Goal: Task Accomplishment & Management: Manage account settings

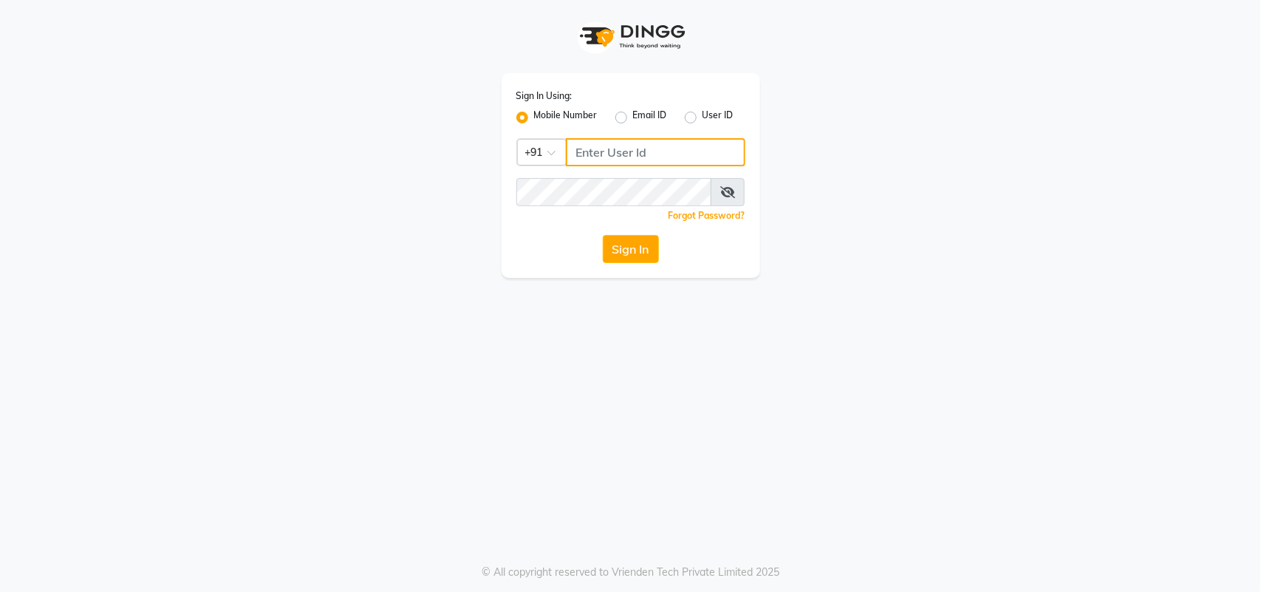
click at [646, 148] on input "Username" at bounding box center [655, 152] width 179 height 28
type input "9082966950"
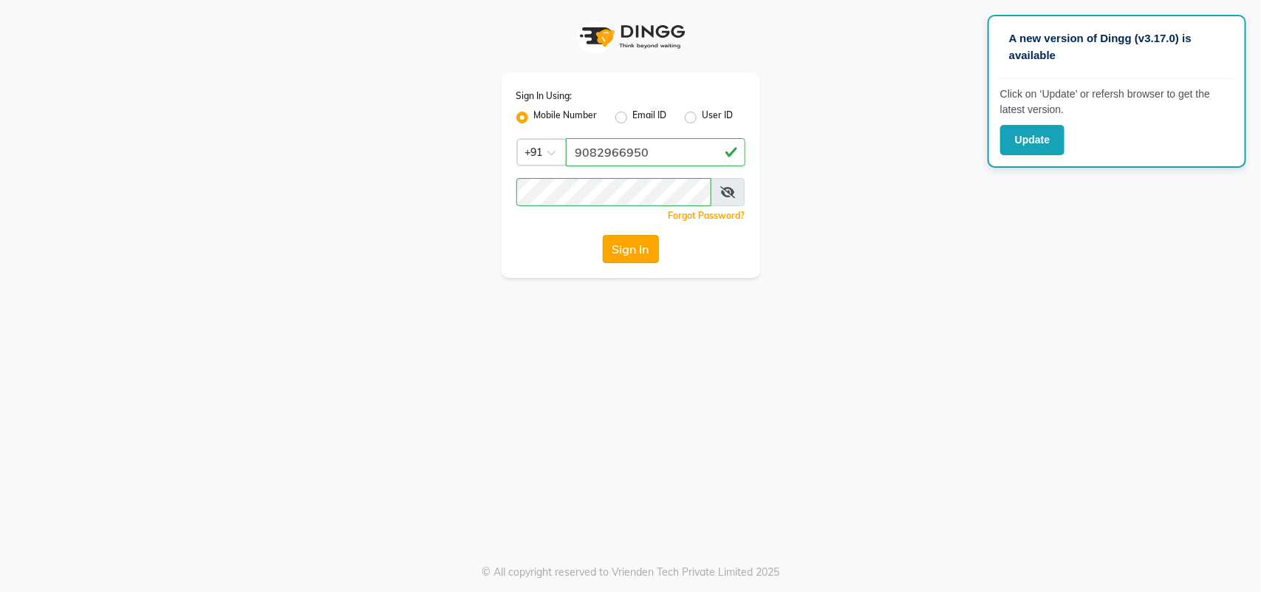
click at [632, 239] on button "Sign In" at bounding box center [631, 249] width 56 height 28
select select "service"
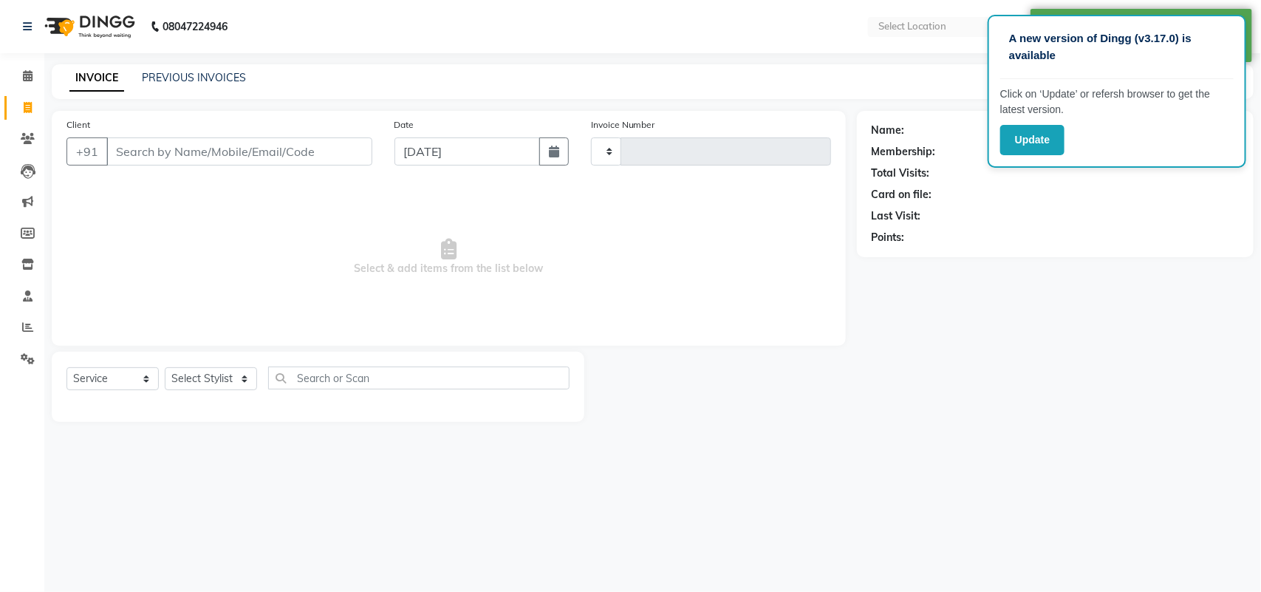
select select "en"
select select "7246"
type input "0993"
click at [271, 151] on input "Client" at bounding box center [239, 151] width 266 height 28
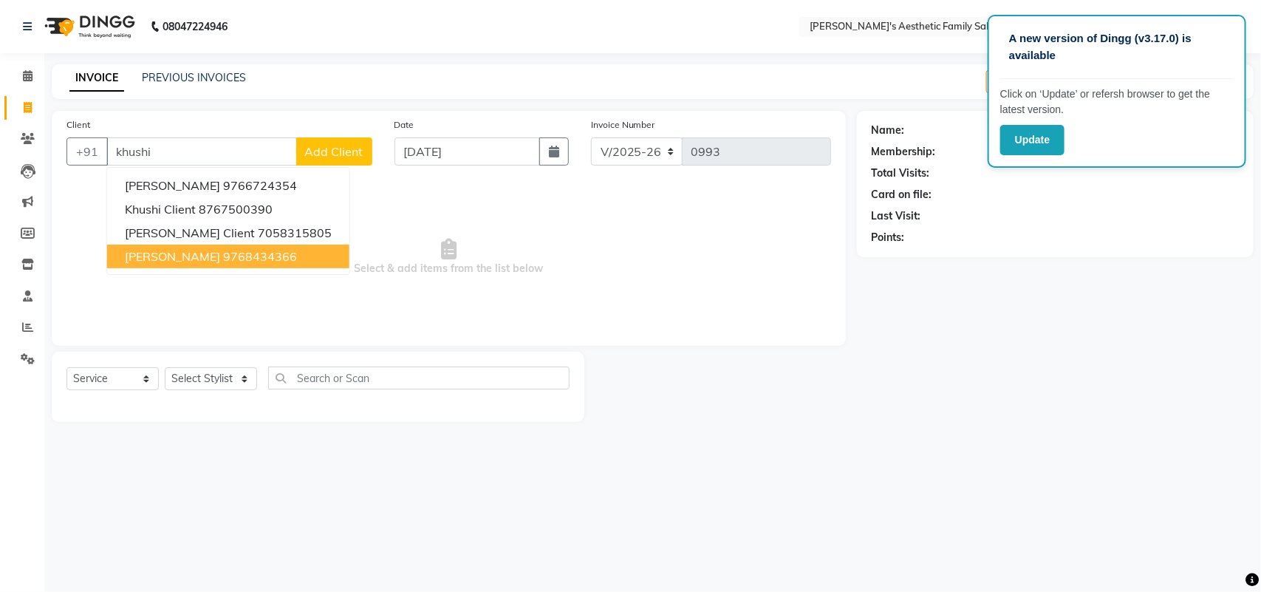
click at [308, 263] on button "khushi singh 9768434366" at bounding box center [228, 256] width 242 height 24
type input "9768434366"
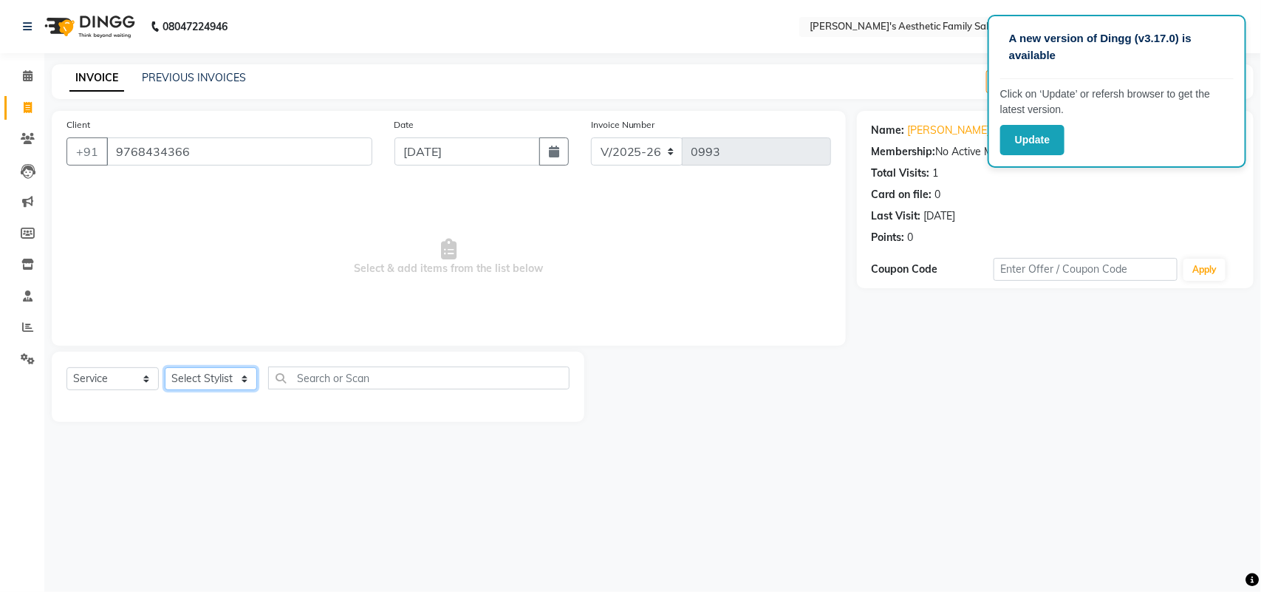
click at [242, 377] on select "Select Stylist aarti mam(owner) kaif sahakib shaikh sahil Shital sohail vaishal…" at bounding box center [211, 378] width 92 height 23
select select "62689"
click at [165, 367] on select "Select Stylist aarti mam(owner) kaif sahakib shaikh sahil Shital sohail vaishal…" at bounding box center [211, 378] width 92 height 23
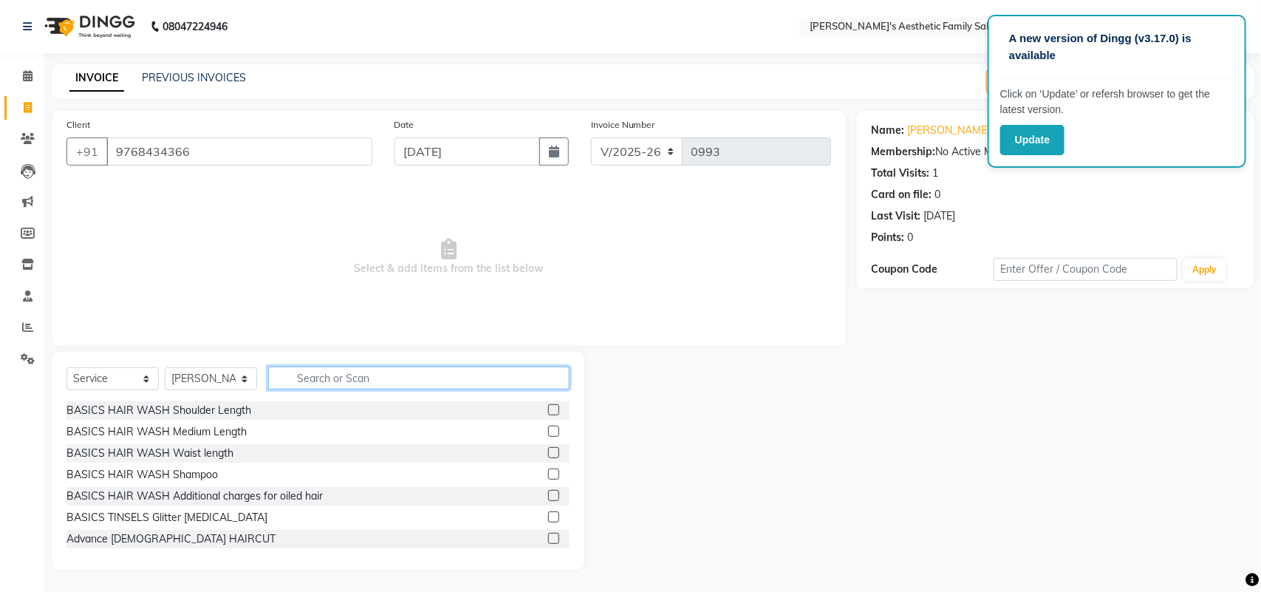
click at [304, 379] on input "text" at bounding box center [418, 377] width 301 height 23
type input "thre"
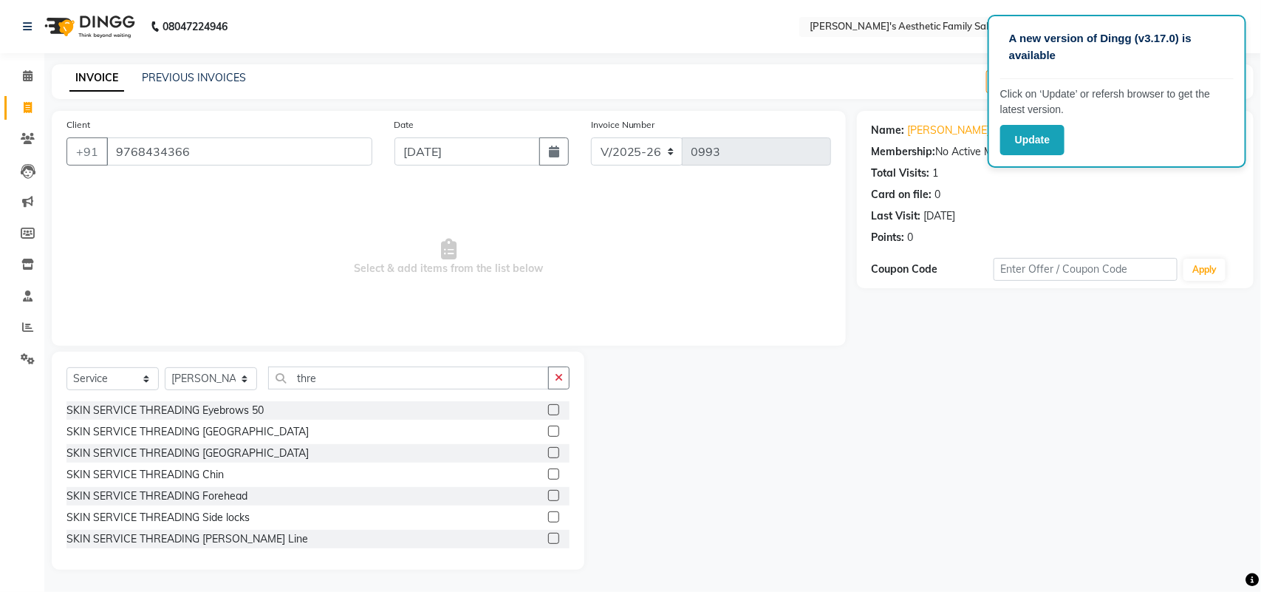
click at [548, 407] on label at bounding box center [553, 409] width 11 height 11
click at [548, 407] on input "checkbox" at bounding box center [553, 411] width 10 height 10
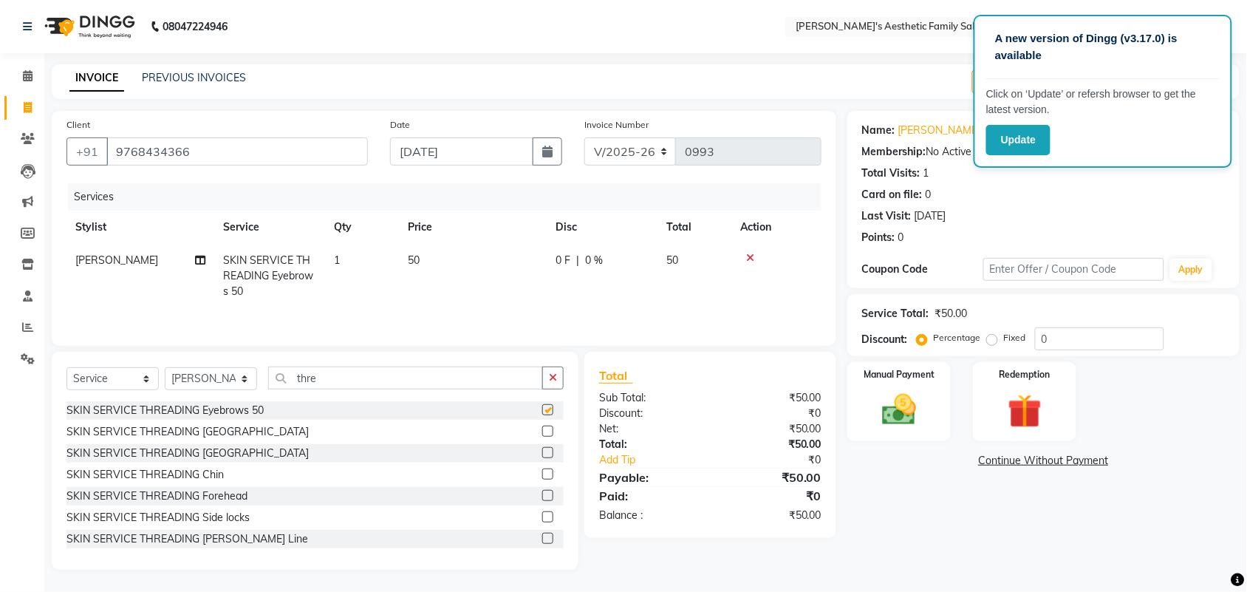
checkbox input "false"
click at [903, 410] on img at bounding box center [899, 409] width 58 height 41
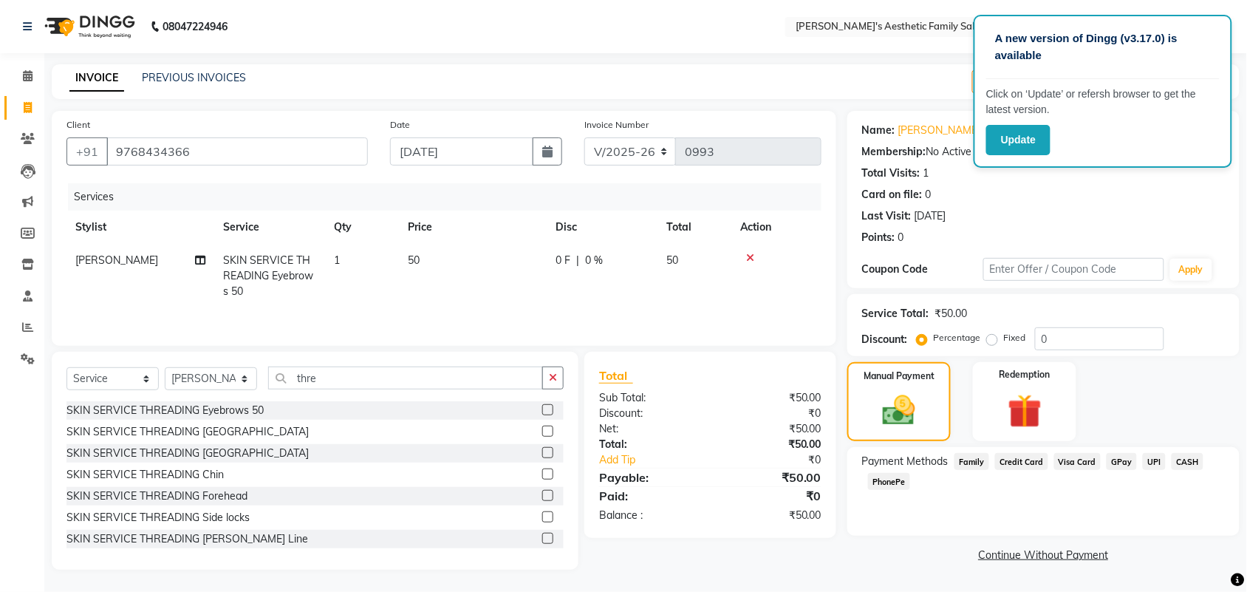
click at [1183, 464] on span "CASH" at bounding box center [1187, 461] width 32 height 17
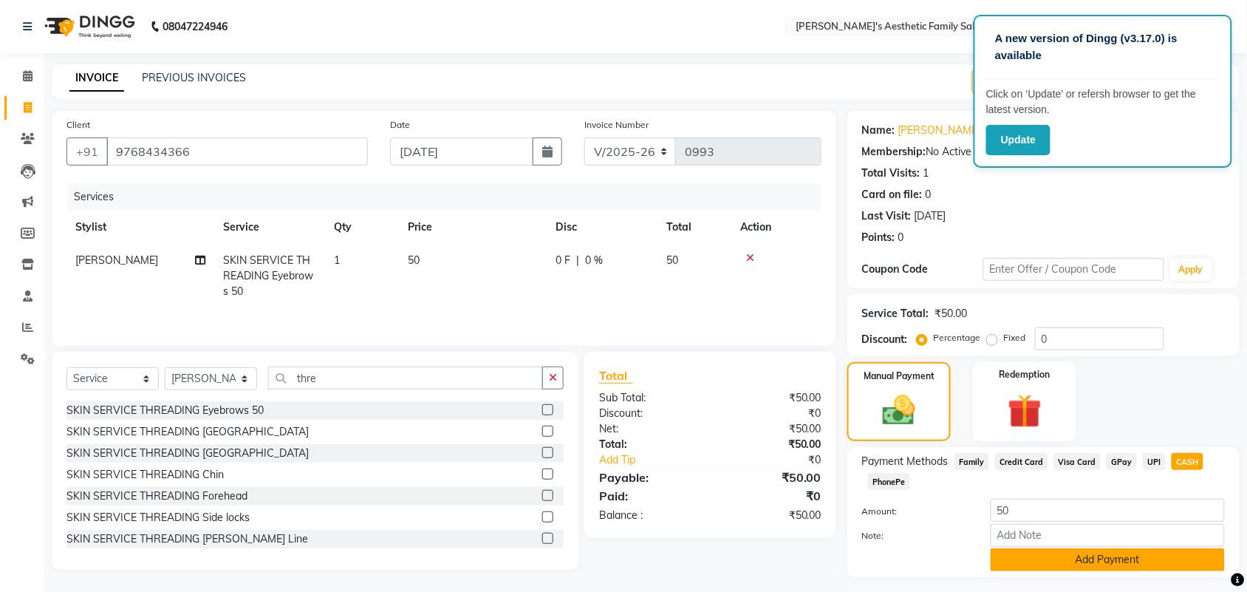
click at [1131, 558] on button "Add Payment" at bounding box center [1108, 559] width 234 height 23
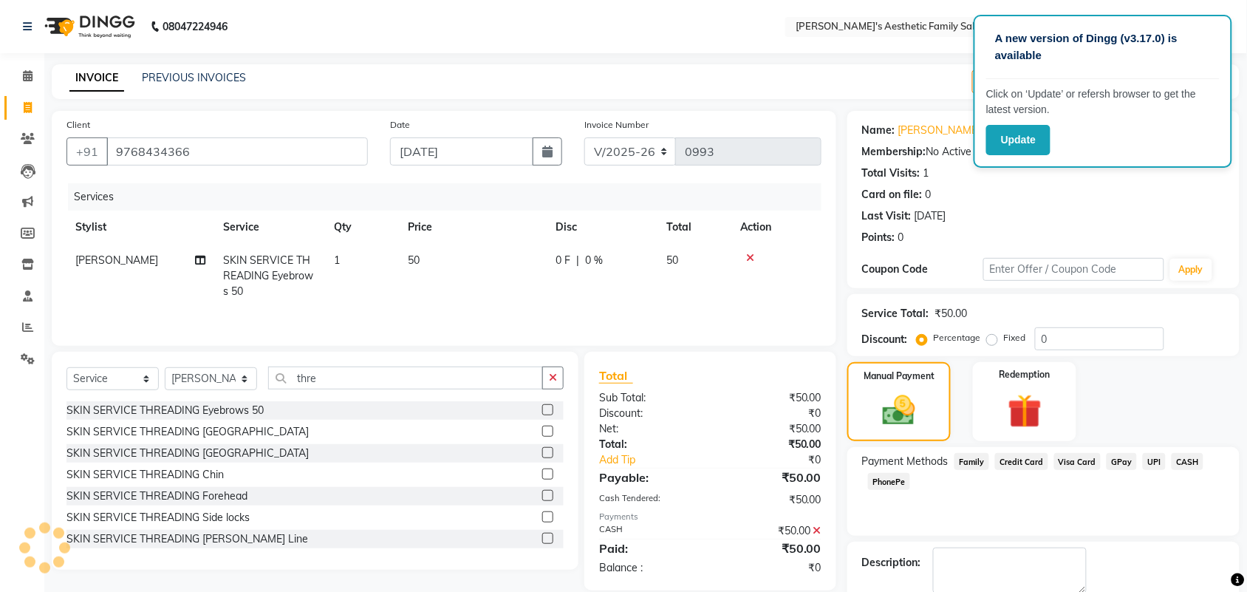
scroll to position [74, 0]
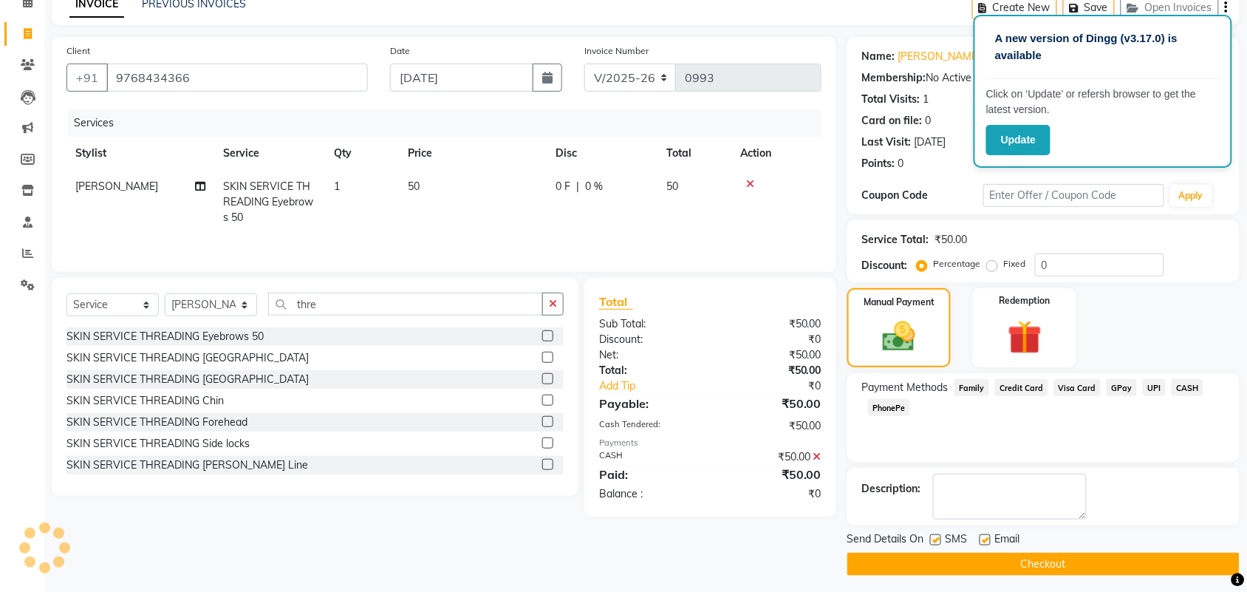
click at [987, 544] on label at bounding box center [984, 539] width 11 height 11
click at [987, 544] on input "checkbox" at bounding box center [984, 541] width 10 height 10
checkbox input "false"
click at [1010, 559] on button "Checkout" at bounding box center [1043, 563] width 392 height 23
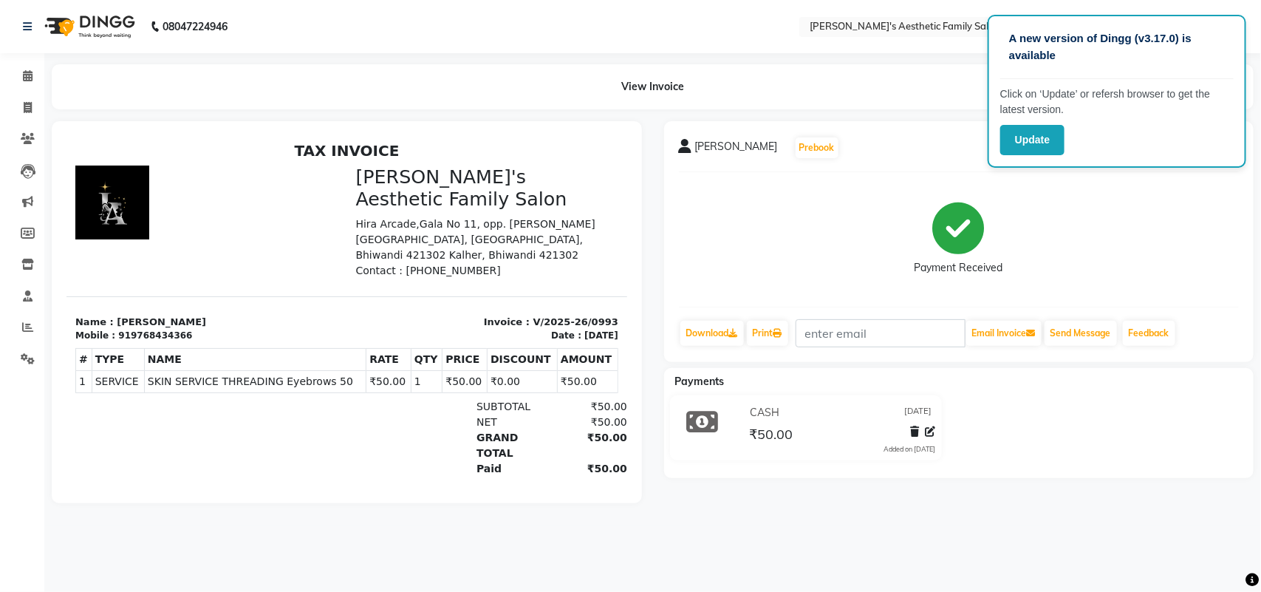
select select "service"
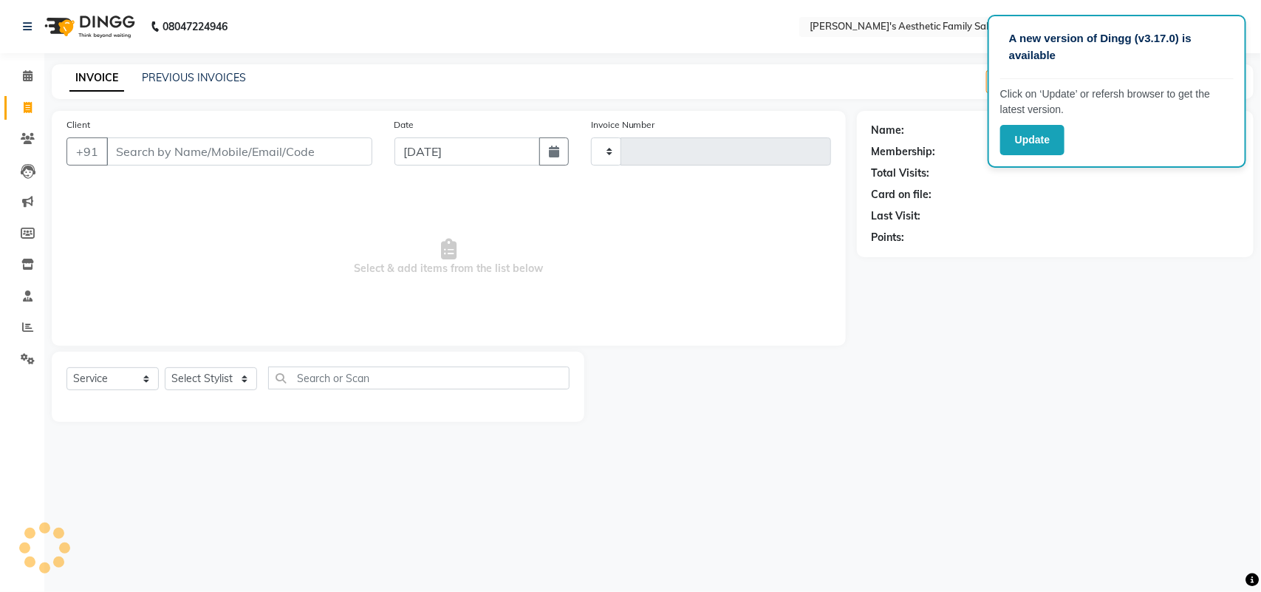
type input "0994"
select select "7246"
click at [156, 75] on link "PREVIOUS INVOICES" at bounding box center [194, 77] width 104 height 13
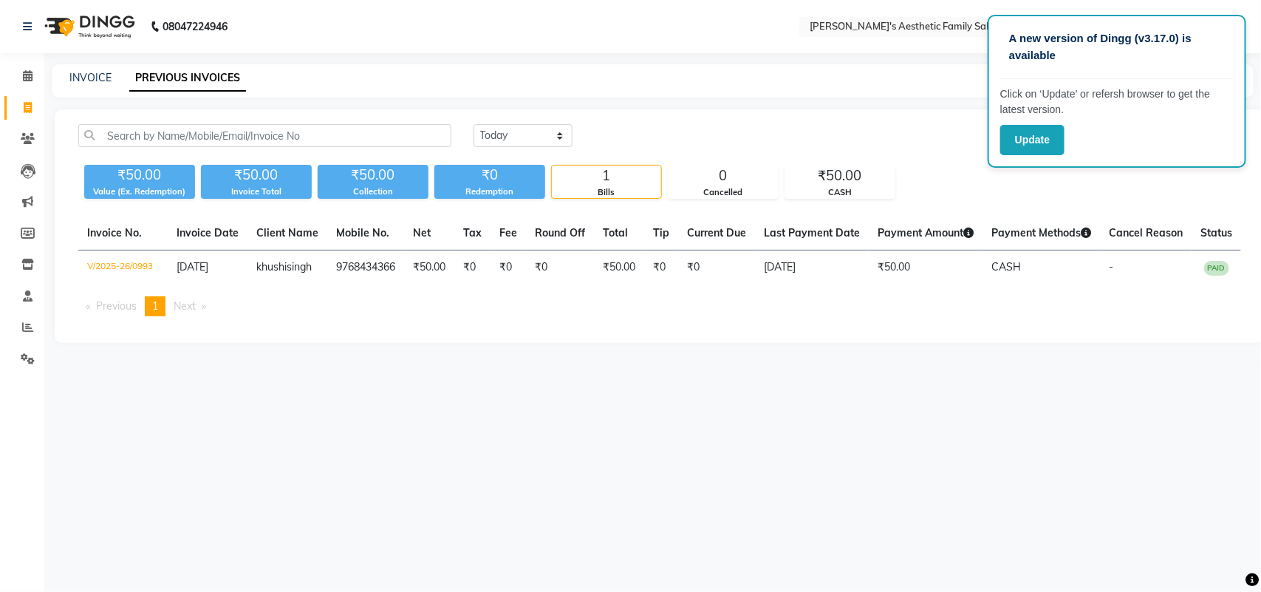
select select "service"
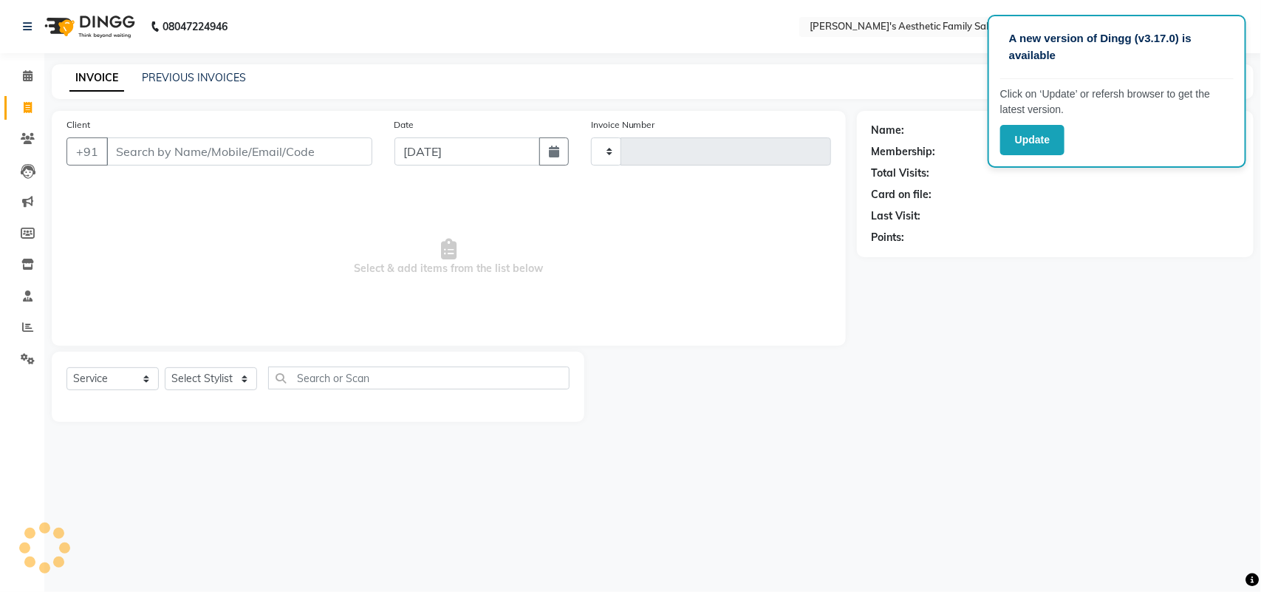
type input "0994"
select select "7246"
click at [172, 72] on link "PREVIOUS INVOICES" at bounding box center [194, 77] width 104 height 13
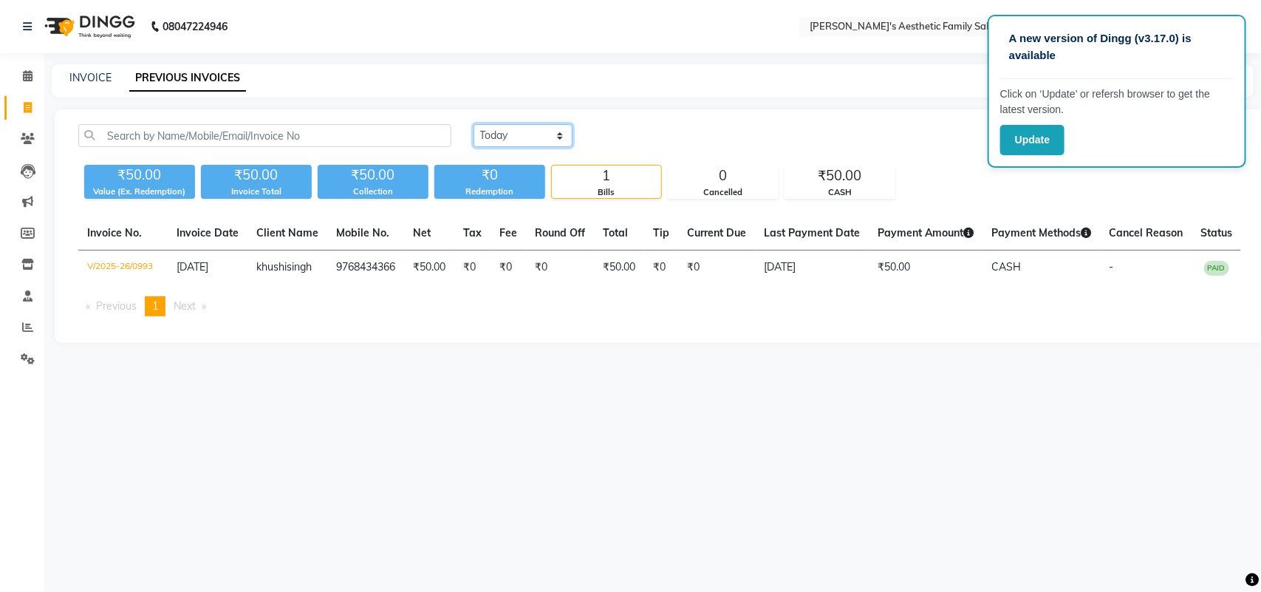
click at [561, 135] on select "[DATE] [DATE] Custom Range" at bounding box center [522, 135] width 99 height 23
select select "[DATE]"
click at [473, 124] on select "[DATE] [DATE] Custom Range" at bounding box center [522, 135] width 99 height 23
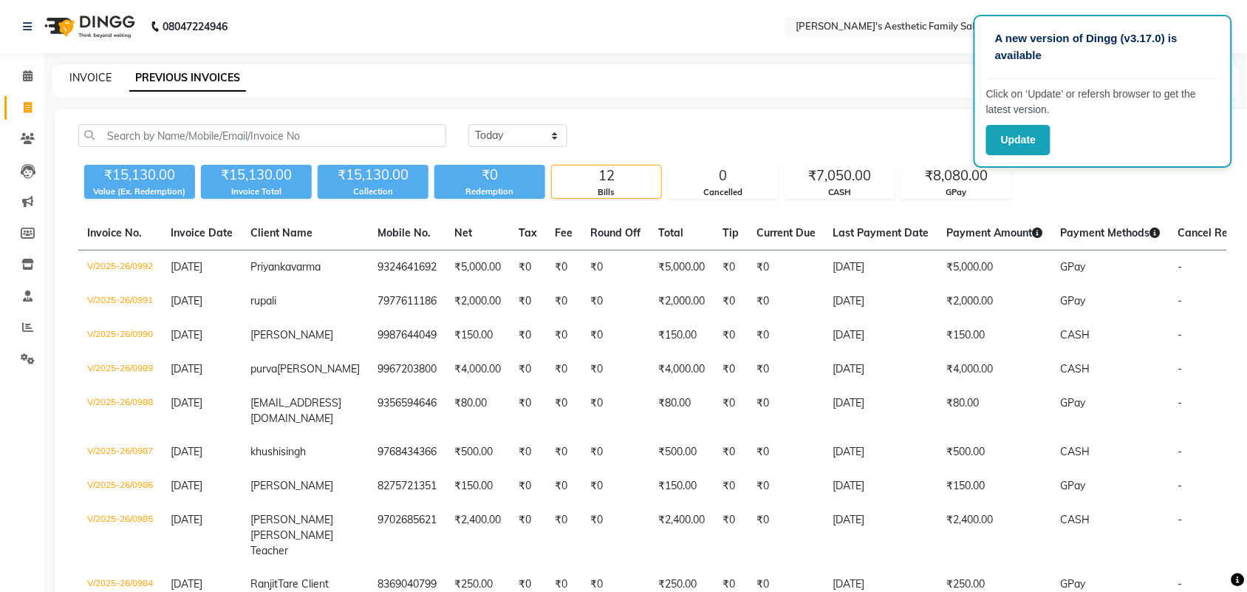
click at [93, 71] on link "INVOICE" at bounding box center [90, 77] width 42 height 13
select select "7246"
select select "service"
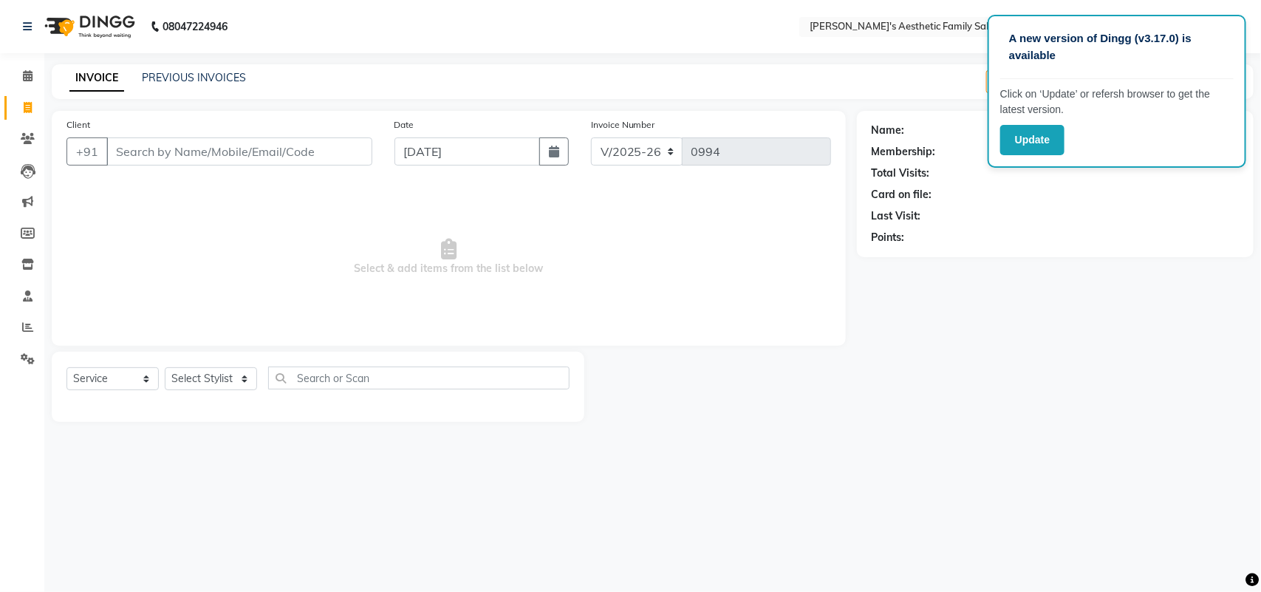
click at [131, 142] on input "Client" at bounding box center [239, 151] width 266 height 28
type input "p"
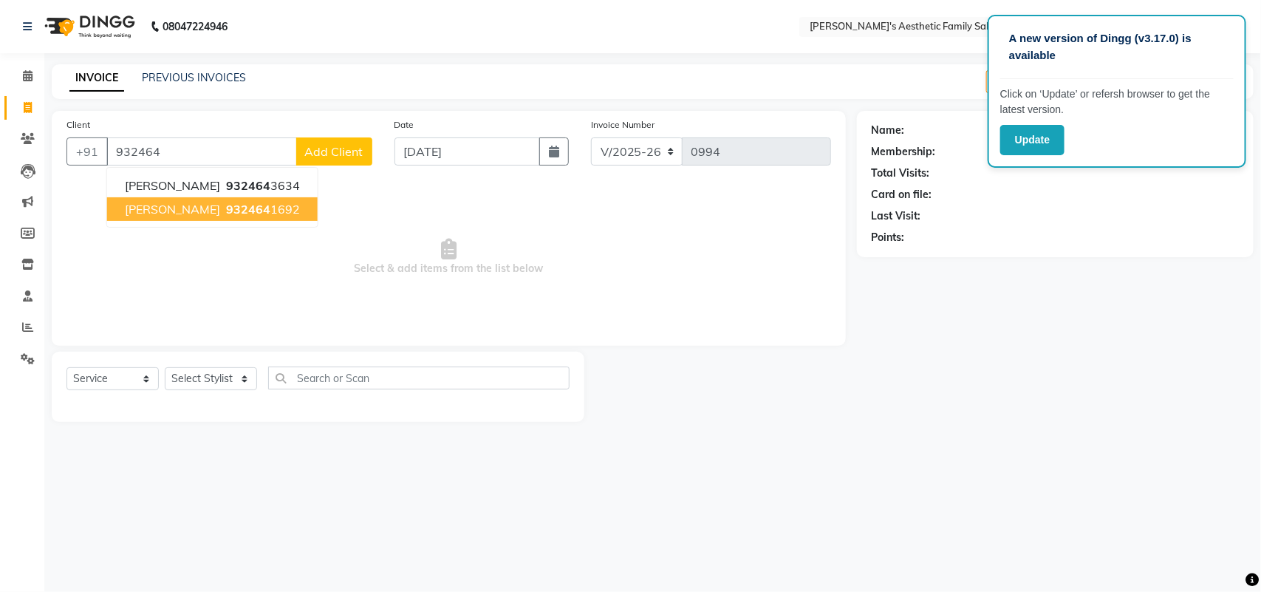
click at [164, 209] on span "Priyanka varma" at bounding box center [172, 209] width 95 height 15
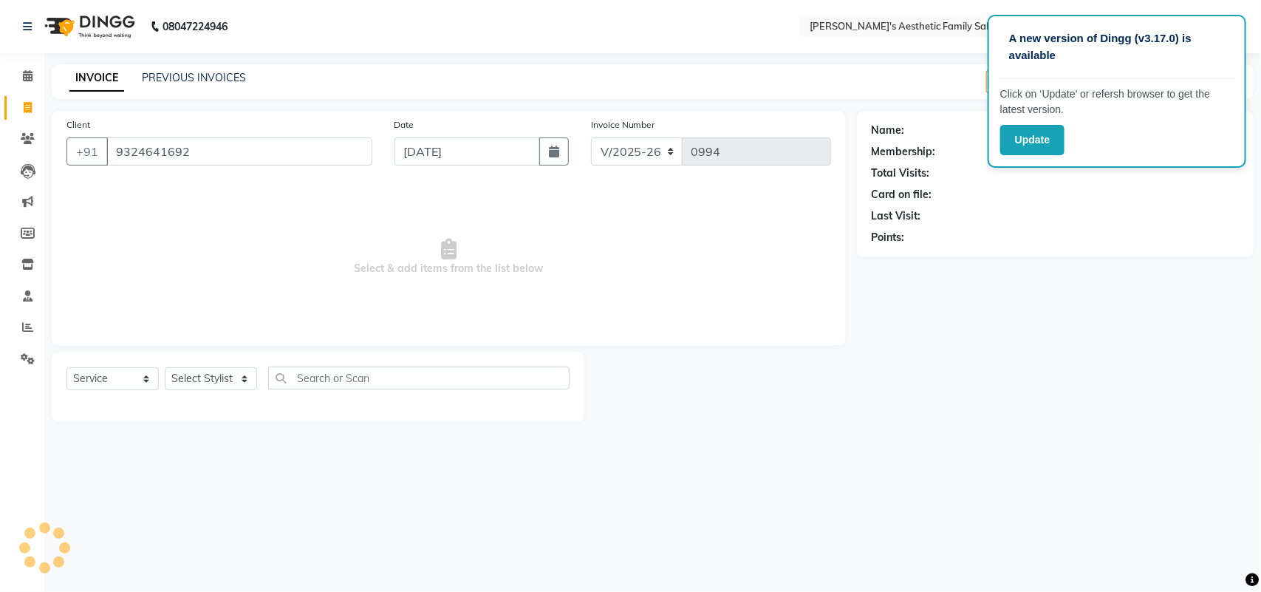
type input "9324641692"
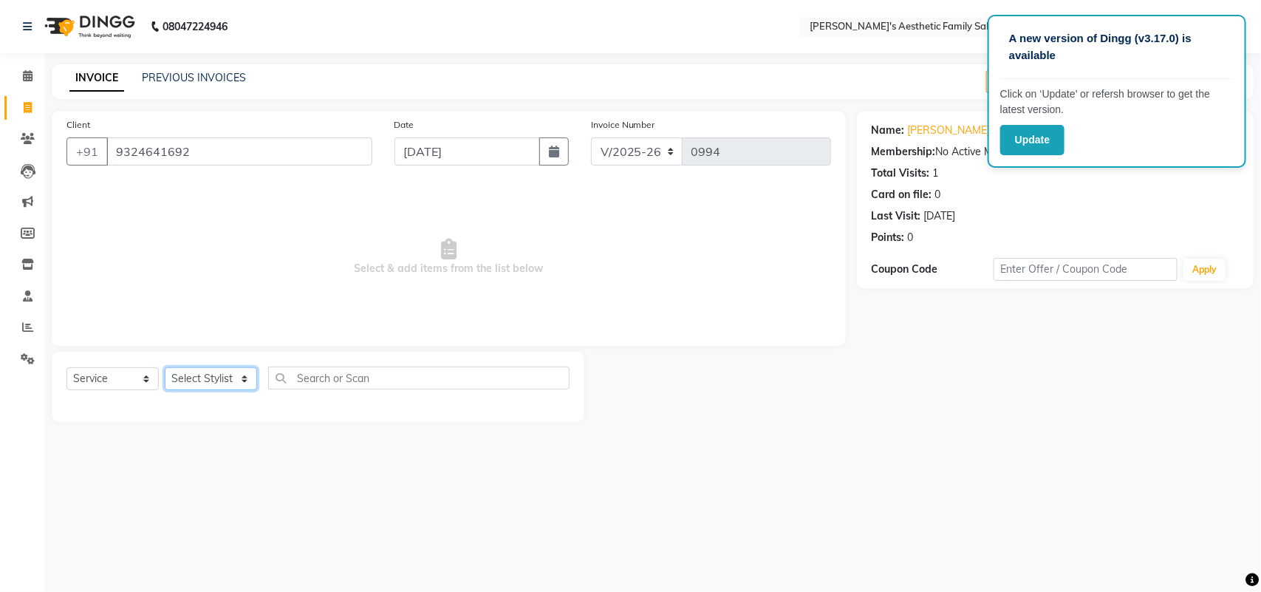
click at [242, 374] on select "Select Stylist aarti mam(owner) kaif sahakib shaikh sahil Shital sohail vaishal…" at bounding box center [211, 378] width 92 height 23
select select "62689"
click at [165, 367] on select "Select Stylist aarti mam(owner) kaif sahakib shaikh sahil Shital sohail vaishal…" at bounding box center [211, 378] width 92 height 23
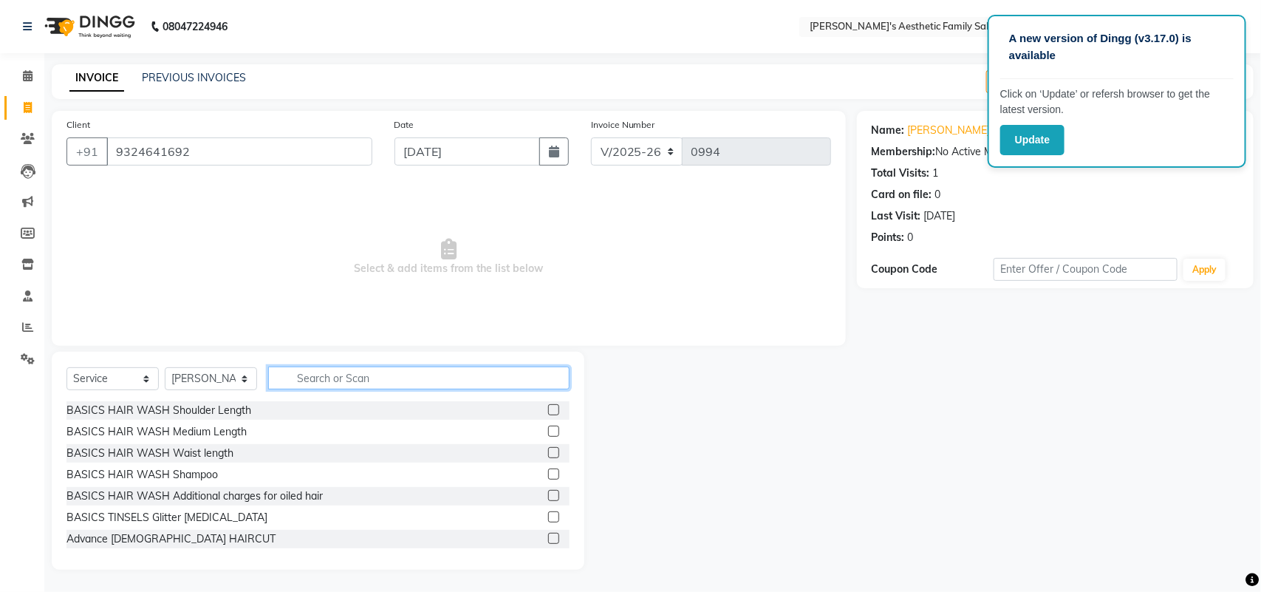
click at [338, 377] on input "text" at bounding box center [418, 377] width 301 height 23
type input "thr"
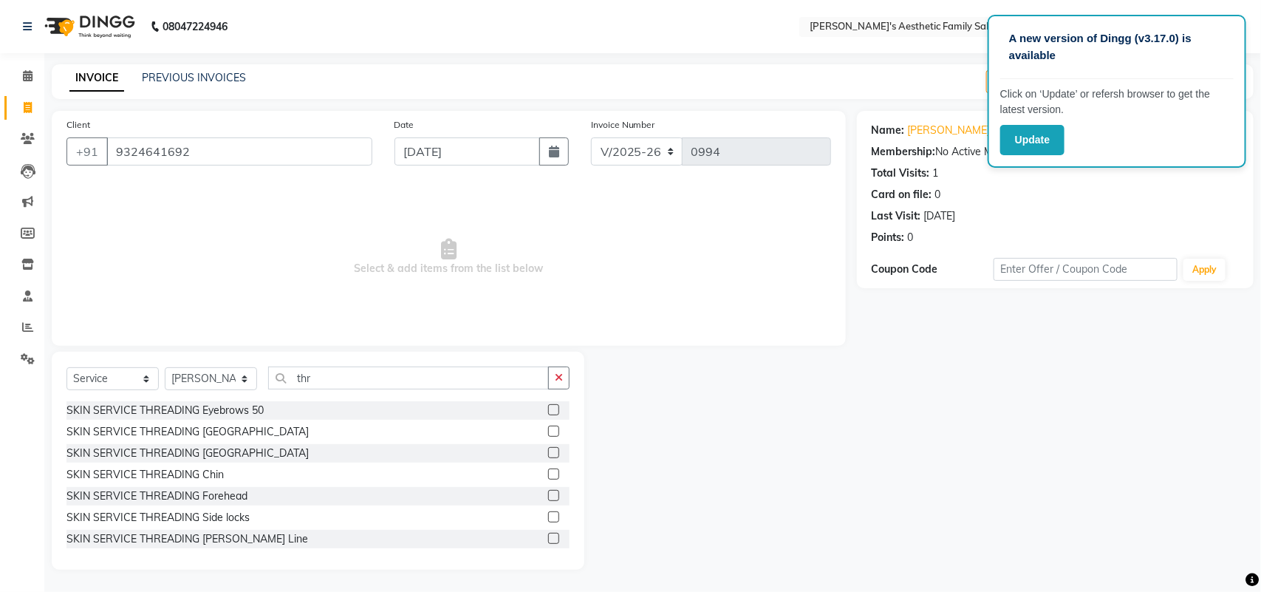
click at [548, 408] on label at bounding box center [553, 409] width 11 height 11
click at [548, 408] on input "checkbox" at bounding box center [553, 411] width 10 height 10
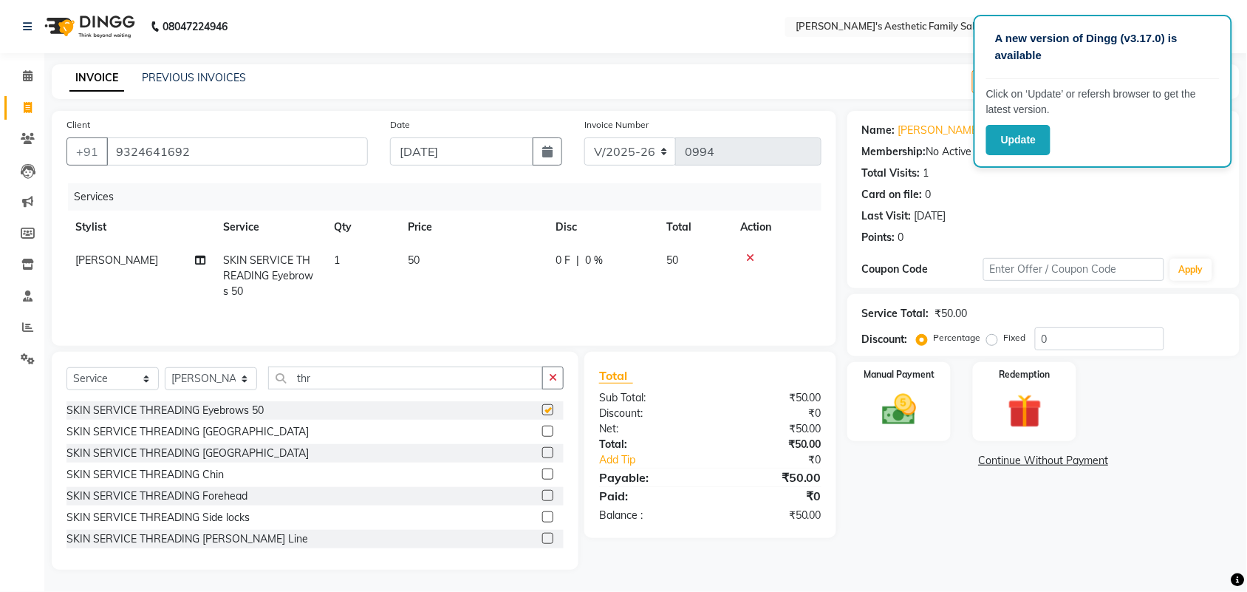
checkbox input "false"
click at [897, 410] on img at bounding box center [899, 409] width 58 height 41
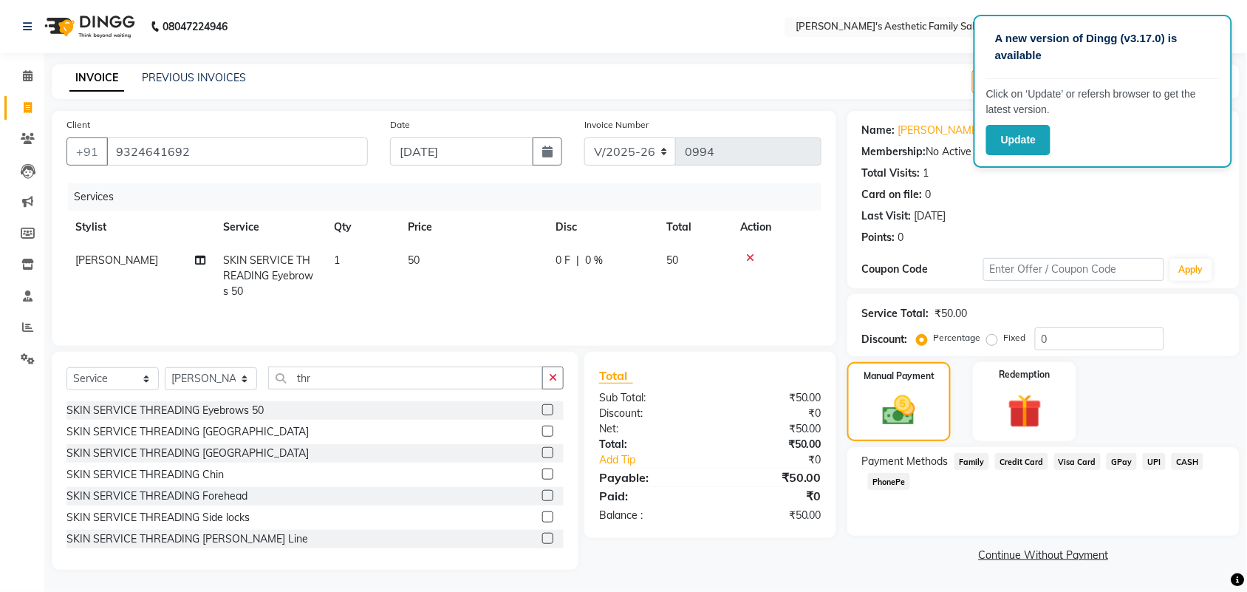
click at [1119, 460] on span "GPay" at bounding box center [1121, 461] width 30 height 17
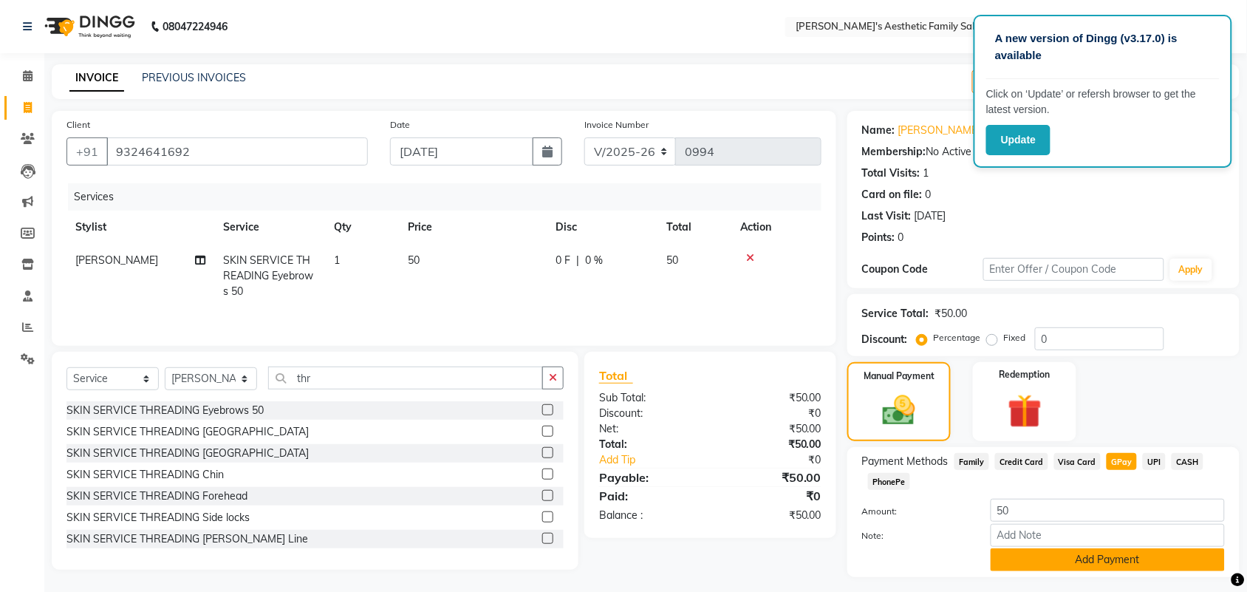
click at [1156, 554] on button "Add Payment" at bounding box center [1108, 559] width 234 height 23
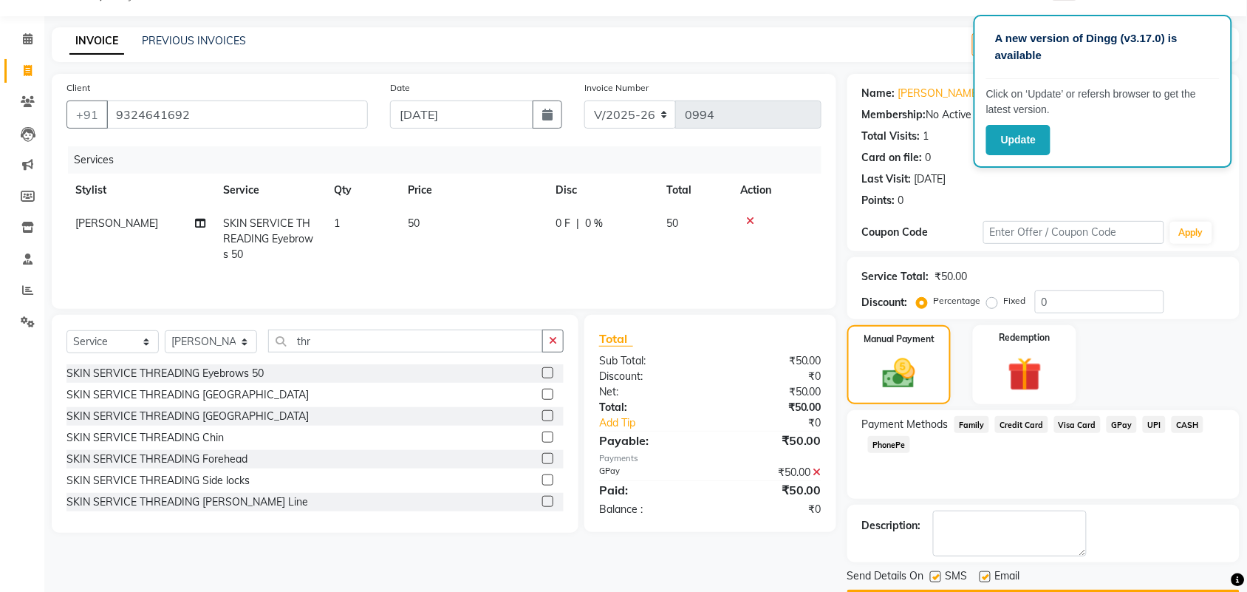
scroll to position [80, 0]
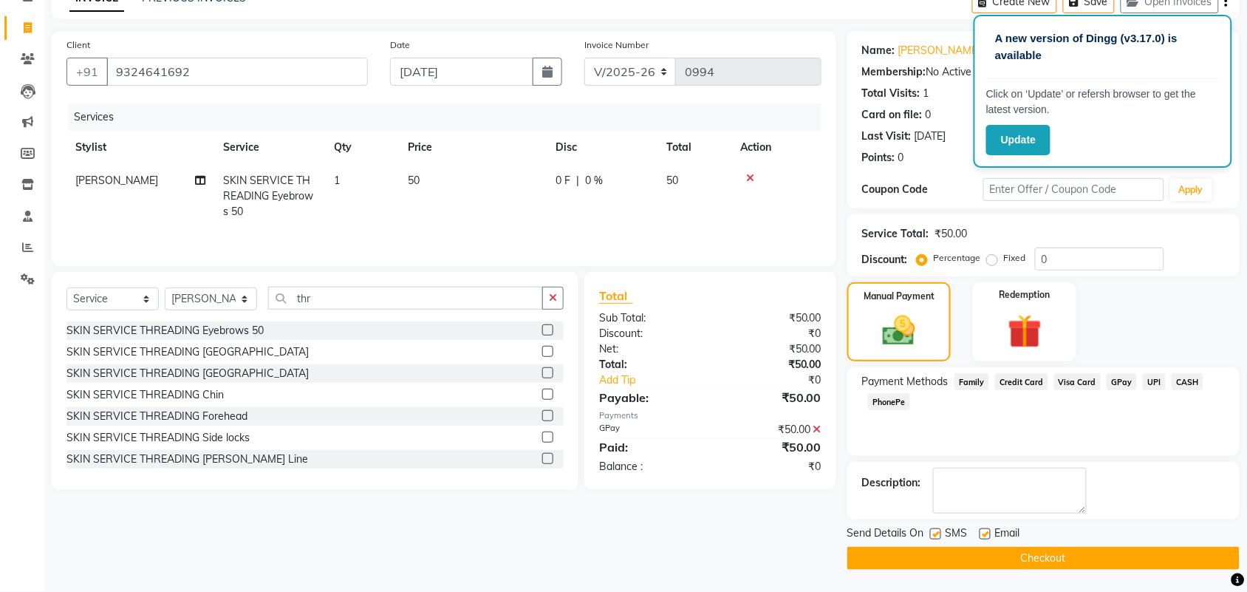
click at [985, 533] on label at bounding box center [984, 533] width 11 height 11
click at [985, 533] on input "checkbox" at bounding box center [984, 535] width 10 height 10
checkbox input "false"
click at [1018, 555] on button "Checkout" at bounding box center [1043, 558] width 392 height 23
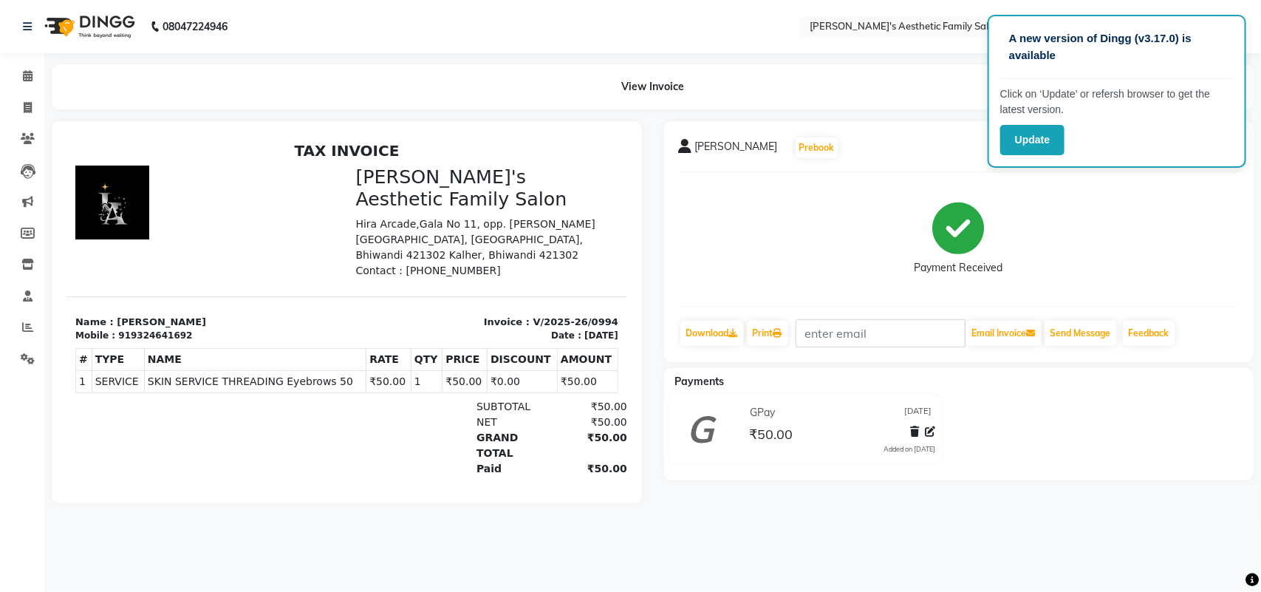
select select "service"
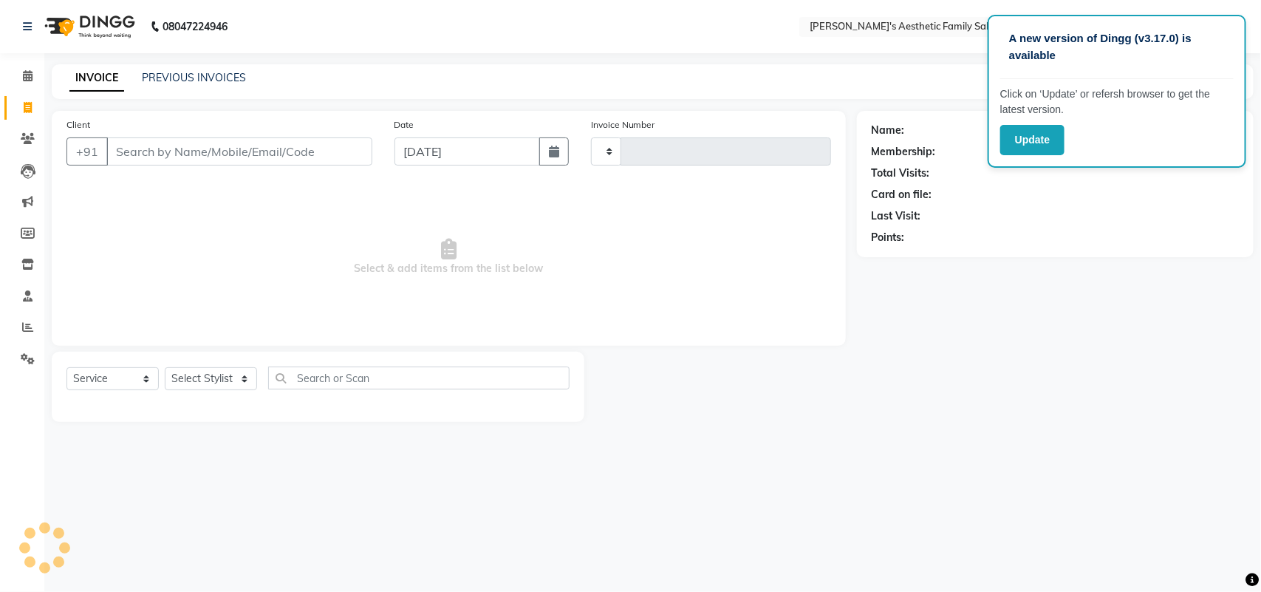
type input "0995"
select select "7246"
click at [241, 380] on select "Select Stylist aarti mam(owner) kaif sahakib shaikh sahil Shital sohail vaishal…" at bounding box center [211, 378] width 92 height 23
select select "89788"
click at [165, 367] on select "Select Stylist aarti mam(owner) kaif sahakib shaikh sahil Shital sohail vaishal…" at bounding box center [211, 378] width 92 height 23
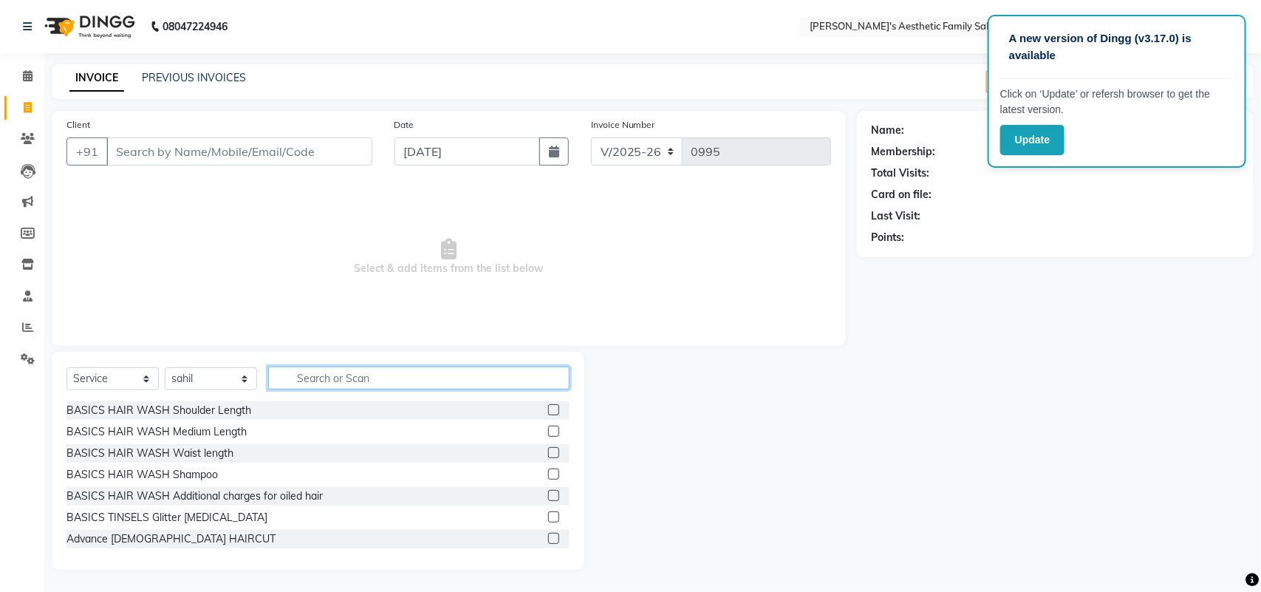
click at [389, 377] on input "text" at bounding box center [418, 377] width 301 height 23
type input "hair cut"
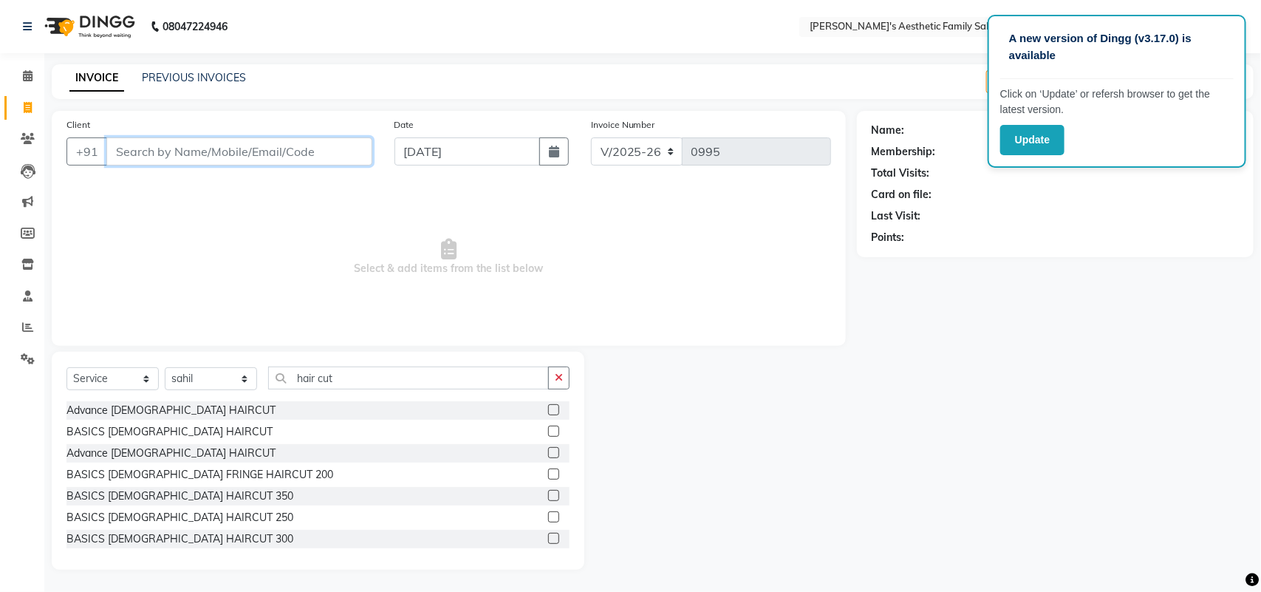
click at [273, 151] on input "Client" at bounding box center [239, 151] width 266 height 28
type input "9499301888"
click at [335, 148] on span "Add Client" at bounding box center [334, 151] width 58 height 15
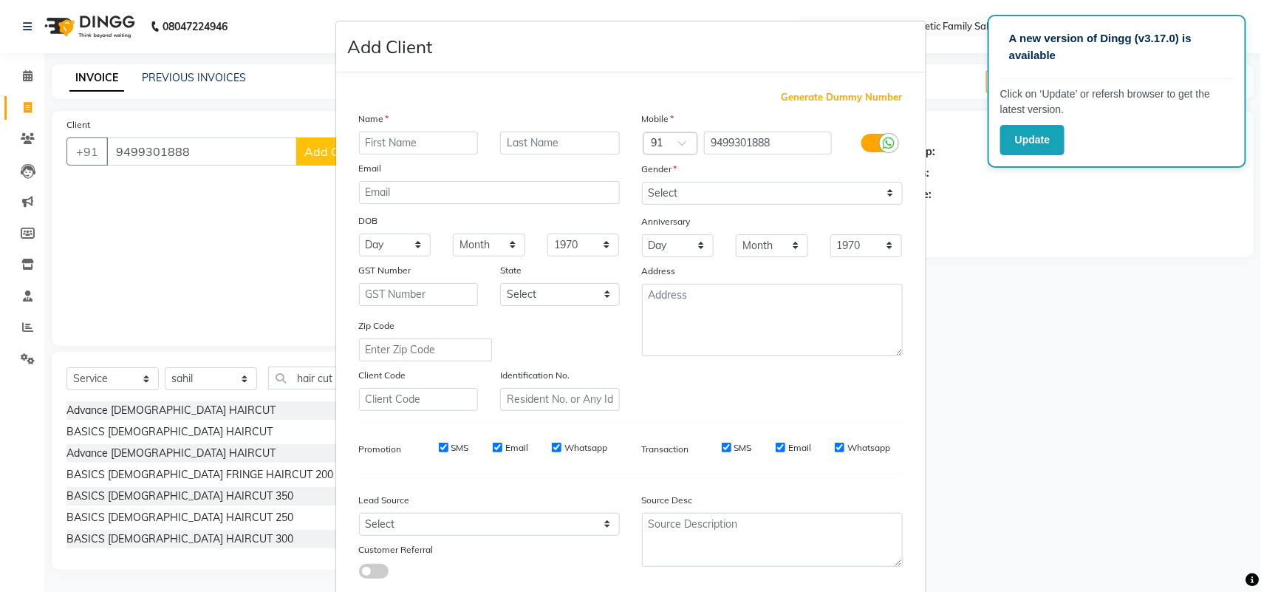
click at [436, 143] on input "text" at bounding box center [419, 142] width 120 height 23
type input "r"
type input "ROHIT"
click at [884, 188] on select "Select [DEMOGRAPHIC_DATA] [DEMOGRAPHIC_DATA] Other Prefer Not To Say" at bounding box center [772, 193] width 261 height 23
select select "[DEMOGRAPHIC_DATA]"
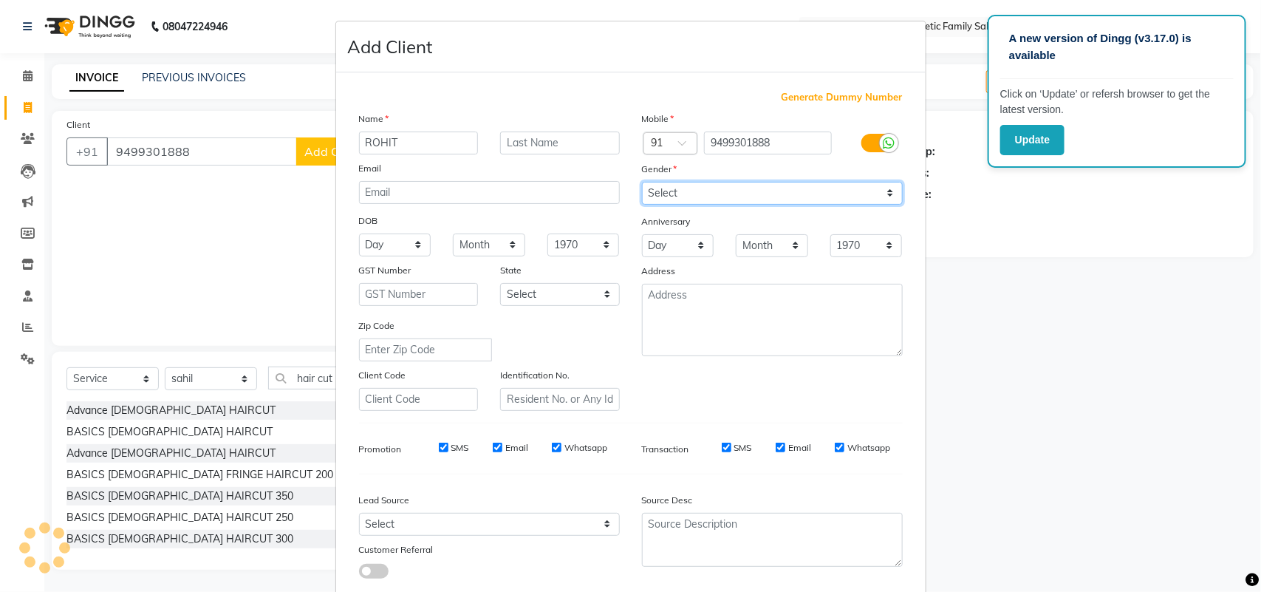
click at [642, 182] on select "Select [DEMOGRAPHIC_DATA] [DEMOGRAPHIC_DATA] Other Prefer Not To Say" at bounding box center [772, 193] width 261 height 23
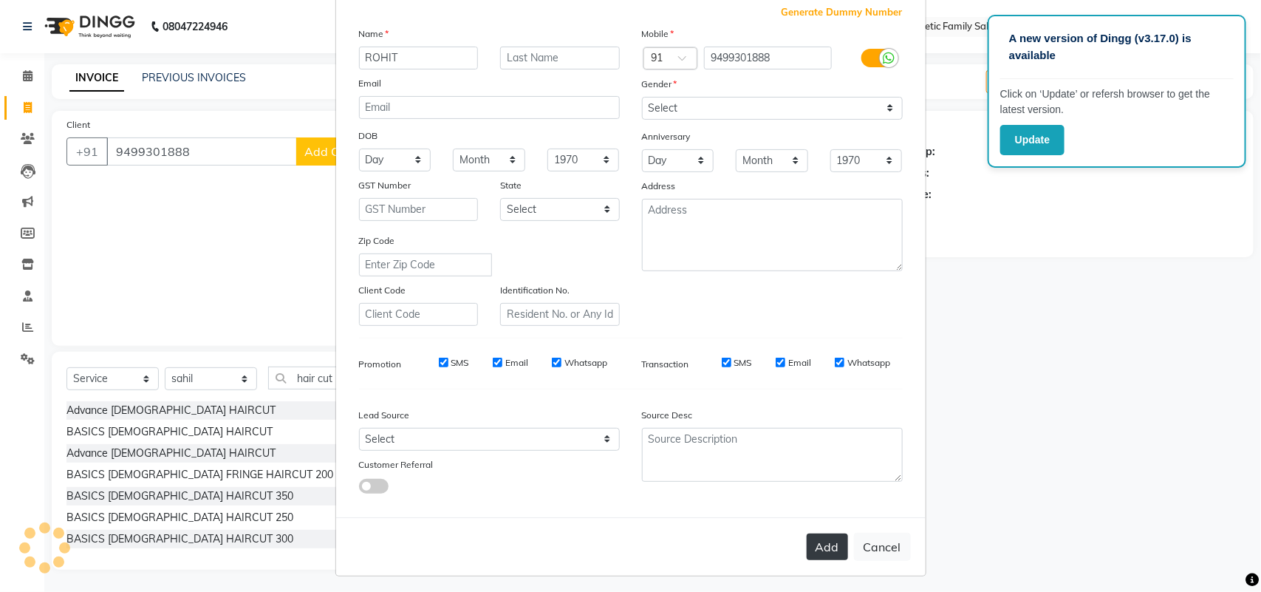
click at [820, 545] on button "Add" at bounding box center [827, 546] width 41 height 27
click at [1036, 539] on ngb-modal-window "Add Client Generate Dummy Number Name ROHIT Email DOB Day 01 02 03 04 05 06 07 …" at bounding box center [630, 296] width 1261 height 592
click at [883, 537] on button "Cancel" at bounding box center [882, 547] width 57 height 28
select select
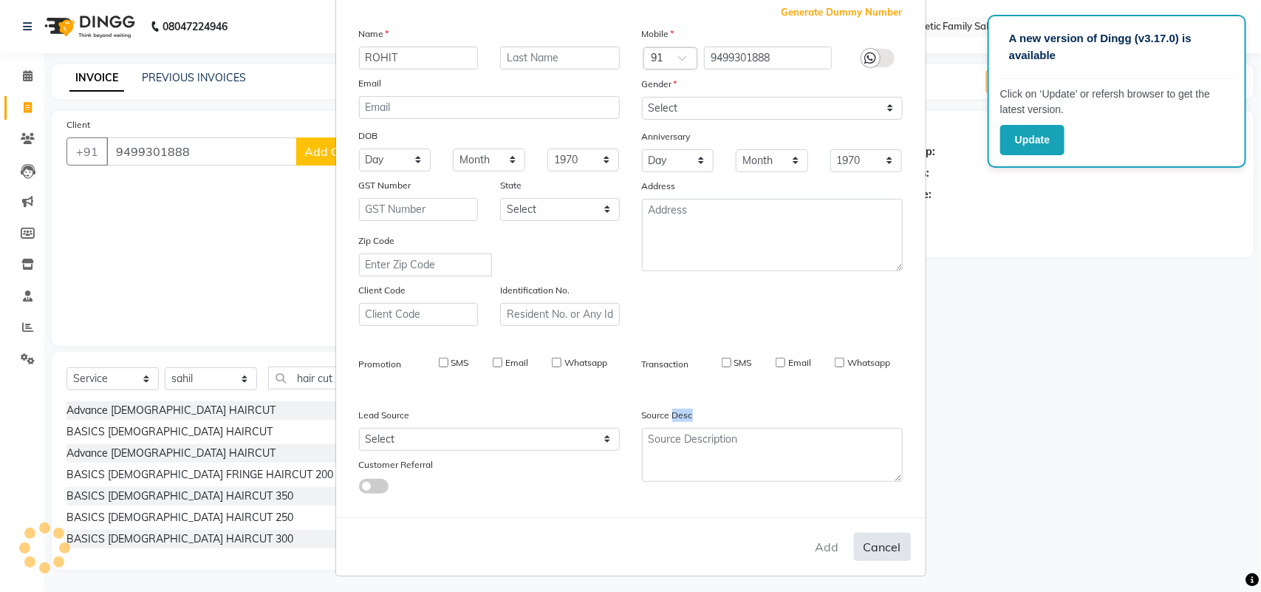
select select
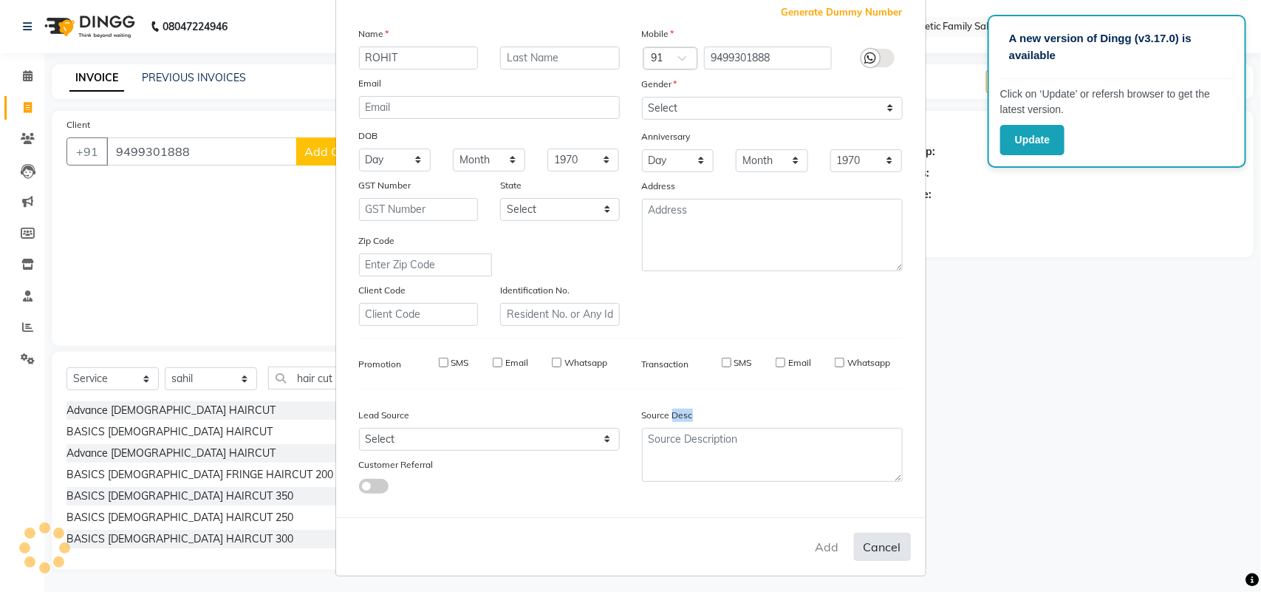
select select
checkbox input "false"
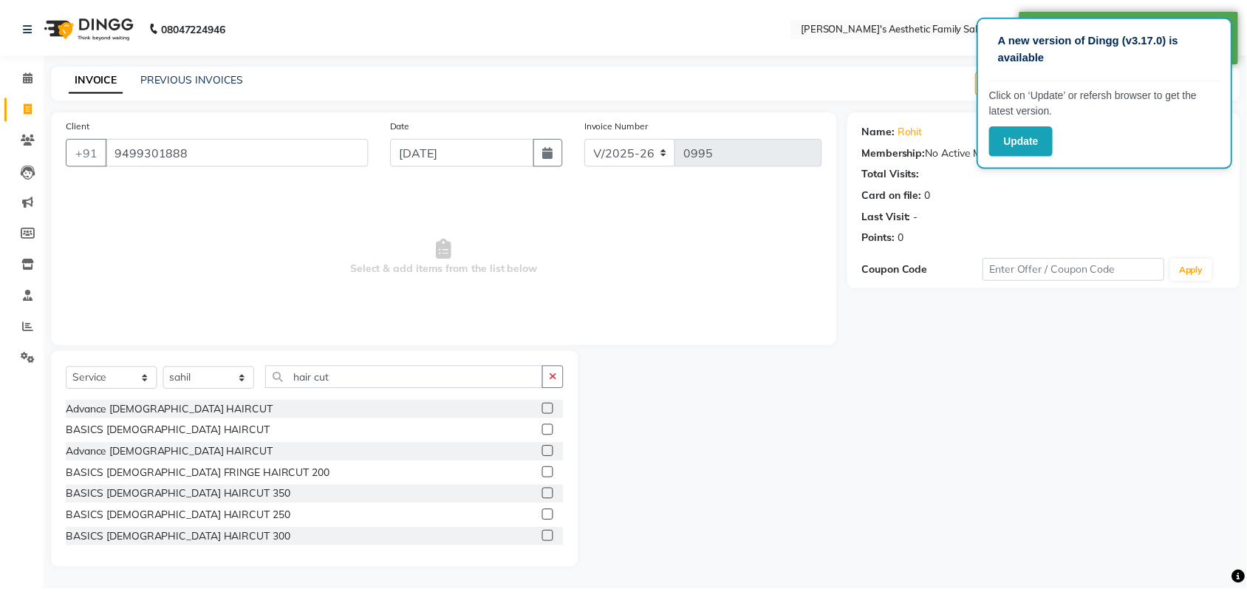
scroll to position [74, 0]
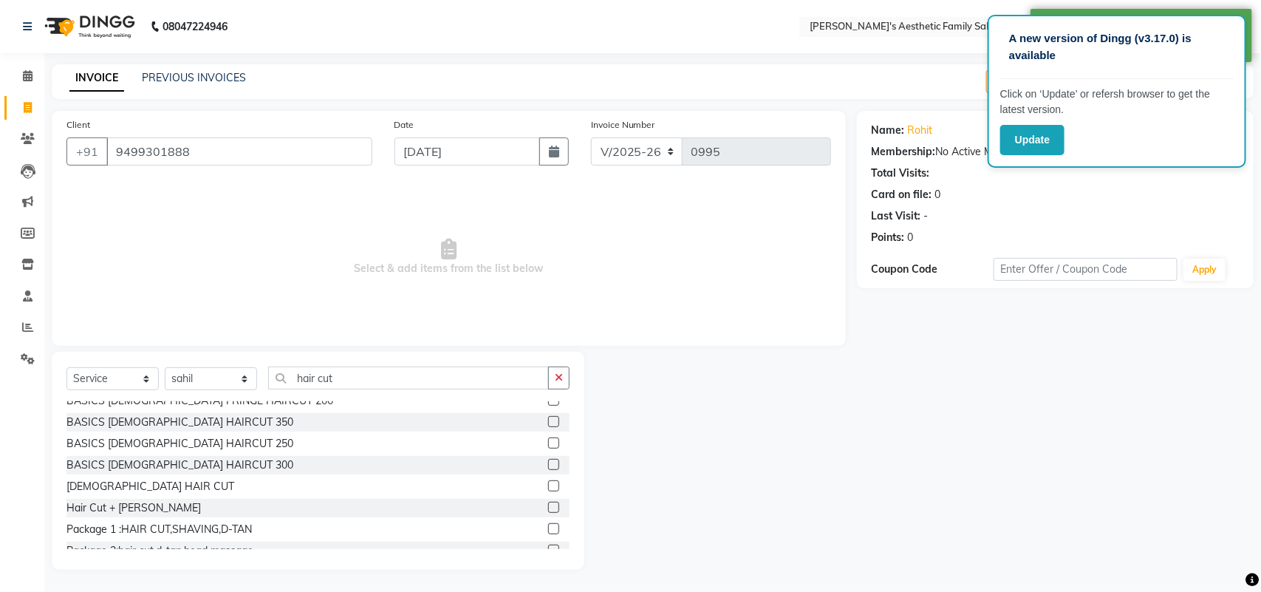
click at [548, 508] on label at bounding box center [553, 507] width 11 height 11
click at [548, 508] on input "checkbox" at bounding box center [553, 508] width 10 height 10
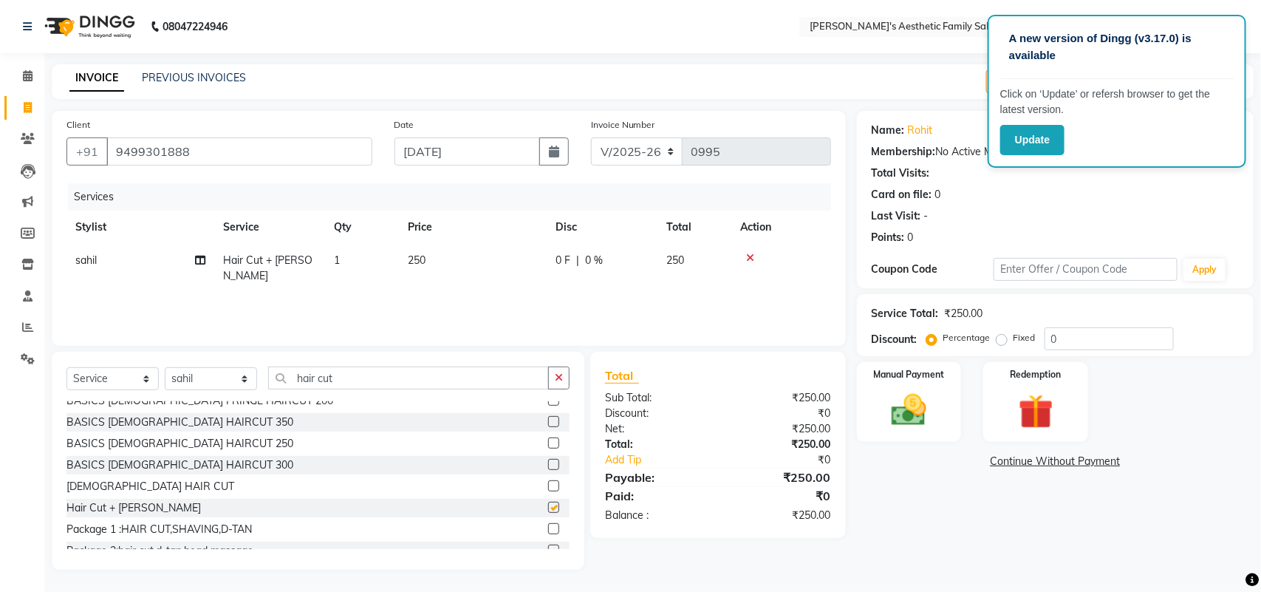
checkbox input "false"
click at [913, 425] on img at bounding box center [909, 409] width 58 height 41
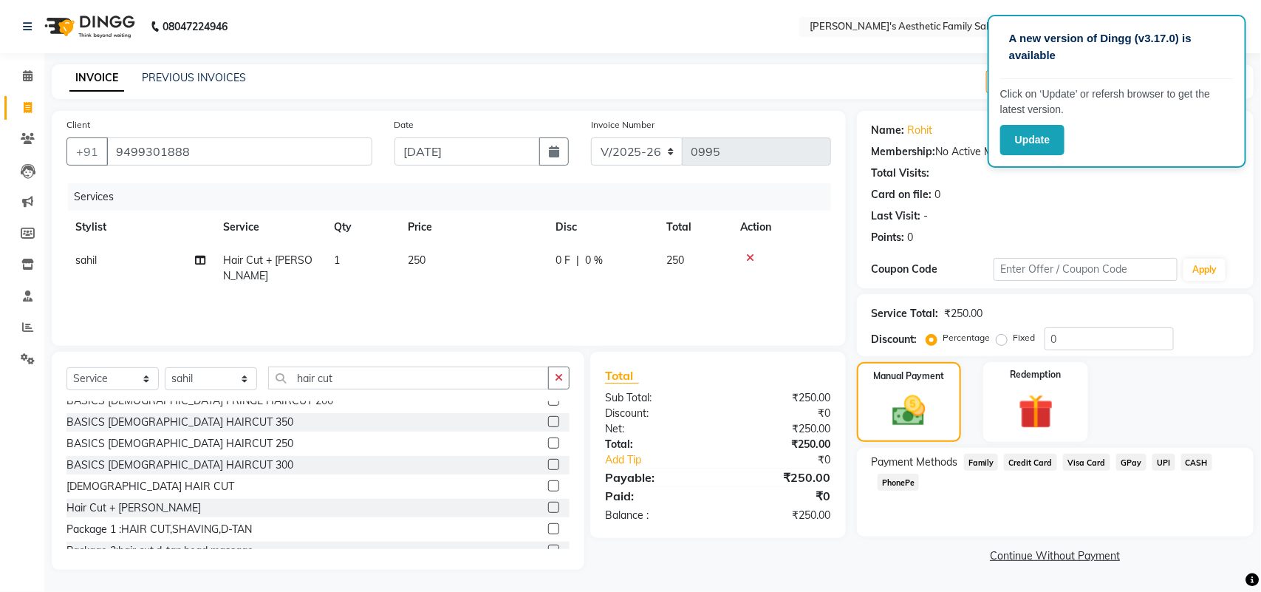
click at [1128, 465] on span "GPay" at bounding box center [1131, 462] width 30 height 17
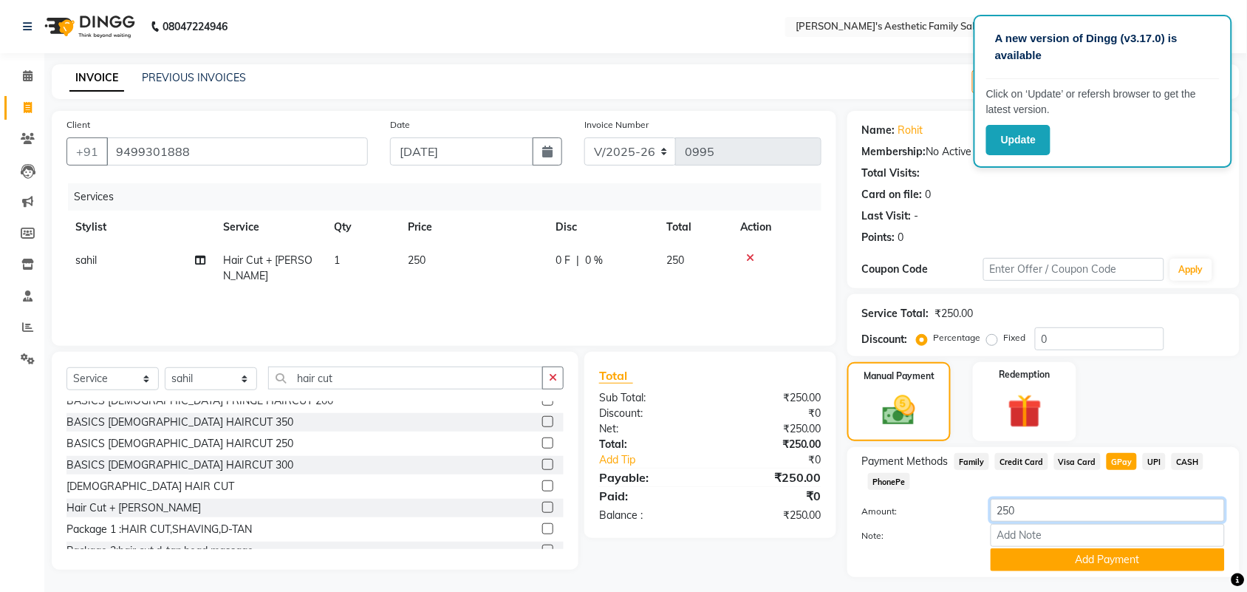
click at [1103, 506] on input "250" at bounding box center [1108, 510] width 234 height 23
type input "200"
click at [1108, 561] on button "Add Payment" at bounding box center [1108, 559] width 234 height 23
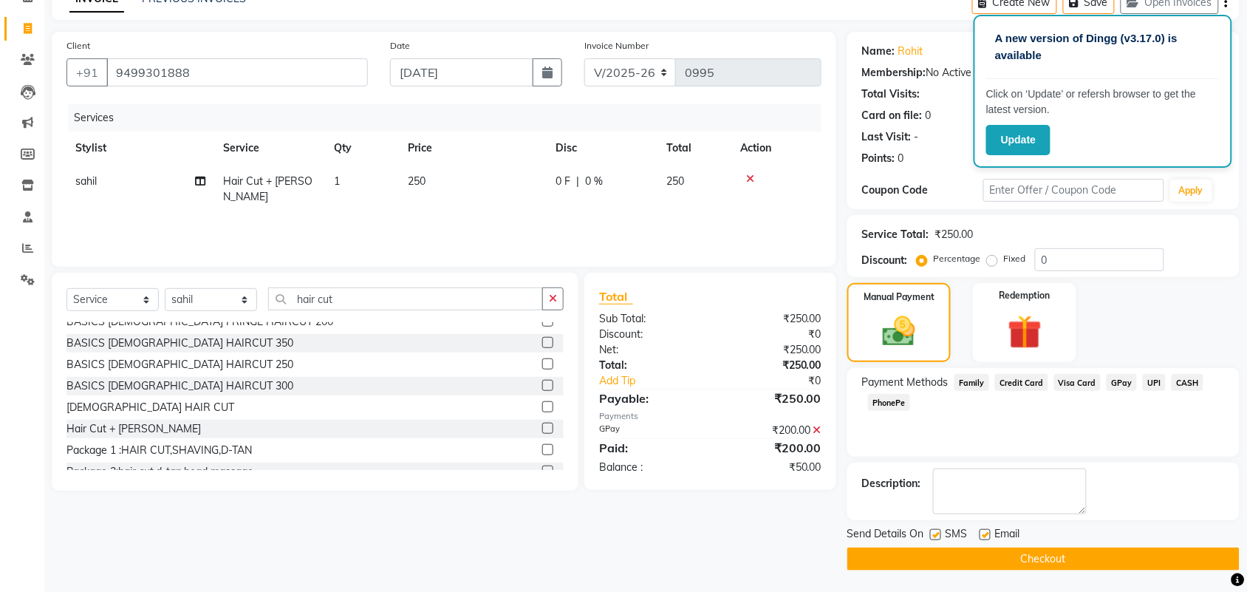
scroll to position [80, 0]
click at [1184, 378] on span "CASH" at bounding box center [1187, 381] width 32 height 17
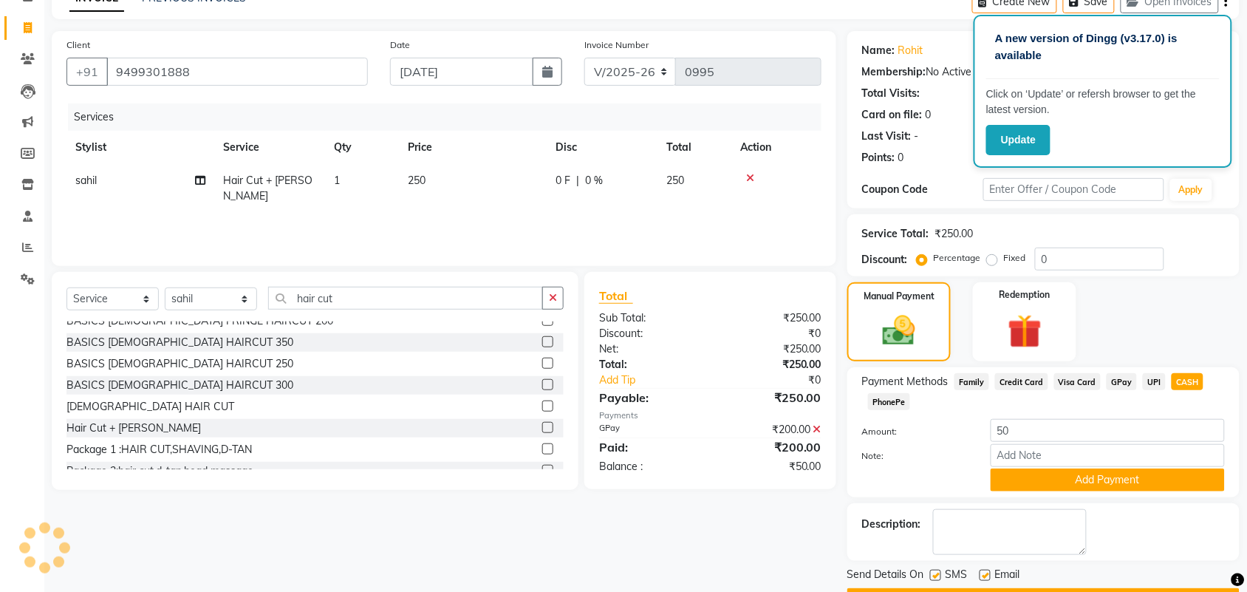
scroll to position [120, 0]
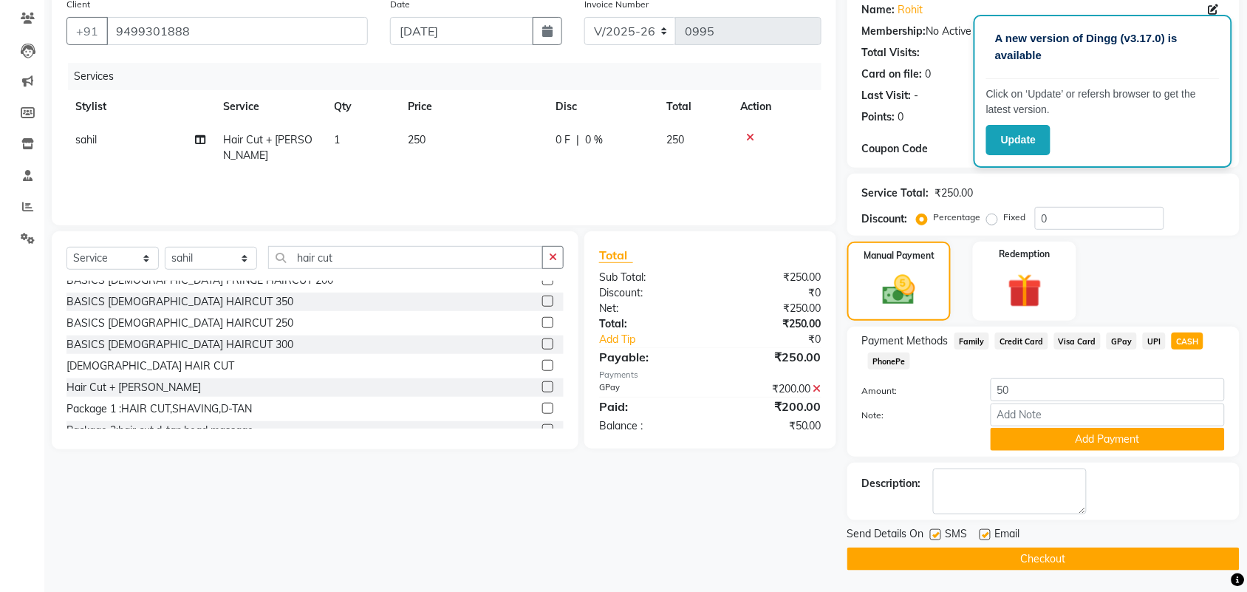
click at [1117, 340] on span "GPay" at bounding box center [1121, 340] width 30 height 17
click at [816, 390] on icon at bounding box center [817, 388] width 8 height 10
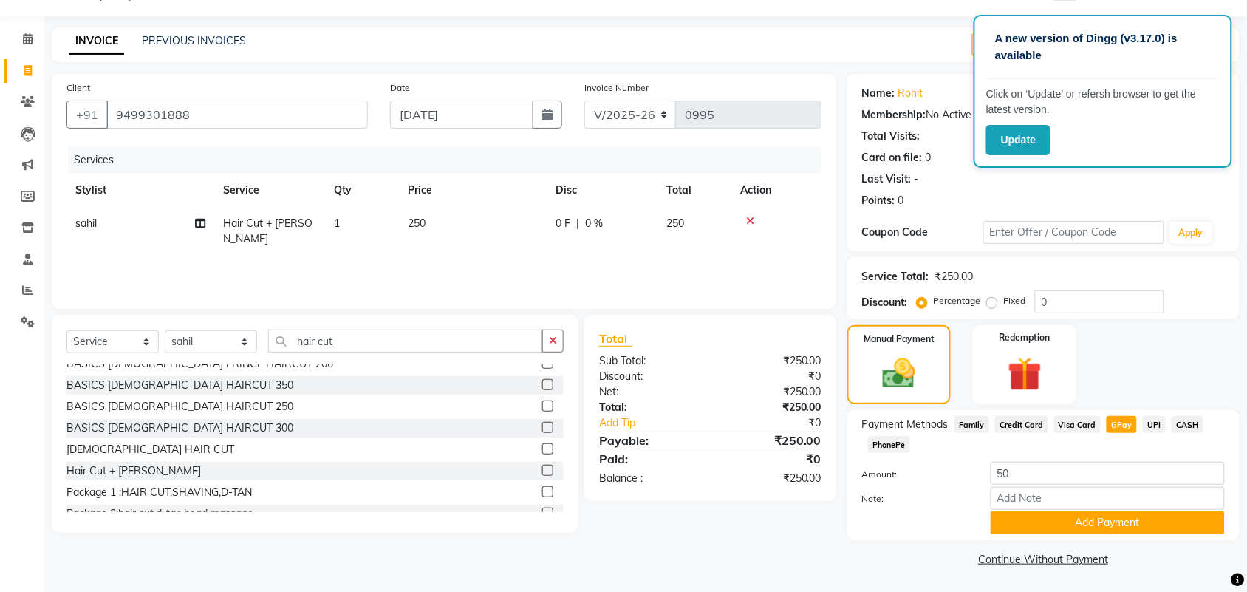
click at [750, 219] on icon at bounding box center [750, 221] width 8 height 10
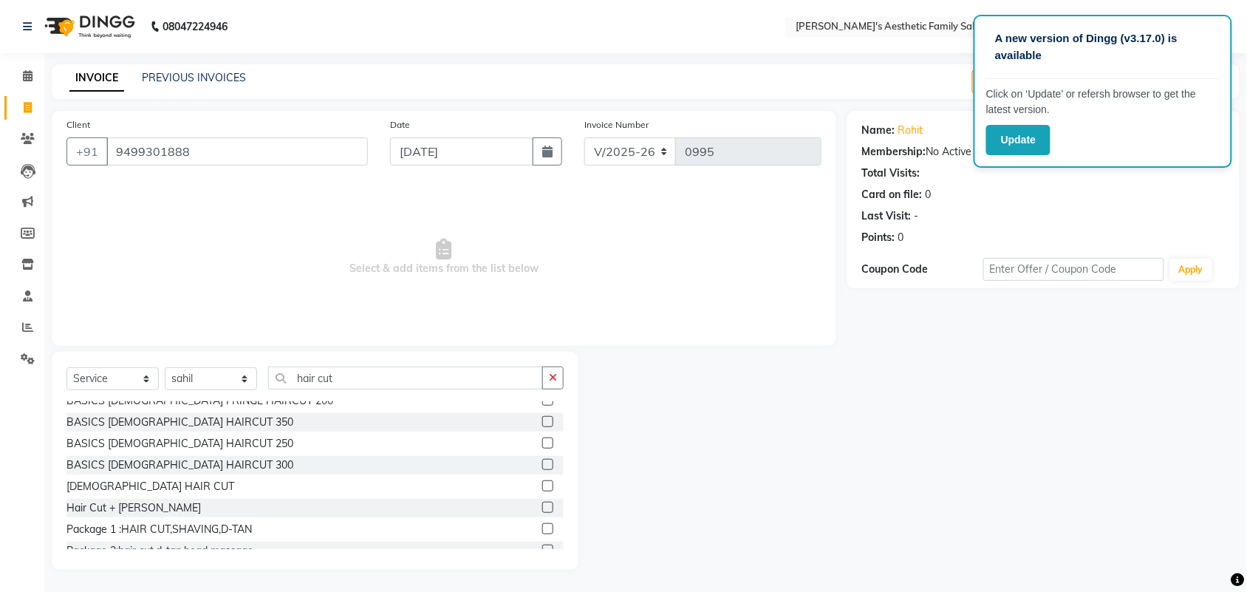
scroll to position [0, 0]
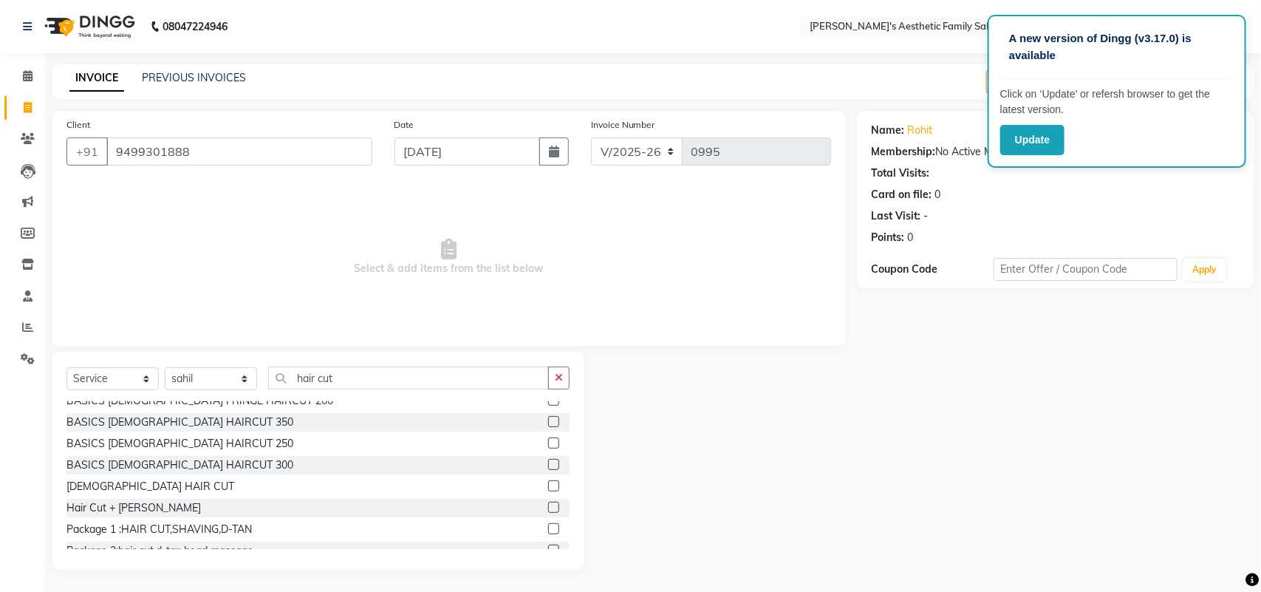
click at [548, 504] on label at bounding box center [553, 507] width 11 height 11
click at [548, 504] on input "checkbox" at bounding box center [553, 508] width 10 height 10
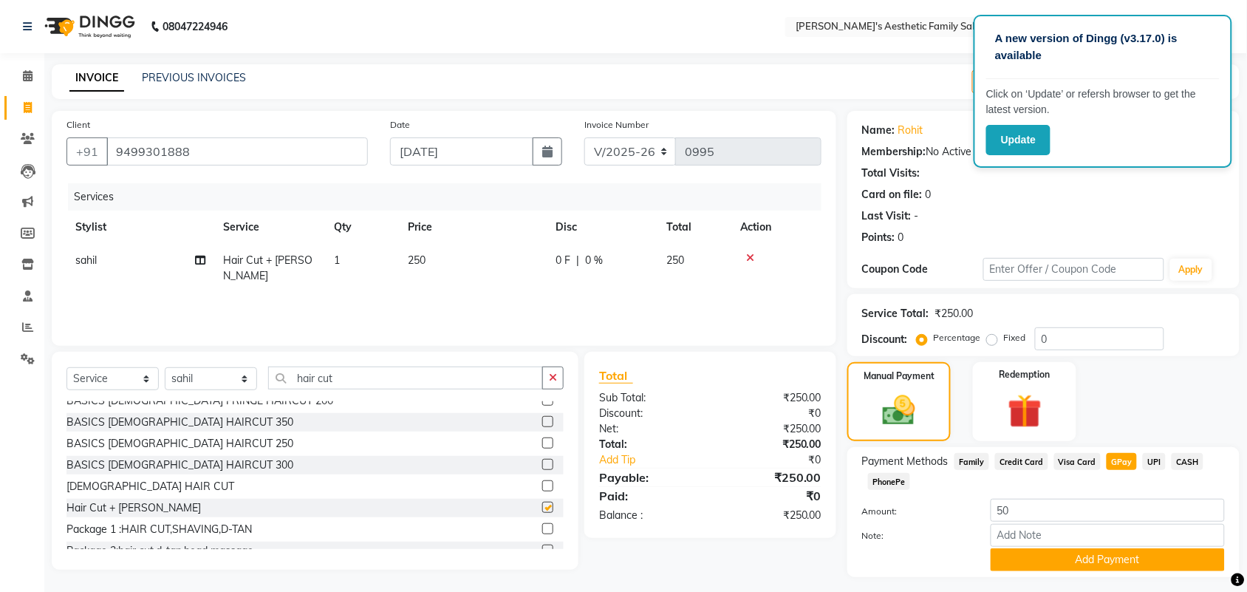
checkbox input "false"
click at [1079, 507] on input "50" at bounding box center [1108, 510] width 234 height 23
type input "5"
type input "250"
click at [1158, 566] on button "Add Payment" at bounding box center [1108, 559] width 234 height 23
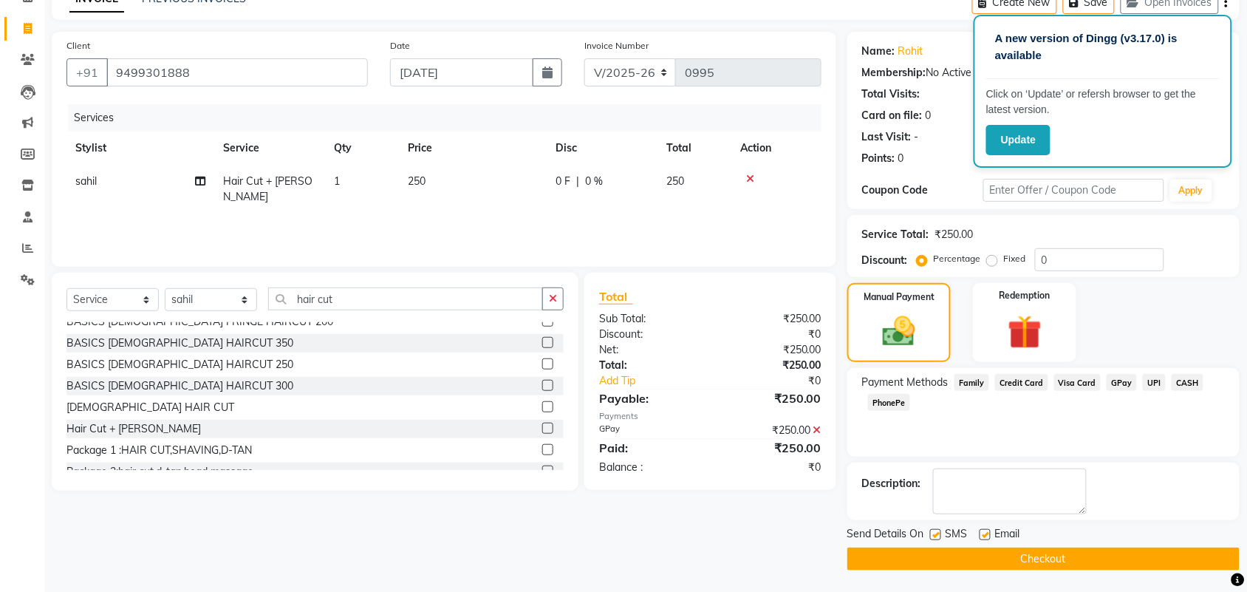
scroll to position [80, 0]
click at [981, 533] on label at bounding box center [984, 533] width 11 height 11
click at [981, 533] on input "checkbox" at bounding box center [984, 535] width 10 height 10
checkbox input "false"
click at [1014, 559] on button "Checkout" at bounding box center [1043, 558] width 392 height 23
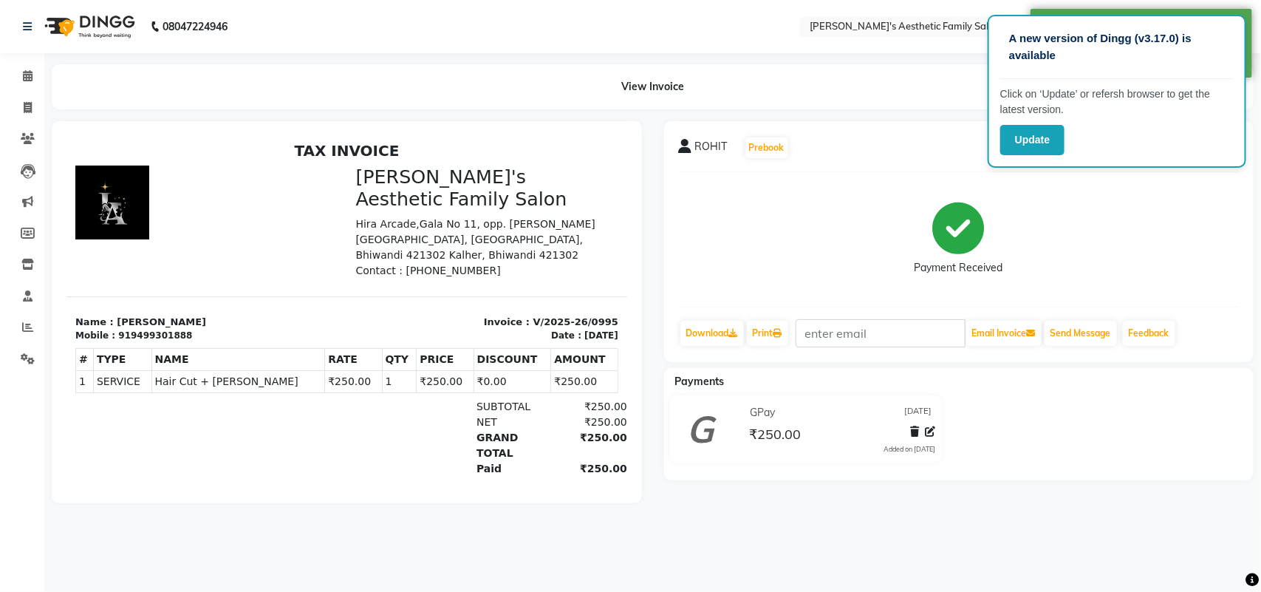
select select "7246"
select select "service"
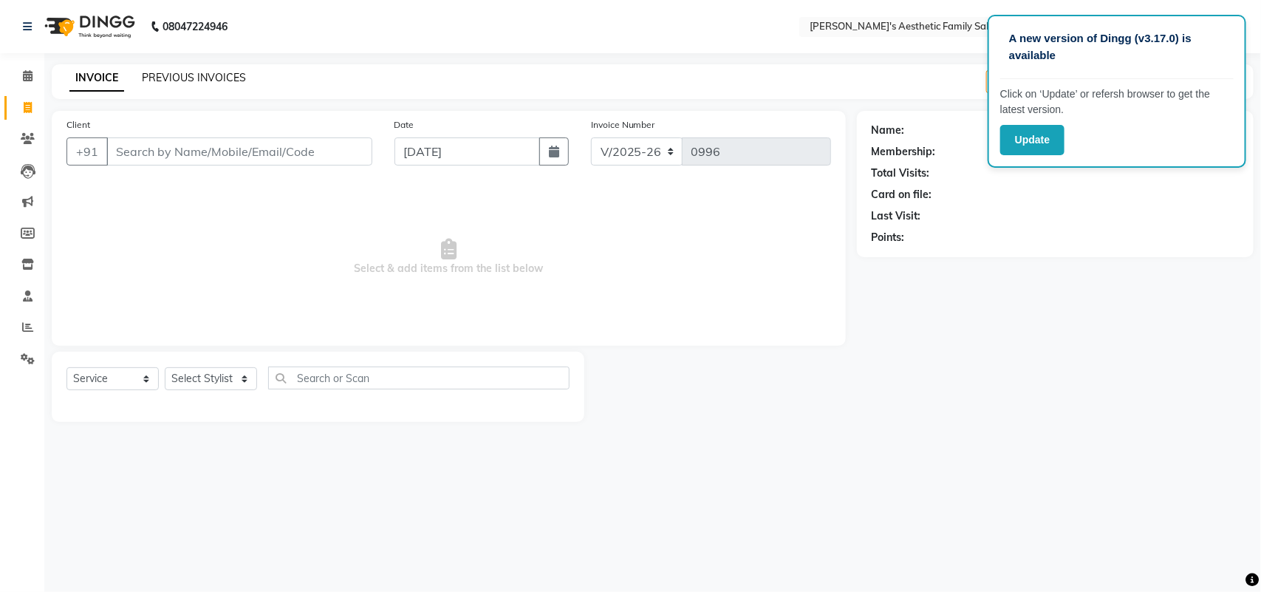
click at [205, 79] on link "PREVIOUS INVOICES" at bounding box center [194, 77] width 104 height 13
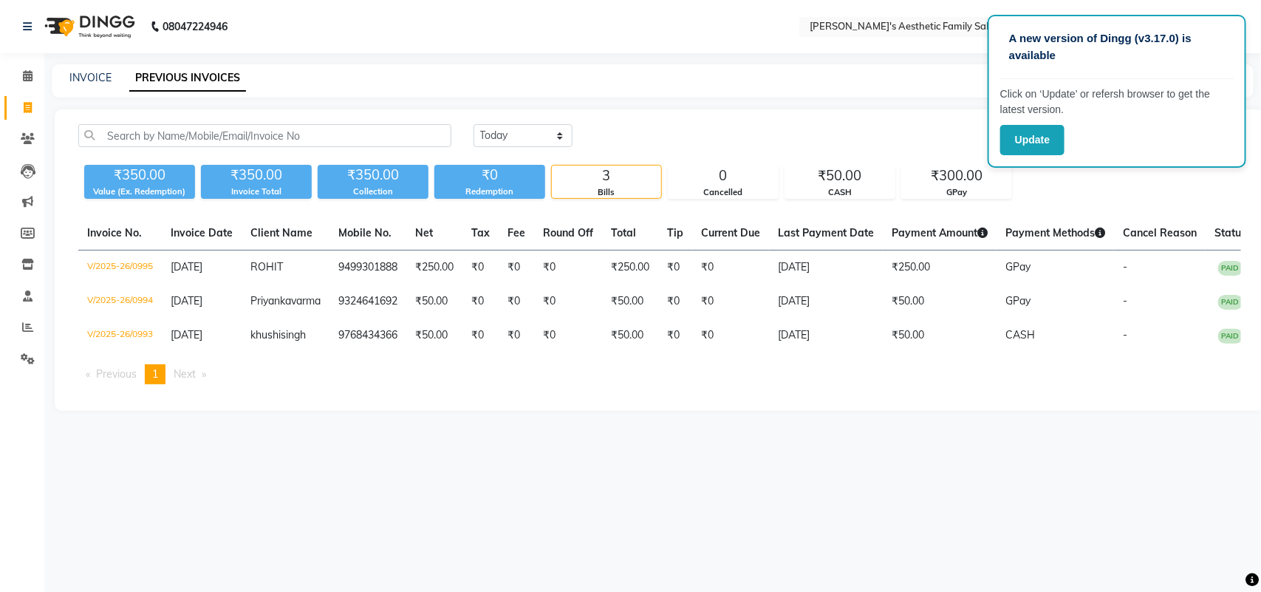
select select "service"
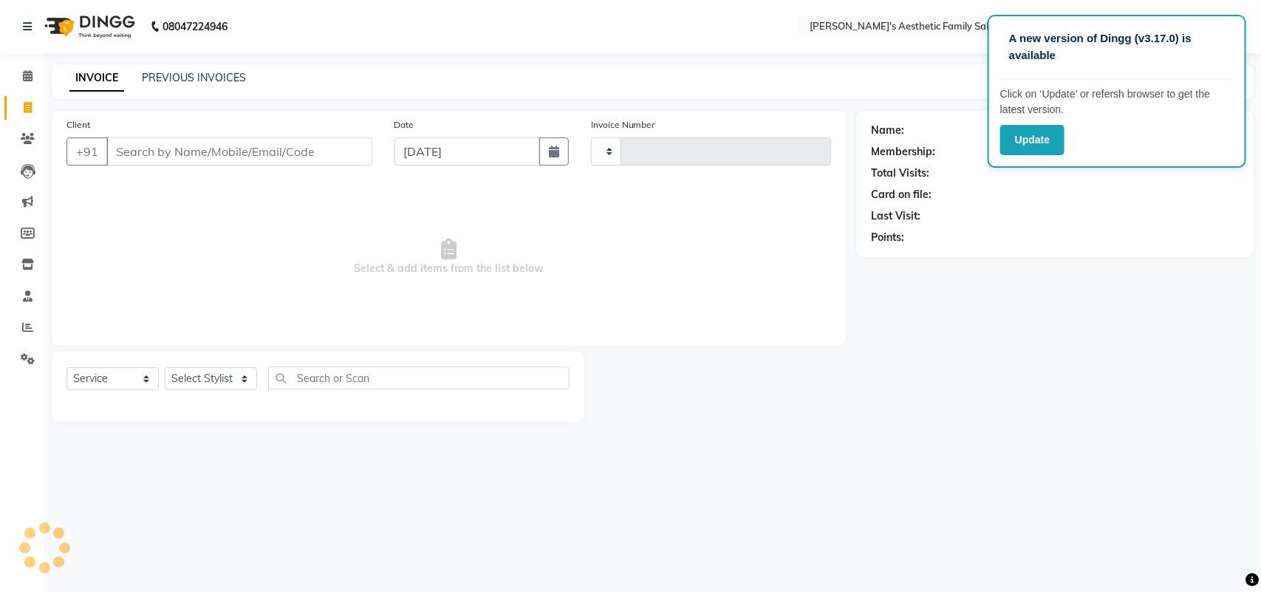
type input "0996"
select select "7246"
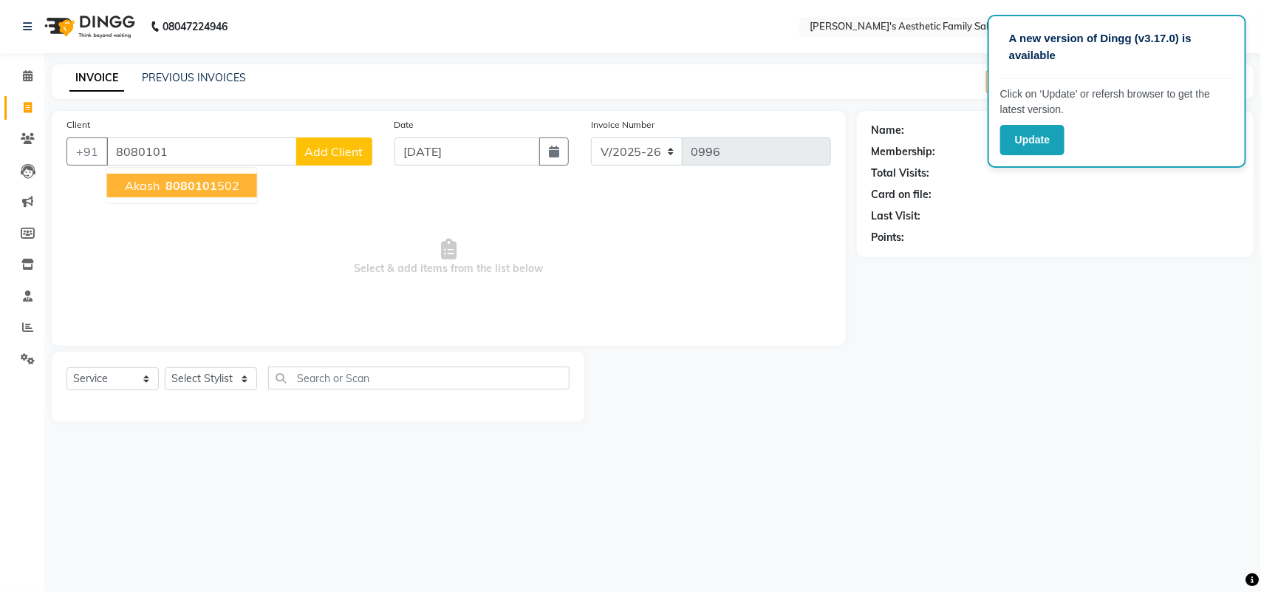
click at [205, 176] on button "akash 8080101 502" at bounding box center [182, 186] width 150 height 24
type input "8080101502"
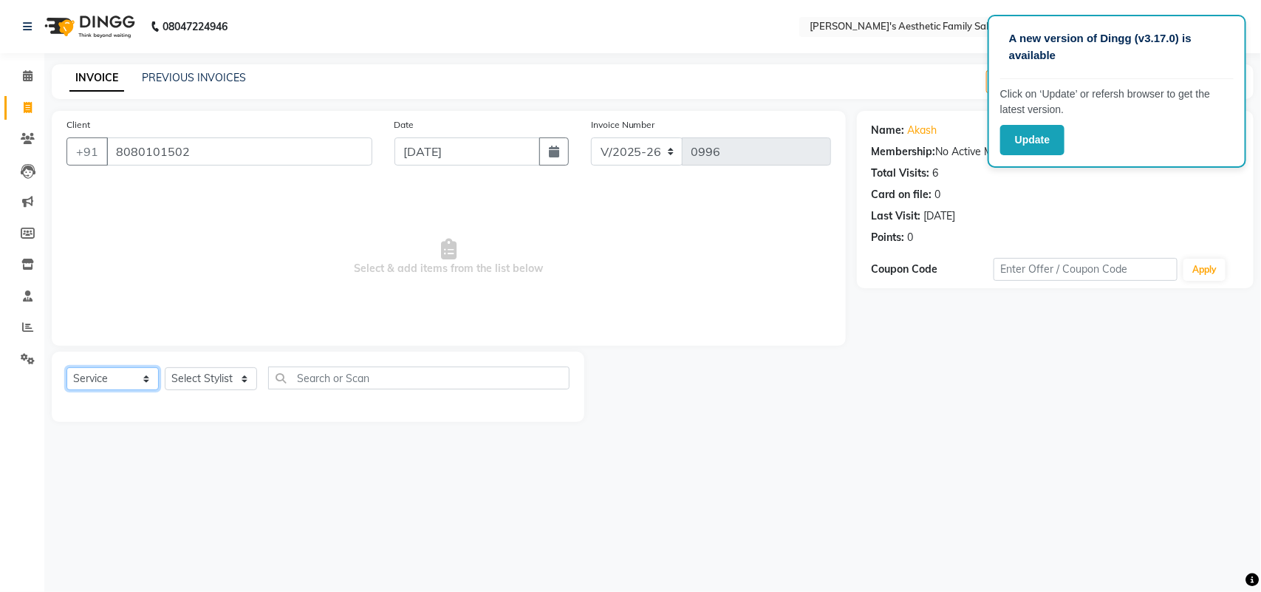
click at [149, 377] on select "Select Service Product Membership Package Voucher Prepaid Gift Card" at bounding box center [112, 378] width 92 height 23
click at [66, 367] on select "Select Service Product Membership Package Voucher Prepaid Gift Card" at bounding box center [112, 378] width 92 height 23
click at [148, 377] on select "Select Service Product Membership Package Voucher Prepaid Gift Card" at bounding box center [112, 378] width 92 height 23
click at [66, 367] on select "Select Service Product Membership Package Voucher Prepaid Gift Card" at bounding box center [112, 378] width 92 height 23
click at [127, 427] on main "INVOICE PREVIOUS INVOICES Create New Save Open Invoices Client +91 8080101502 D…" at bounding box center [652, 254] width 1217 height 380
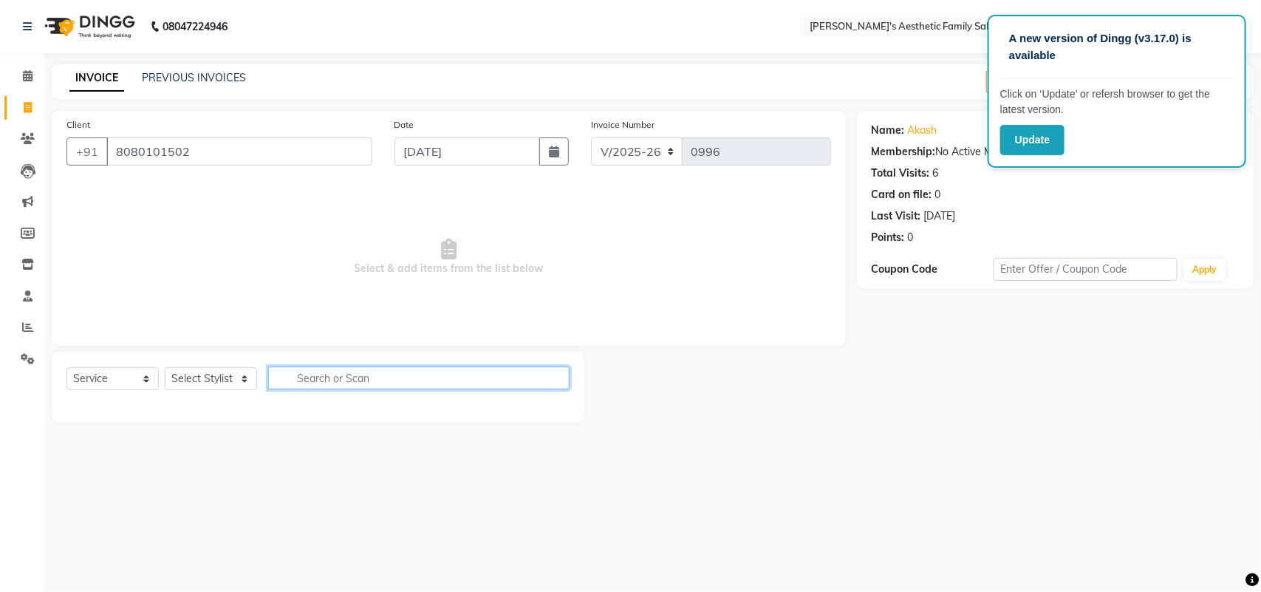
click at [359, 381] on input "text" at bounding box center [418, 377] width 301 height 23
click at [325, 377] on input "text" at bounding box center [418, 377] width 301 height 23
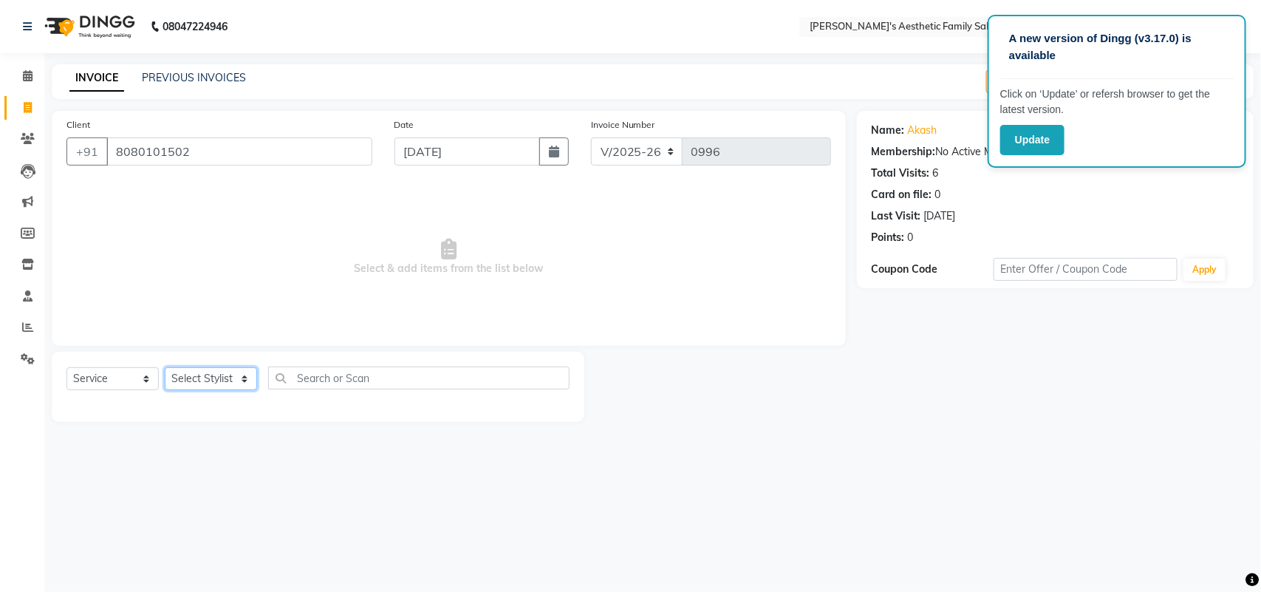
click at [242, 384] on select "Select Stylist" at bounding box center [211, 378] width 92 height 23
click at [240, 375] on select "Select Stylist" at bounding box center [211, 378] width 92 height 23
click at [148, 380] on select "Select Service Product Membership Package Voucher Prepaid Gift Card" at bounding box center [112, 378] width 92 height 23
select select "select"
click at [66, 367] on select "Select Service Product Membership Package Voucher Prepaid Gift Card" at bounding box center [112, 378] width 92 height 23
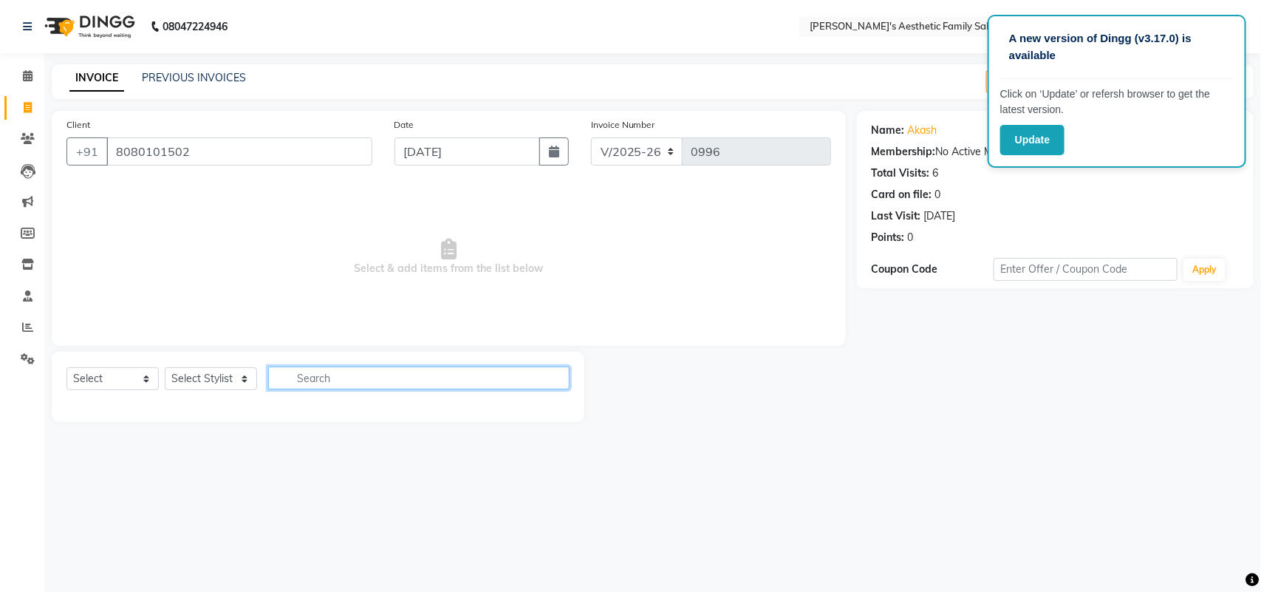
click at [312, 380] on input "text" at bounding box center [418, 377] width 301 height 23
type input "J"
click at [560, 385] on button "button" at bounding box center [558, 377] width 21 height 23
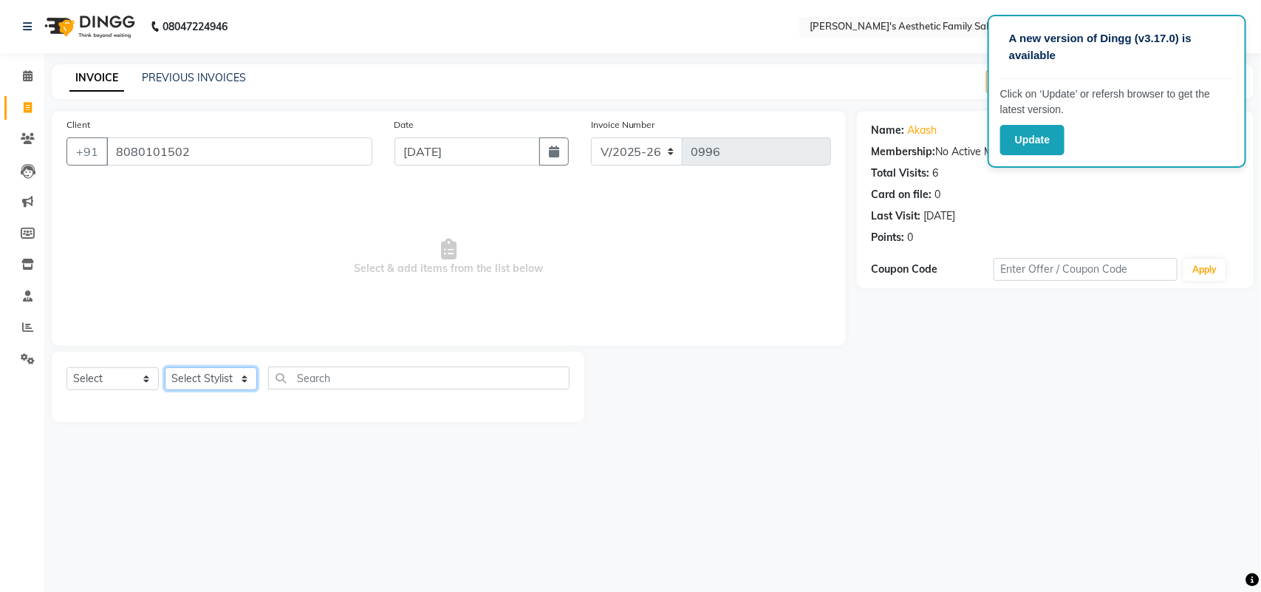
click at [239, 374] on select "Select Stylist" at bounding box center [211, 378] width 92 height 23
click at [192, 152] on input "8080101502" at bounding box center [239, 151] width 266 height 28
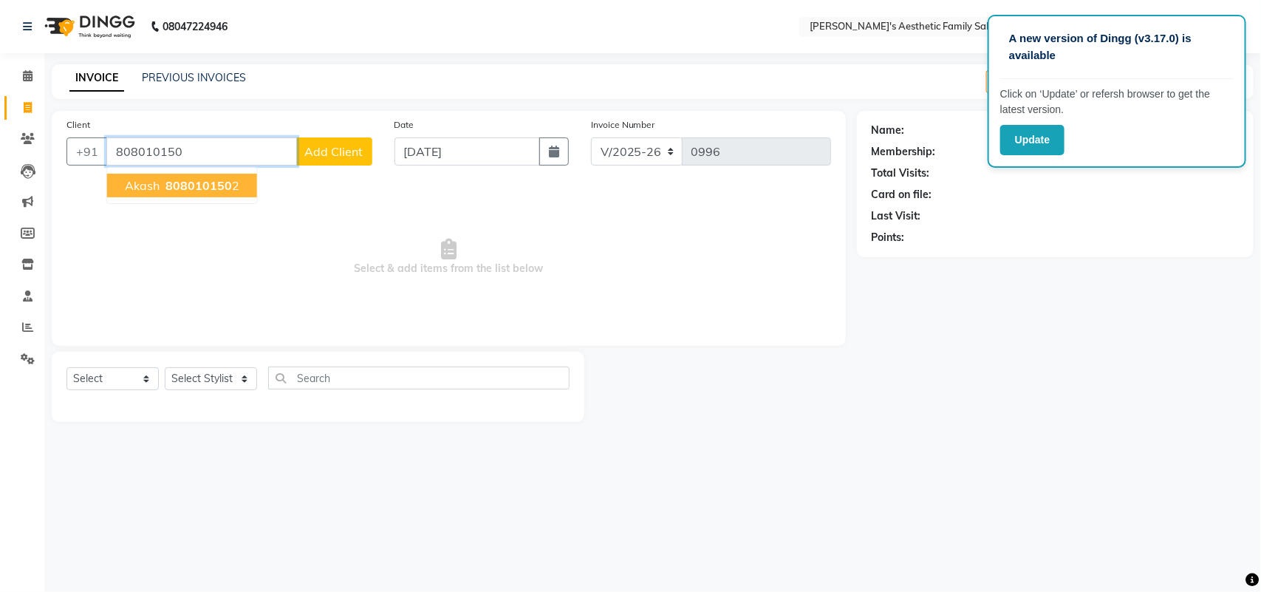
click at [183, 183] on span "808010150" at bounding box center [198, 185] width 66 height 15
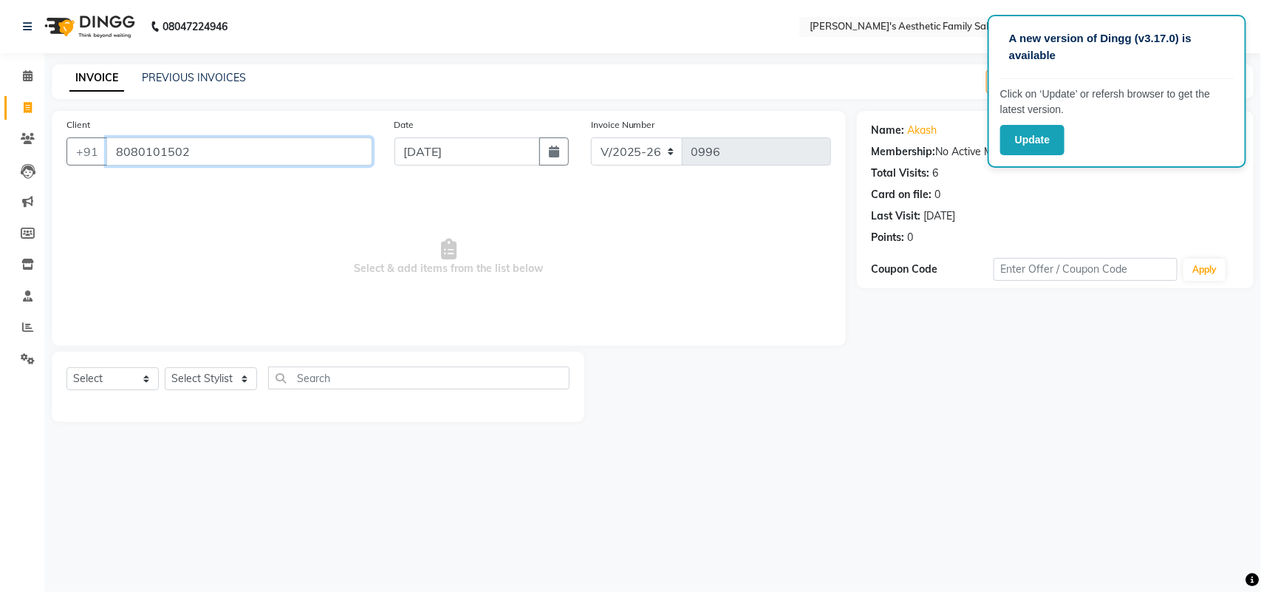
click at [187, 154] on input "8080101502" at bounding box center [239, 151] width 266 height 28
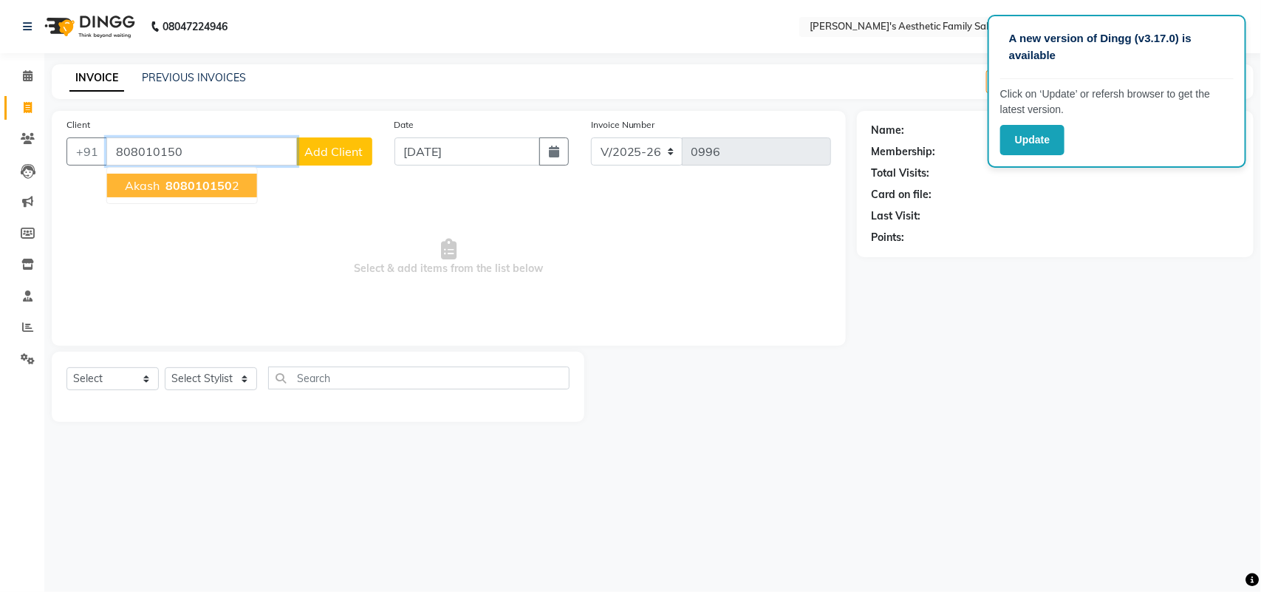
type input "8080101502"
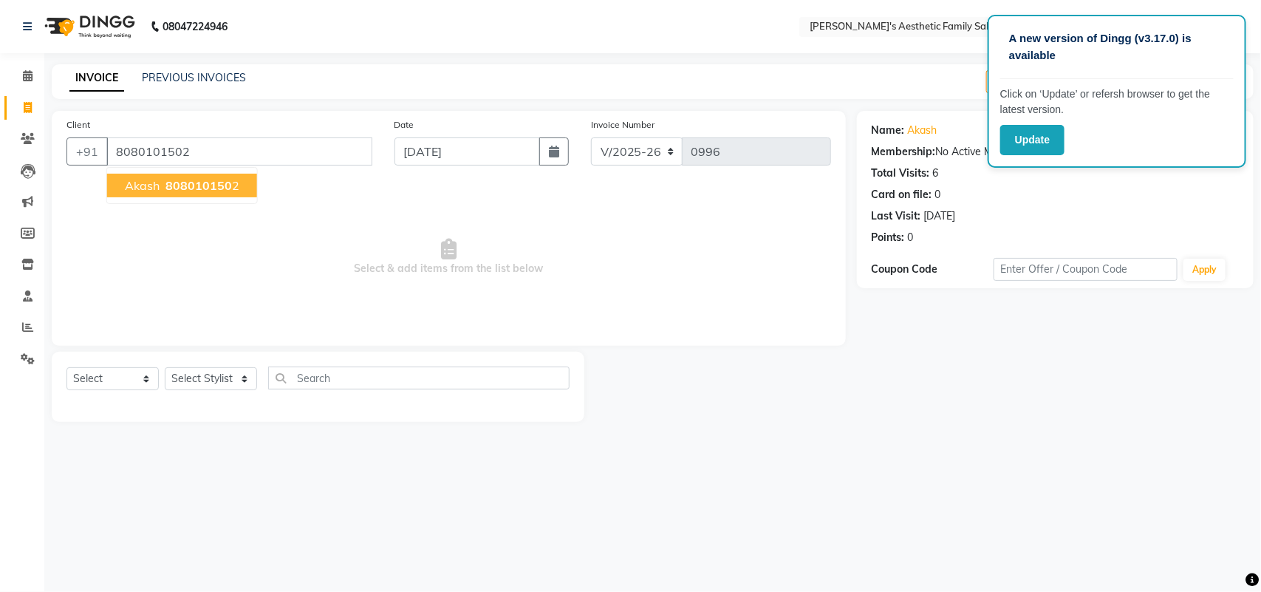
click at [185, 178] on span "808010150" at bounding box center [198, 185] width 66 height 15
click at [185, 177] on div "Client +91 8080101502 akash 808010150 2 Date 01-09-2025 Invoice Number V/2025 V…" at bounding box center [449, 228] width 794 height 235
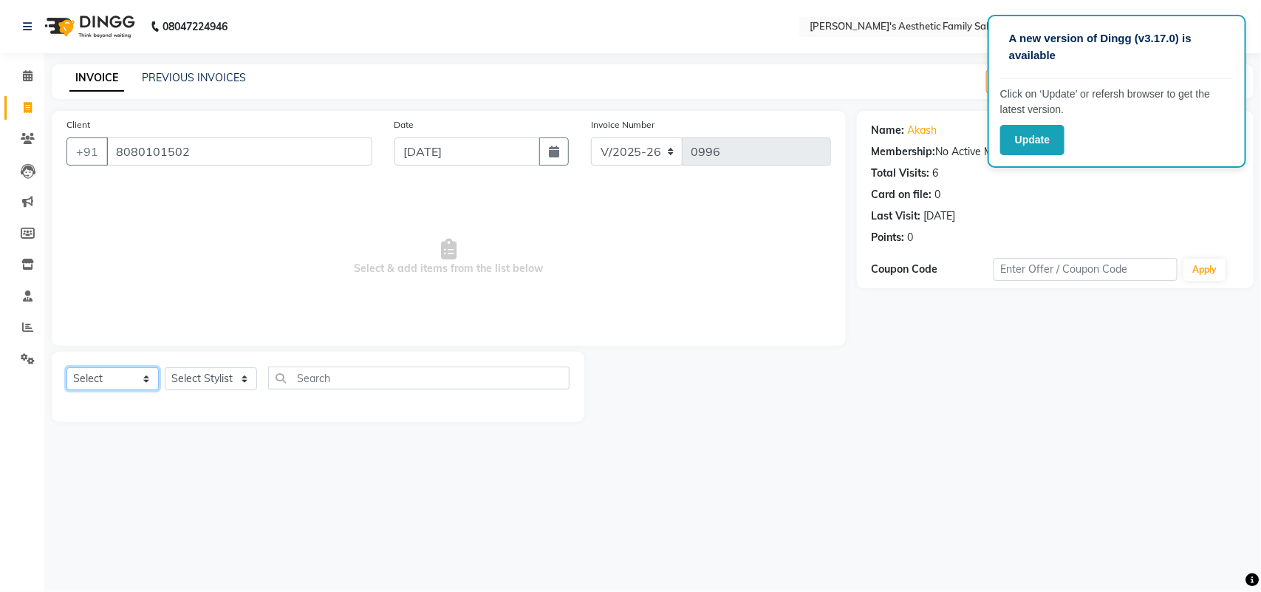
click at [146, 372] on select "Select Service Product Membership Package Voucher Prepaid Gift Card" at bounding box center [112, 378] width 92 height 23
select select "service"
click at [66, 367] on select "Select Service Product Membership Package Voucher Prepaid Gift Card" at bounding box center [112, 378] width 92 height 23
click at [251, 378] on select "Select Stylist" at bounding box center [211, 378] width 92 height 23
click at [165, 367] on select "Select Stylist" at bounding box center [211, 378] width 92 height 23
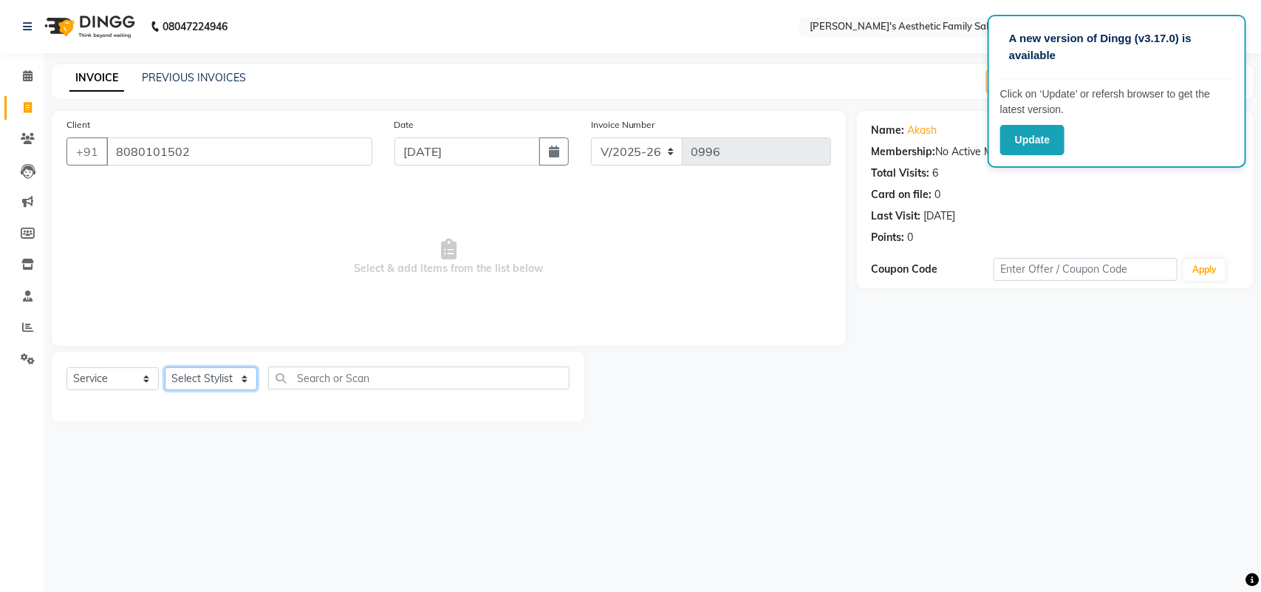
click at [246, 370] on select "Select Stylist" at bounding box center [211, 378] width 92 height 23
click at [165, 367] on select "Select Stylist" at bounding box center [211, 378] width 92 height 23
click at [219, 75] on link "PREVIOUS INVOICES" at bounding box center [194, 77] width 104 height 13
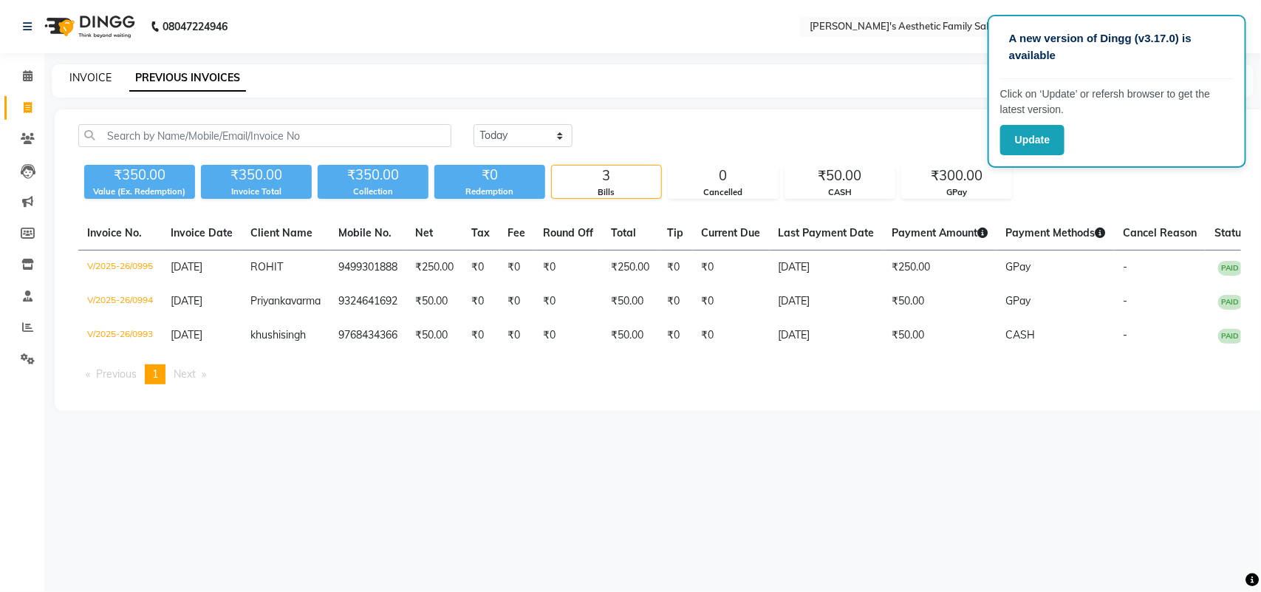
click at [82, 75] on link "INVOICE" at bounding box center [90, 77] width 42 height 13
select select "service"
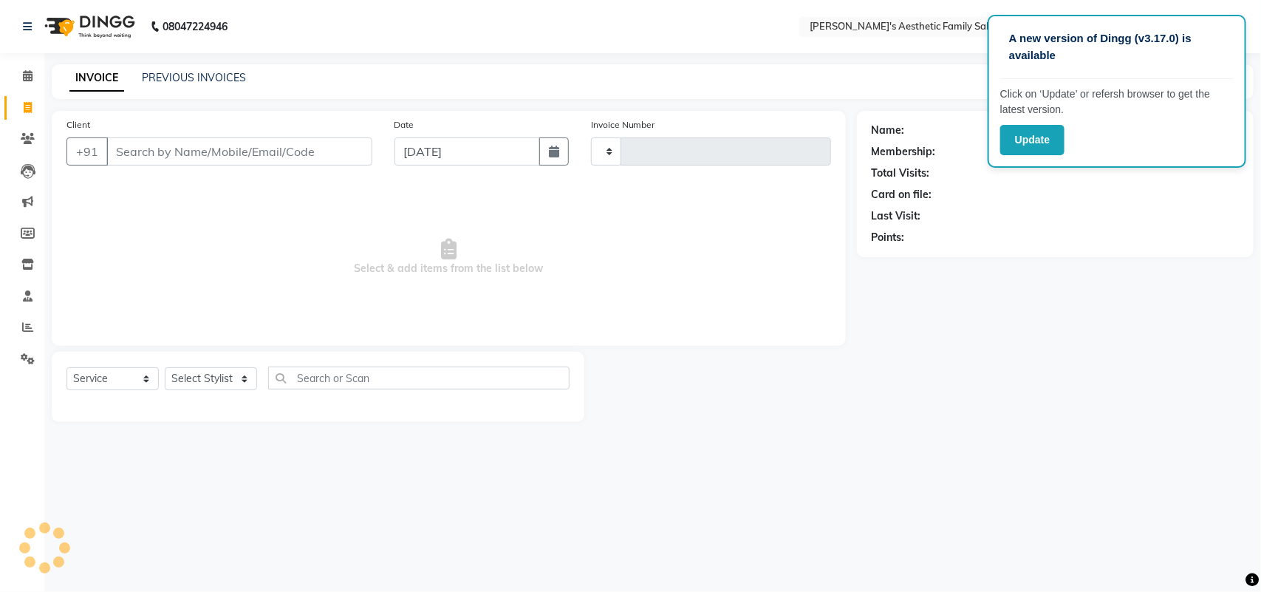
type input "0996"
select select "7246"
click at [124, 154] on input "Client" at bounding box center [239, 151] width 266 height 28
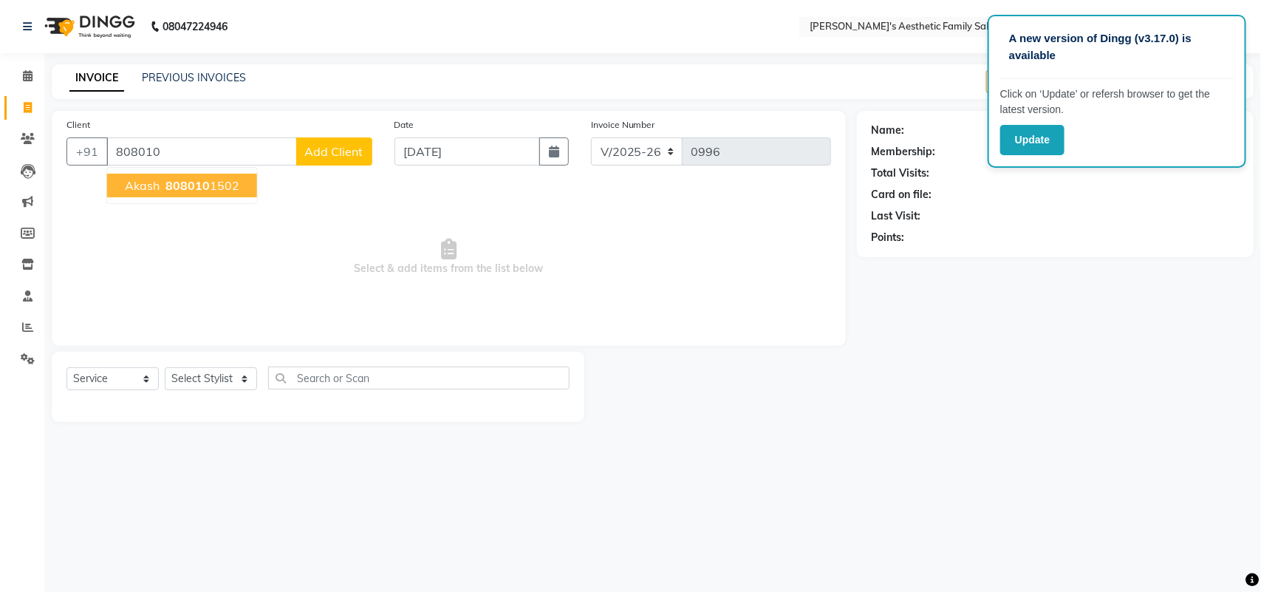
click at [163, 176] on button "akash 808010 1502" at bounding box center [182, 186] width 150 height 24
type input "8080101502"
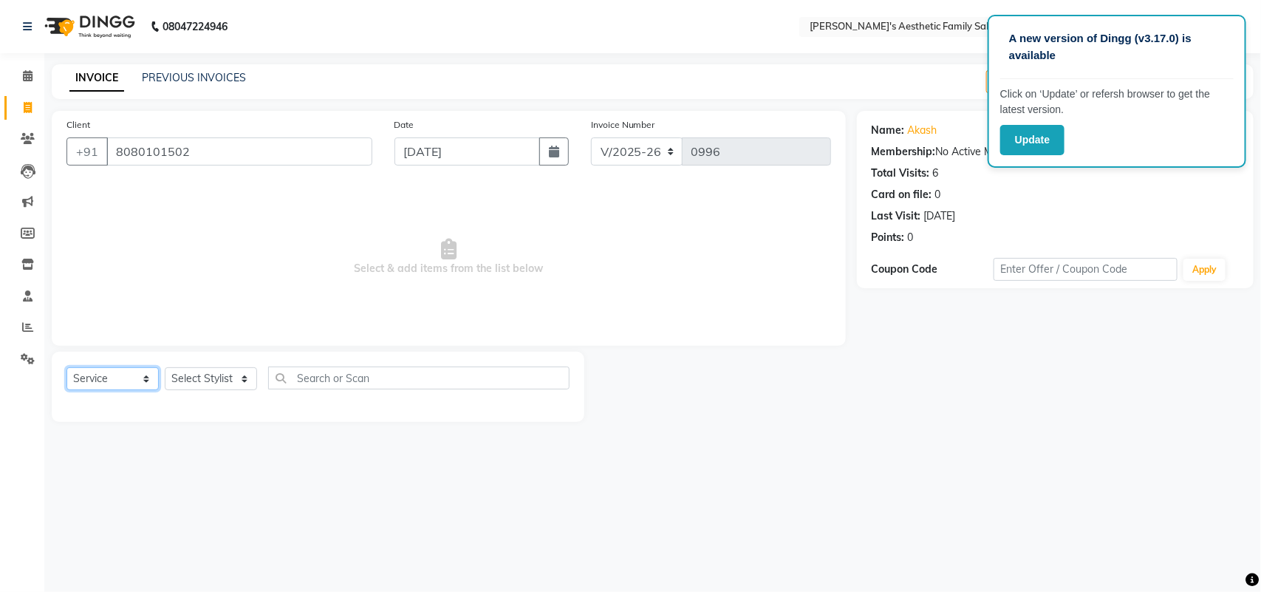
drag, startPoint x: 148, startPoint y: 368, endPoint x: 105, endPoint y: 433, distance: 78.3
click at [105, 433] on main "INVOICE PREVIOUS INVOICES Create New Save Open Invoices Client +91 8080101502 D…" at bounding box center [652, 254] width 1217 height 380
click at [66, 367] on select "Select Service Product Membership Package Voucher Prepaid Gift Card" at bounding box center [112, 378] width 92 height 23
click at [120, 421] on div "Select Service Product Membership Package Voucher Prepaid Gift Card Select Styl…" at bounding box center [318, 387] width 533 height 70
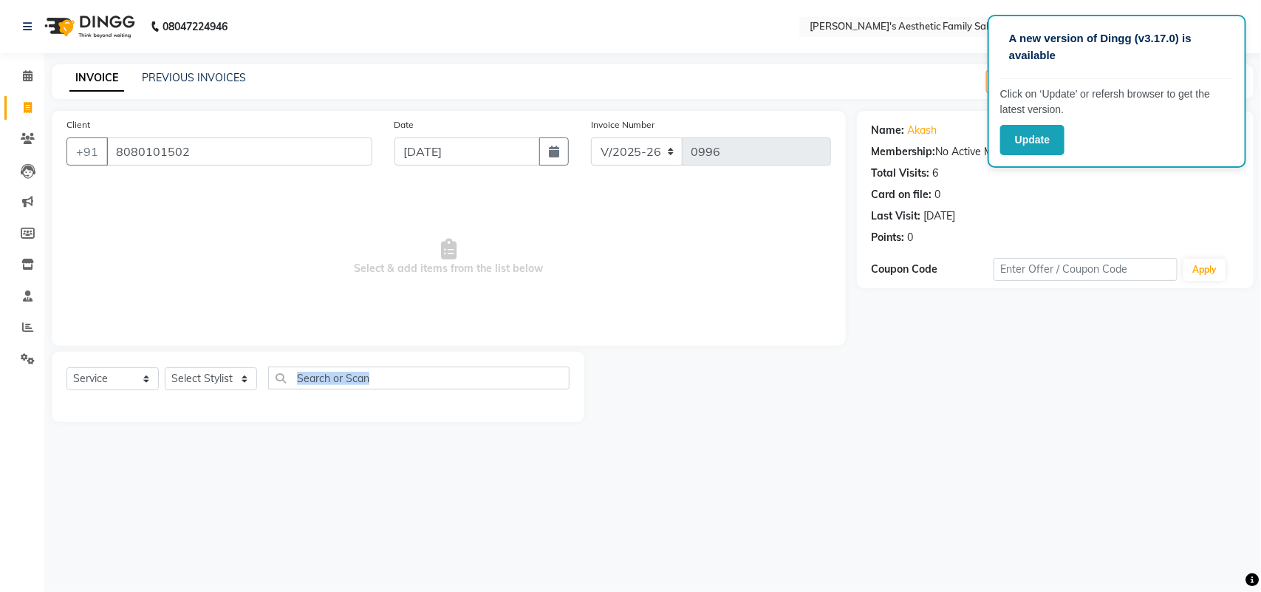
click at [120, 421] on div "Select Service Product Membership Package Voucher Prepaid Gift Card Select Styl…" at bounding box center [318, 387] width 533 height 70
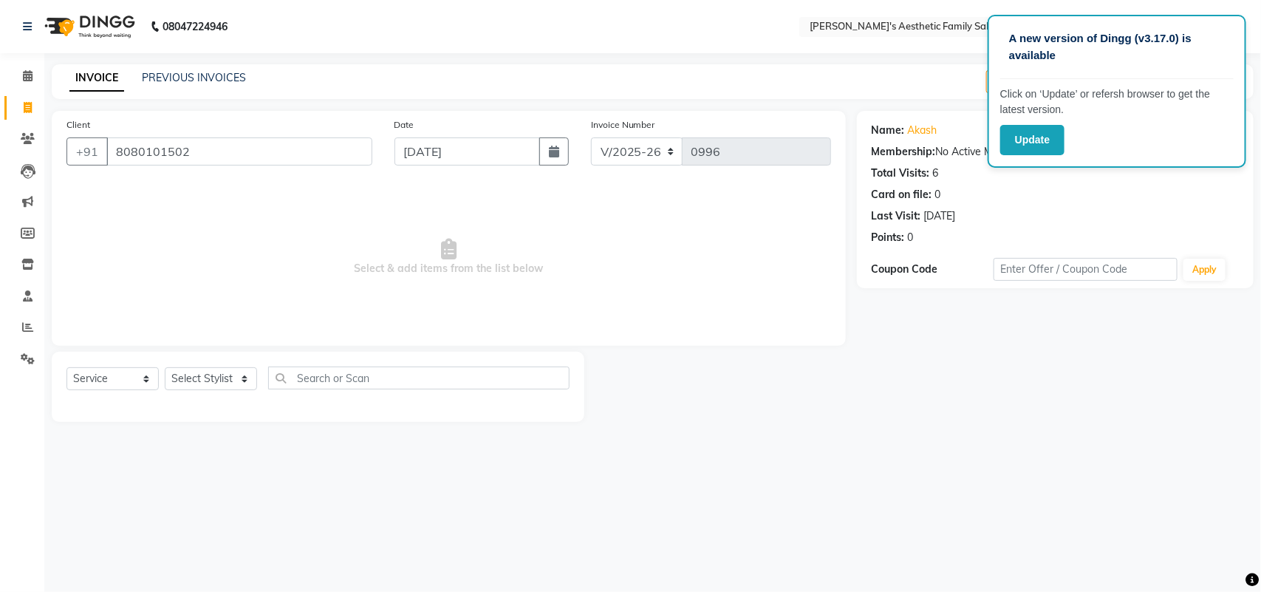
click at [0, 544] on div "Calendar Invoice Clients Leads Marketing Members Inventory Staff Reports Settin…" at bounding box center [99, 305] width 199 height 527
click at [205, 481] on div "A new version of Dingg (v3.17.0) is available Click on ‘Update’ or refersh brow…" at bounding box center [630, 296] width 1261 height 592
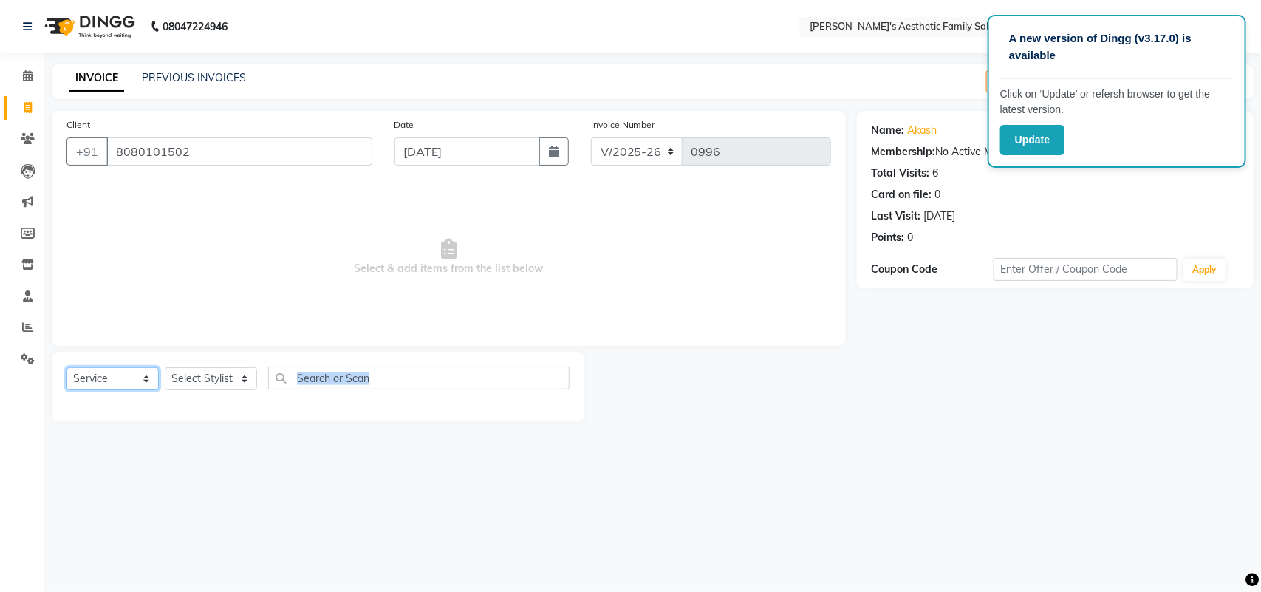
click at [146, 382] on select "Select Service Product Membership Package Voucher Prepaid Gift Card" at bounding box center [112, 378] width 92 height 23
click at [66, 367] on select "Select Service Product Membership Package Voucher Prepaid Gift Card" at bounding box center [112, 378] width 92 height 23
click at [245, 382] on select "Select Stylist aarti mam(owner) kaif sahakib shaikh sahil Shital sohail vaishal…" at bounding box center [211, 378] width 92 height 23
select select "89788"
click at [165, 367] on select "Select Stylist aarti mam(owner) kaif sahakib shaikh sahil Shital sohail vaishal…" at bounding box center [211, 378] width 92 height 23
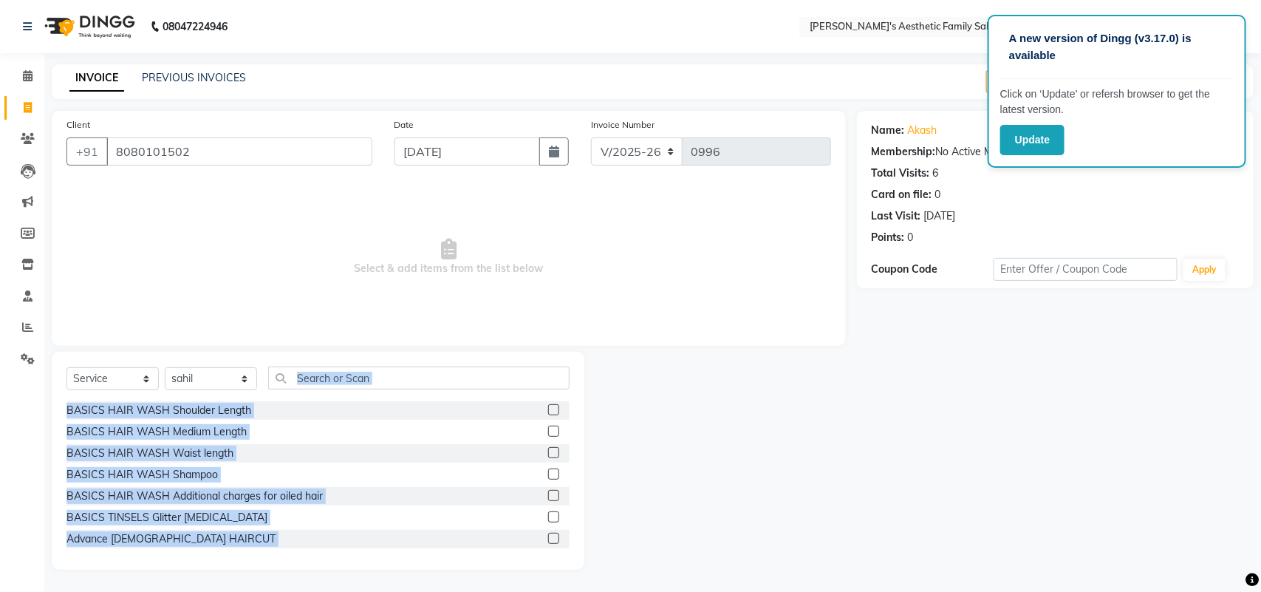
click at [663, 386] on div at bounding box center [720, 461] width 272 height 218
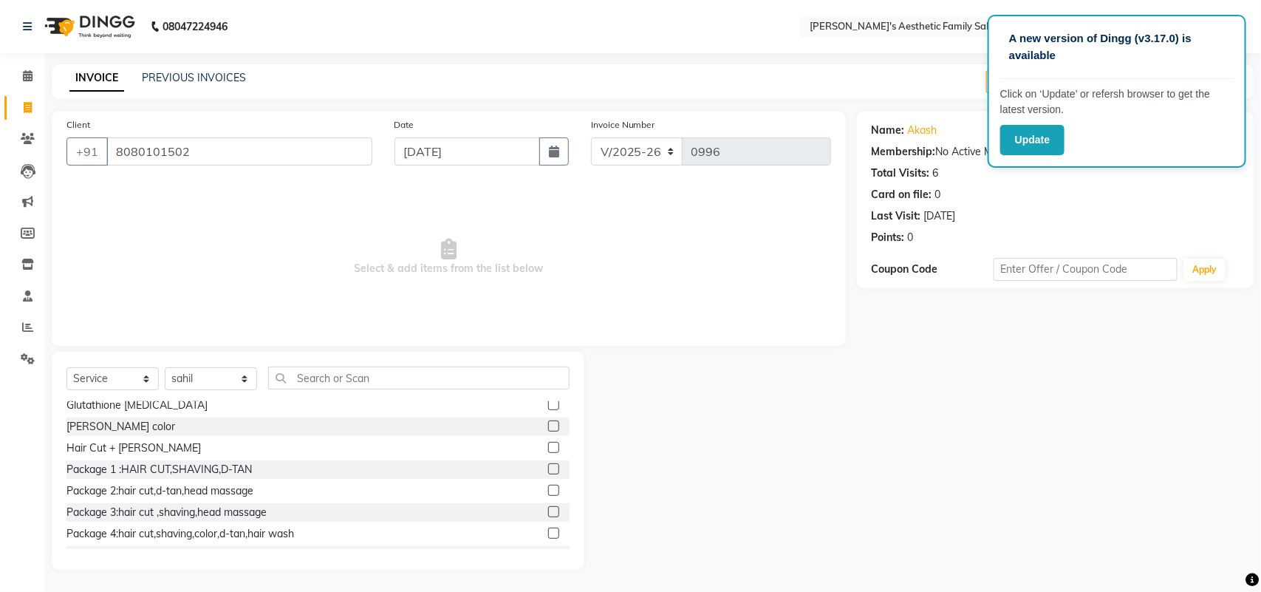
scroll to position [739, 0]
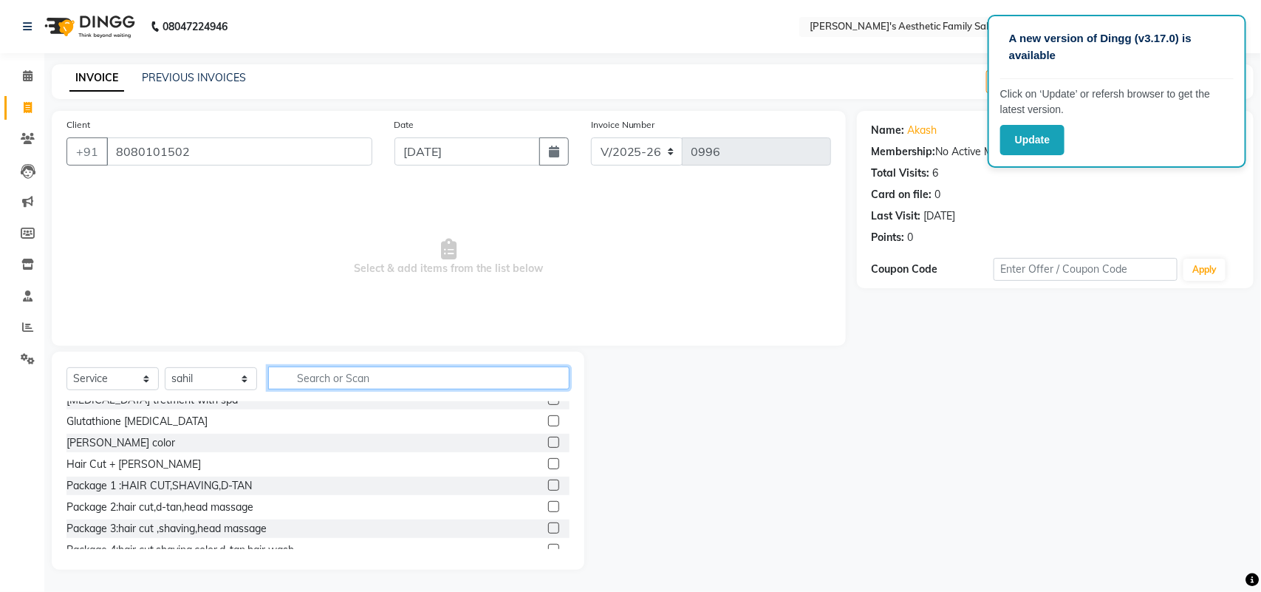
click at [334, 379] on input "text" at bounding box center [418, 377] width 301 height 23
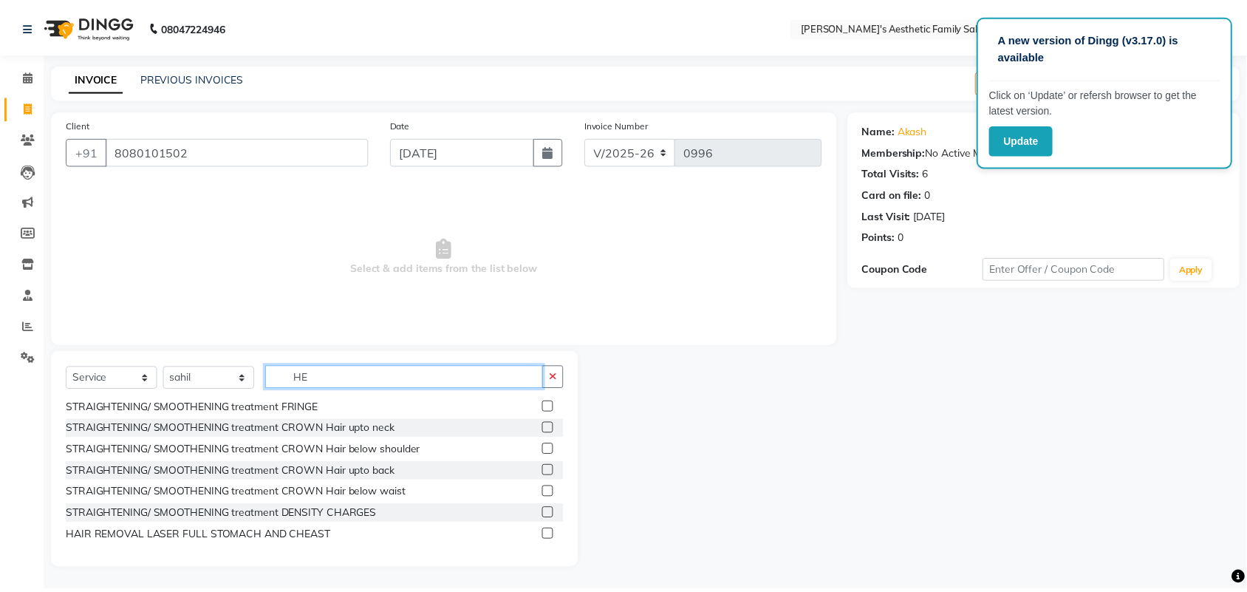
scroll to position [0, 0]
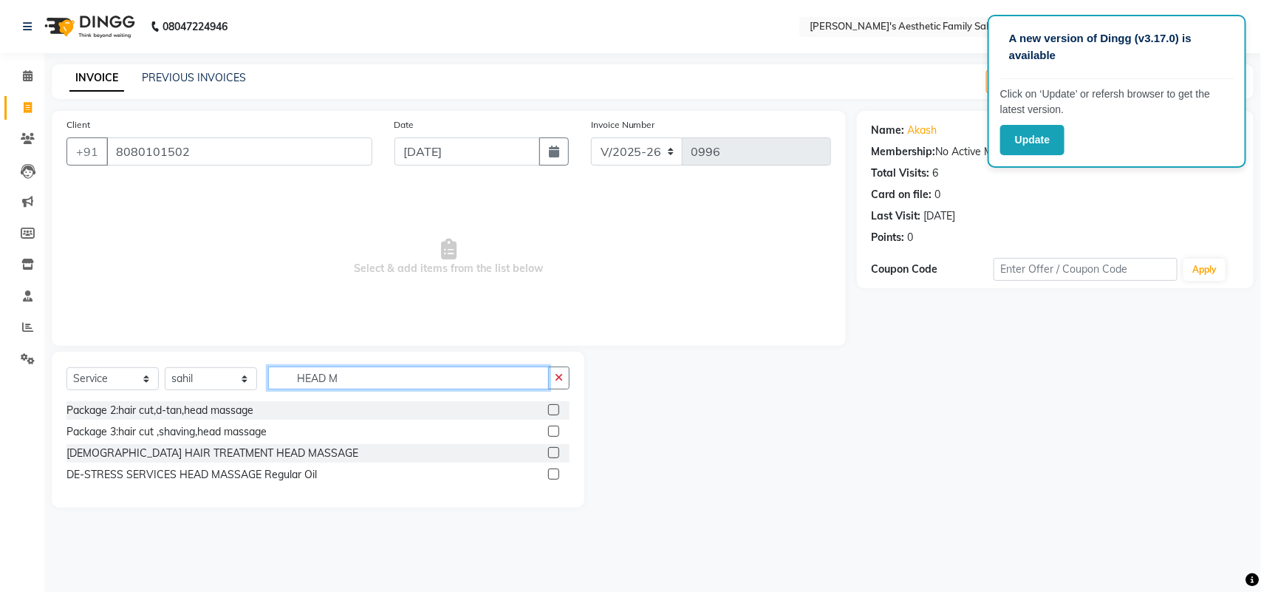
type input "HEAD M"
click at [554, 473] on label at bounding box center [553, 473] width 11 height 11
click at [554, 473] on input "checkbox" at bounding box center [553, 475] width 10 height 10
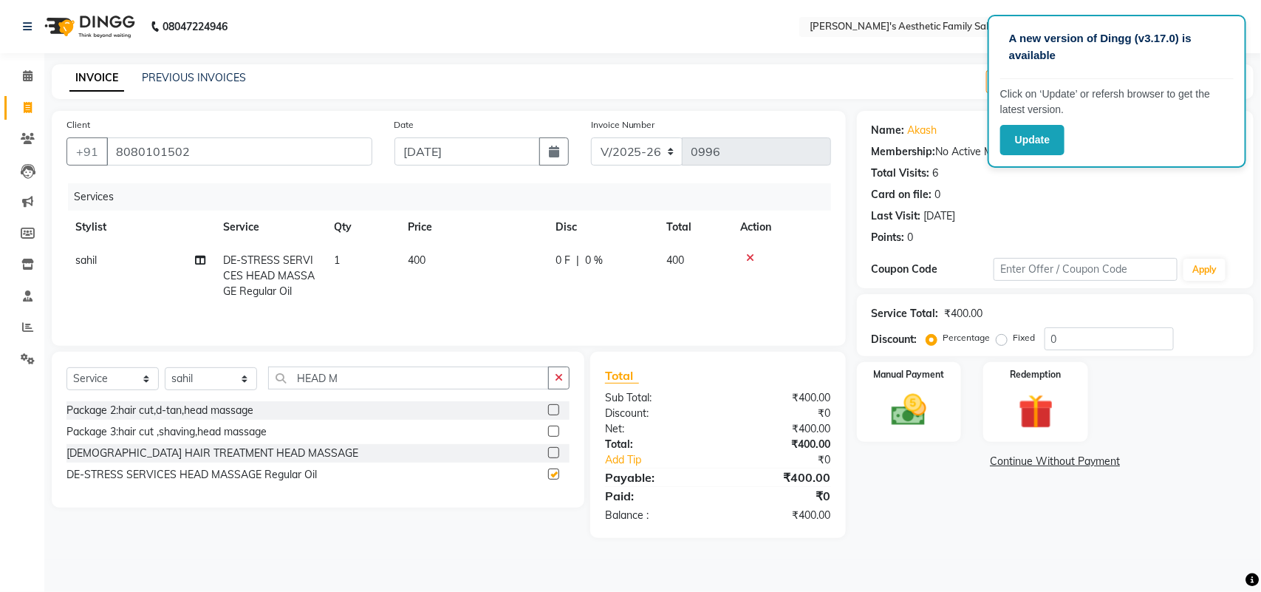
checkbox input "false"
click at [335, 380] on input "HEAD M" at bounding box center [408, 377] width 281 height 23
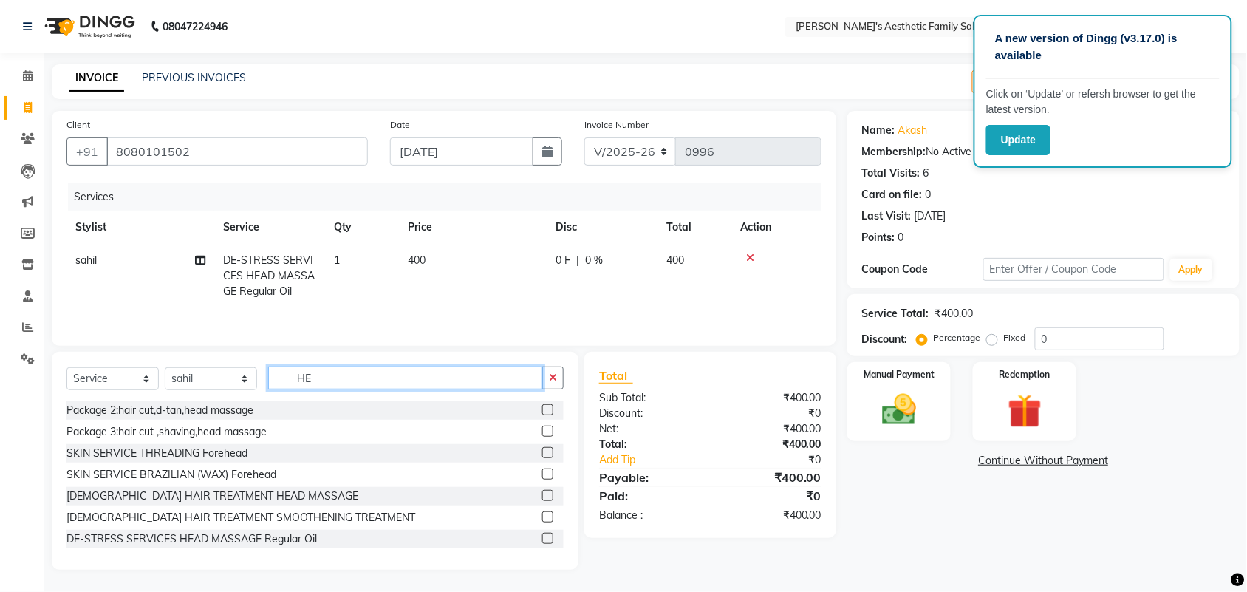
type input "H"
type input "S"
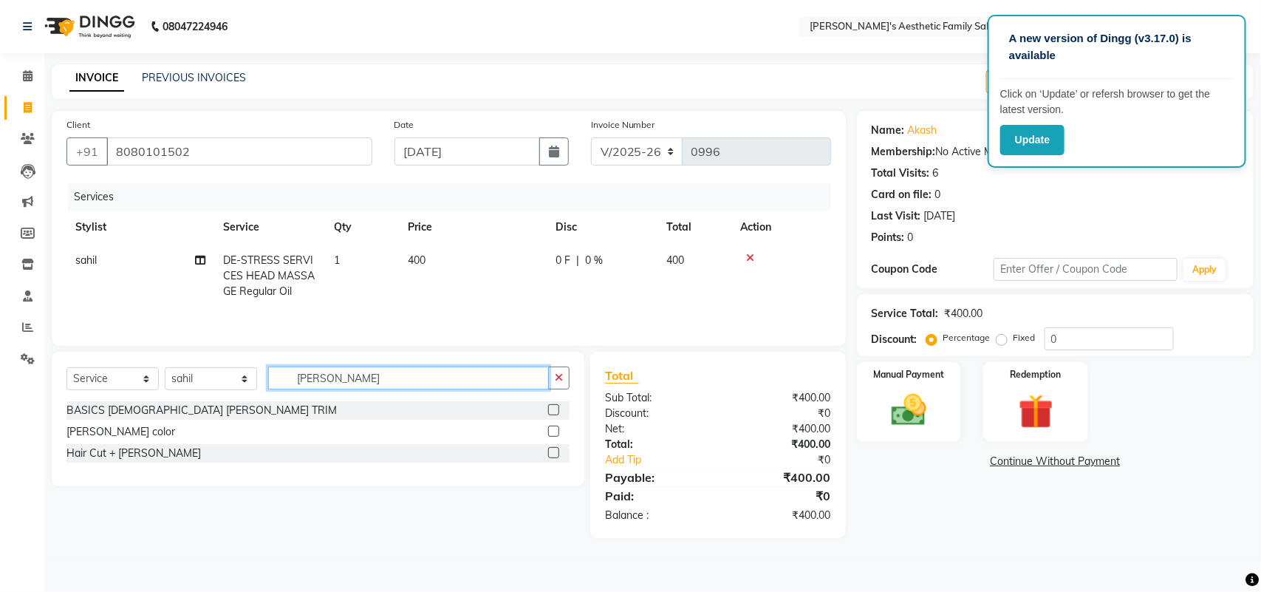
type input "BEARD"
click at [545, 451] on div "Hair Cut + [PERSON_NAME]" at bounding box center [317, 453] width 503 height 18
click at [551, 455] on label at bounding box center [553, 452] width 11 height 11
click at [551, 455] on input "checkbox" at bounding box center [553, 453] width 10 height 10
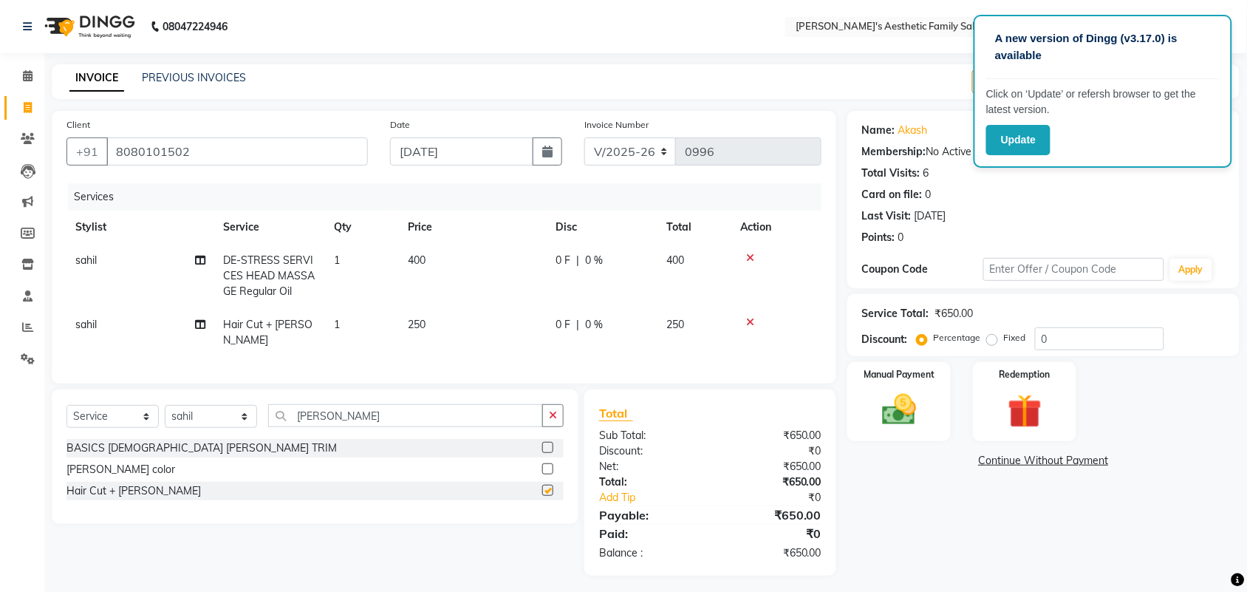
checkbox input "false"
click at [420, 259] on span "400" at bounding box center [417, 259] width 18 height 13
select select "89788"
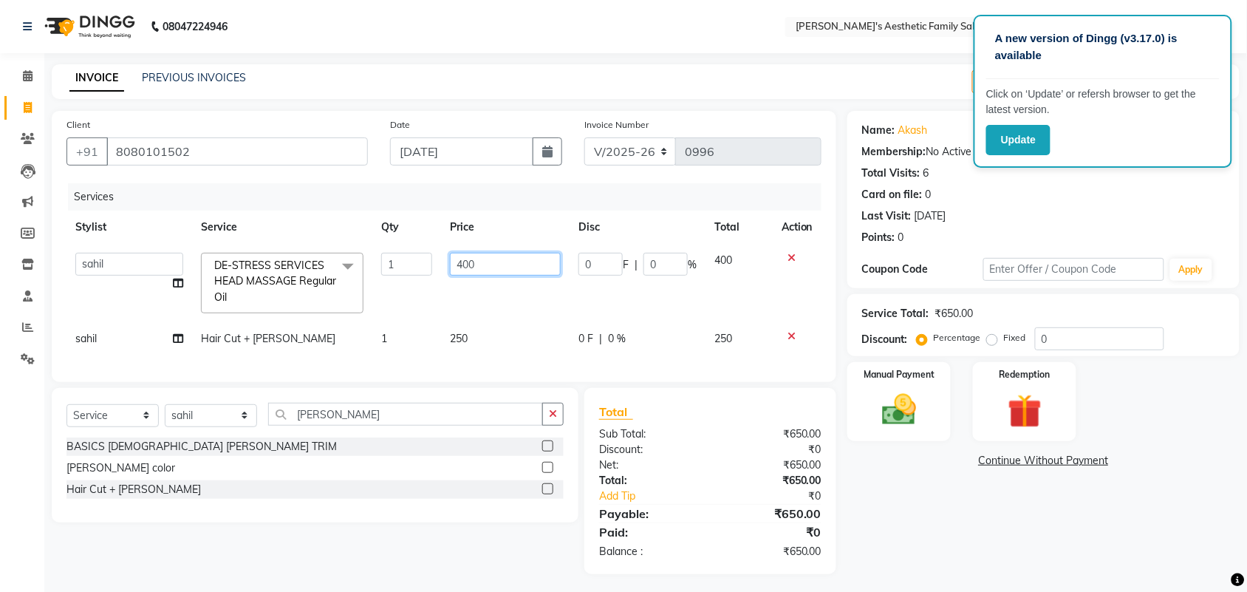
click at [484, 270] on input "400" at bounding box center [505, 264] width 111 height 23
type input "4"
type input "300"
click at [467, 337] on td "250" at bounding box center [505, 338] width 129 height 33
select select "89788"
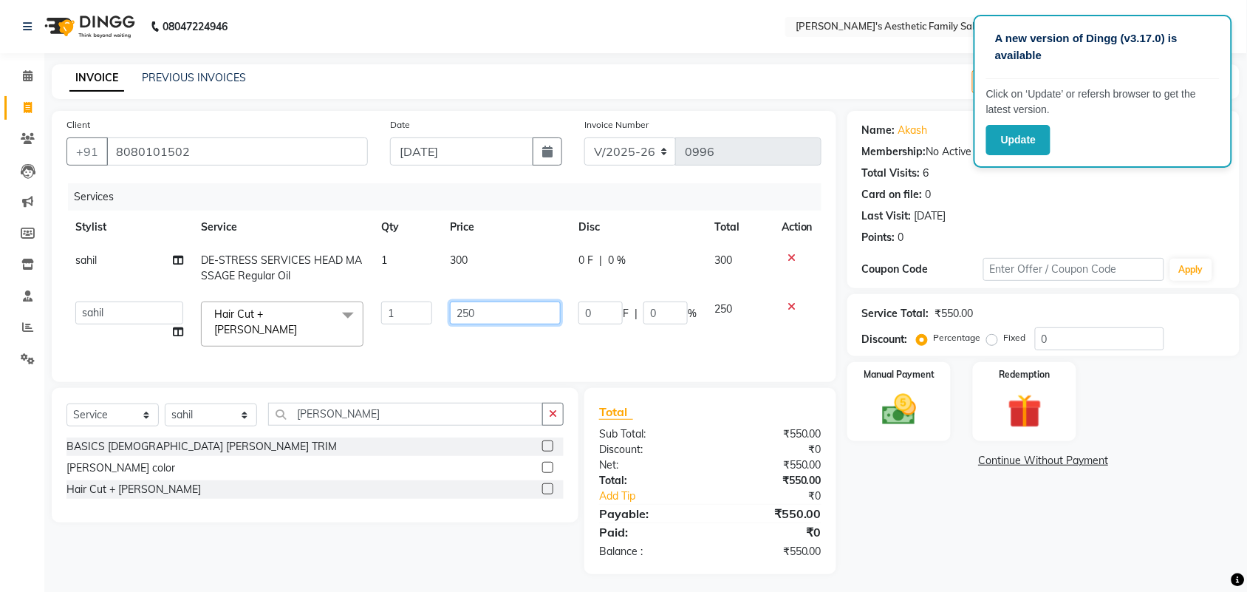
click at [466, 312] on input "250" at bounding box center [505, 312] width 111 height 23
click at [488, 309] on input "1000" at bounding box center [505, 312] width 111 height 23
type input "100"
click at [896, 378] on label "Manual Payment" at bounding box center [899, 373] width 74 height 14
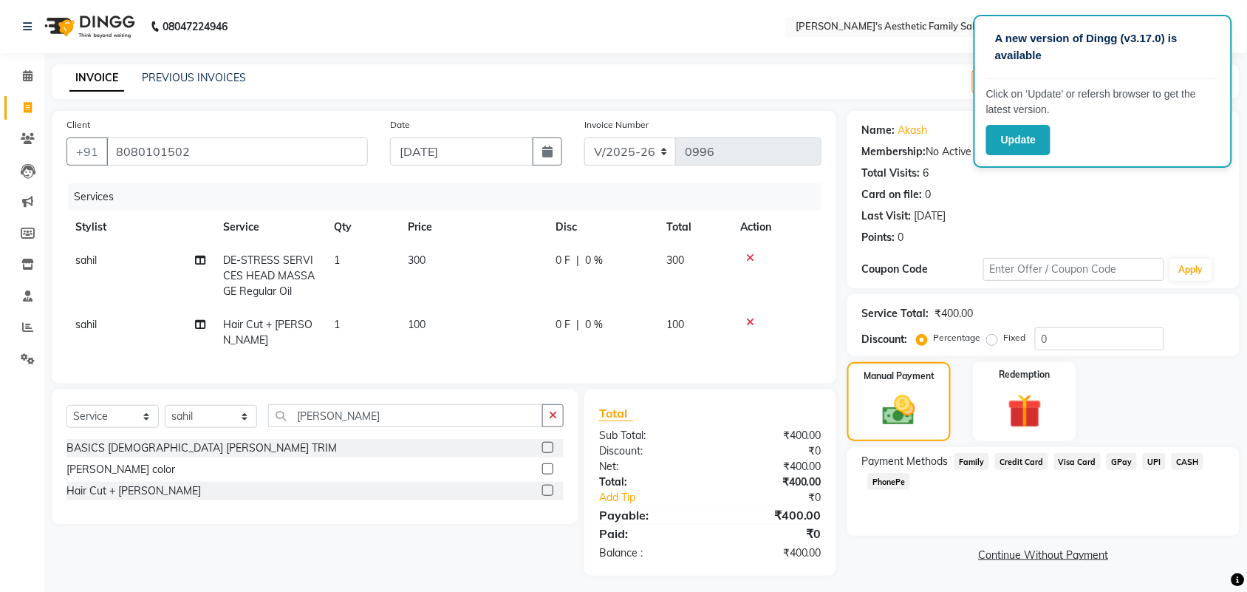
click at [1184, 456] on span "CASH" at bounding box center [1187, 461] width 32 height 17
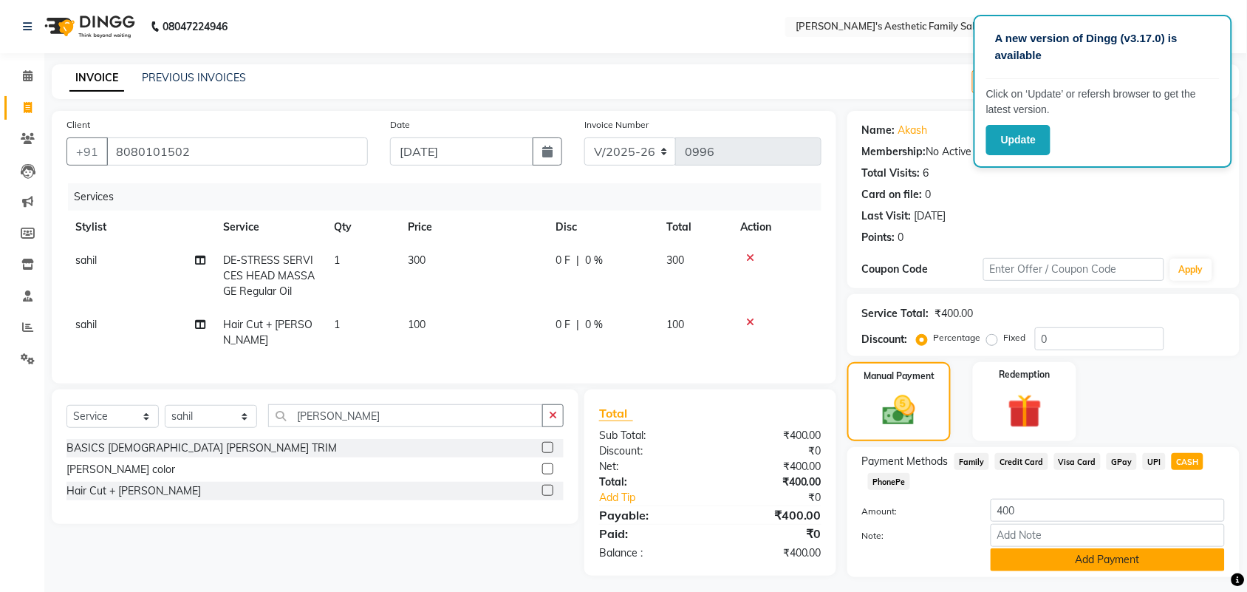
click at [1134, 552] on button "Add Payment" at bounding box center [1108, 559] width 234 height 23
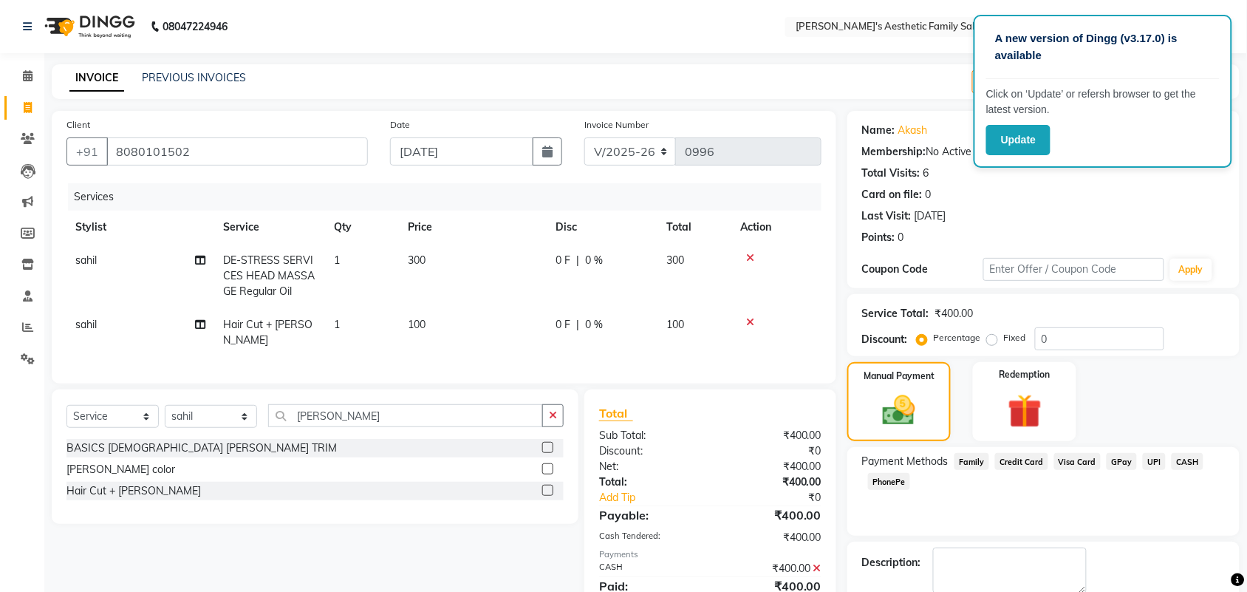
click at [1182, 466] on span "CASH" at bounding box center [1187, 461] width 32 height 17
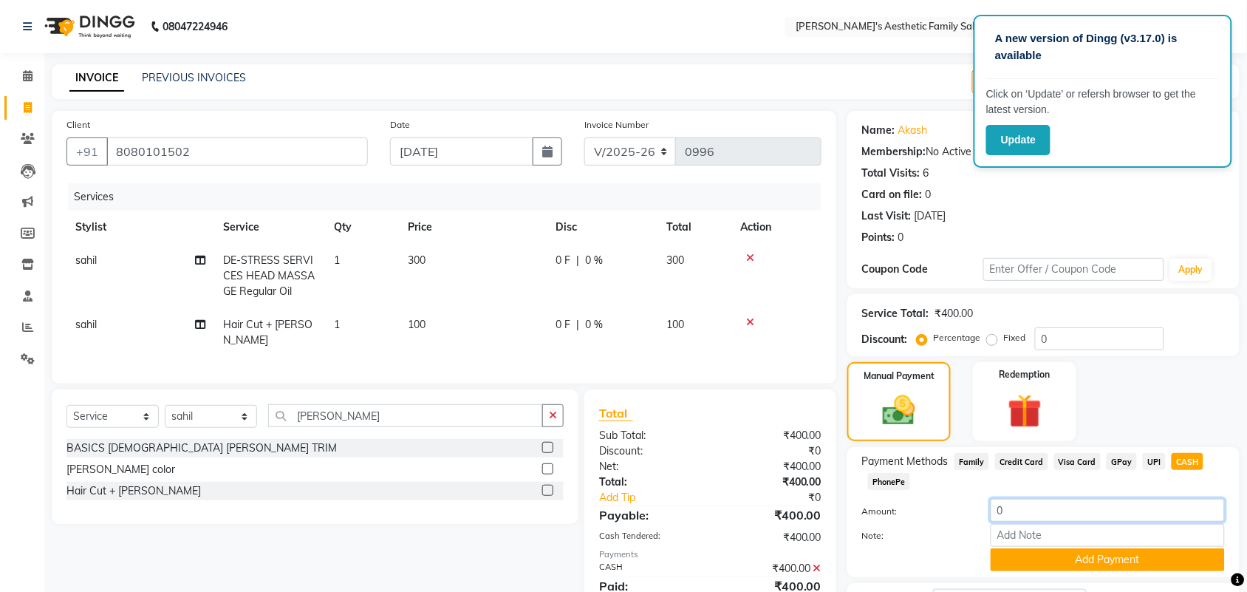
click at [1012, 515] on input "0" at bounding box center [1108, 510] width 234 height 23
type input "0"
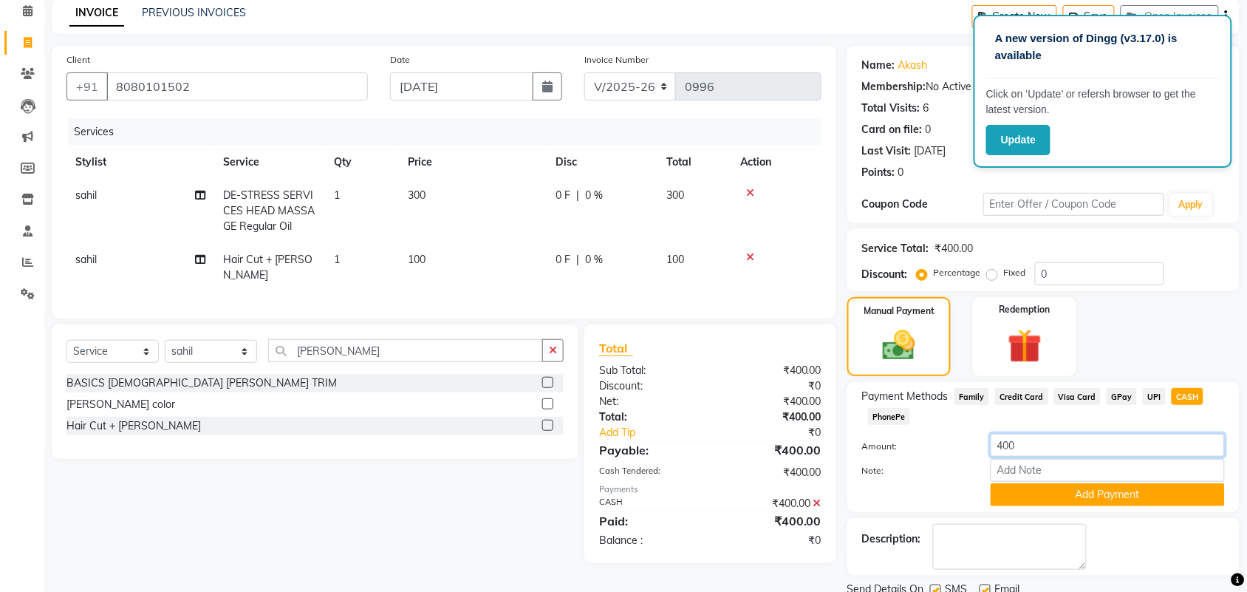
scroll to position [120, 0]
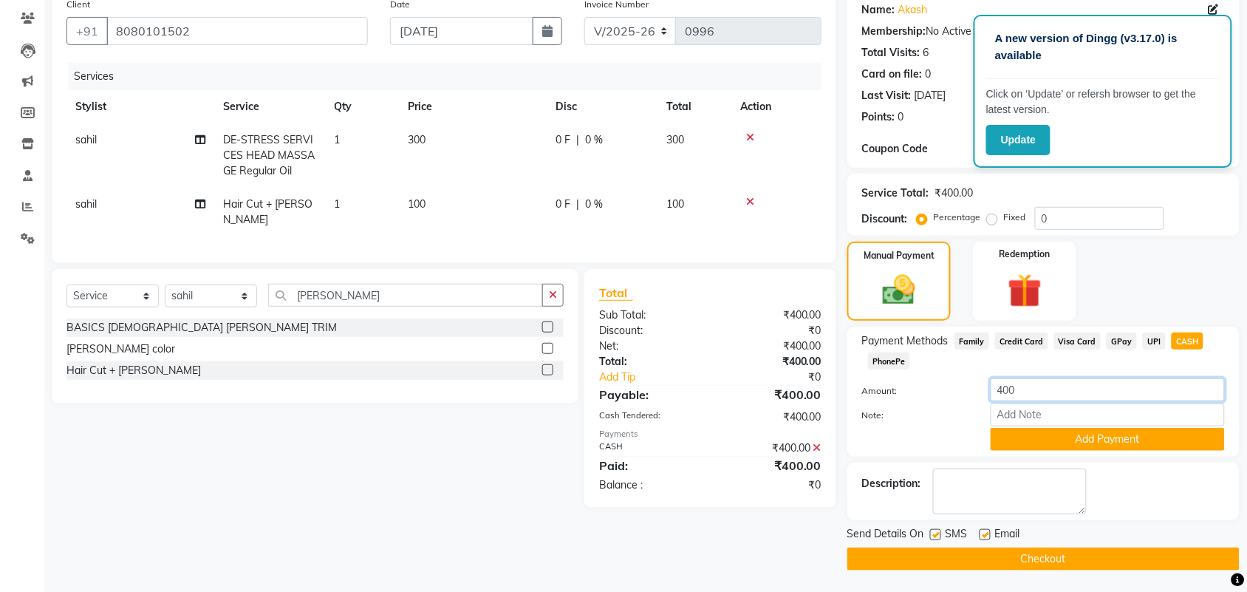
type input "400"
click at [1071, 561] on button "Checkout" at bounding box center [1043, 558] width 392 height 23
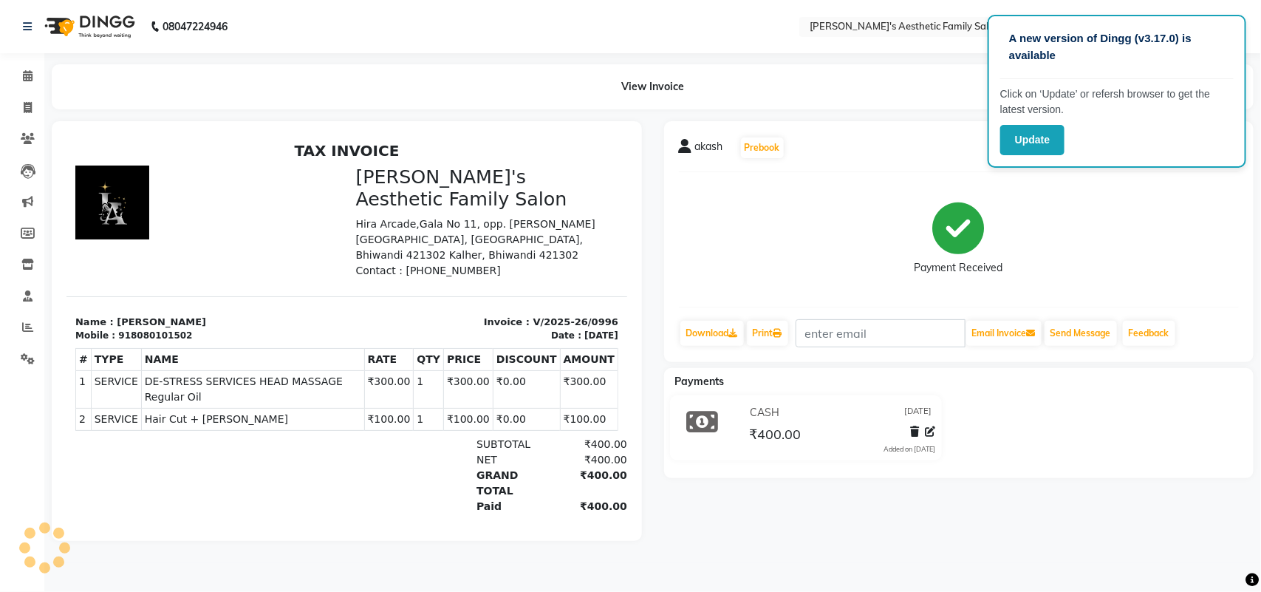
click at [206, 396] on div "# TYPE NAME RATE QTY PRICE DISCOUNT AMOUNT 1" at bounding box center [346, 388] width 543 height 95
click at [212, 411] on span "Hair Cut + [PERSON_NAME]" at bounding box center [252, 419] width 216 height 16
click at [182, 411] on span "Hair Cut + [PERSON_NAME]" at bounding box center [252, 419] width 216 height 16
drag, startPoint x: 180, startPoint y: 378, endPoint x: 137, endPoint y: 380, distance: 42.9
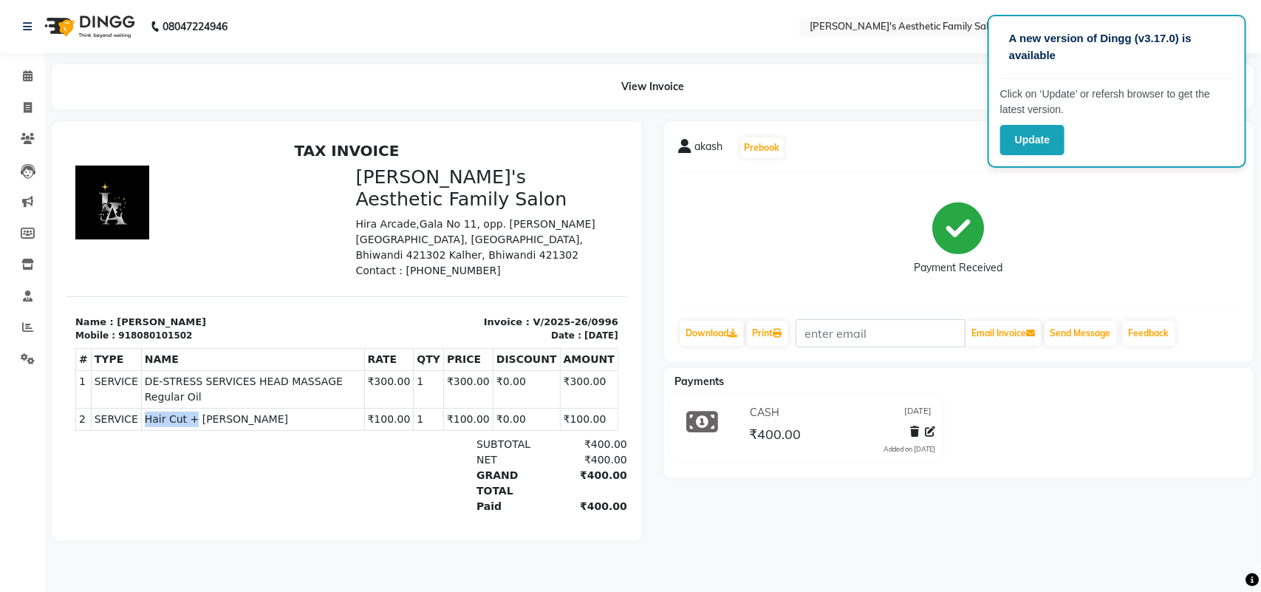
click at [144, 411] on span "Hair Cut + [PERSON_NAME]" at bounding box center [252, 419] width 216 height 16
click at [234, 484] on div "TAX INVOICE Iva's Aesthetic Family Salon Hira Arcade,Gala No 11, opp. Littel An…" at bounding box center [346, 352] width 561 height 423
click at [26, 78] on icon at bounding box center [28, 75] width 10 height 11
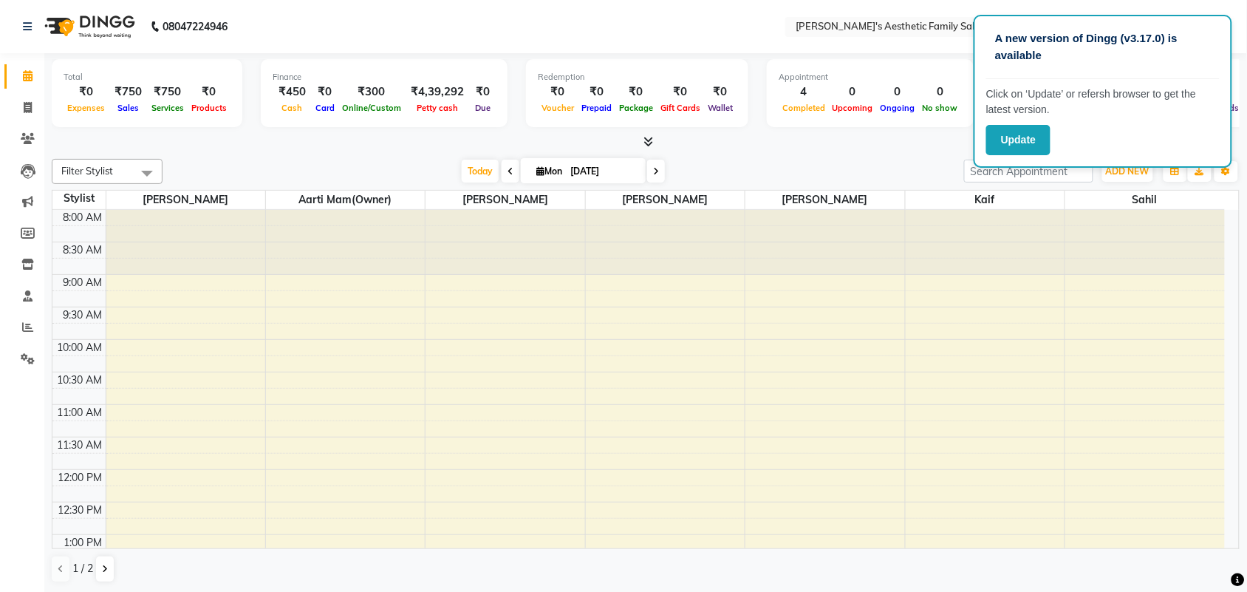
click at [1161, 242] on div at bounding box center [1145, 242] width 160 height 65
click at [1153, 197] on span "sahil" at bounding box center [1145, 200] width 160 height 18
click at [28, 137] on icon at bounding box center [28, 138] width 14 height 11
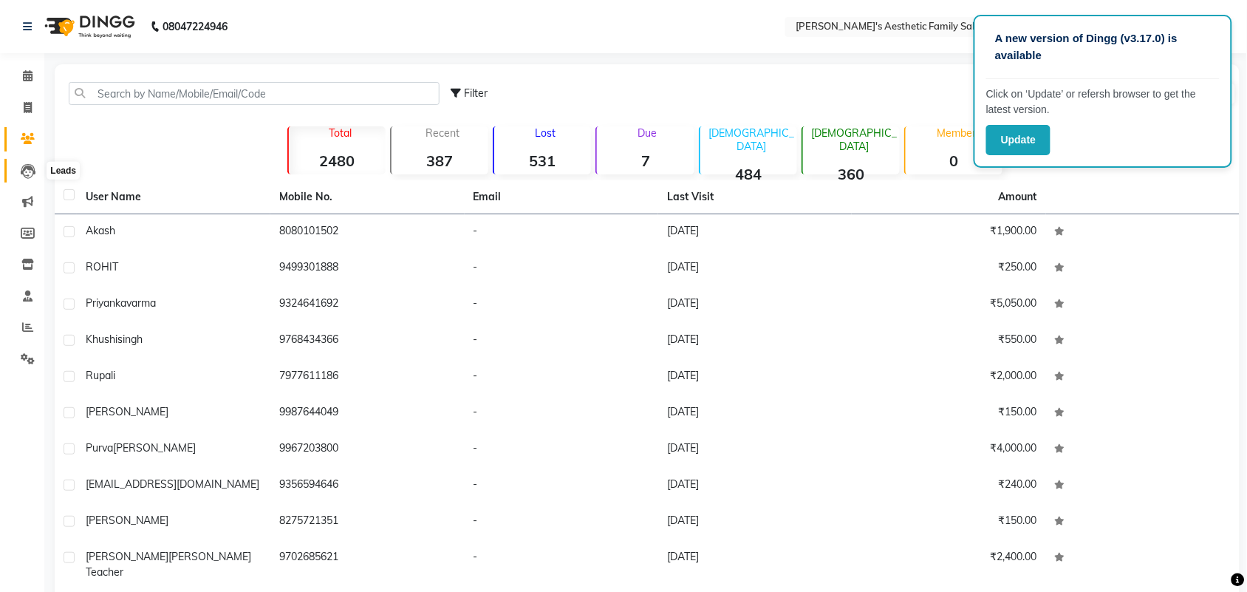
click at [27, 171] on icon at bounding box center [28, 171] width 15 height 15
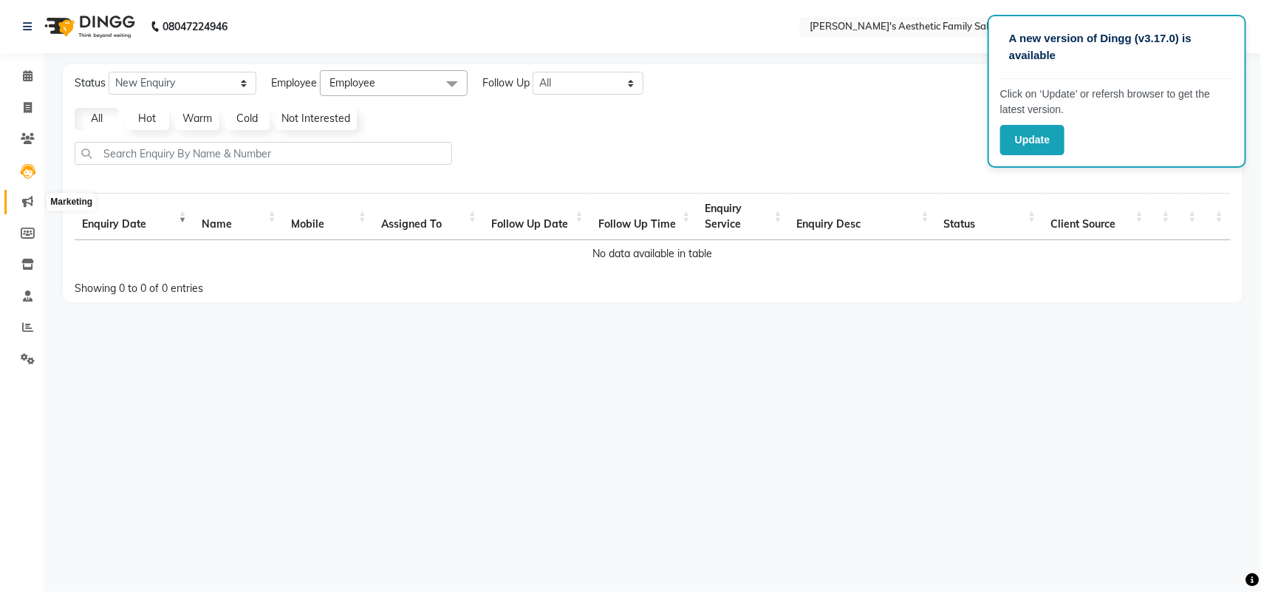
click at [21, 194] on span at bounding box center [28, 202] width 26 height 17
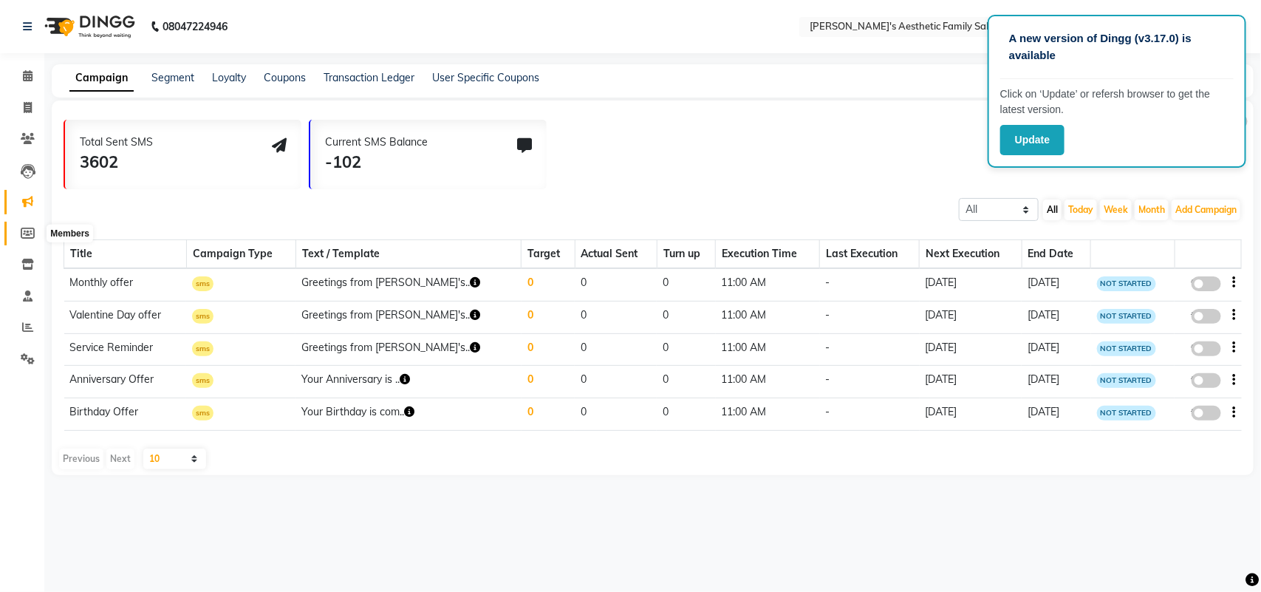
click at [30, 229] on icon at bounding box center [28, 232] width 14 height 11
select select
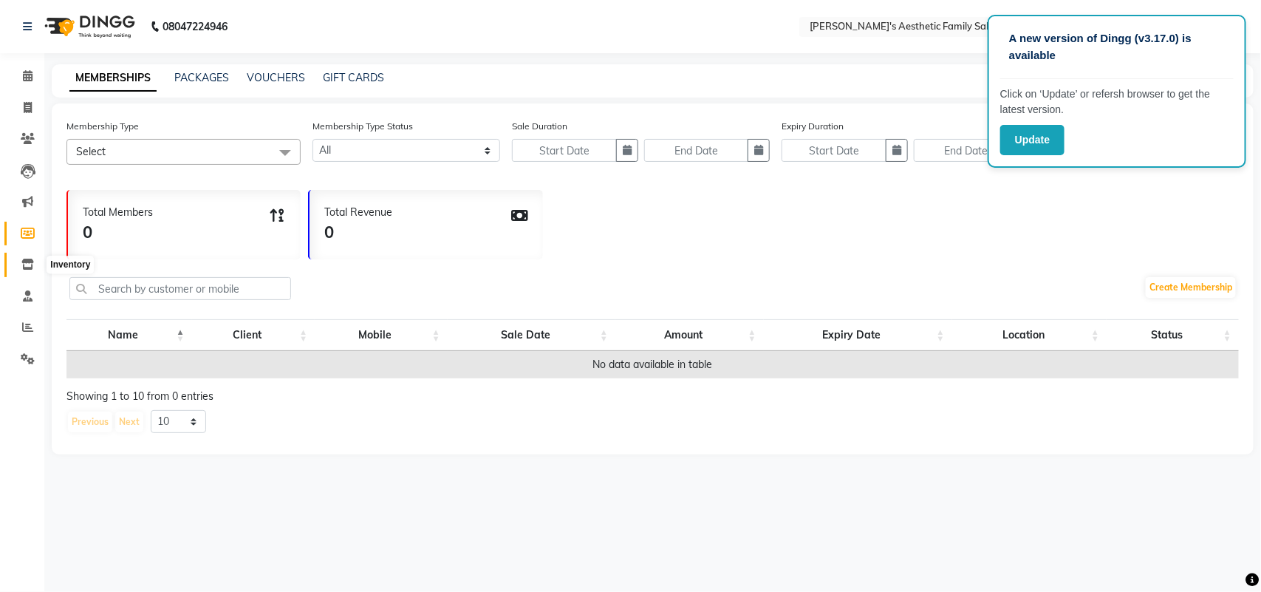
click at [27, 268] on icon at bounding box center [27, 264] width 13 height 11
select select
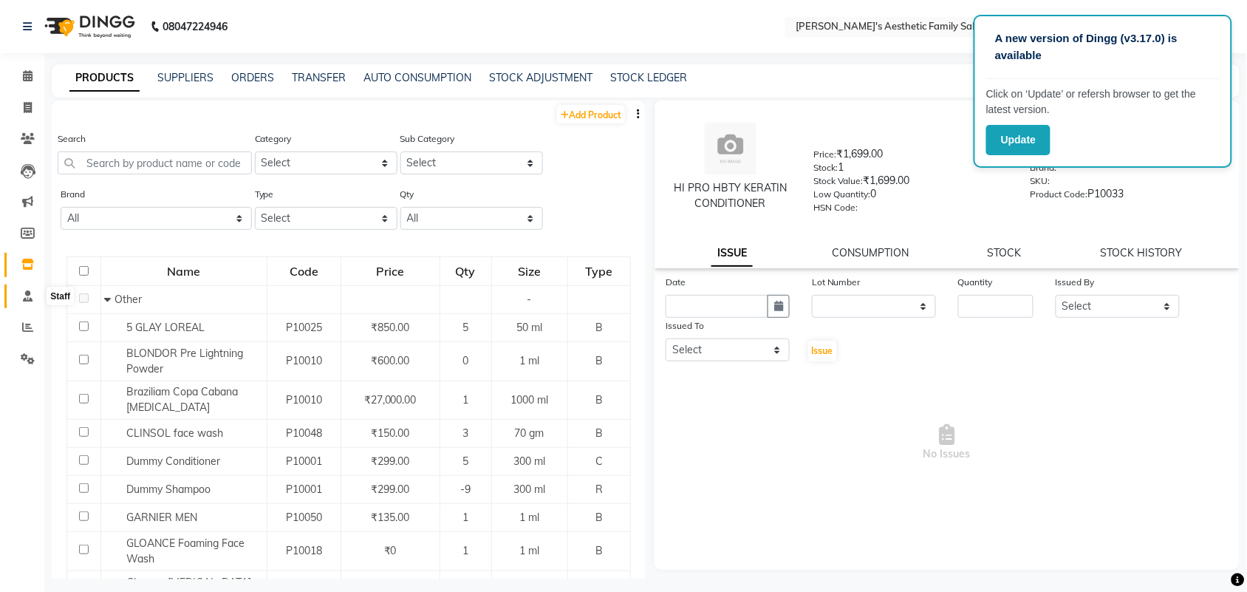
click at [27, 304] on span at bounding box center [28, 296] width 26 height 17
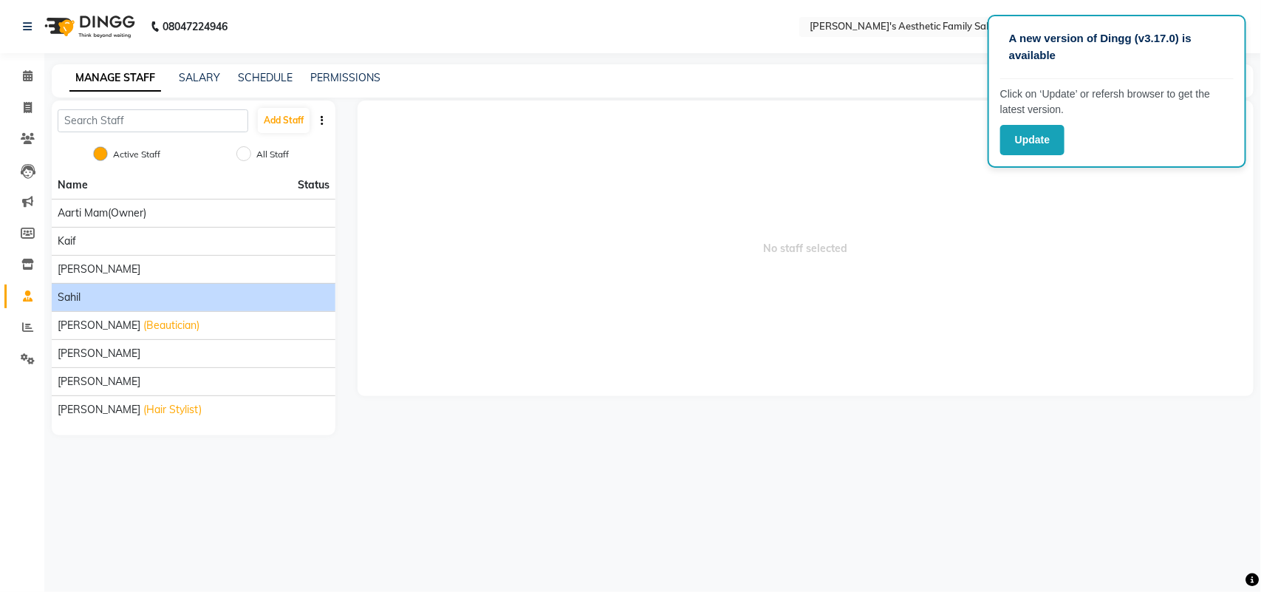
click at [116, 290] on div "sahil" at bounding box center [194, 298] width 272 height 16
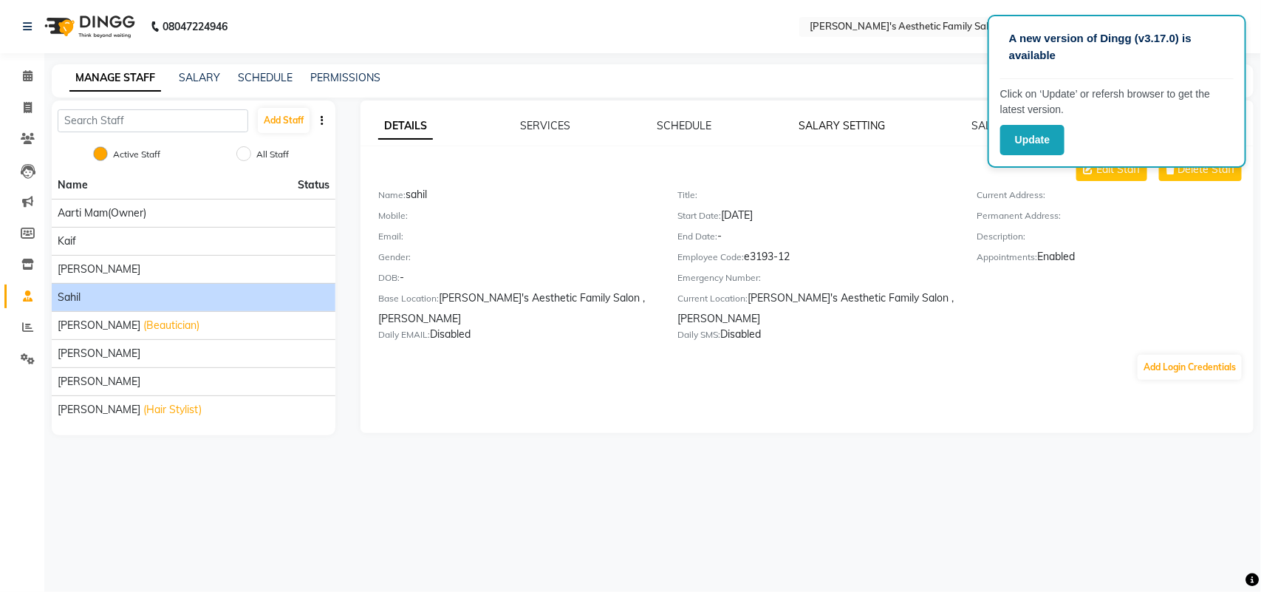
click at [847, 119] on link "SALARY SETTING" at bounding box center [841, 125] width 86 height 13
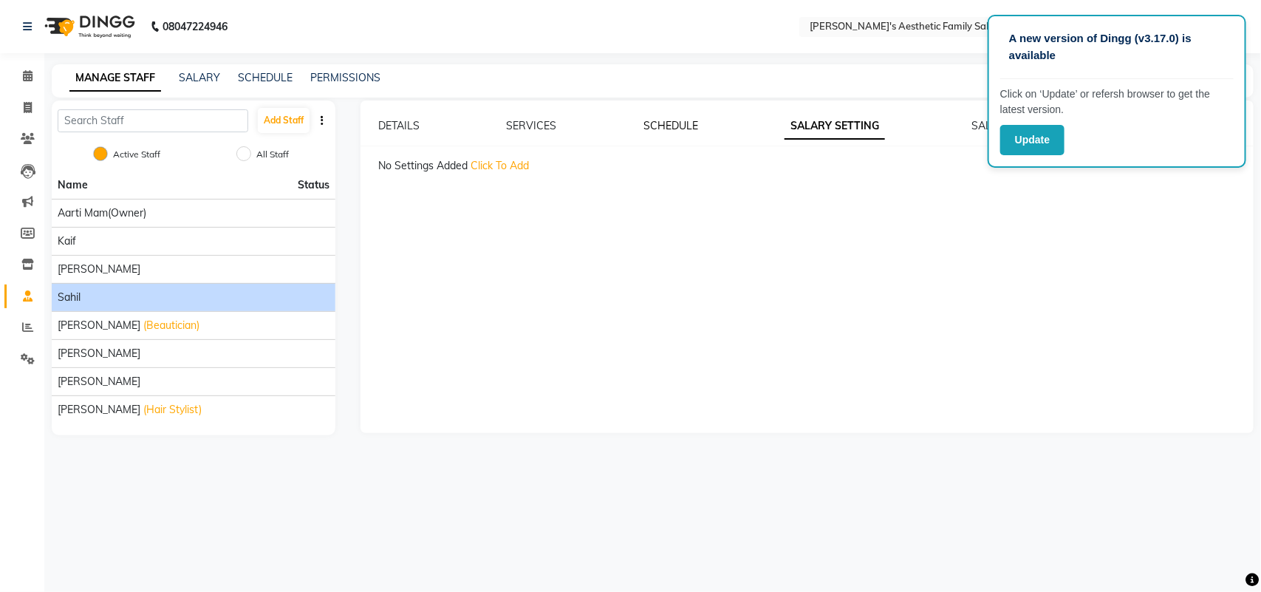
click at [659, 122] on link "SCHEDULE" at bounding box center [670, 125] width 55 height 13
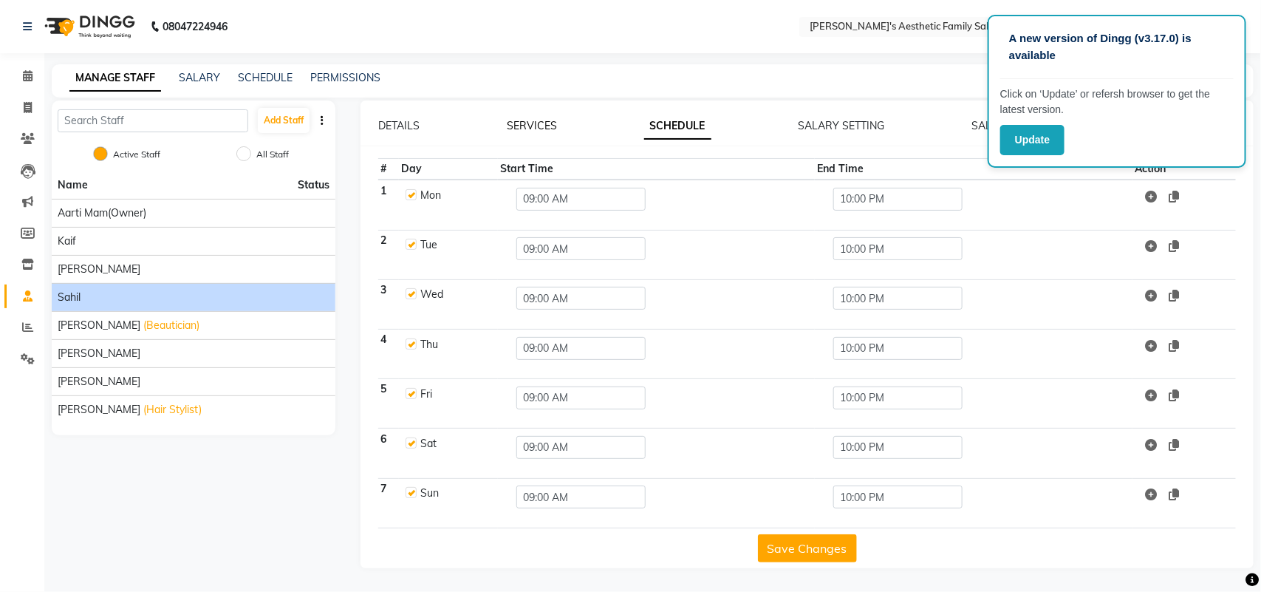
click at [536, 131] on link "SERVICES" at bounding box center [532, 125] width 50 height 13
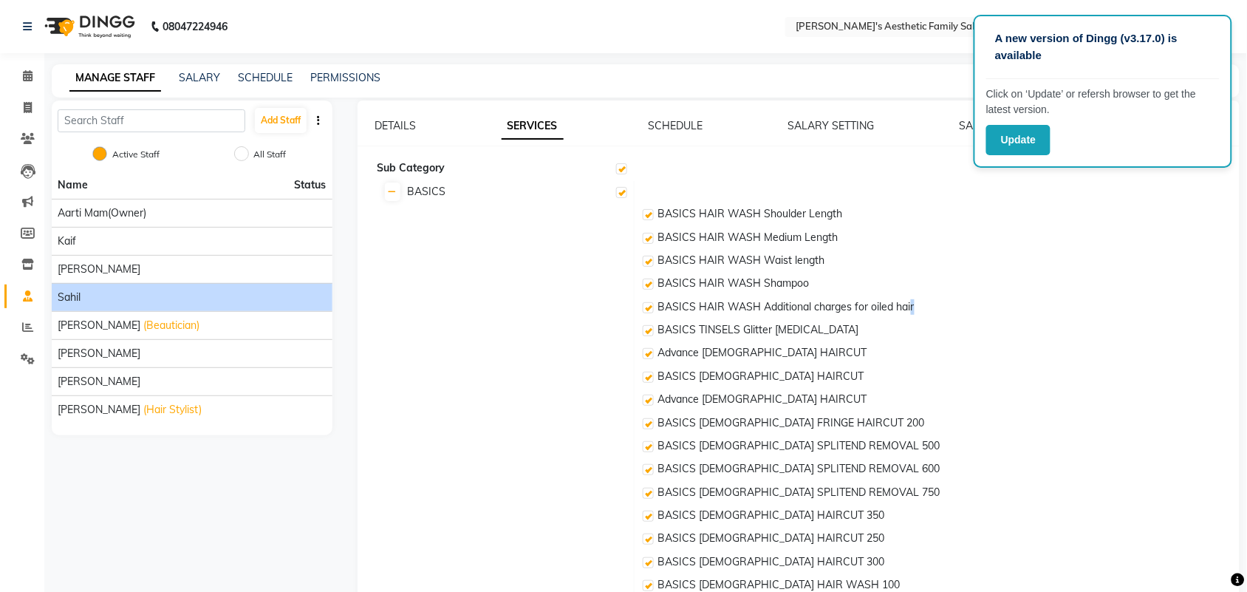
drag, startPoint x: 909, startPoint y: 300, endPoint x: 988, endPoint y: 301, distance: 79.0
click at [988, 301] on td "BASICS HAIR WASH Additional charges for oiled hair" at bounding box center [937, 307] width 600 height 23
click at [397, 124] on link "DETAILS" at bounding box center [395, 125] width 41 height 13
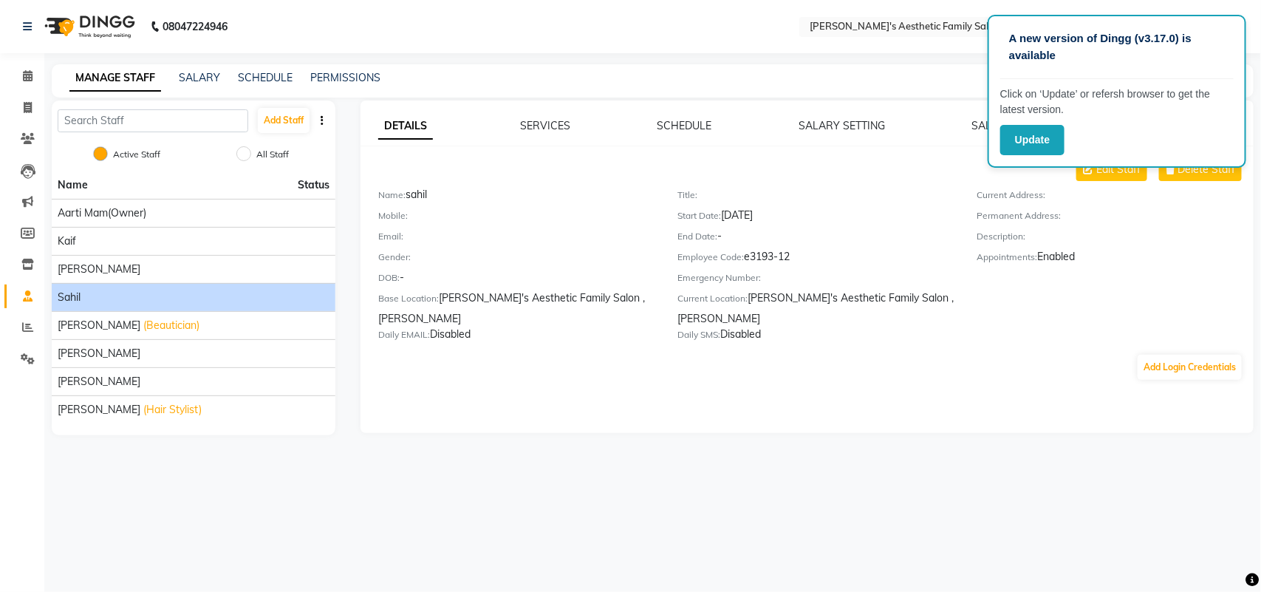
click at [432, 194] on div "Name: sahil" at bounding box center [516, 197] width 277 height 21
click at [976, 123] on link "SALARY HISTORY" at bounding box center [1015, 125] width 89 height 13
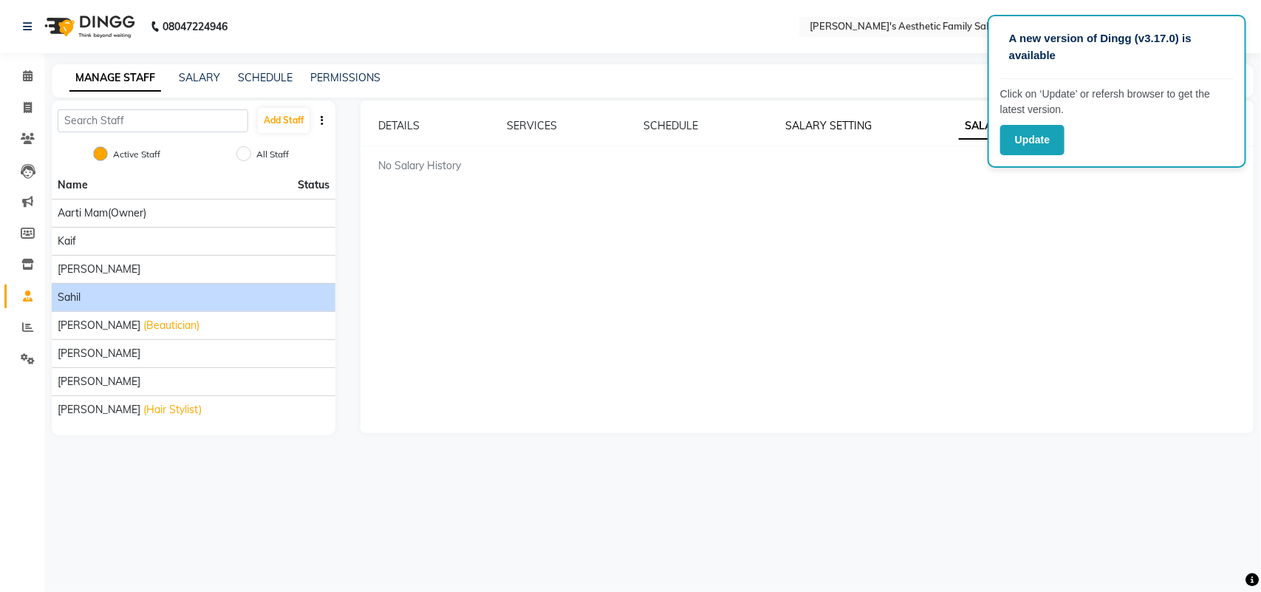
click at [846, 122] on link "SALARY SETTING" at bounding box center [829, 125] width 86 height 13
click at [666, 123] on link "SCHEDULE" at bounding box center [670, 125] width 55 height 13
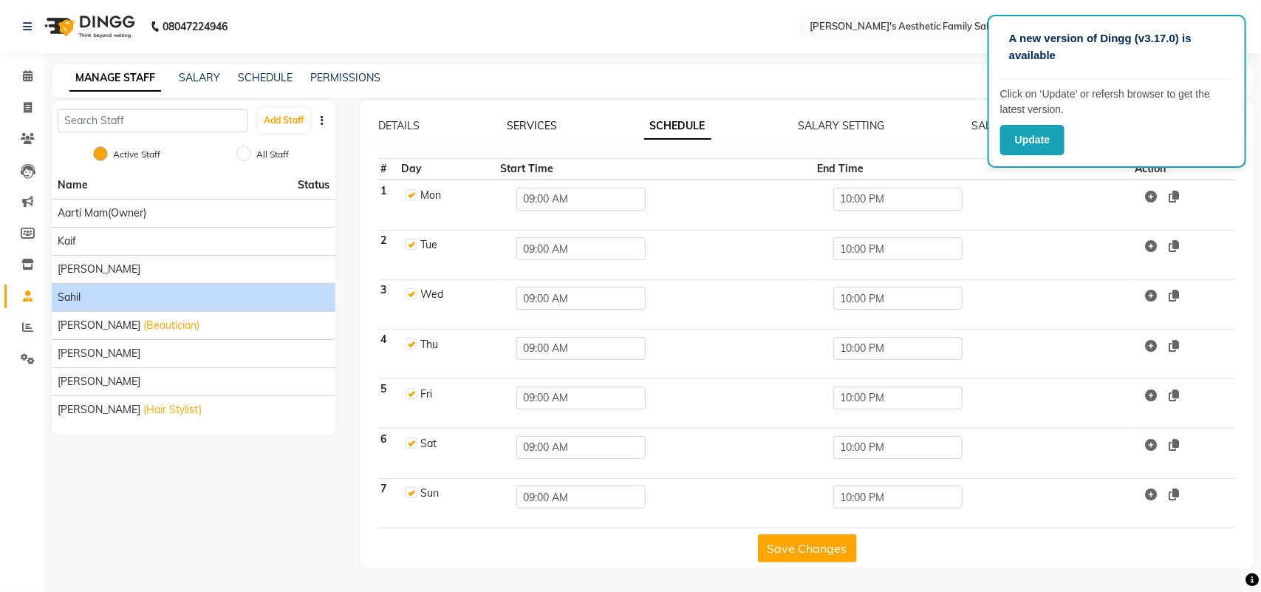
click at [539, 120] on link "SERVICES" at bounding box center [532, 125] width 50 height 13
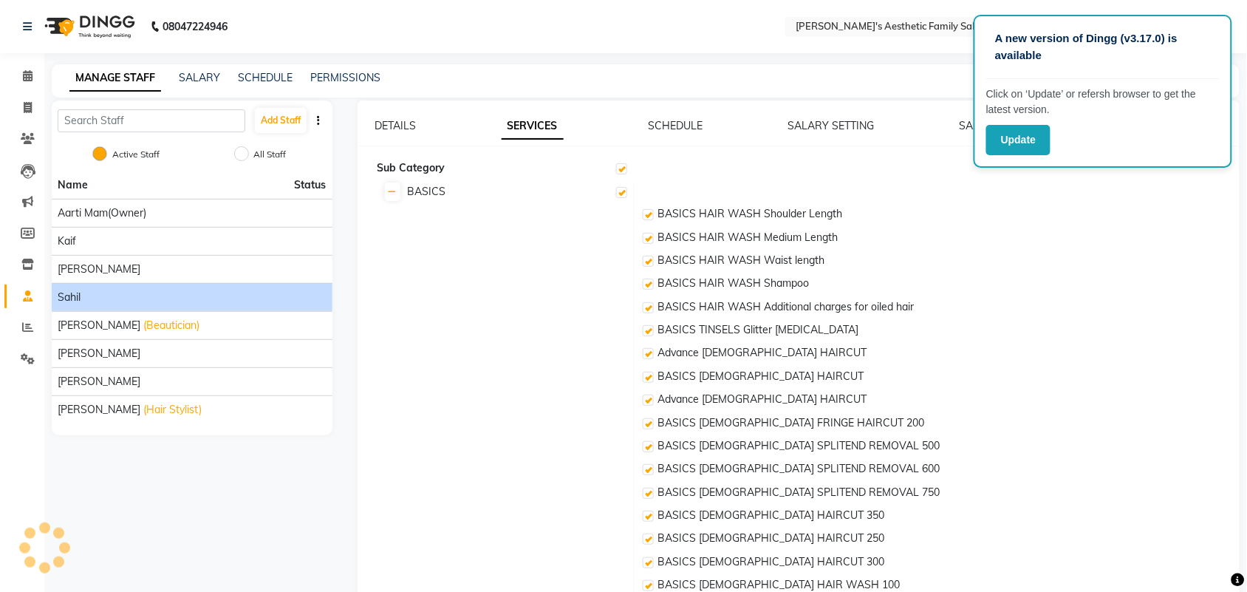
checkbox input "true"
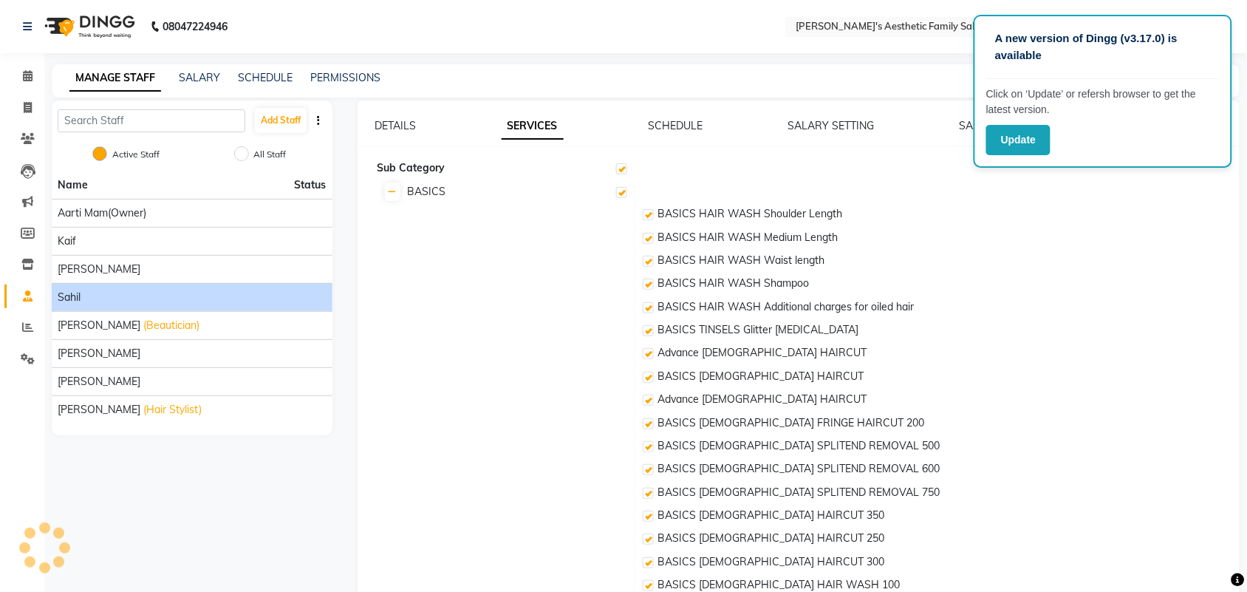
checkbox input "true"
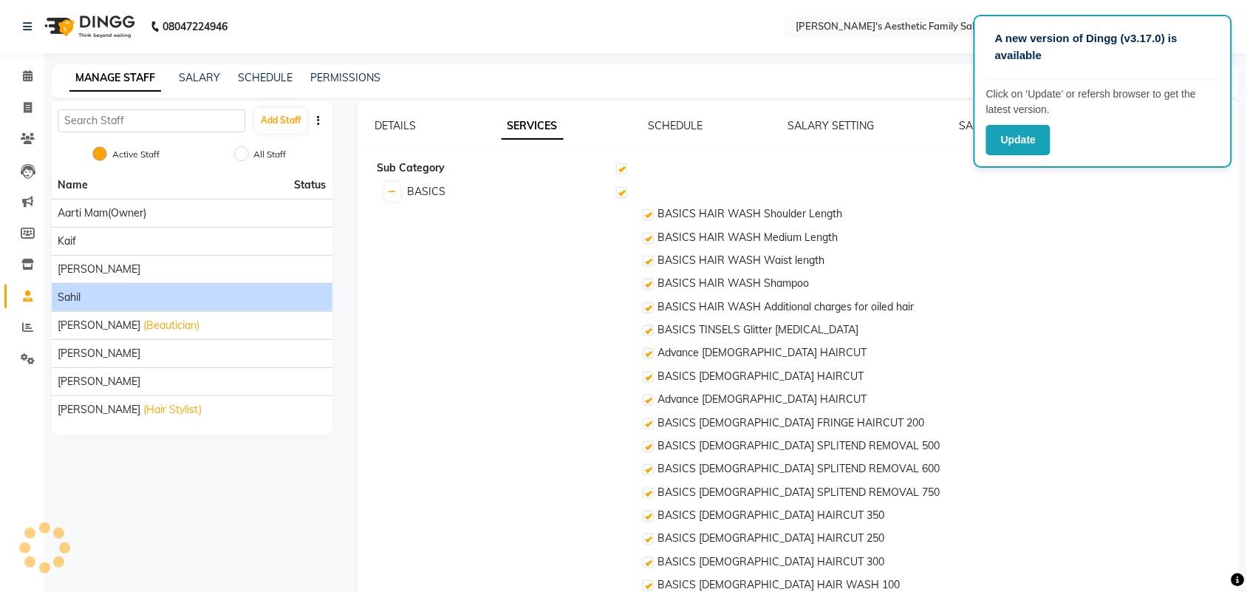
checkbox input "true"
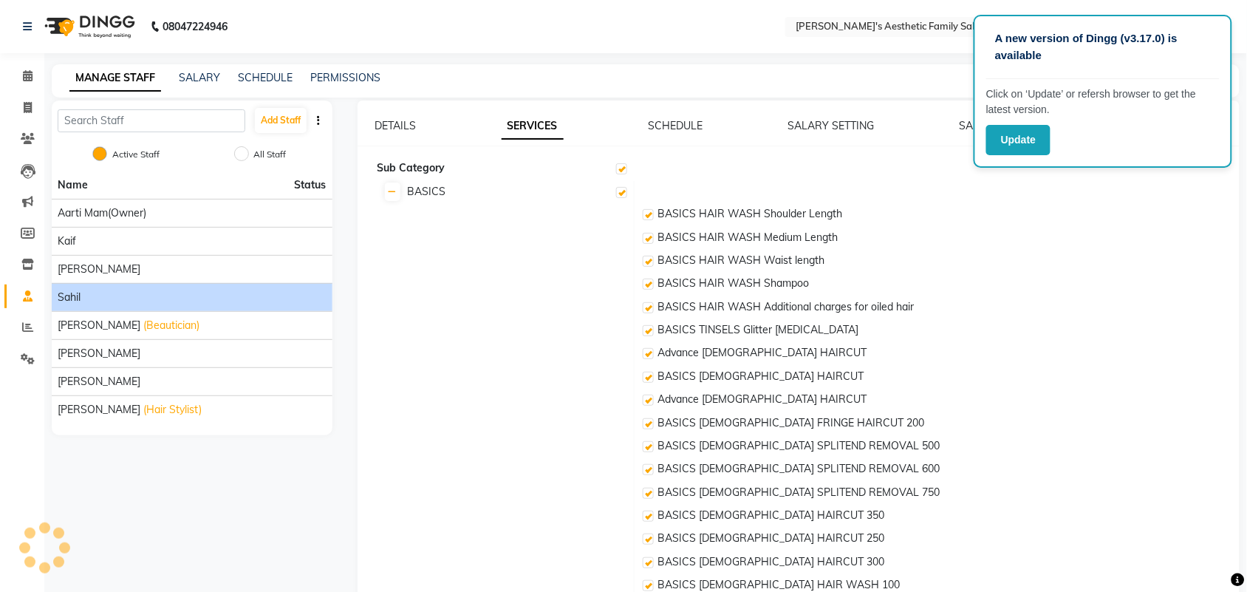
checkbox input "true"
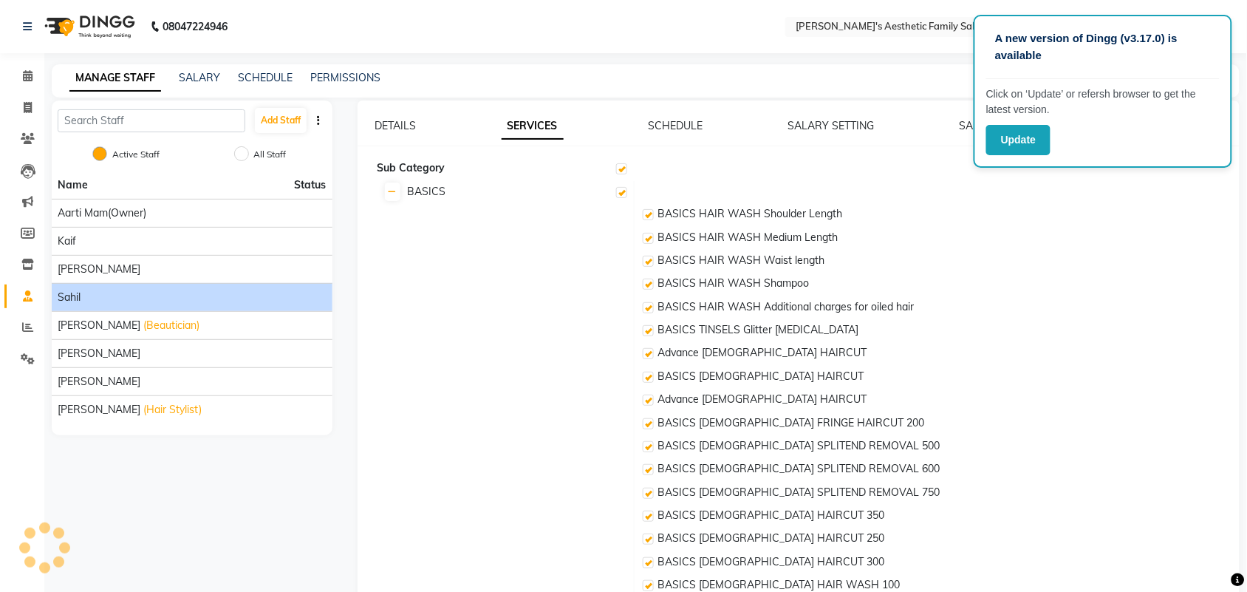
checkbox input "true"
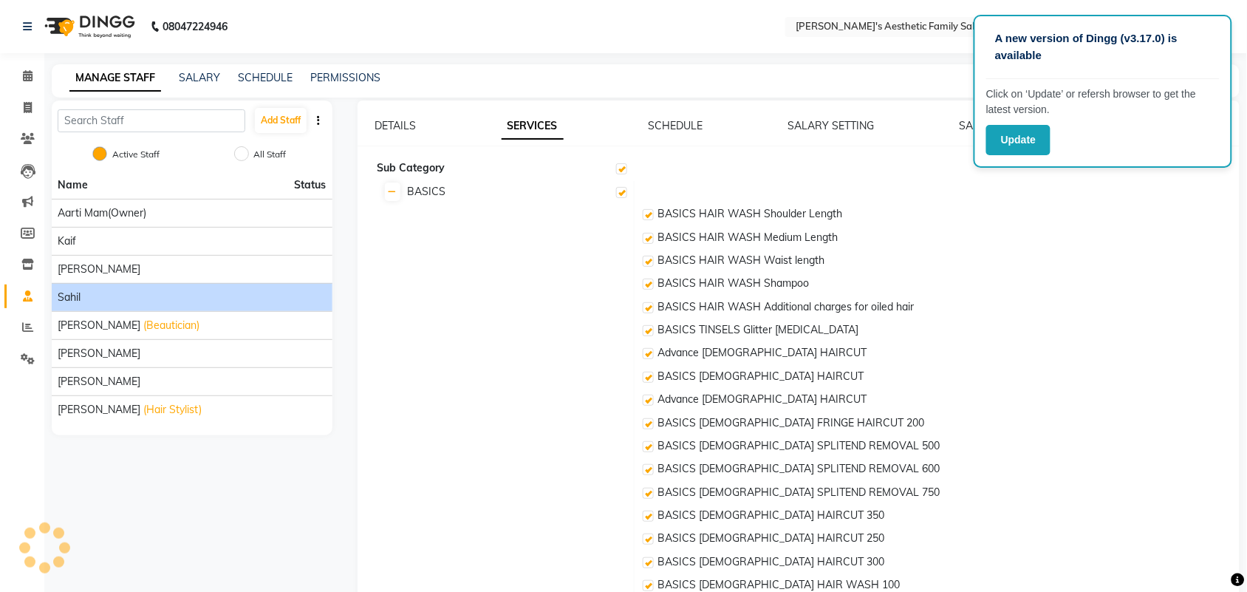
checkbox input "true"
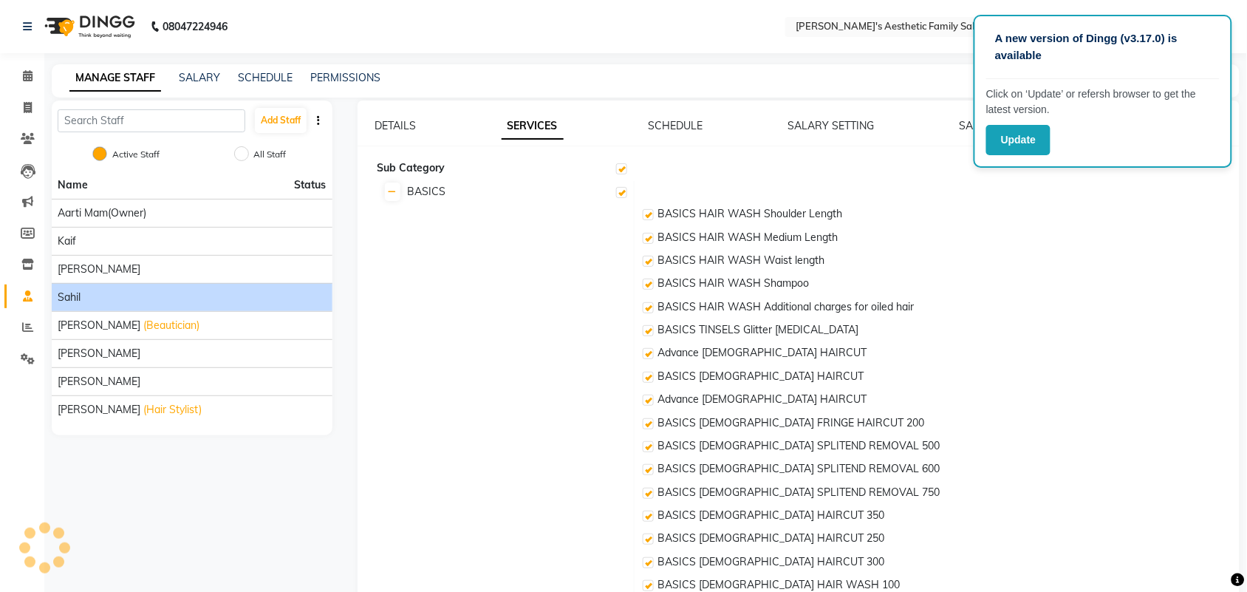
checkbox input "true"
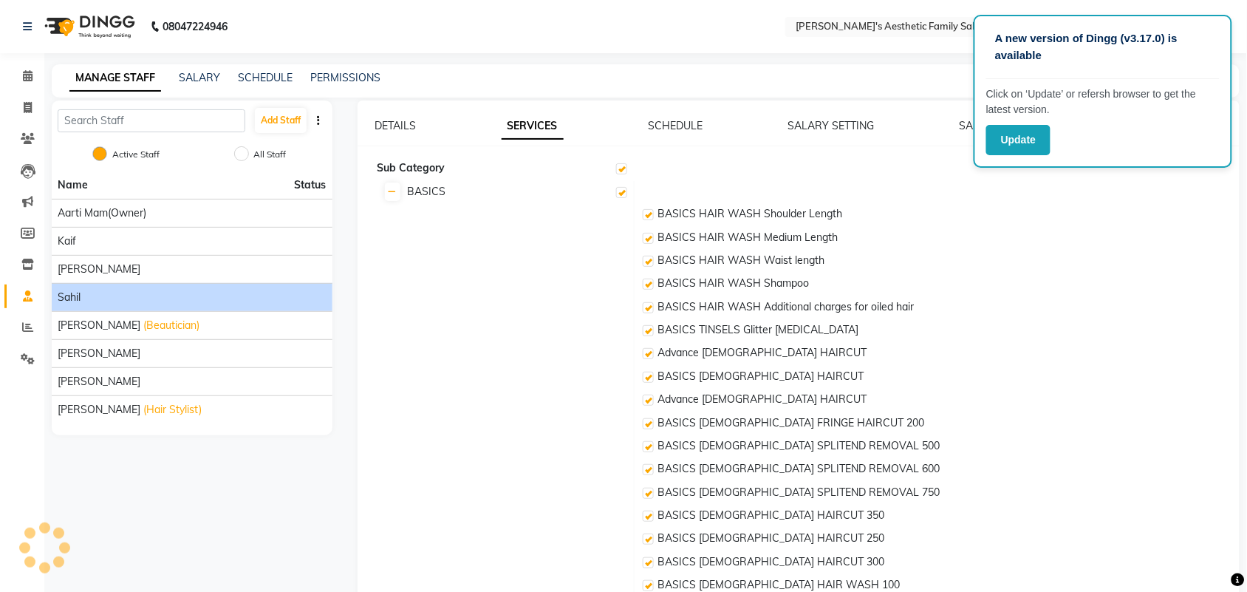
checkbox input "true"
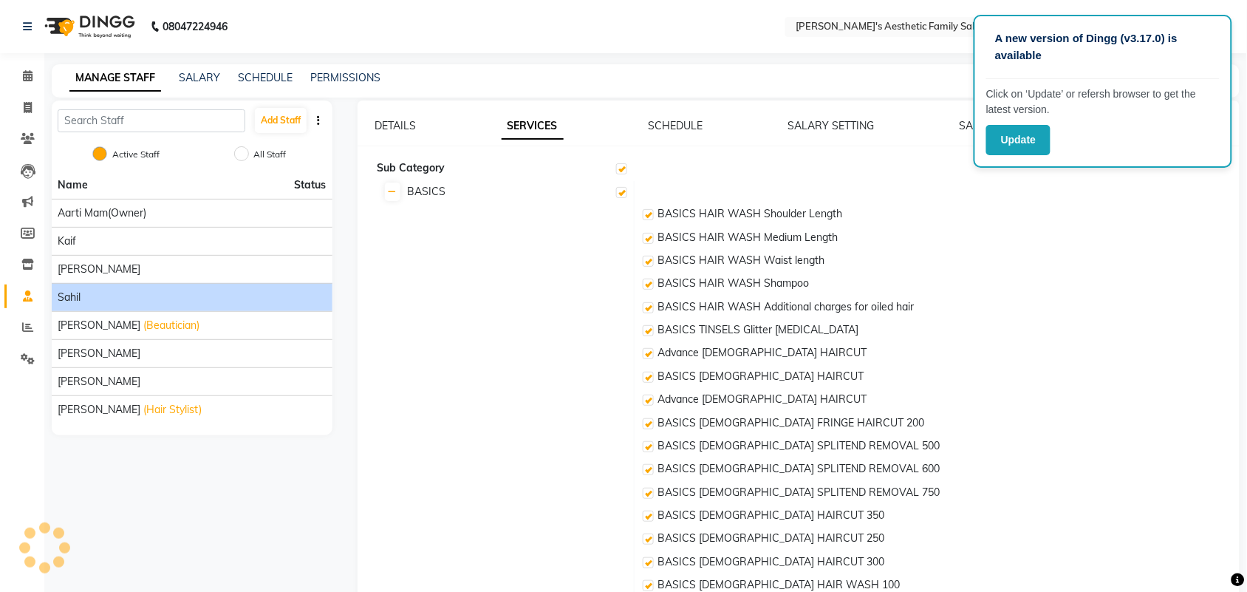
checkbox input "true"
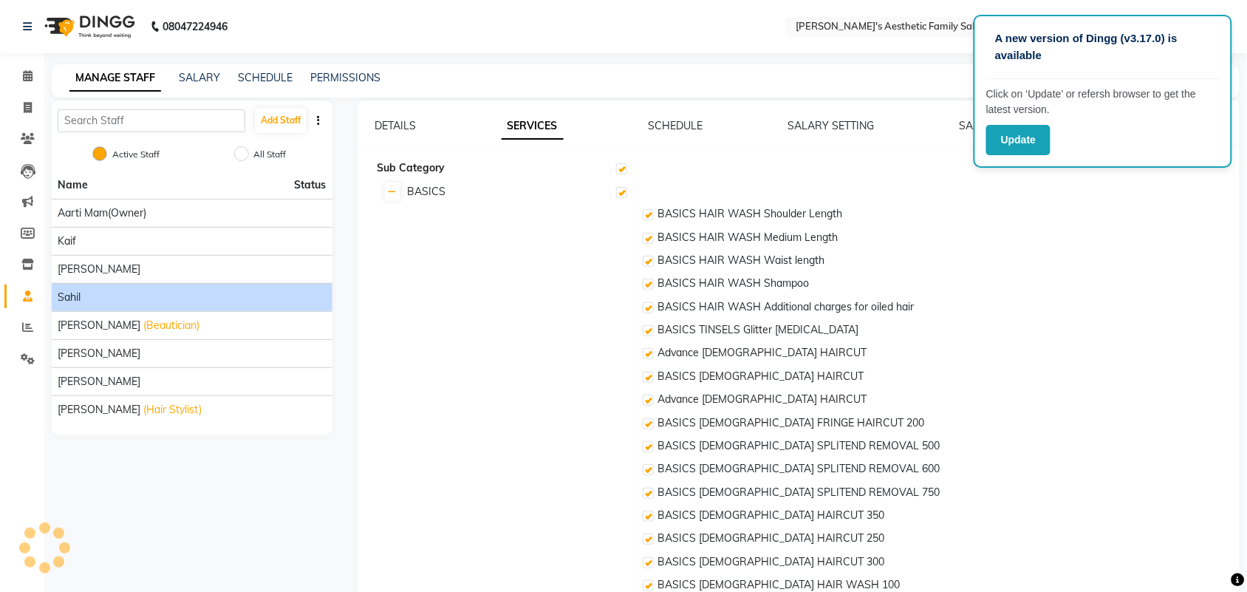
checkbox input "true"
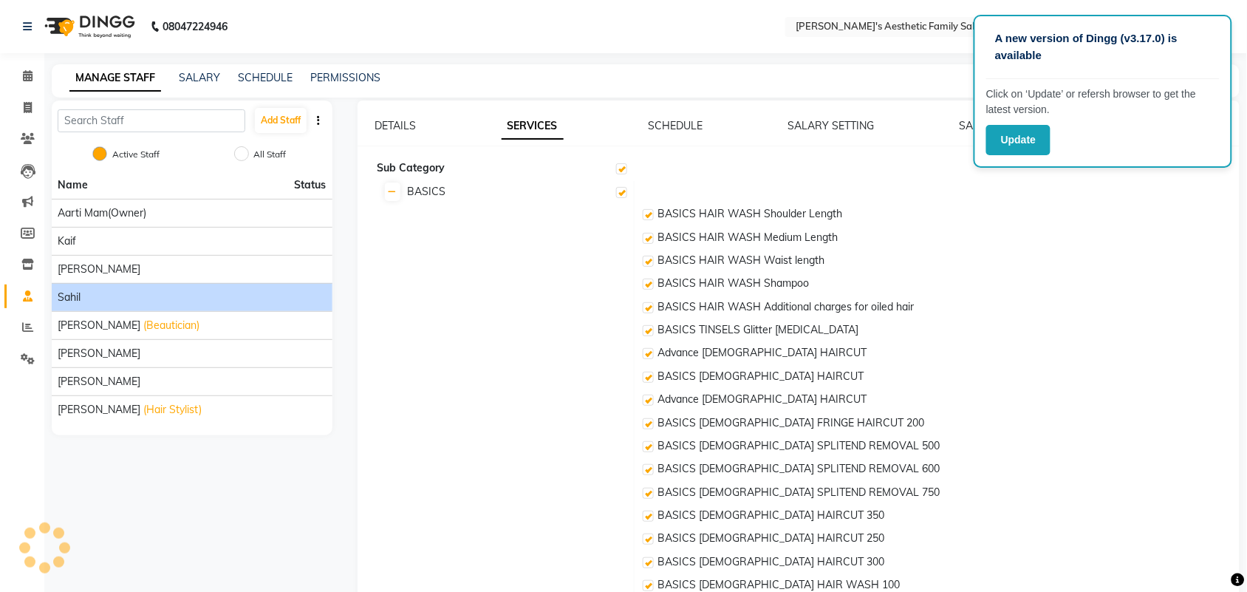
checkbox input "true"
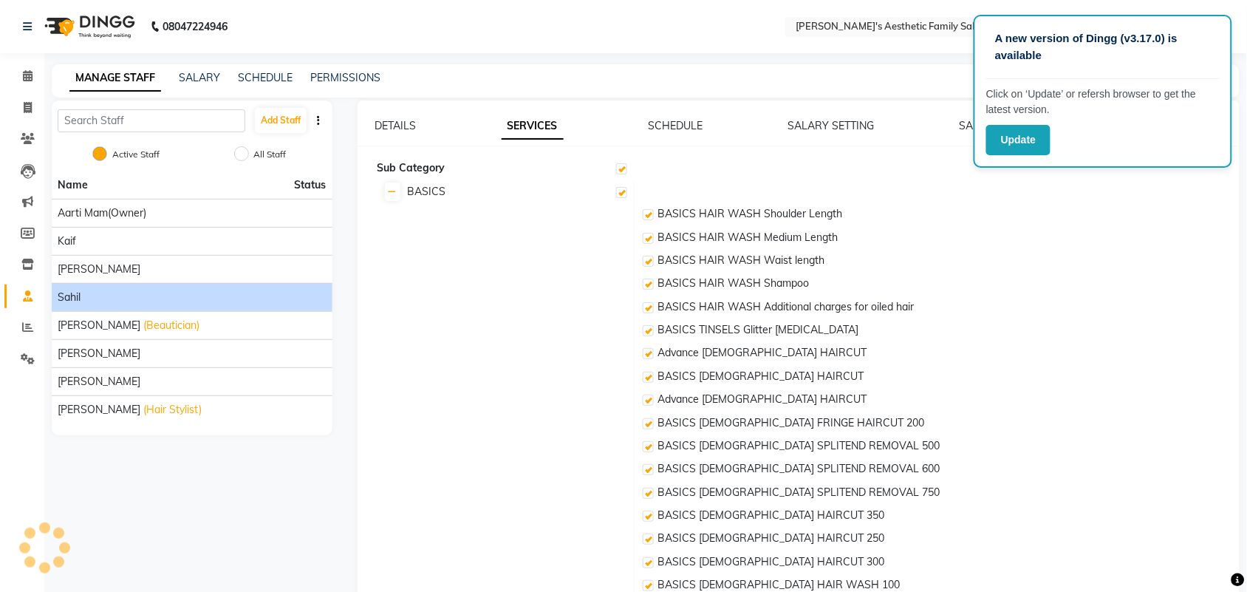
checkbox input "true"
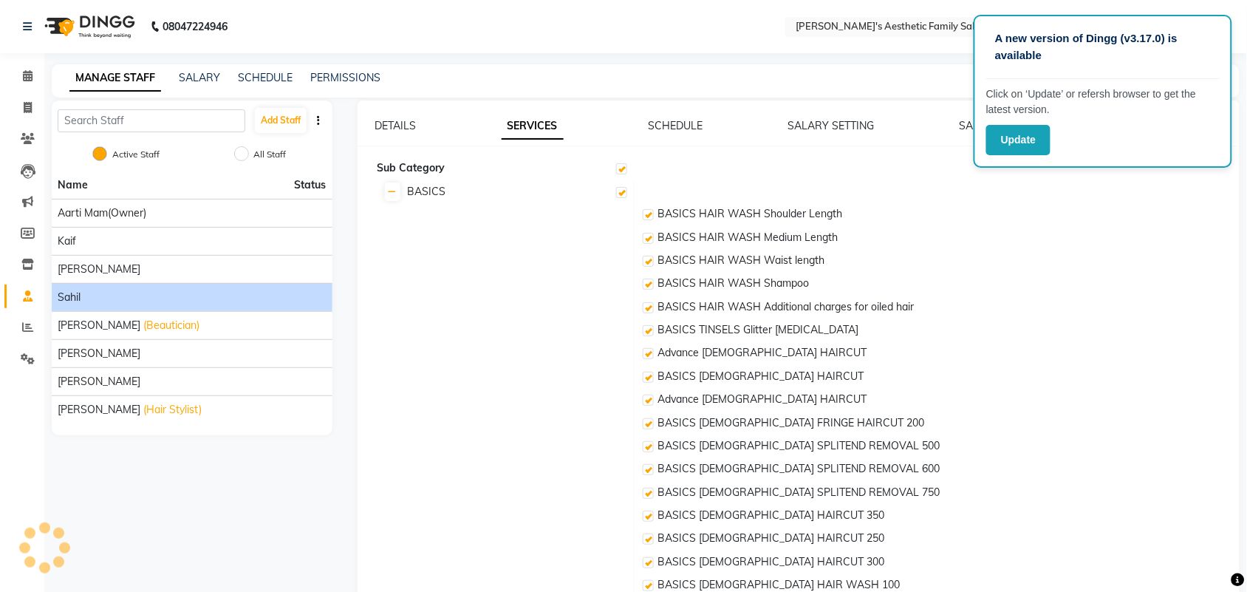
checkbox input "true"
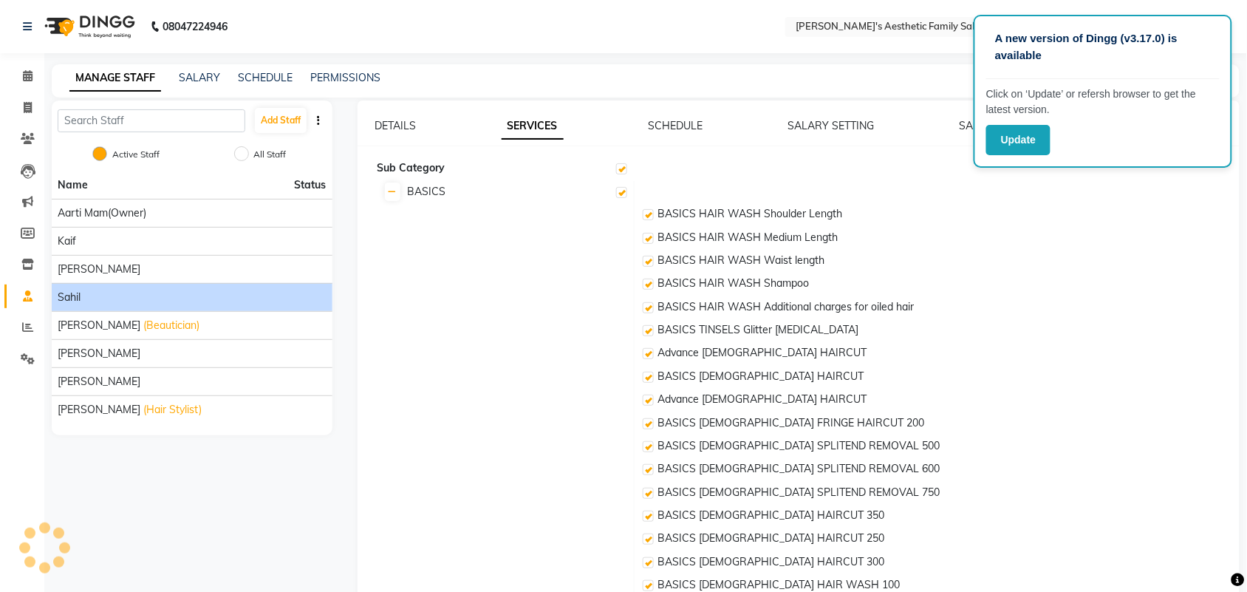
checkbox input "true"
click at [399, 124] on link "DETAILS" at bounding box center [395, 125] width 41 height 13
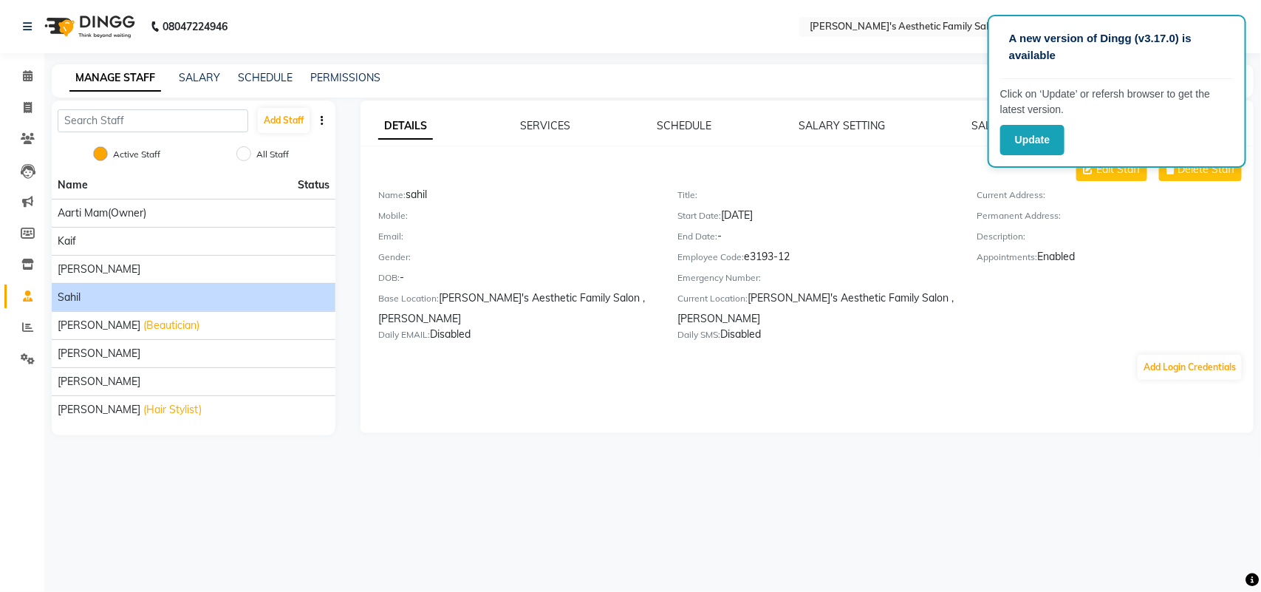
click at [752, 326] on div "Daily SMS: Disabled" at bounding box center [815, 336] width 277 height 21
click at [1017, 131] on button "Update" at bounding box center [1032, 140] width 64 height 30
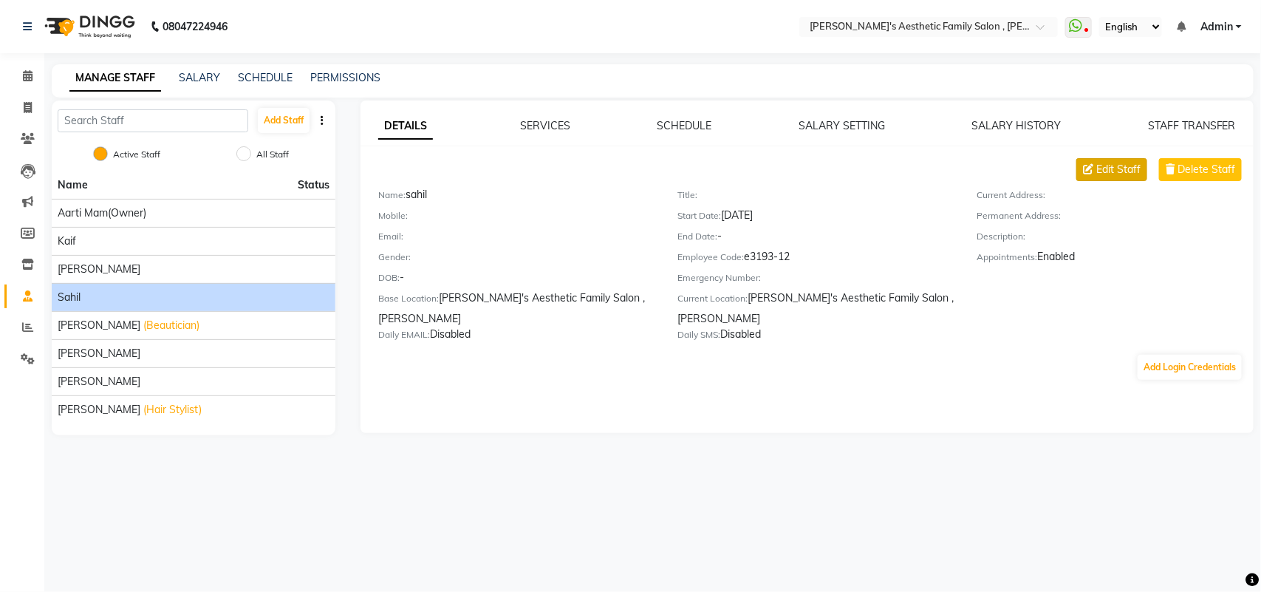
click at [1112, 165] on span "Edit Staff" at bounding box center [1118, 170] width 44 height 16
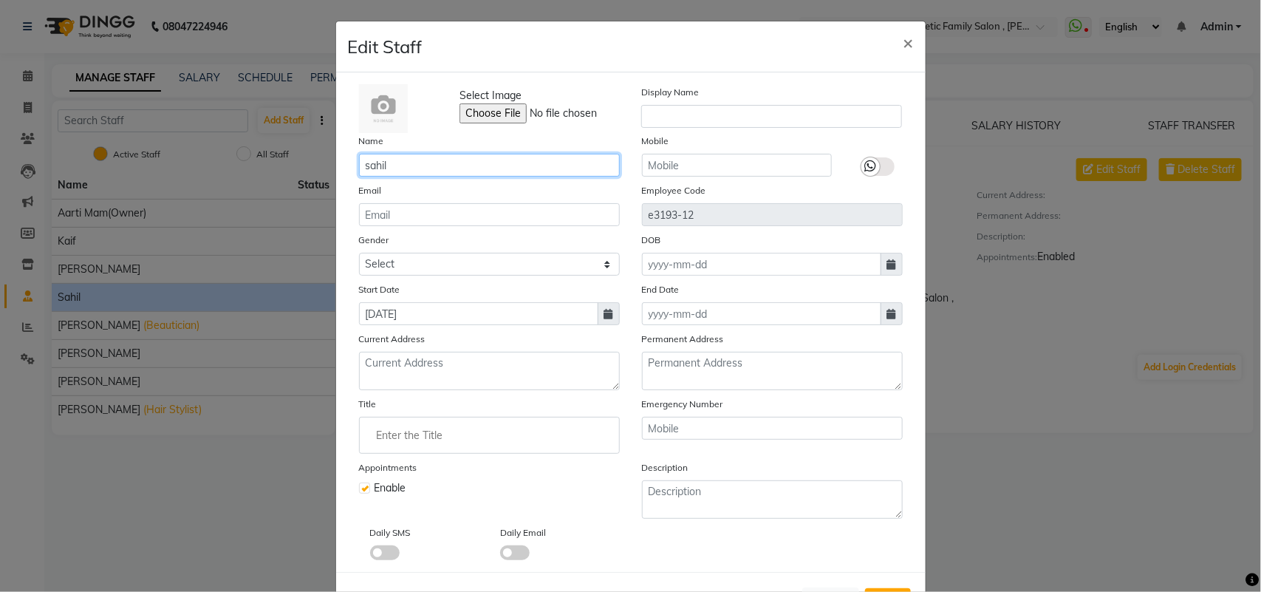
click at [393, 165] on input "sahil" at bounding box center [489, 165] width 261 height 23
type input "[PERSON_NAME]"
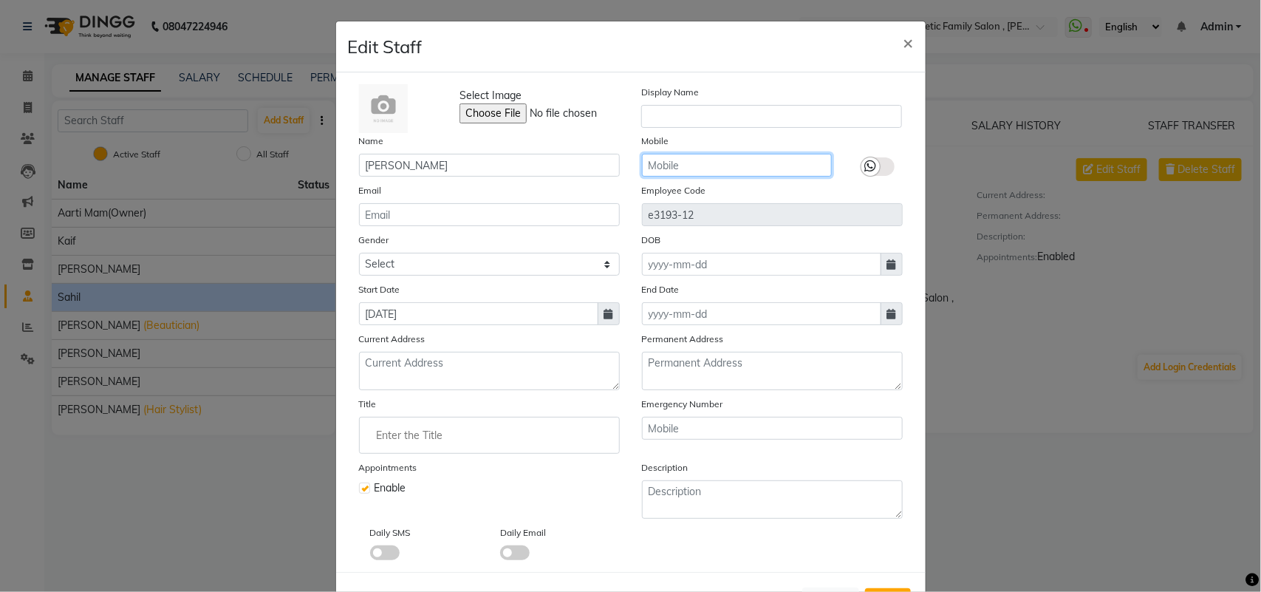
click at [648, 164] on input "text" at bounding box center [737, 165] width 190 height 23
type input "9870946582"
click at [371, 554] on span at bounding box center [385, 552] width 30 height 15
click at [370, 555] on input "checkbox" at bounding box center [370, 555] width 0 height 0
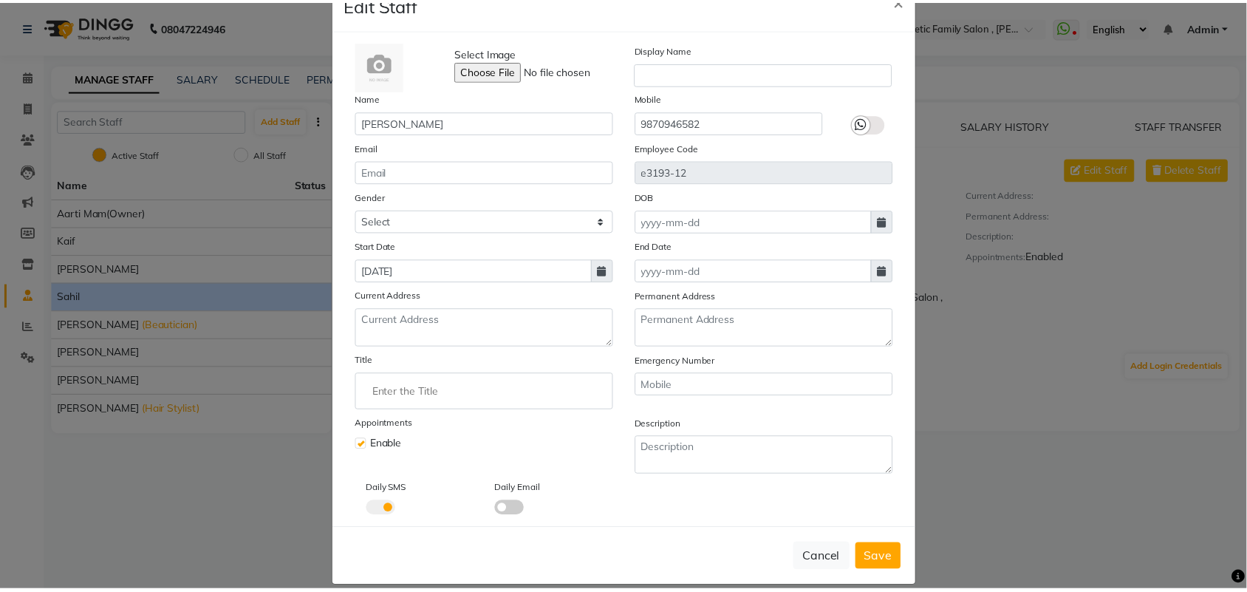
scroll to position [50, 0]
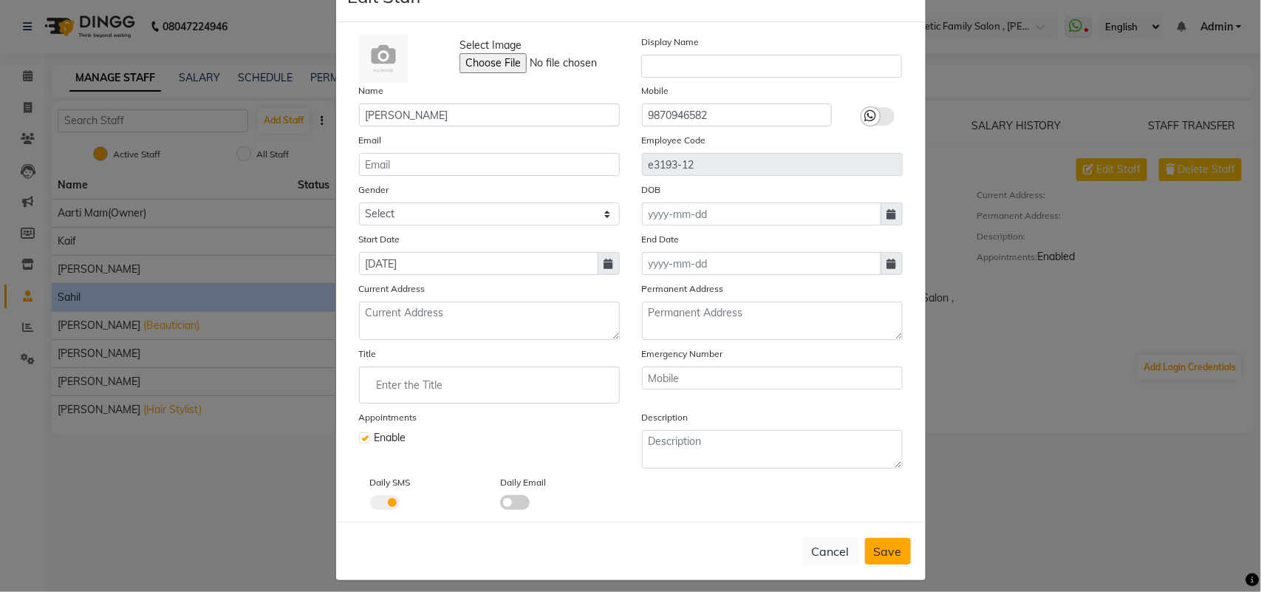
click at [877, 544] on span "Save" at bounding box center [888, 551] width 28 height 15
checkbox input "false"
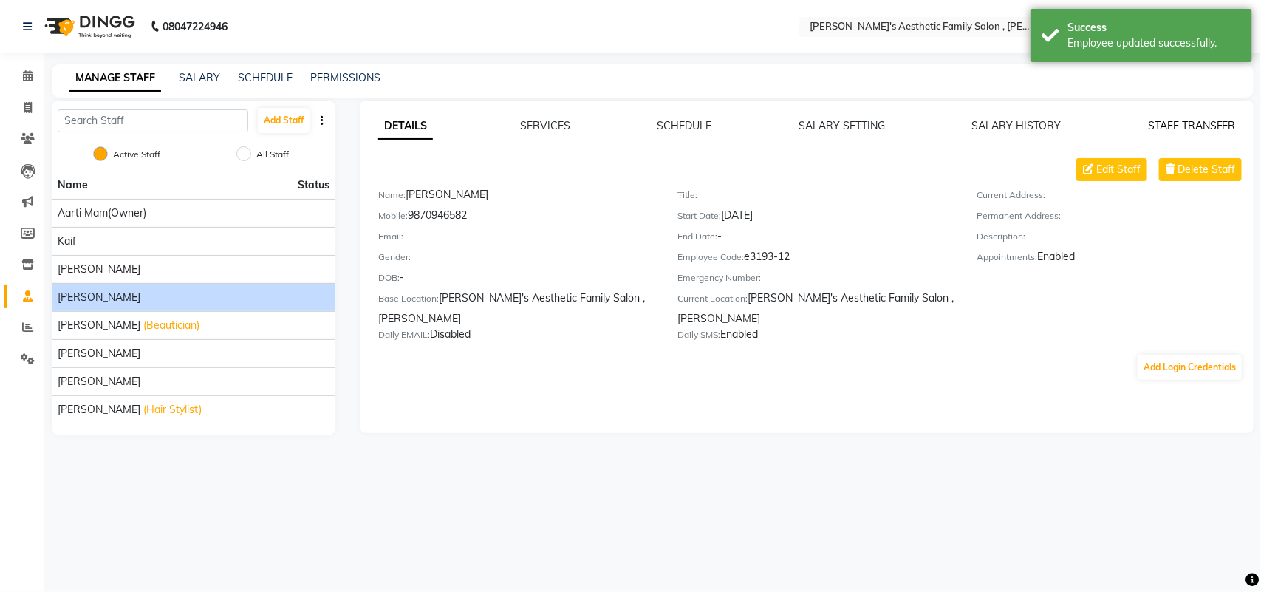
click at [1197, 127] on link "STAFF TRANSFER" at bounding box center [1192, 125] width 88 height 13
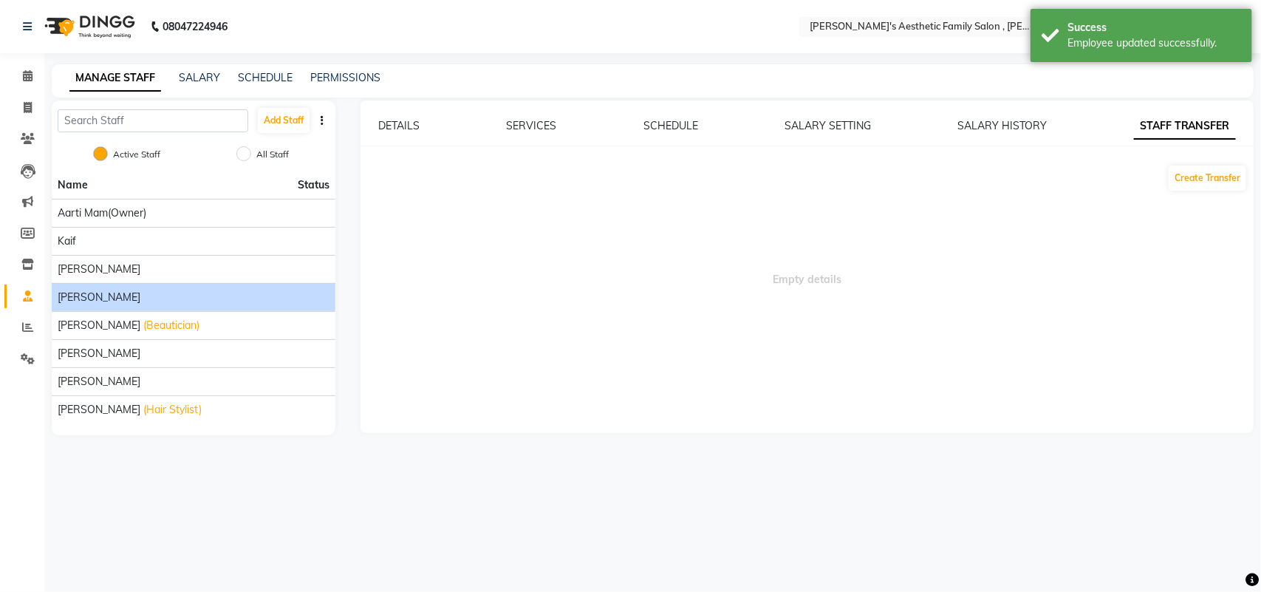
click at [420, 126] on div "DETAILS SERVICES SCHEDULE SALARY SETTING SALARY HISTORY STAFF TRANSFER" at bounding box center [807, 126] width 858 height 16
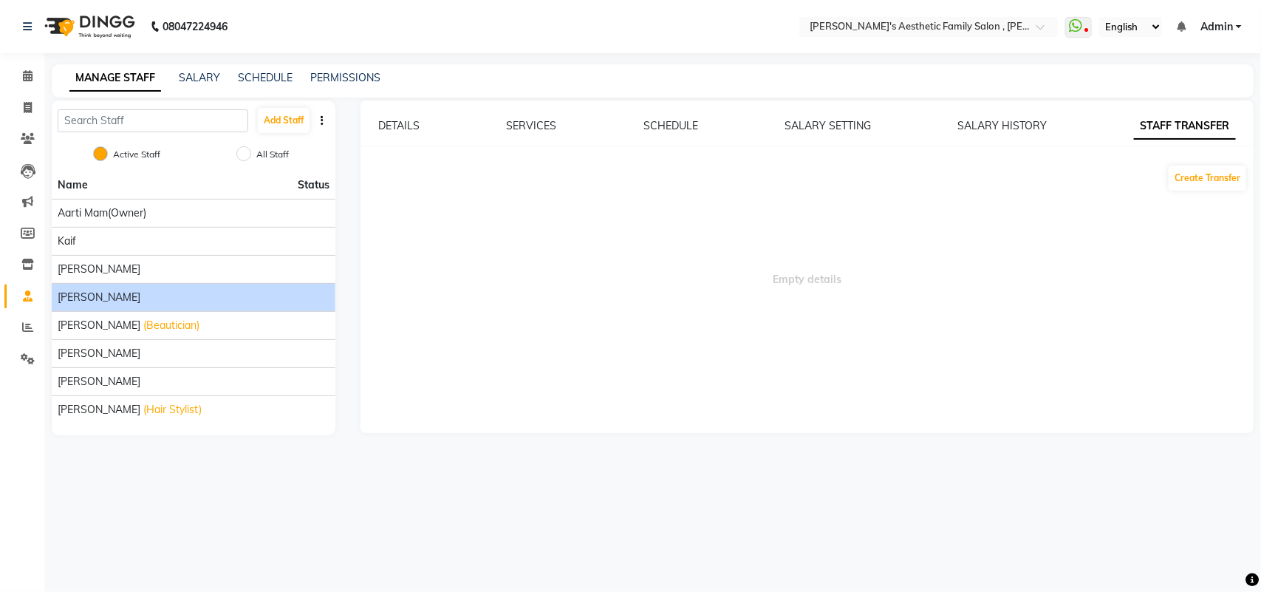
click at [382, 116] on div "DETAILS SERVICES SCHEDULE SALARY SETTING SALARY HISTORY STAFF TRANSFER Create T…" at bounding box center [806, 266] width 893 height 332
click at [397, 123] on link "DETAILS" at bounding box center [398, 125] width 41 height 13
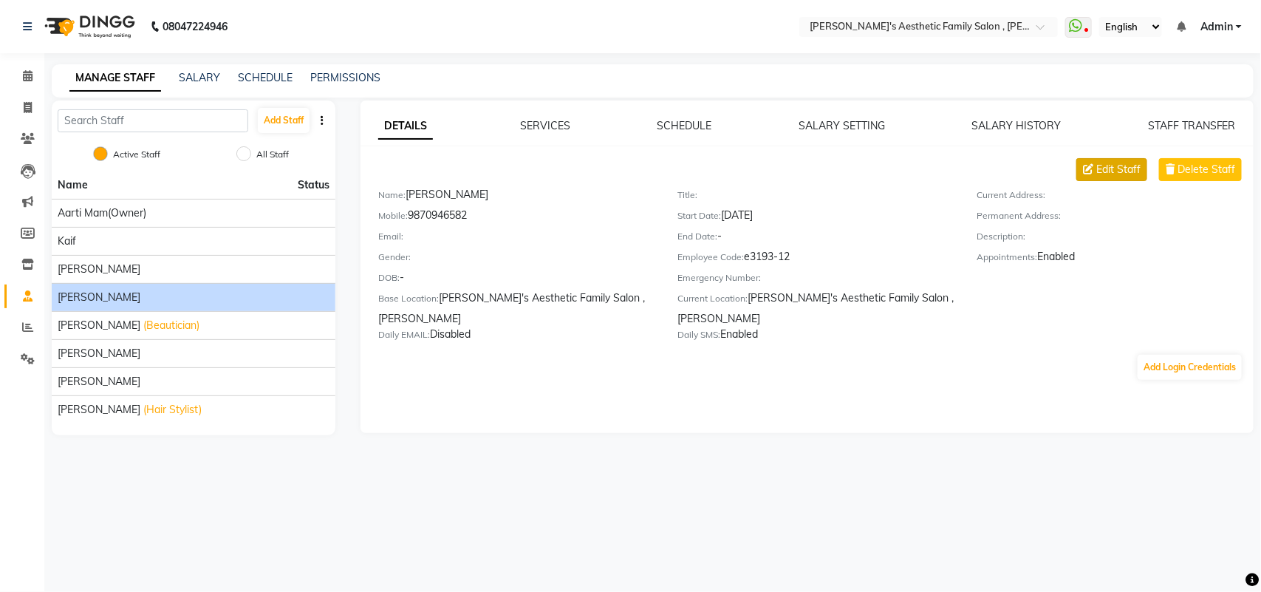
click at [1108, 168] on span "Edit Staff" at bounding box center [1118, 170] width 44 height 16
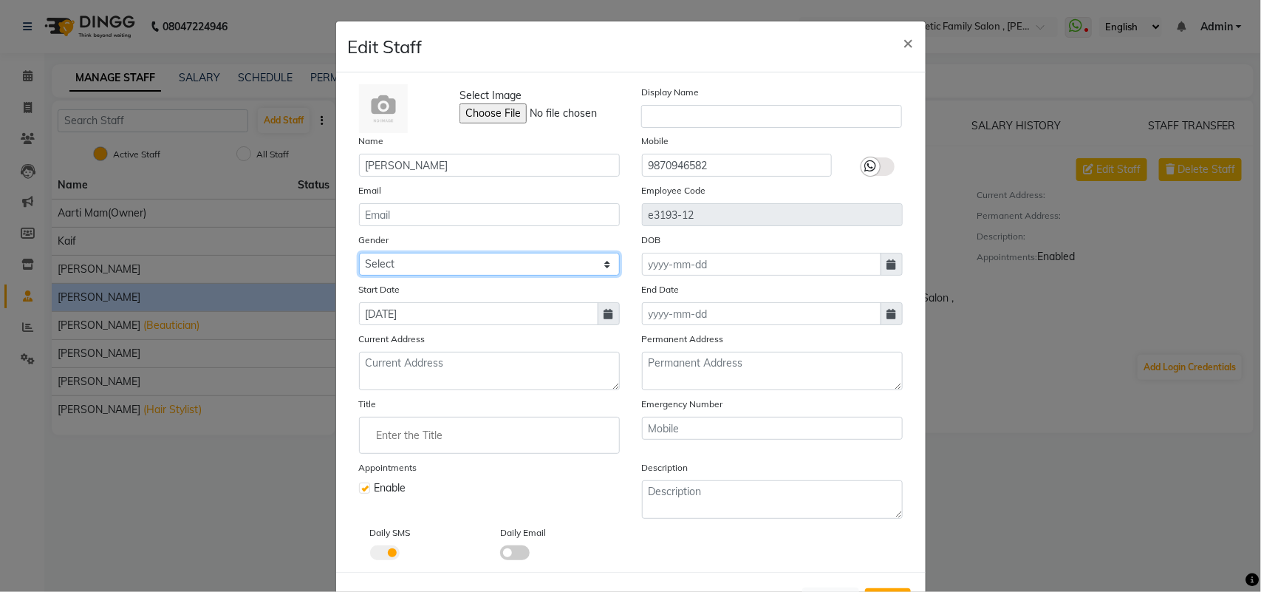
click at [598, 260] on select "Select [DEMOGRAPHIC_DATA] [DEMOGRAPHIC_DATA] Other Prefer Not To Say" at bounding box center [489, 264] width 261 height 23
select select "[DEMOGRAPHIC_DATA]"
click at [359, 253] on select "Select [DEMOGRAPHIC_DATA] [DEMOGRAPHIC_DATA] Other Prefer Not To Say" at bounding box center [489, 264] width 261 height 23
click at [888, 588] on button "Save" at bounding box center [888, 601] width 46 height 27
select select
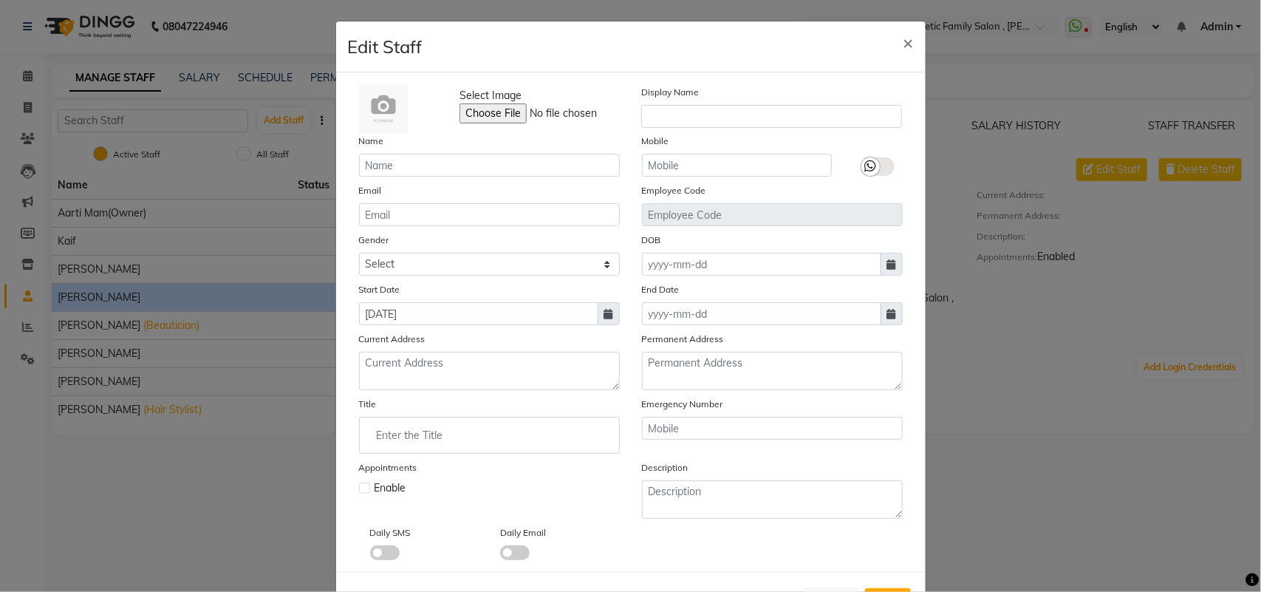
checkbox input "false"
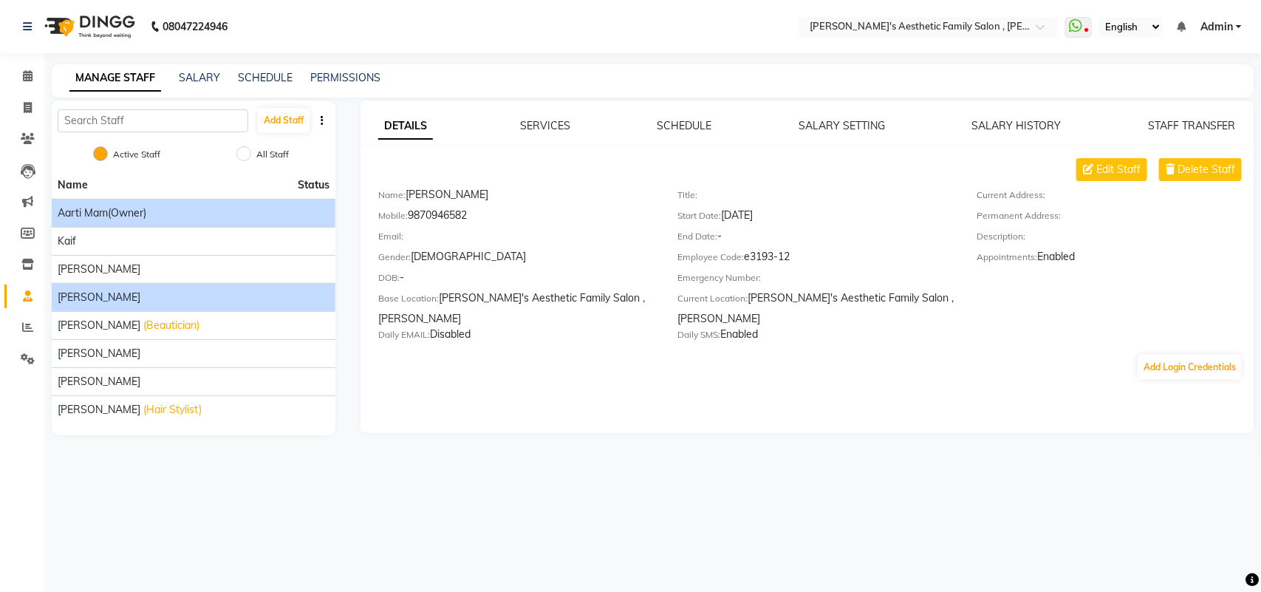
click at [179, 213] on div "aarti mam(owner)" at bounding box center [194, 213] width 272 height 16
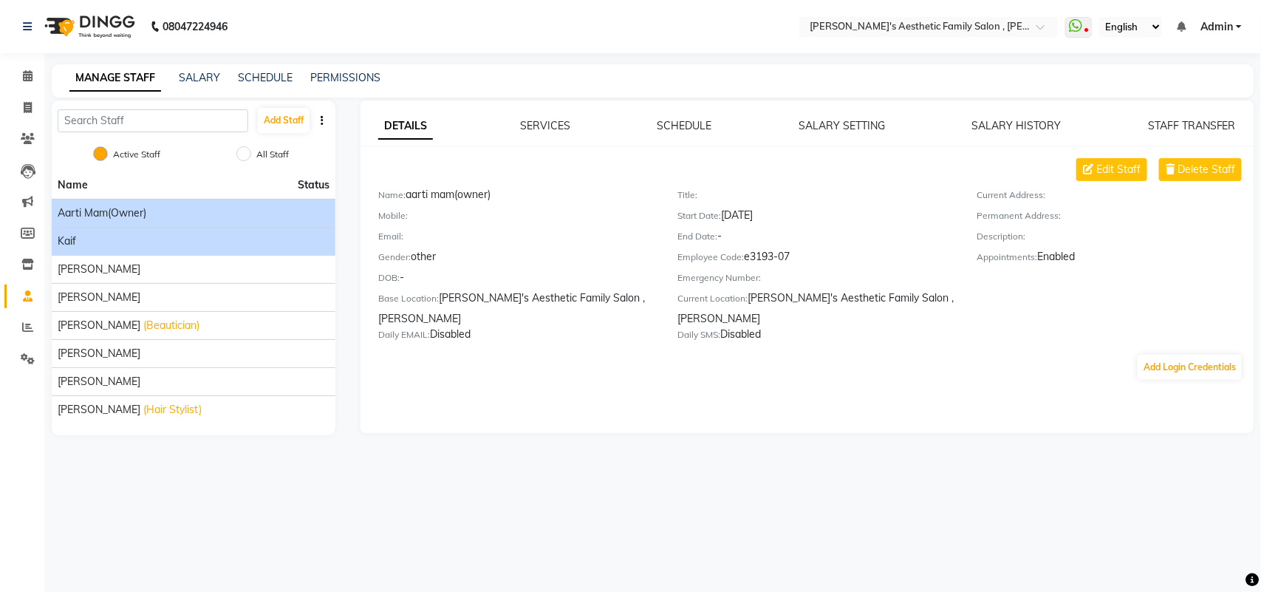
click at [157, 248] on div "kaif" at bounding box center [194, 241] width 272 height 16
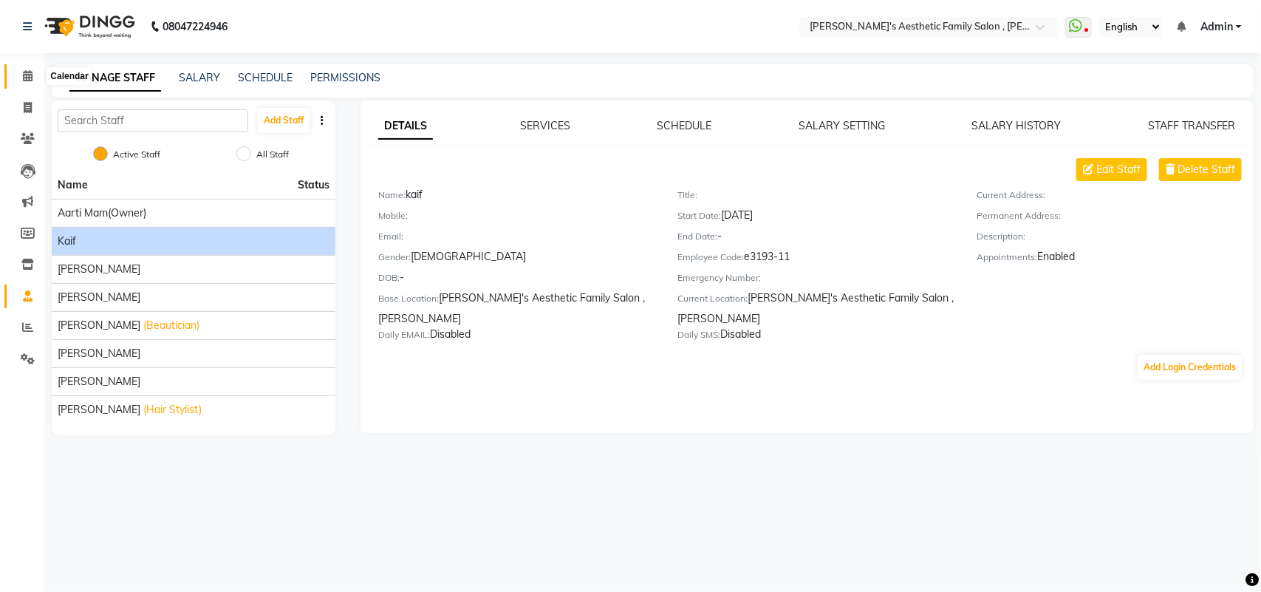
click at [24, 78] on icon at bounding box center [28, 75] width 10 height 11
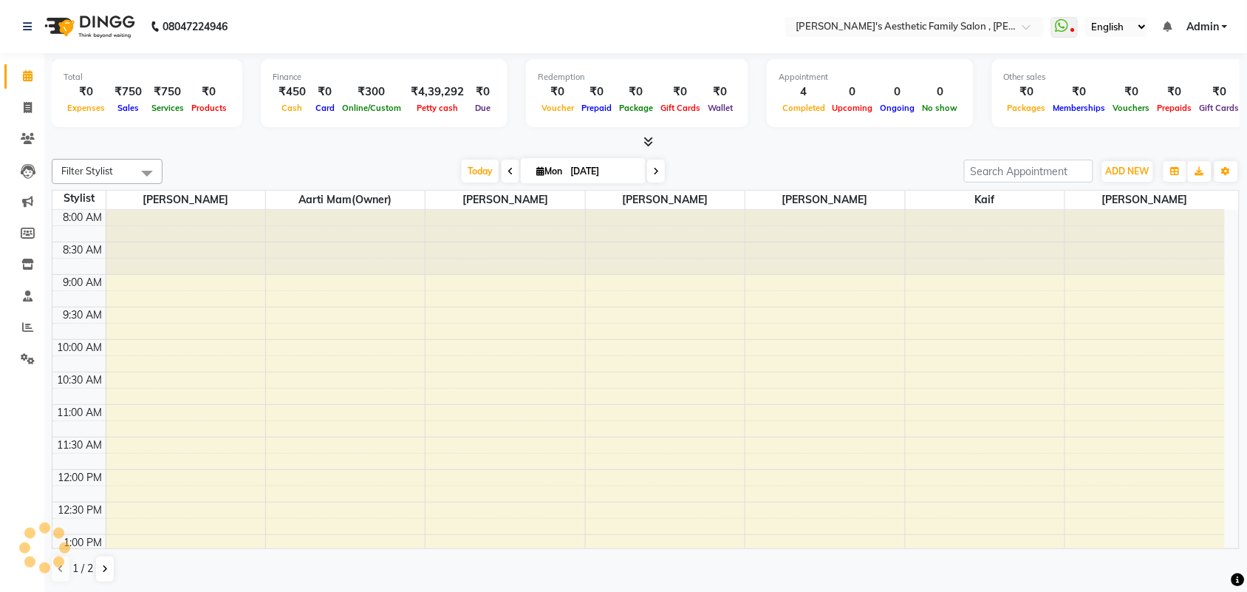
click at [24, 78] on icon at bounding box center [28, 75] width 10 height 11
click at [21, 149] on link "Clients" at bounding box center [21, 139] width 35 height 24
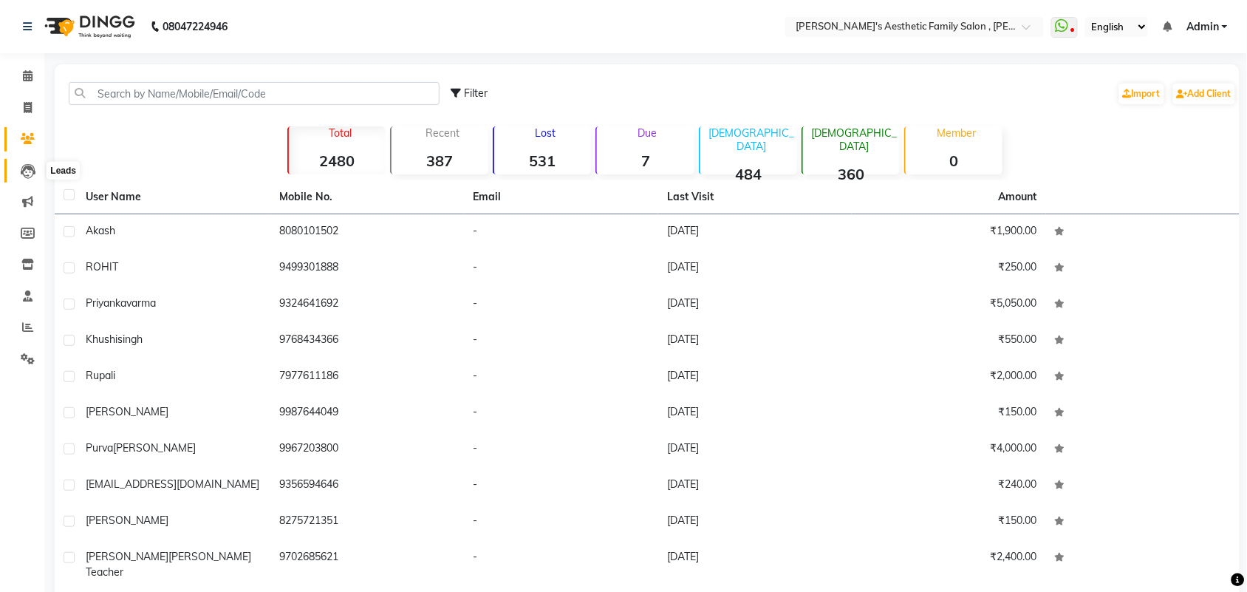
click at [30, 178] on icon at bounding box center [28, 171] width 15 height 15
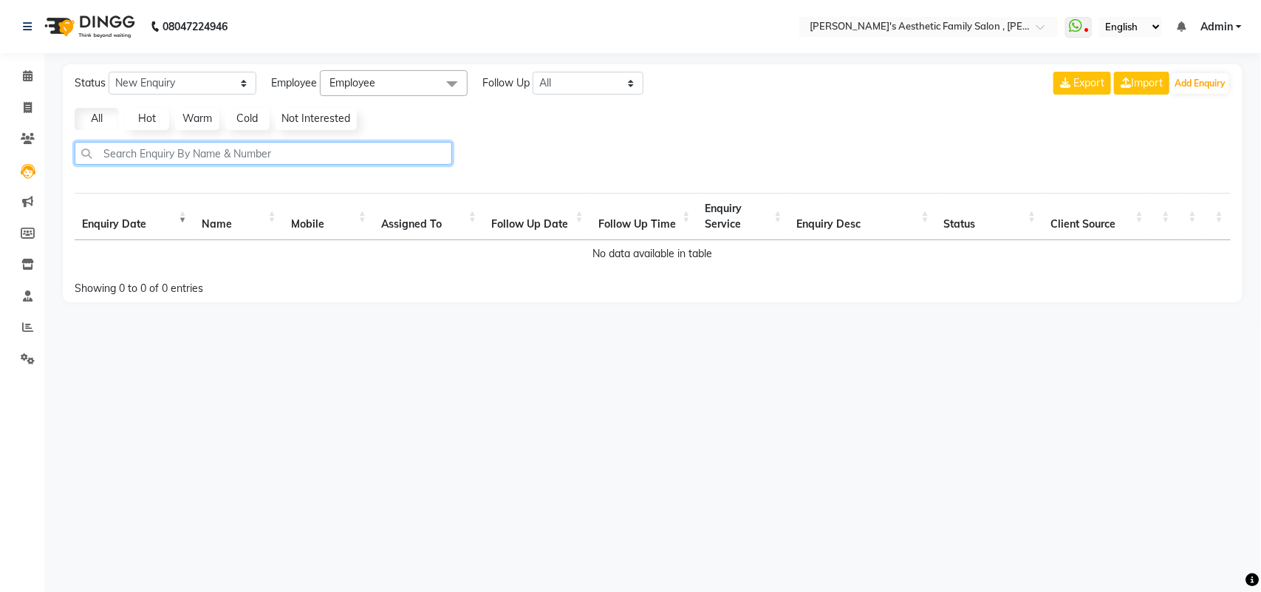
click at [146, 161] on input "text" at bounding box center [263, 153] width 377 height 23
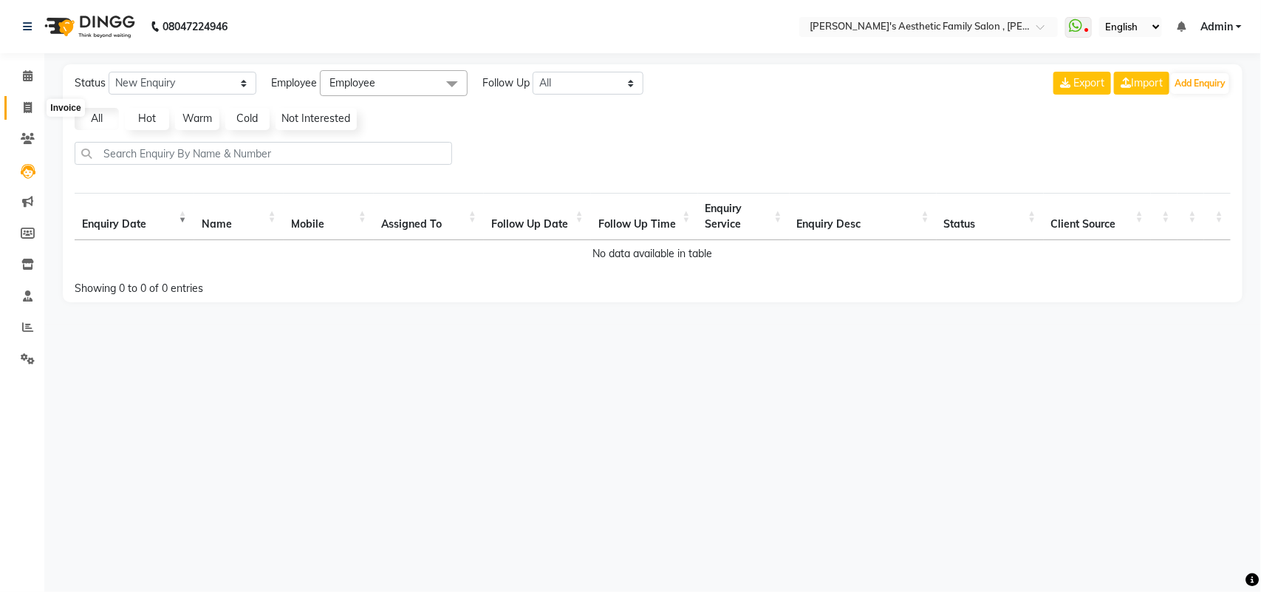
click at [30, 112] on icon at bounding box center [28, 107] width 8 height 11
select select "7246"
select select "service"
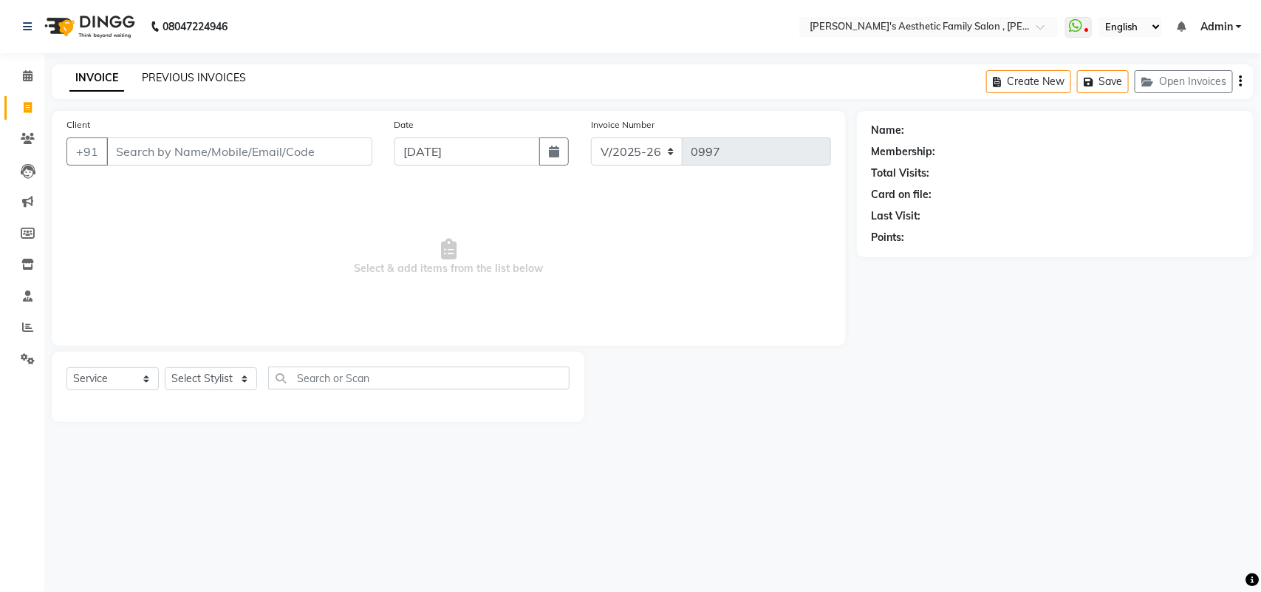
click at [194, 75] on link "PREVIOUS INVOICES" at bounding box center [194, 77] width 104 height 13
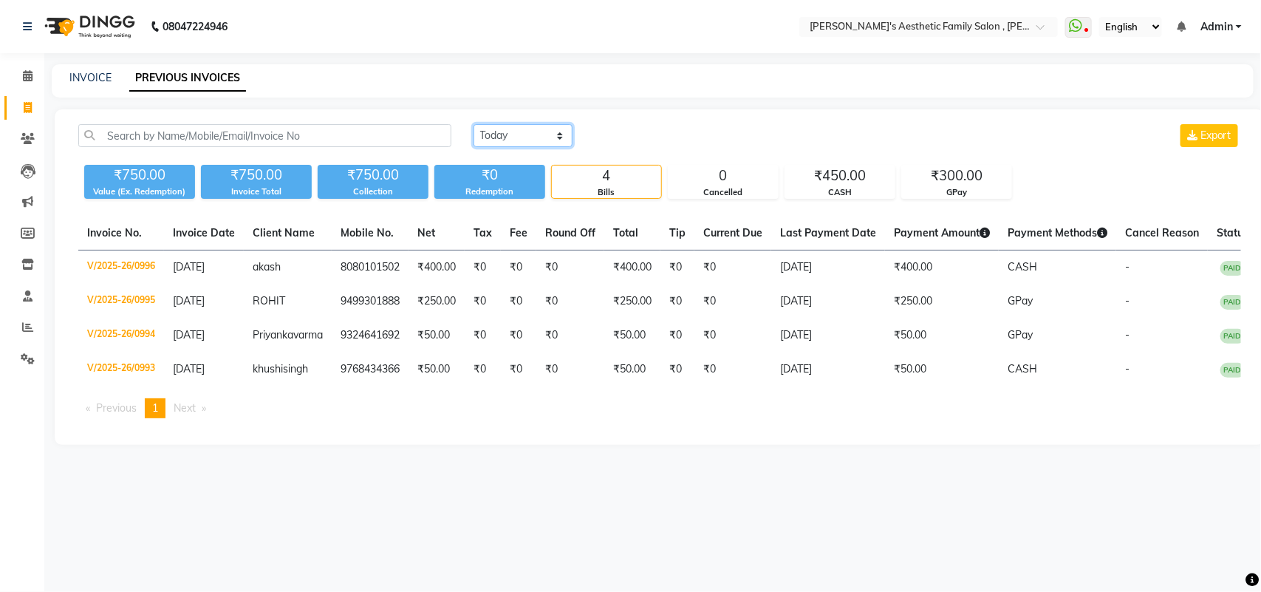
click at [559, 127] on select "[DATE] [DATE] Custom Range" at bounding box center [522, 135] width 99 height 23
click at [473, 124] on select "[DATE] [DATE] Custom Range" at bounding box center [522, 135] width 99 height 23
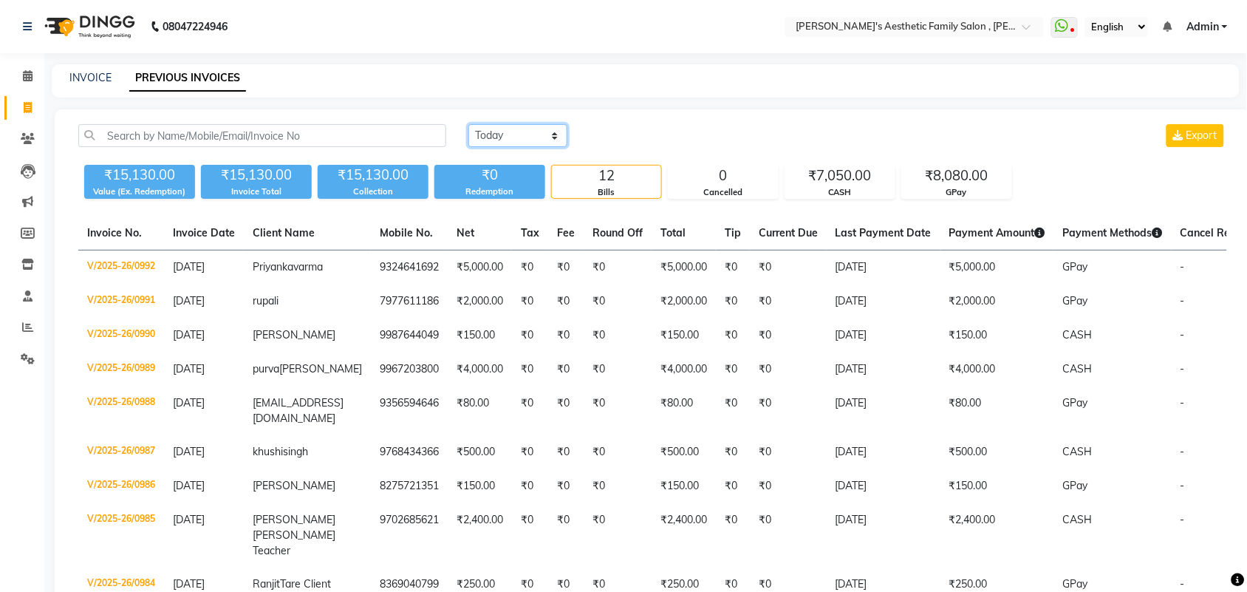
click at [555, 126] on select "[DATE] [DATE] Custom Range" at bounding box center [517, 135] width 99 height 23
click at [468, 124] on select "[DATE] [DATE] Custom Range" at bounding box center [517, 135] width 99 height 23
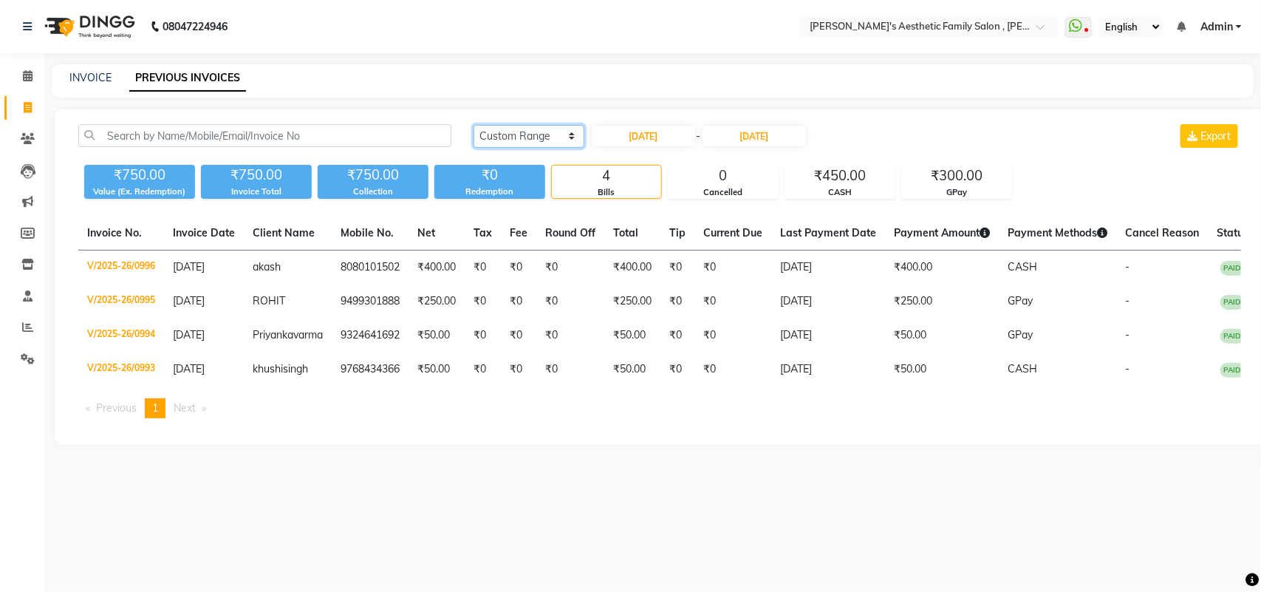
click at [571, 135] on select "[DATE] [DATE] Custom Range" at bounding box center [528, 136] width 111 height 23
select select "[DATE]"
click at [473, 125] on select "[DATE] [DATE] Custom Range" at bounding box center [528, 136] width 111 height 23
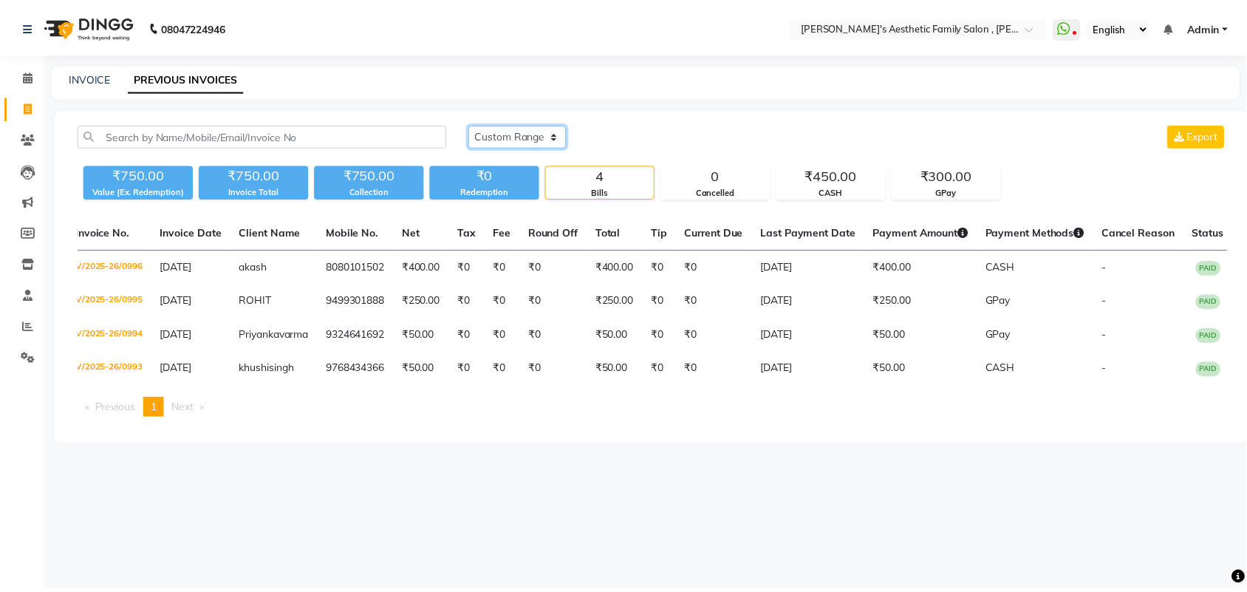
scroll to position [0, 13]
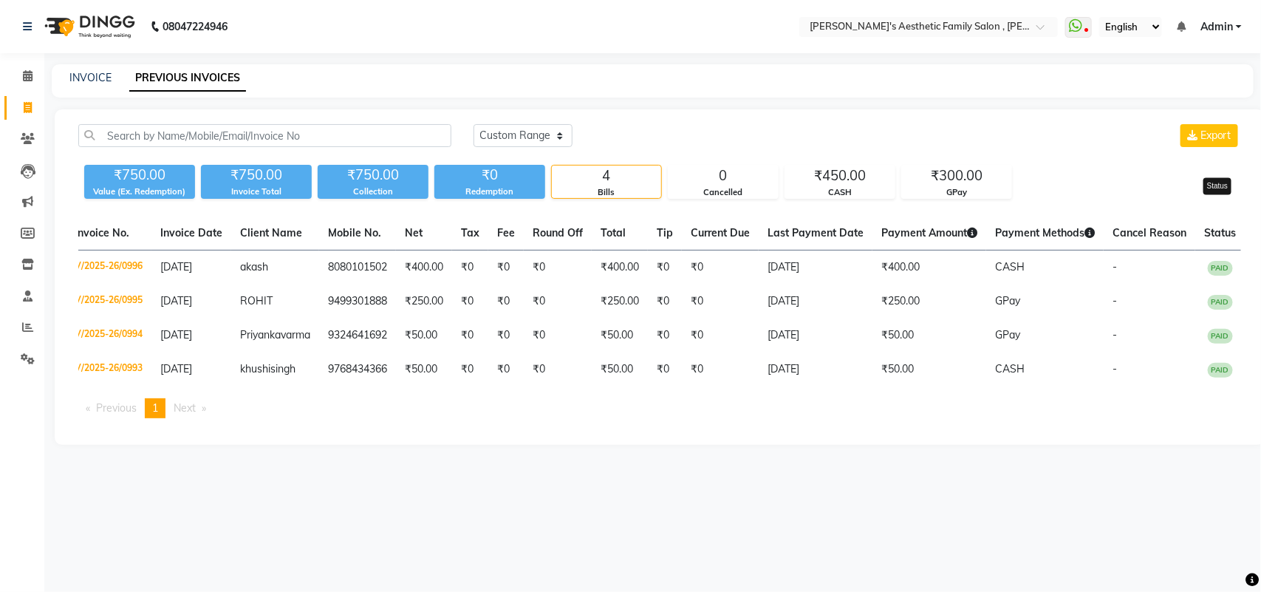
click at [1210, 231] on span "Status" at bounding box center [1220, 232] width 32 height 13
click at [85, 74] on link "INVOICE" at bounding box center [90, 77] width 42 height 13
select select "service"
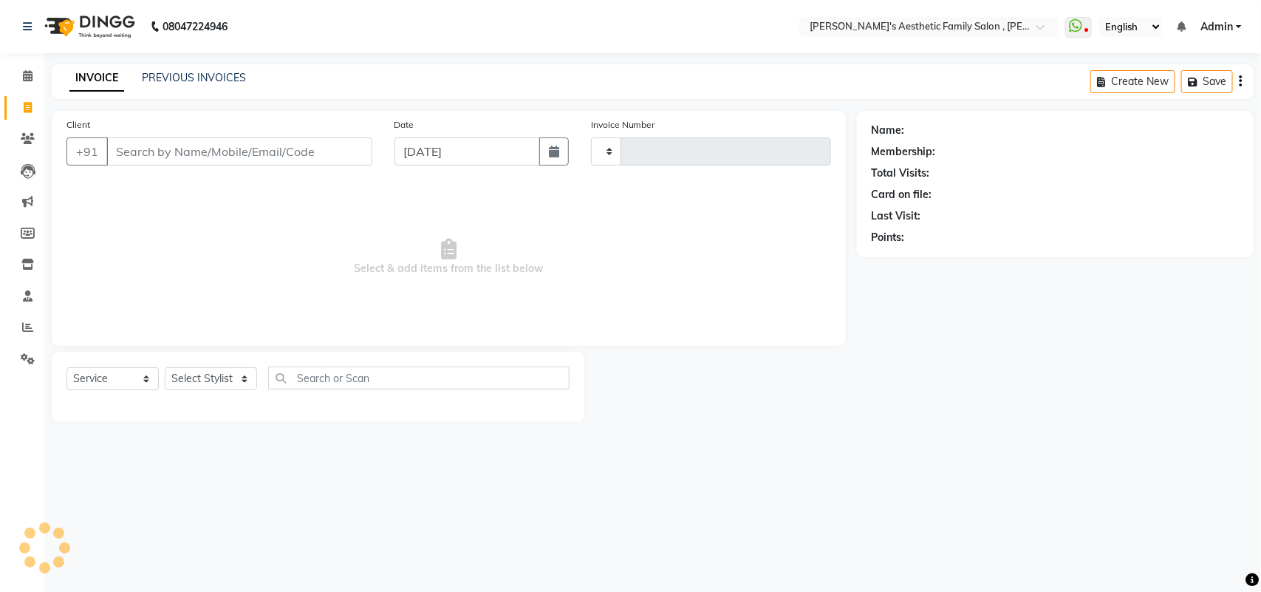
type input "0997"
select select "7246"
click at [1043, 22] on div at bounding box center [928, 28] width 259 height 15
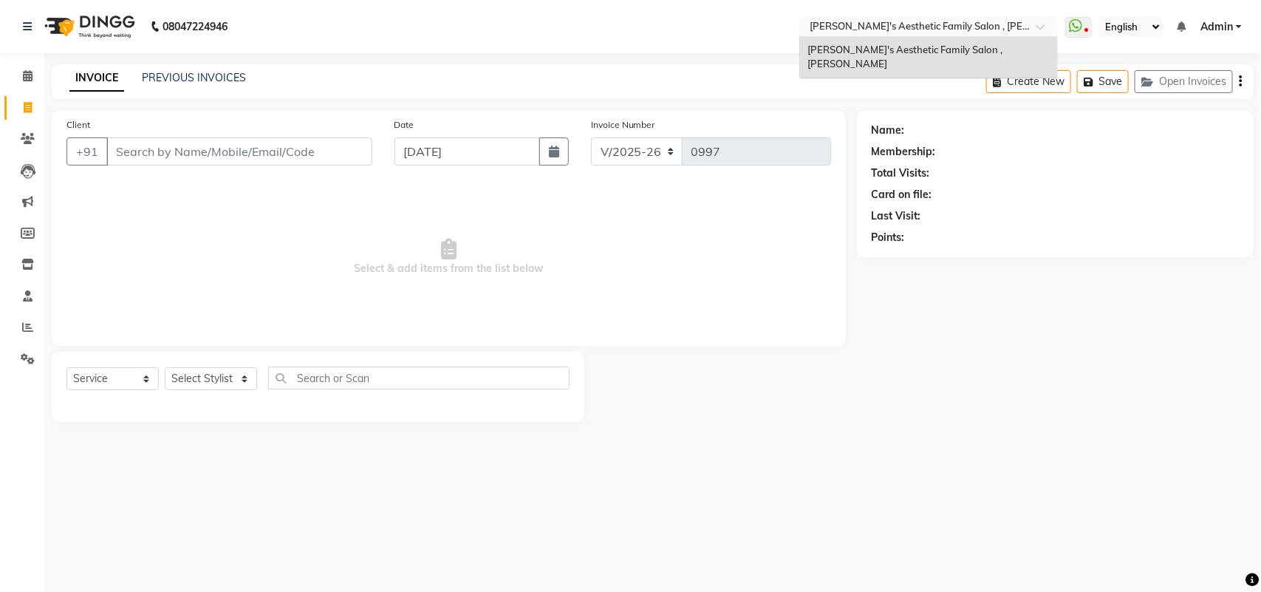
click at [1028, 349] on div "Name: Membership: Total Visits: Card on file: Last Visit: Points:" at bounding box center [1061, 266] width 408 height 311
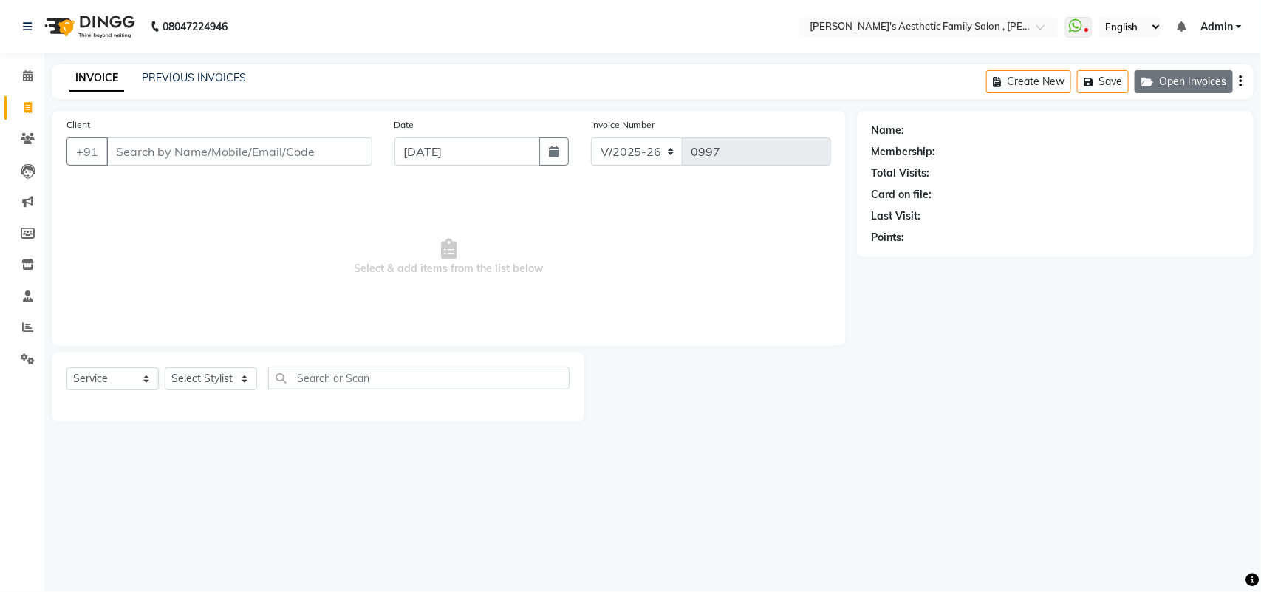
click at [1187, 79] on button "Open Invoices" at bounding box center [1184, 81] width 98 height 23
click at [171, 78] on link "PREVIOUS INVOICES" at bounding box center [194, 77] width 104 height 13
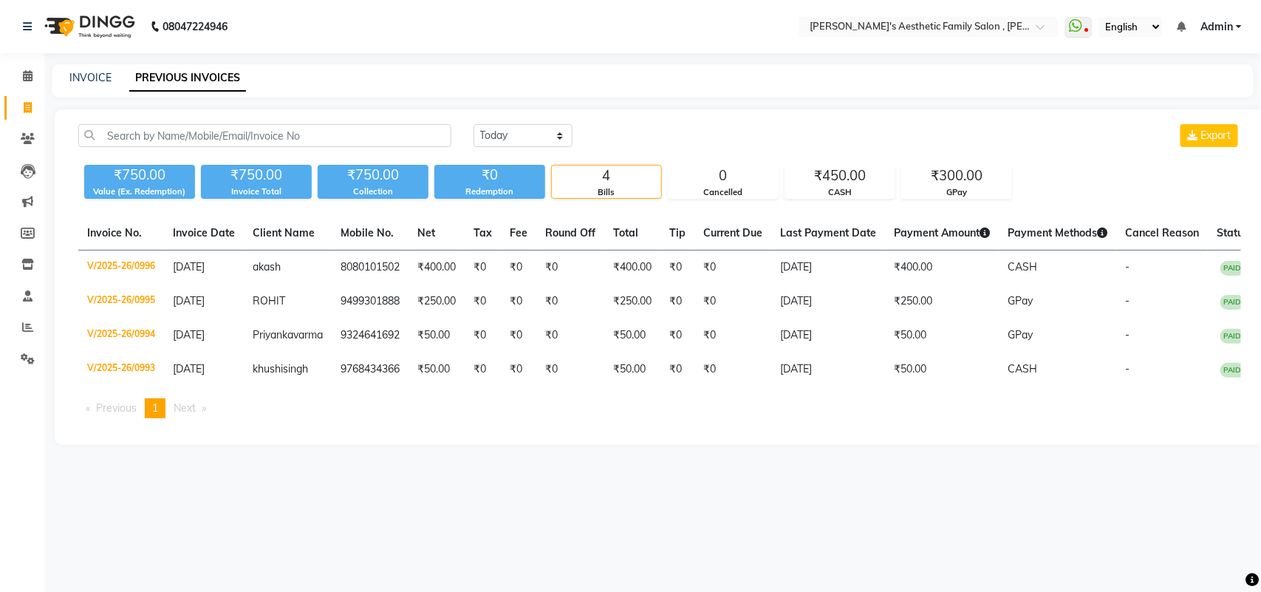
click at [94, 92] on div "INVOICE PREVIOUS INVOICES" at bounding box center [653, 80] width 1202 height 33
click at [89, 78] on link "INVOICE" at bounding box center [90, 77] width 42 height 13
select select "service"
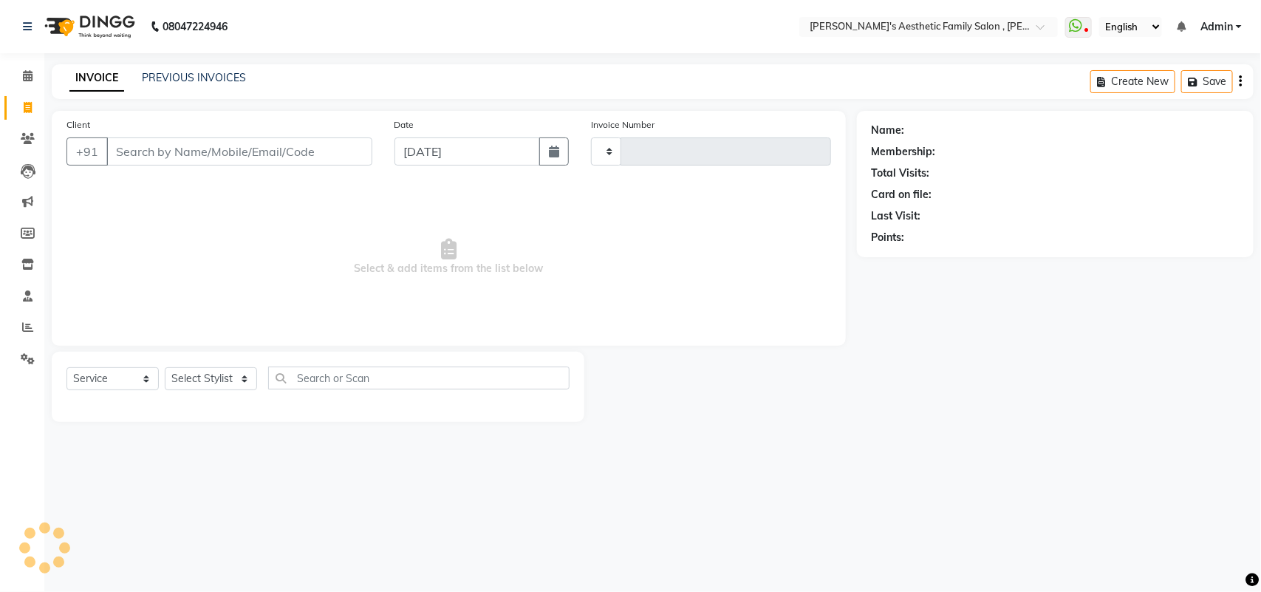
type input "0997"
select select "7246"
click at [27, 21] on icon at bounding box center [27, 26] width 9 height 10
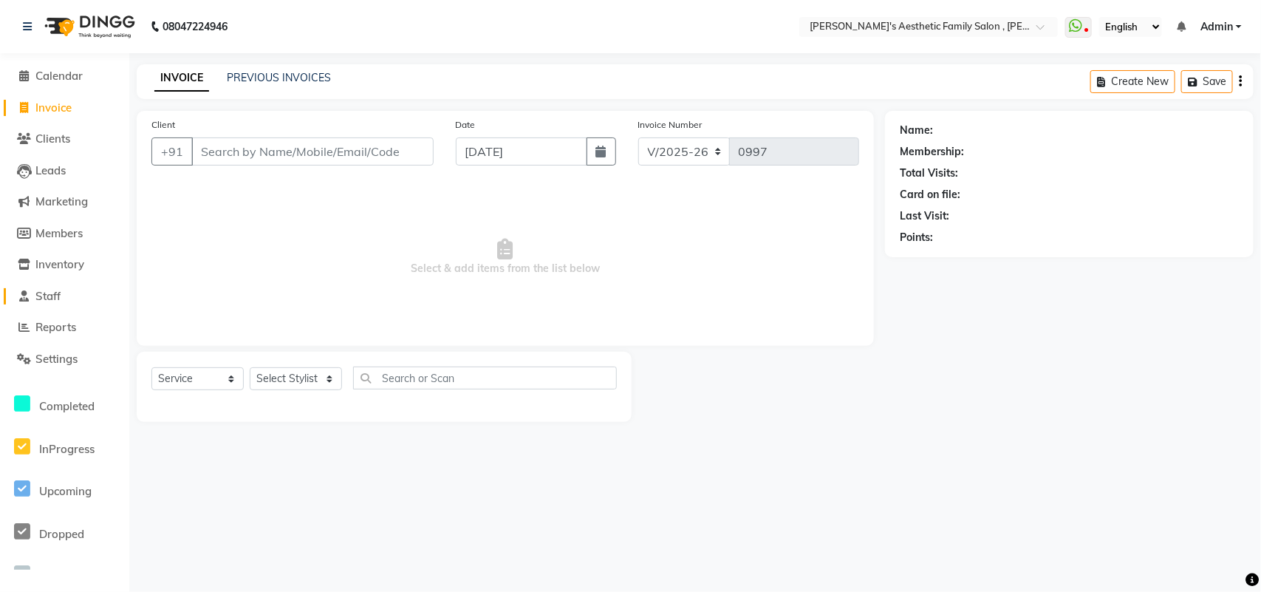
click at [76, 299] on link "Staff" at bounding box center [65, 296] width 122 height 17
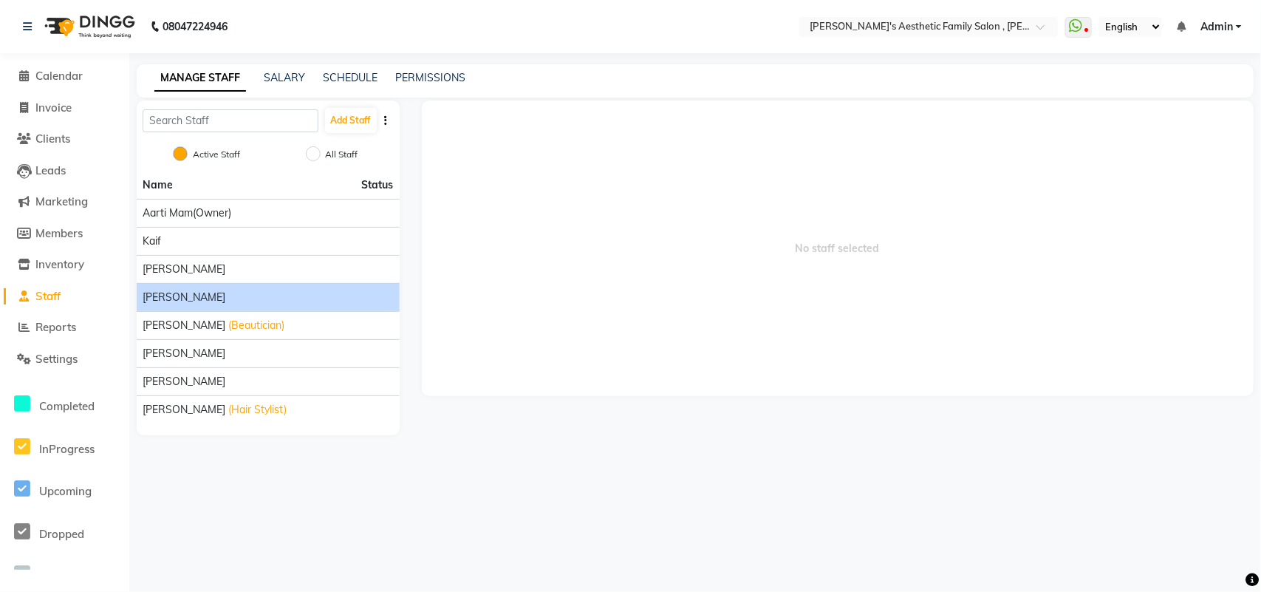
click at [256, 295] on div "[PERSON_NAME]" at bounding box center [268, 298] width 251 height 16
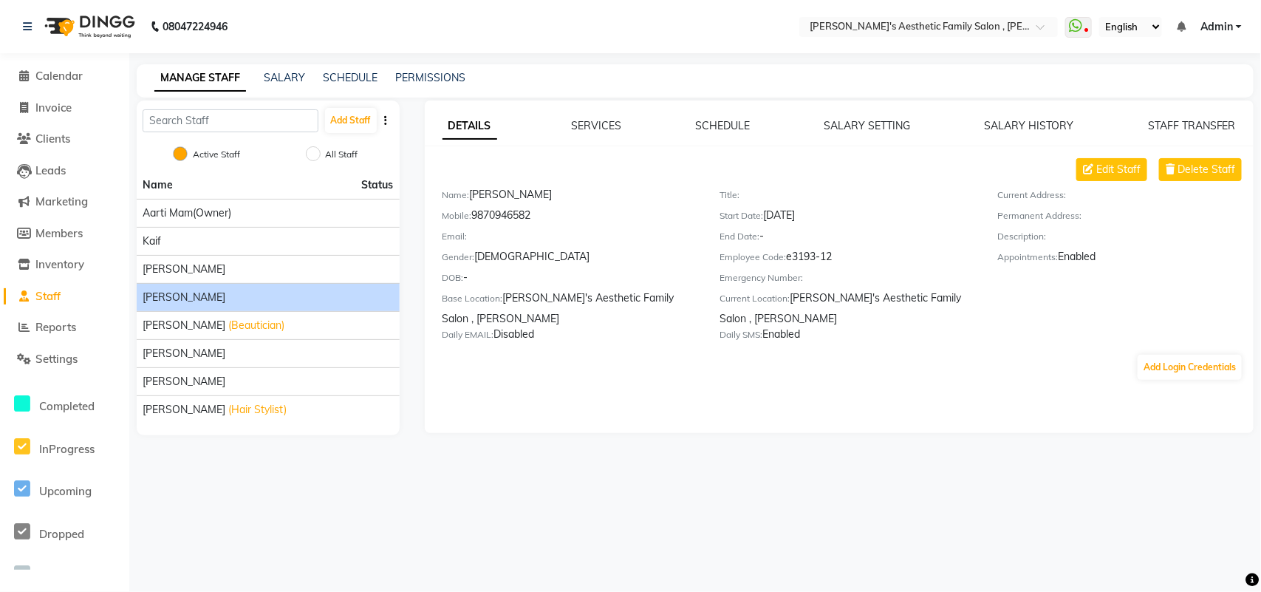
click at [1027, 108] on div "DETAILS SERVICES SCHEDULE SALARY SETTING SALARY HISTORY STAFF TRANSFER Edit Sta…" at bounding box center [839, 266] width 829 height 332
click at [1025, 123] on link "SALARY HISTORY" at bounding box center [1029, 125] width 89 height 13
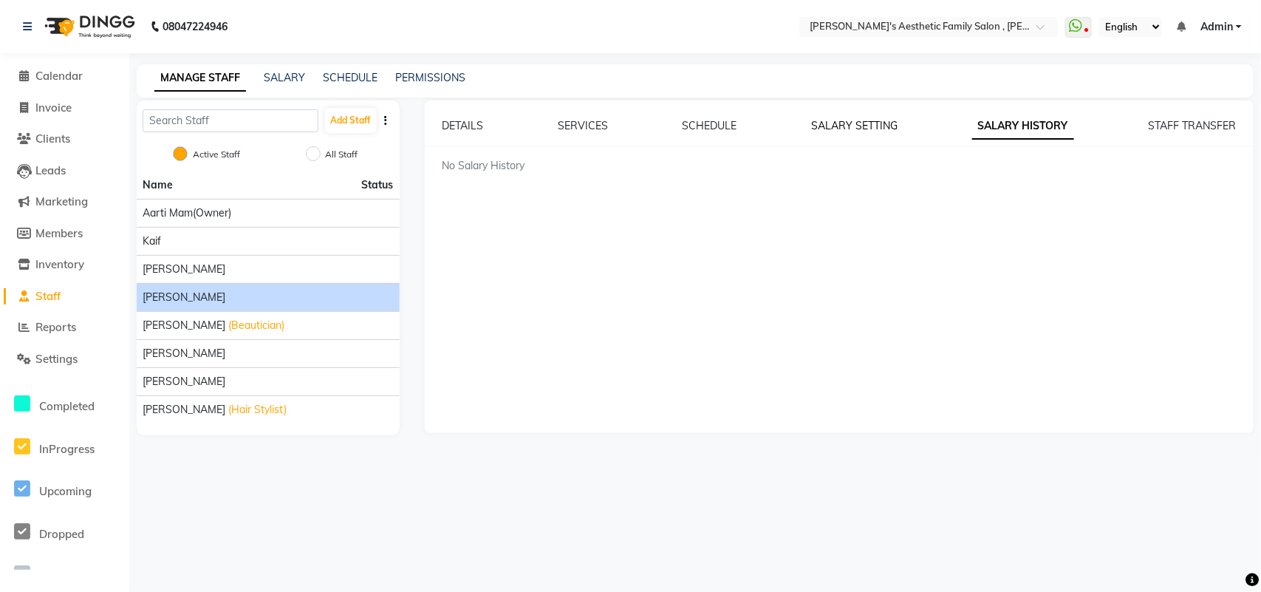
click at [873, 131] on link "SALARY SETTING" at bounding box center [854, 125] width 86 height 13
click at [586, 134] on div "DETAILS SERVICES SCHEDULE SALARY SETTING SALARY HISTORY STAFF TRANSFER No Setti…" at bounding box center [839, 145] width 829 height 55
click at [586, 131] on link "SERVICES" at bounding box center [583, 125] width 50 height 13
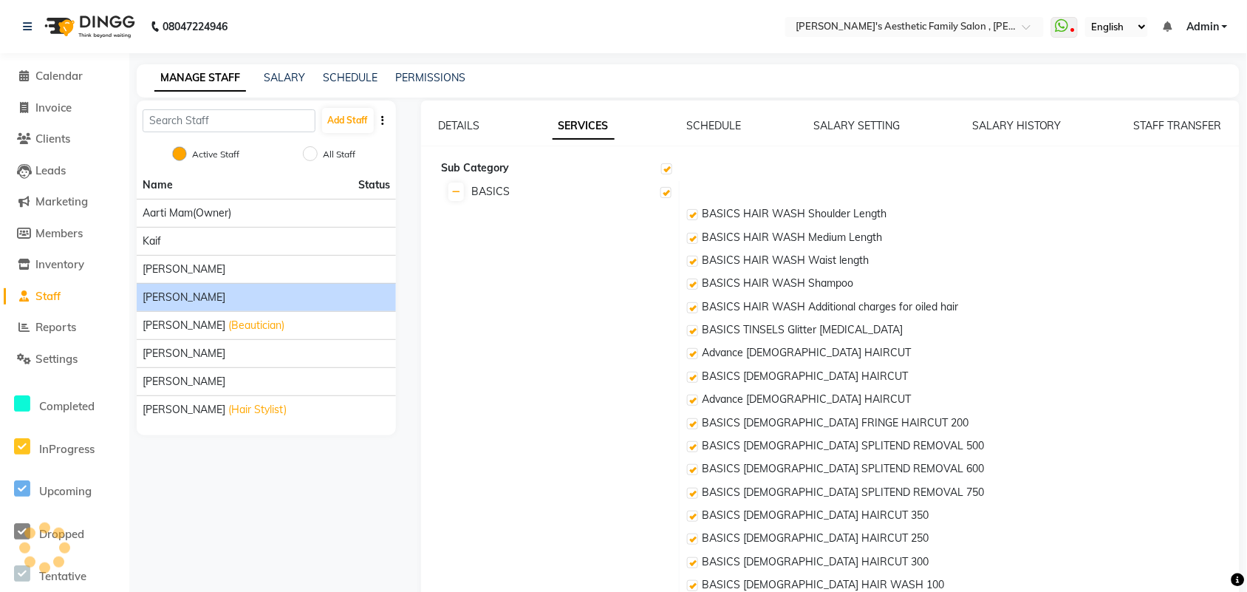
checkbox input "true"
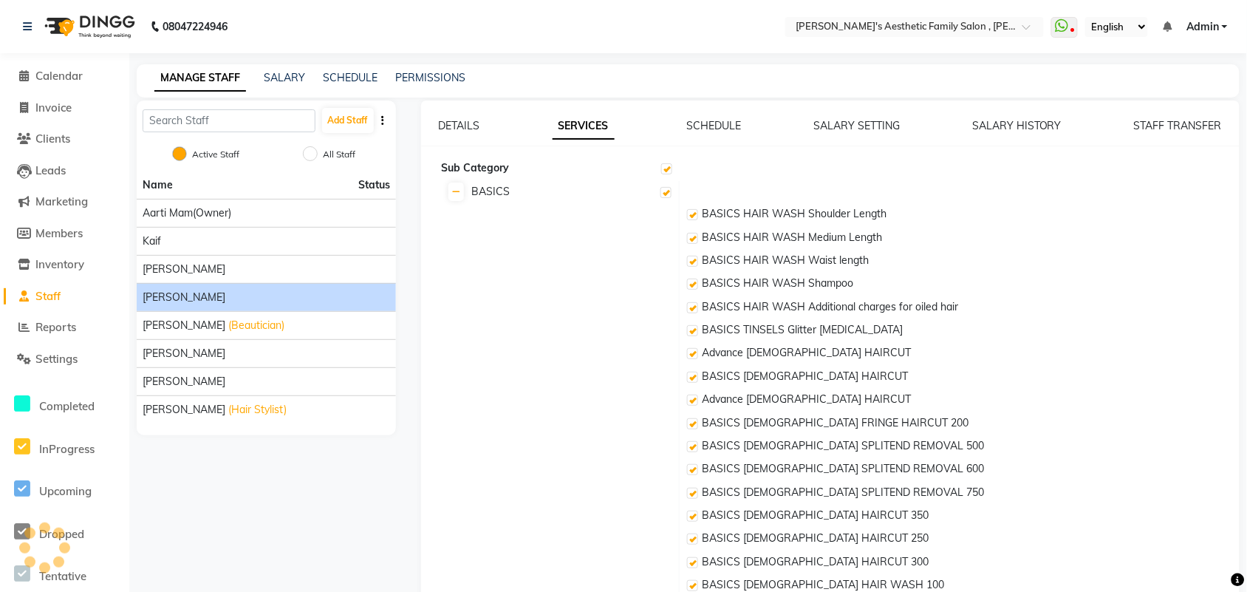
checkbox input "true"
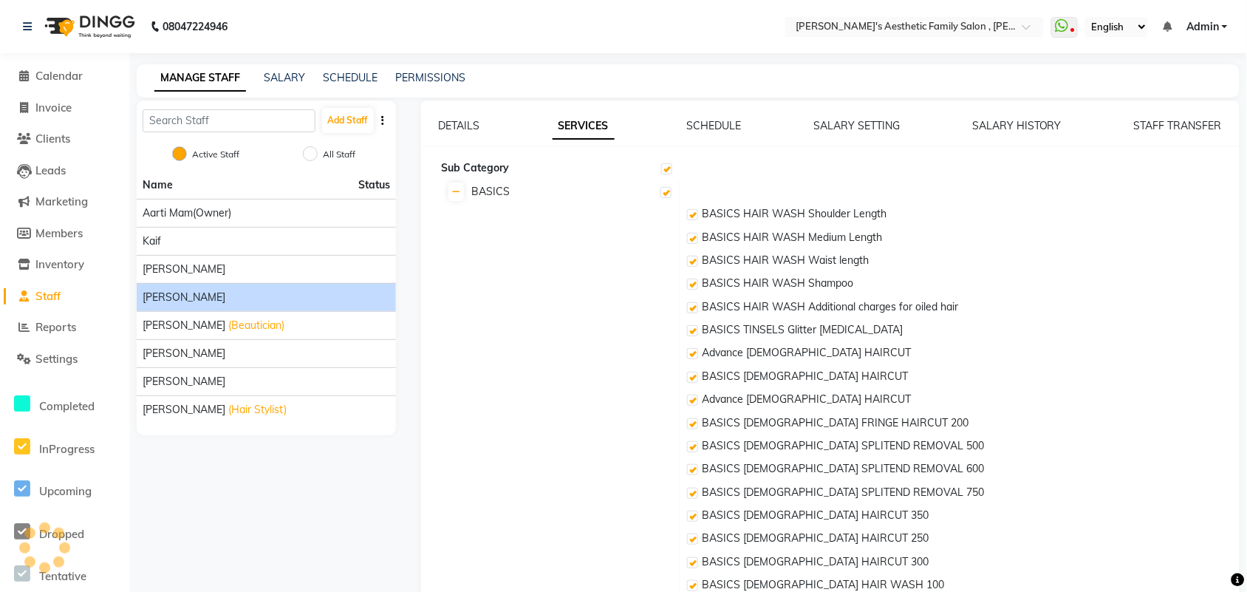
checkbox input "true"
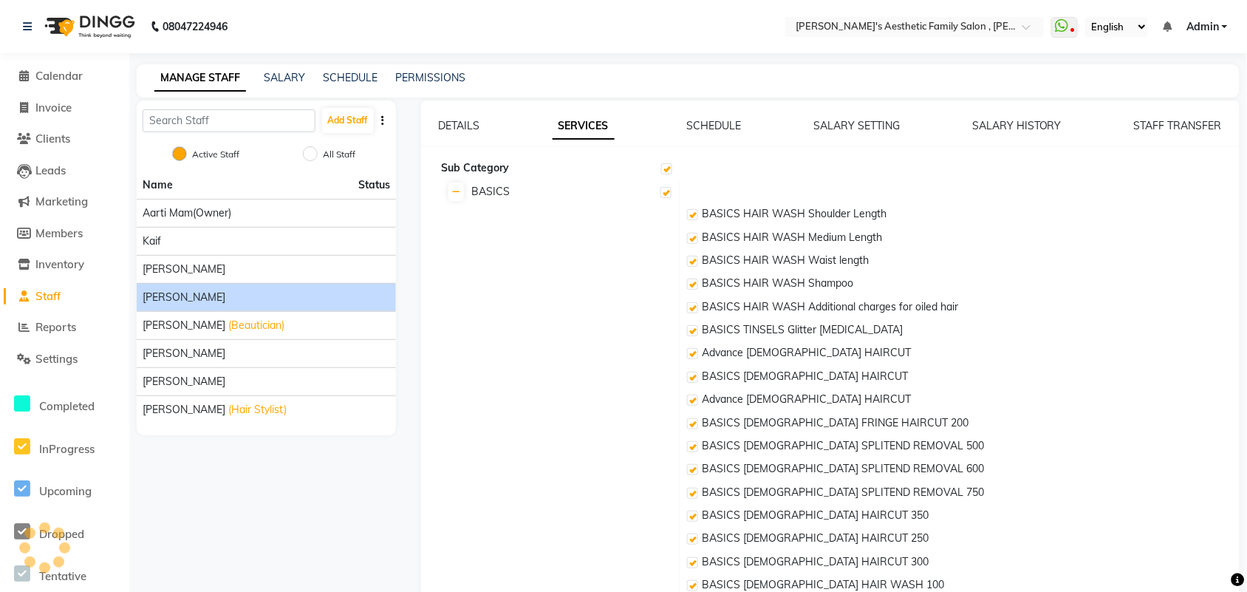
checkbox input "true"
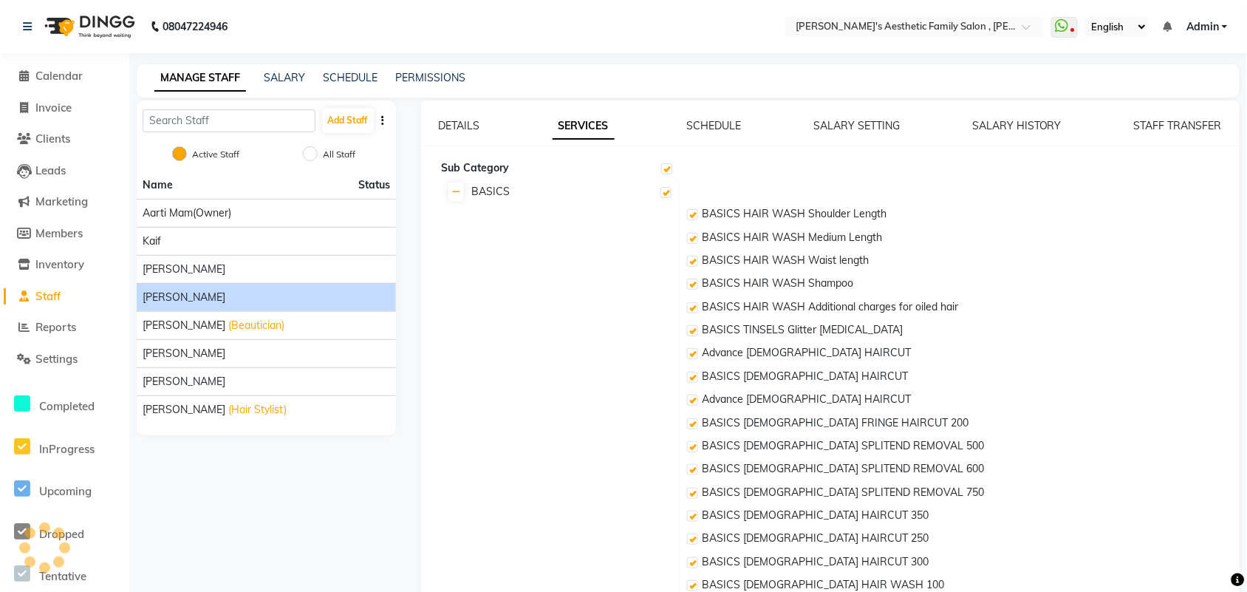
checkbox input "true"
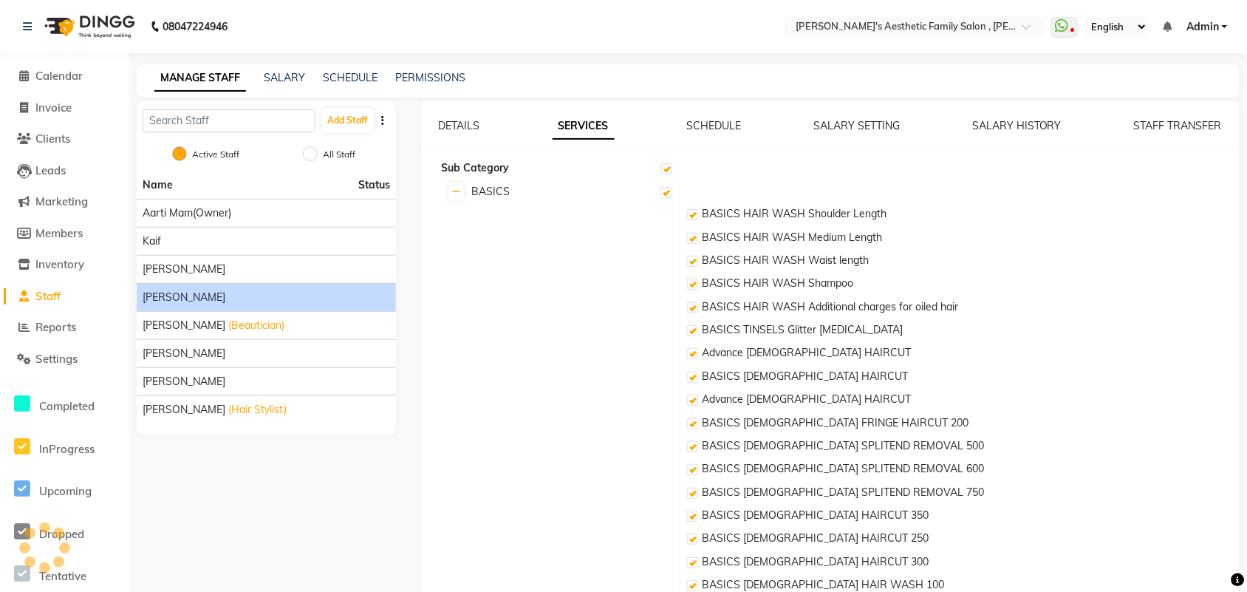
checkbox input "true"
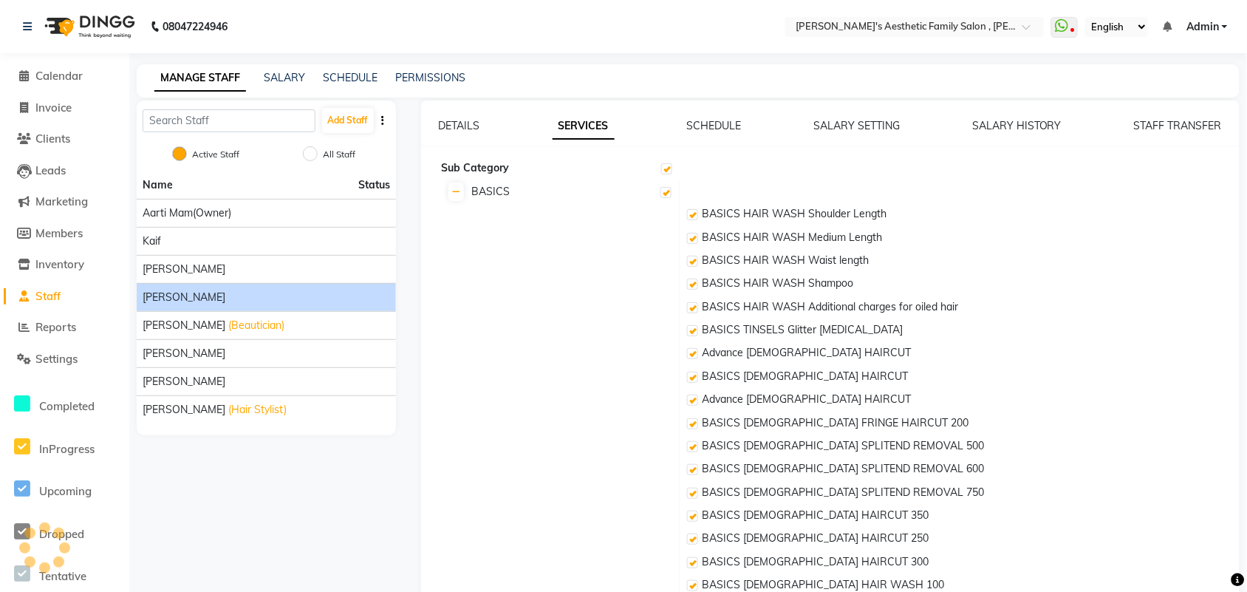
checkbox input "true"
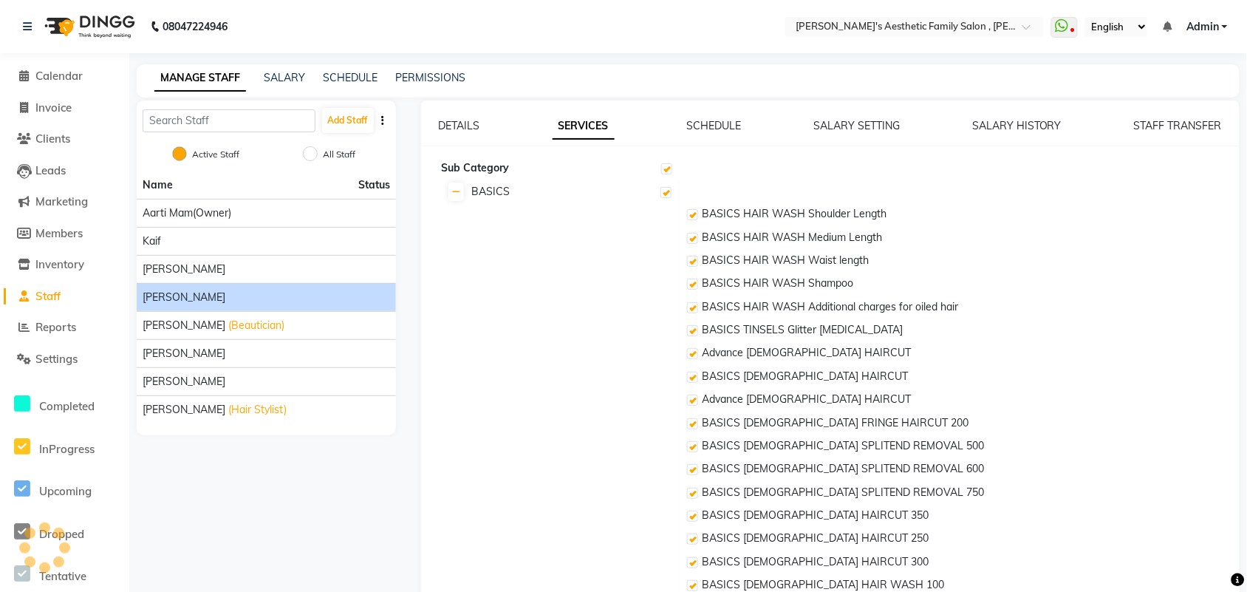
checkbox input "true"
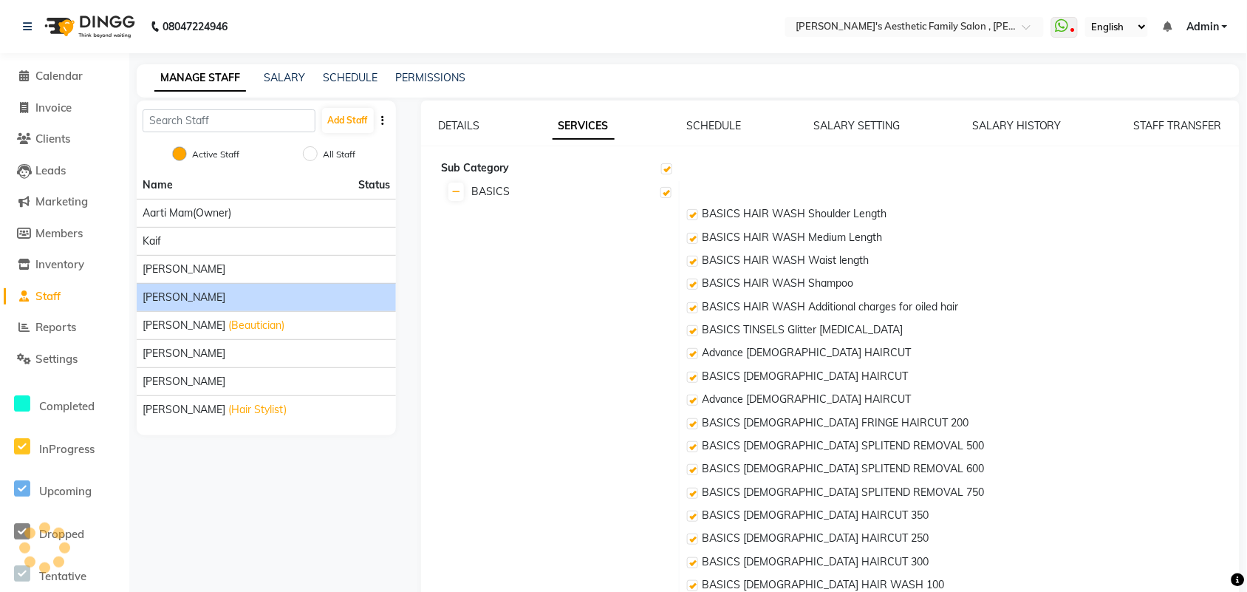
checkbox input "true"
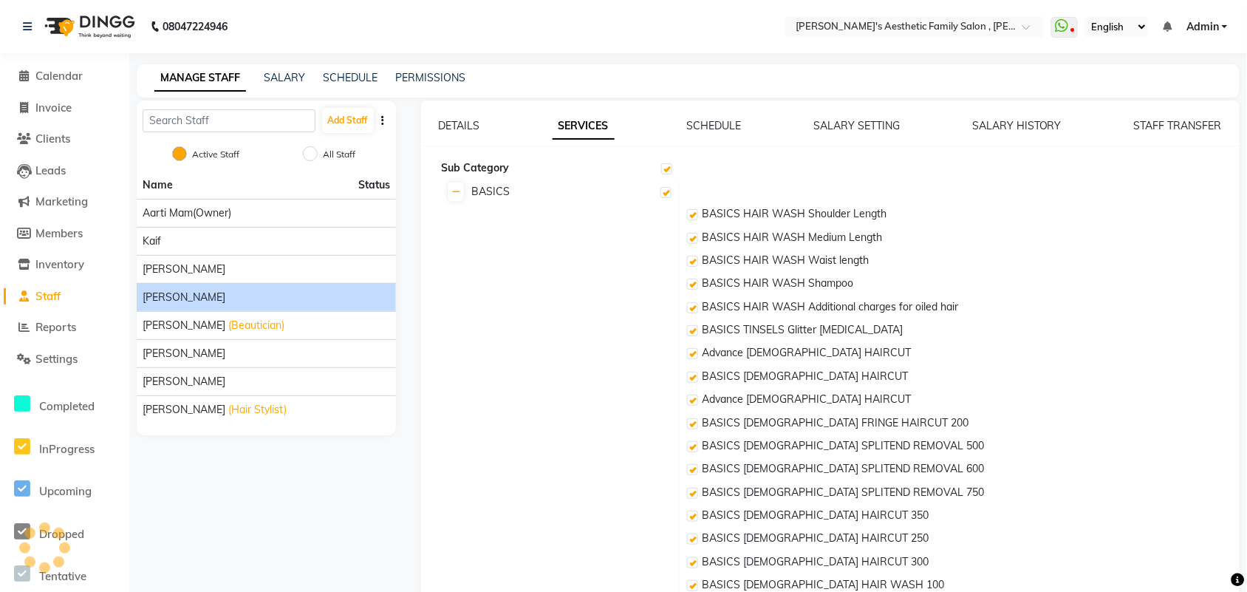
checkbox input "true"
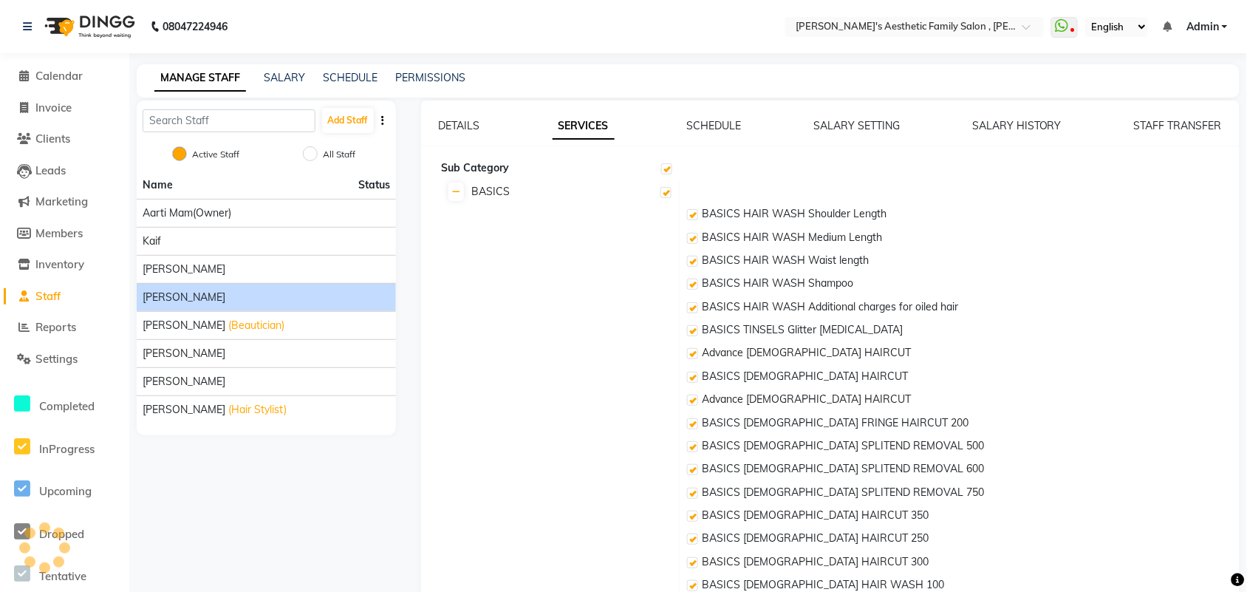
checkbox input "true"
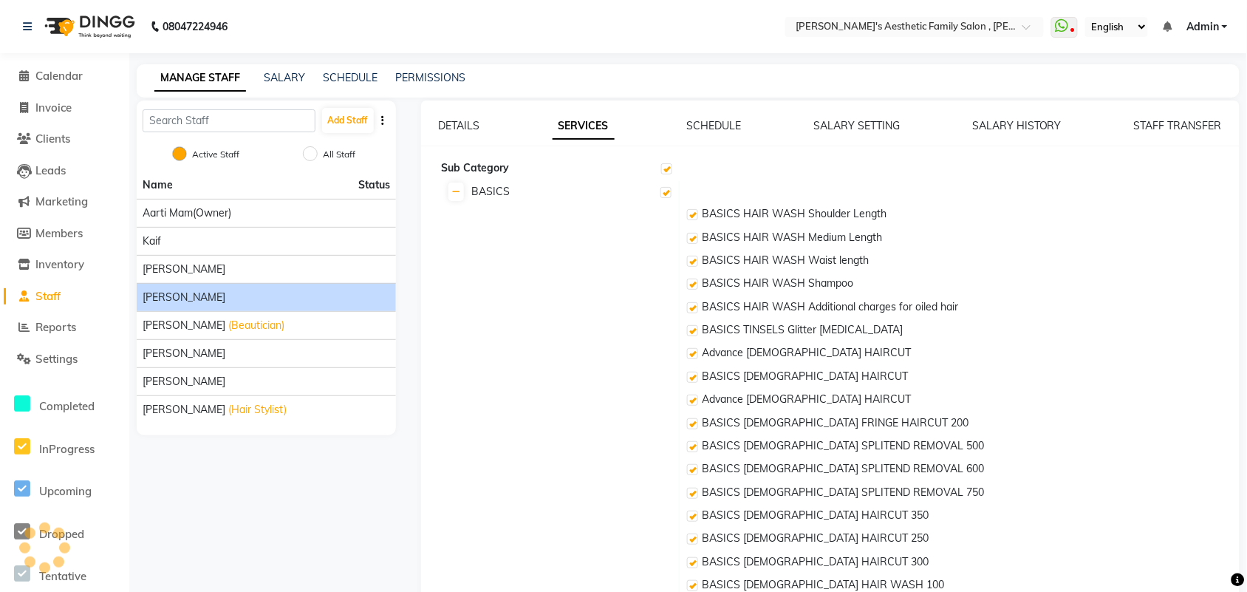
checkbox input "true"
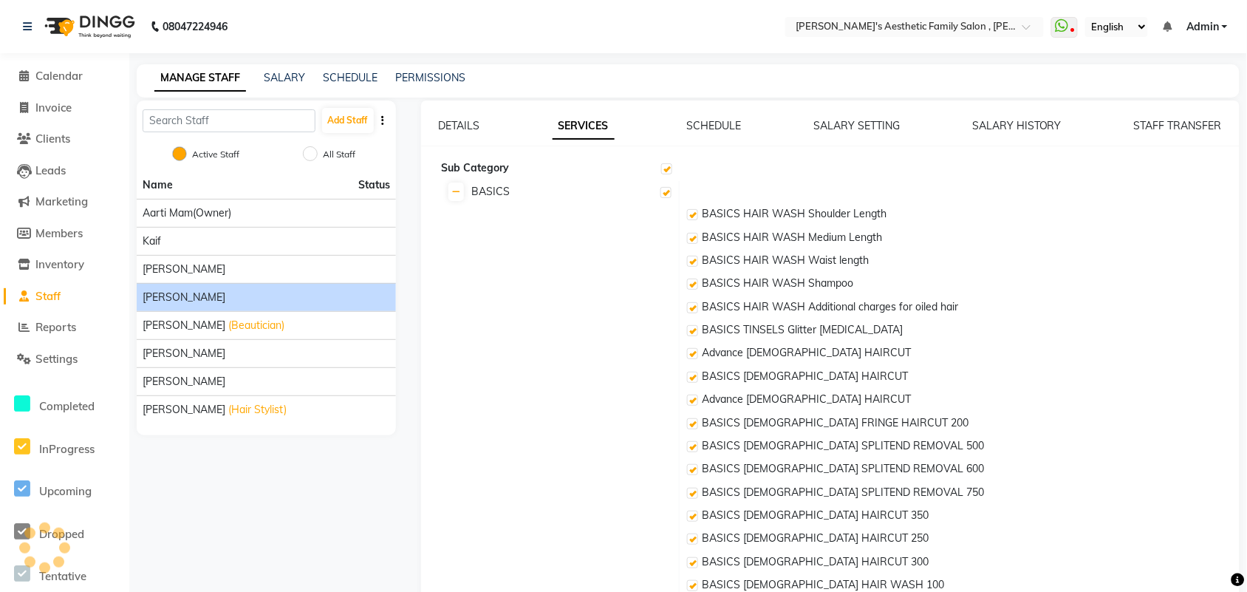
checkbox input "true"
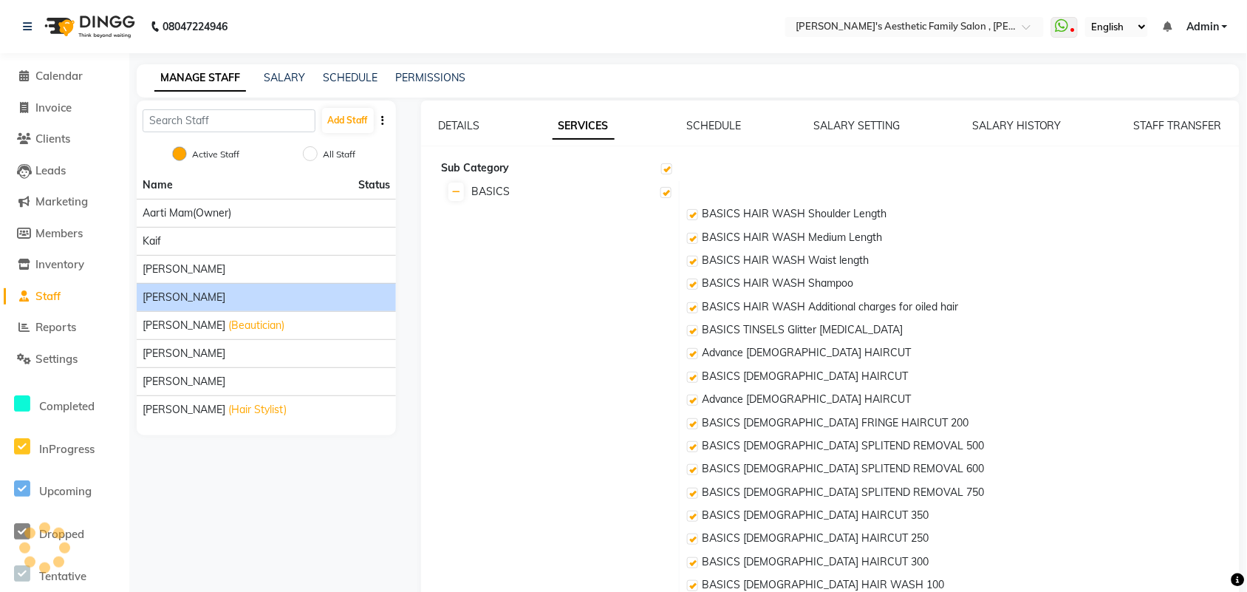
checkbox input "true"
click at [1199, 120] on link "STAFF TRANSFER" at bounding box center [1178, 125] width 88 height 13
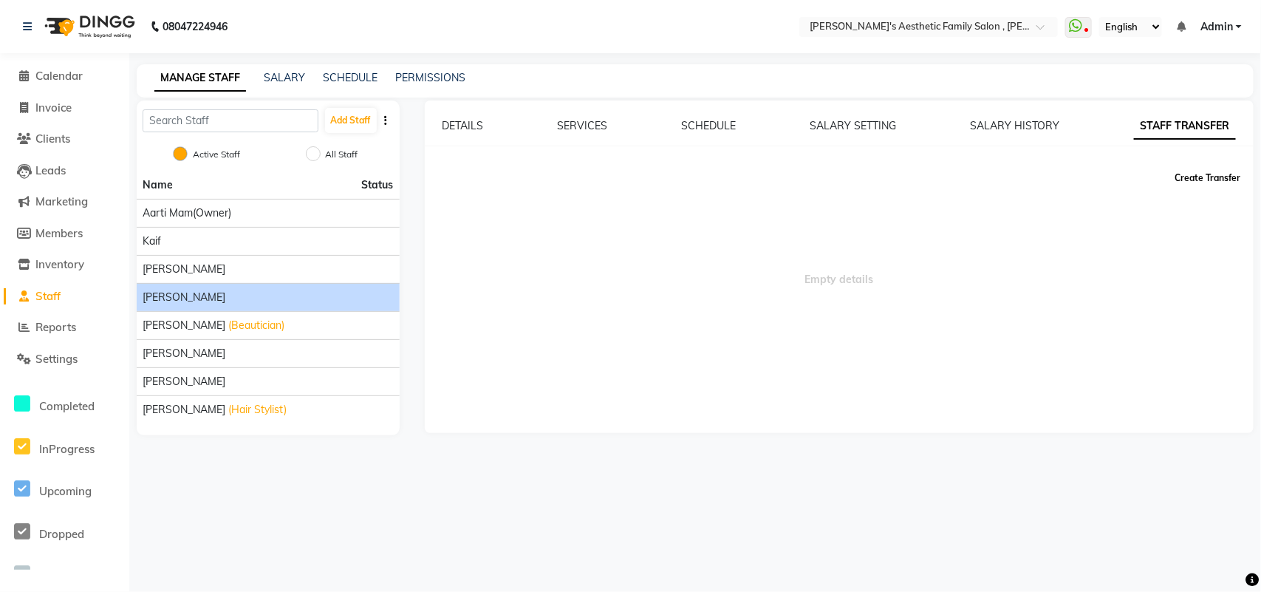
click at [1223, 185] on button "Create Transfer" at bounding box center [1208, 177] width 78 height 25
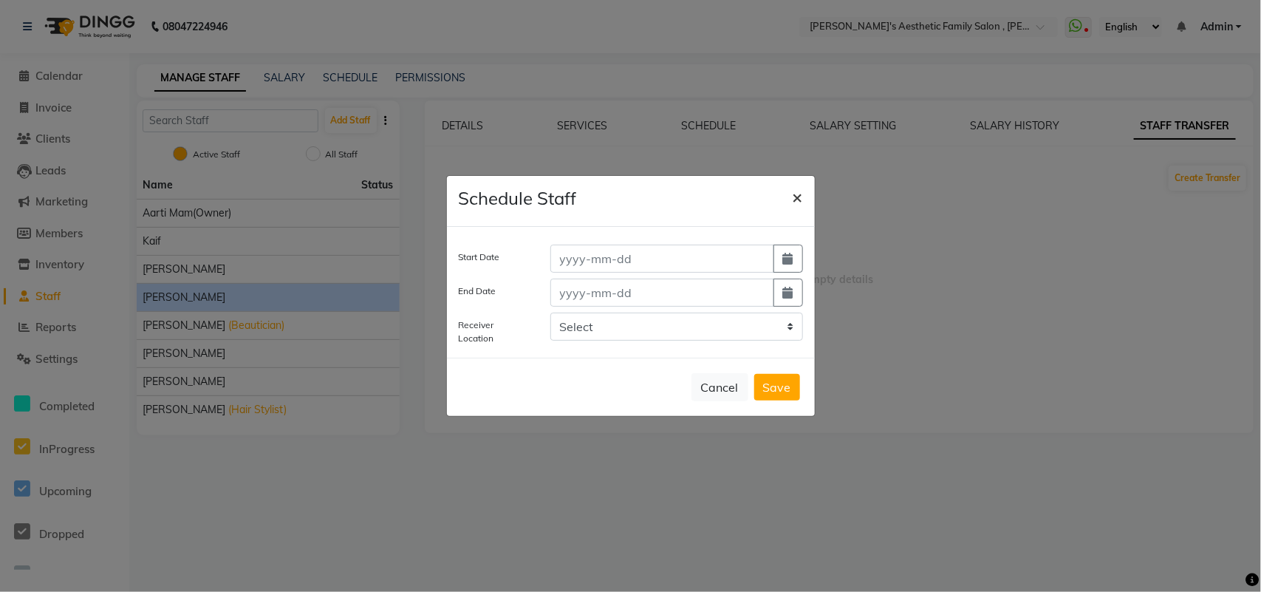
click at [801, 196] on span "×" at bounding box center [798, 196] width 10 height 22
select select
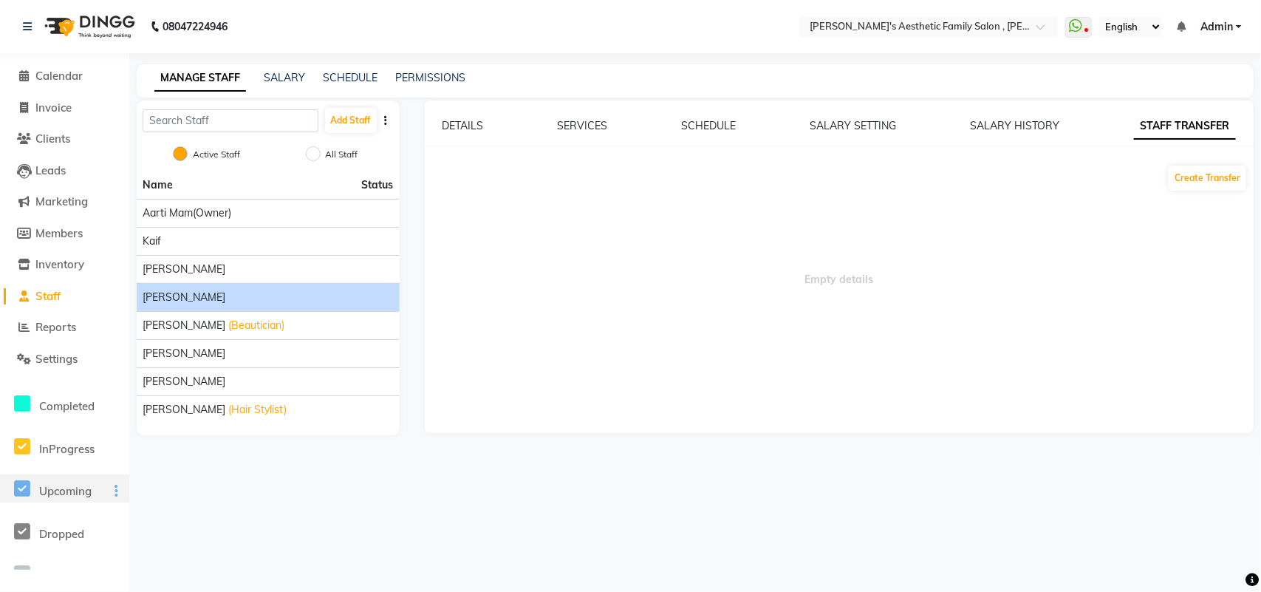
click at [76, 497] on div "Upcoming" at bounding box center [64, 488] width 129 height 28
click at [249, 476] on div "08047224946 Select Location × Iva's Aesthetic Family Salon , Thane WhatsApp Sta…" at bounding box center [630, 296] width 1261 height 592
click at [233, 293] on div "[PERSON_NAME]" at bounding box center [268, 298] width 251 height 16
click at [464, 120] on link "DETAILS" at bounding box center [462, 125] width 41 height 13
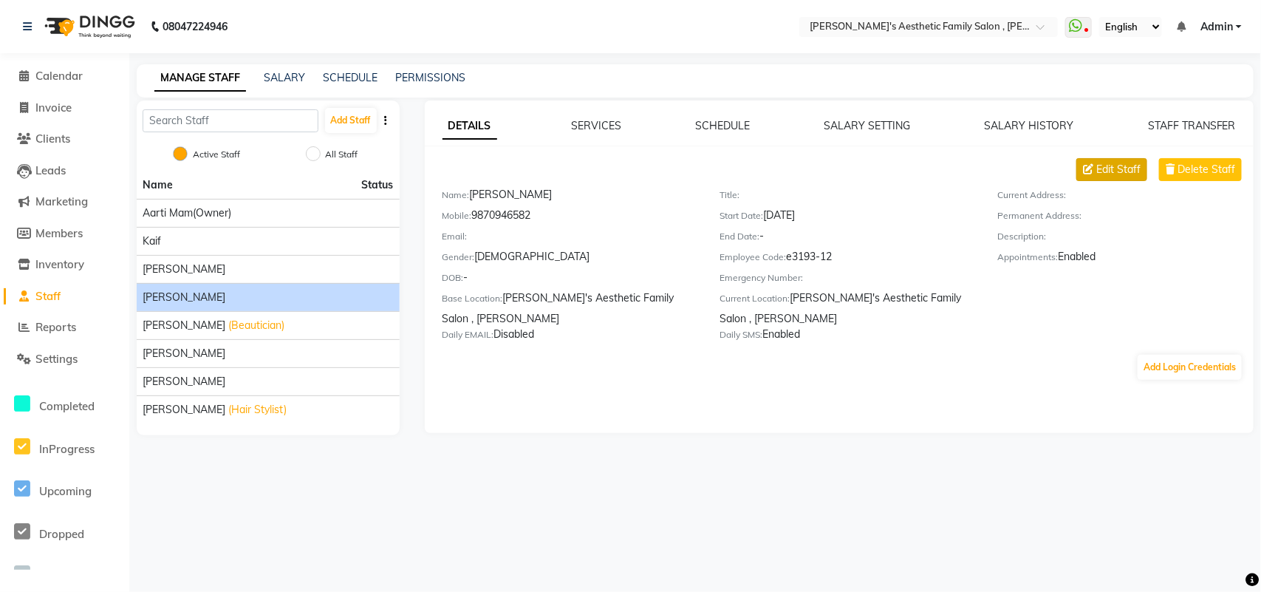
click at [1126, 162] on span "Edit Staff" at bounding box center [1118, 170] width 44 height 16
select select "[DEMOGRAPHIC_DATA]"
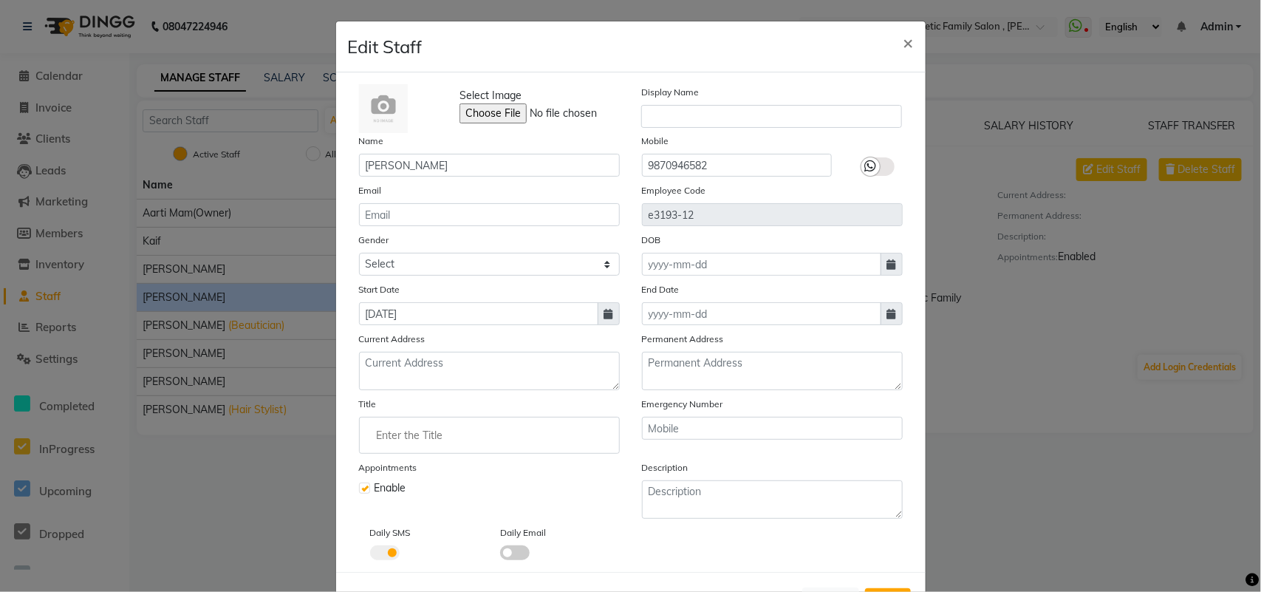
click at [369, 117] on img at bounding box center [383, 108] width 49 height 49
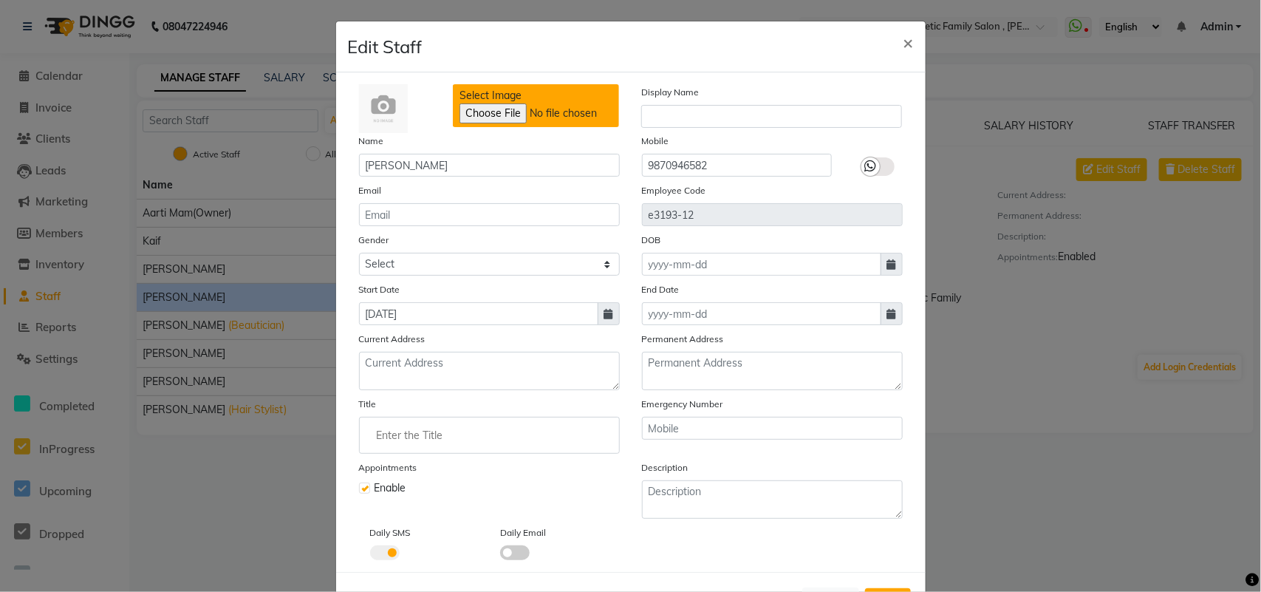
click at [490, 104] on input "Select Image" at bounding box center [559, 113] width 201 height 20
type input "C:\fakepath\Snapchat-1345605504[1].jpg"
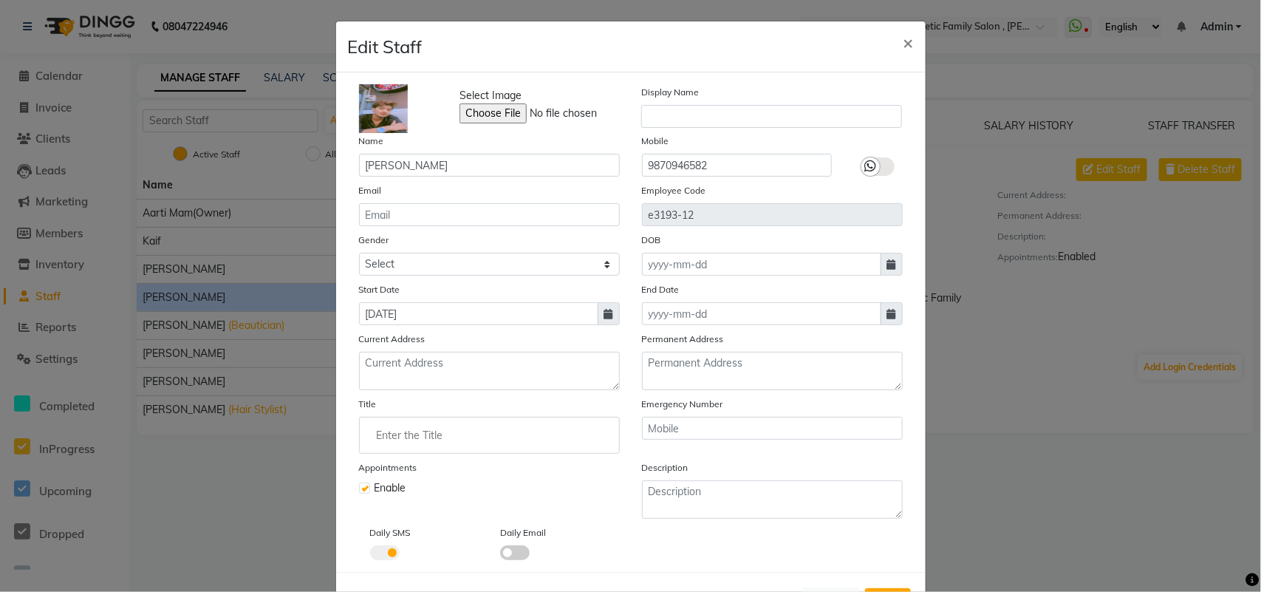
click at [874, 164] on label at bounding box center [877, 166] width 33 height 18
click at [0, 0] on input "checkbox" at bounding box center [0, 0] width 0 height 0
click at [906, 35] on span "×" at bounding box center [908, 42] width 10 height 22
select select
checkbox input "false"
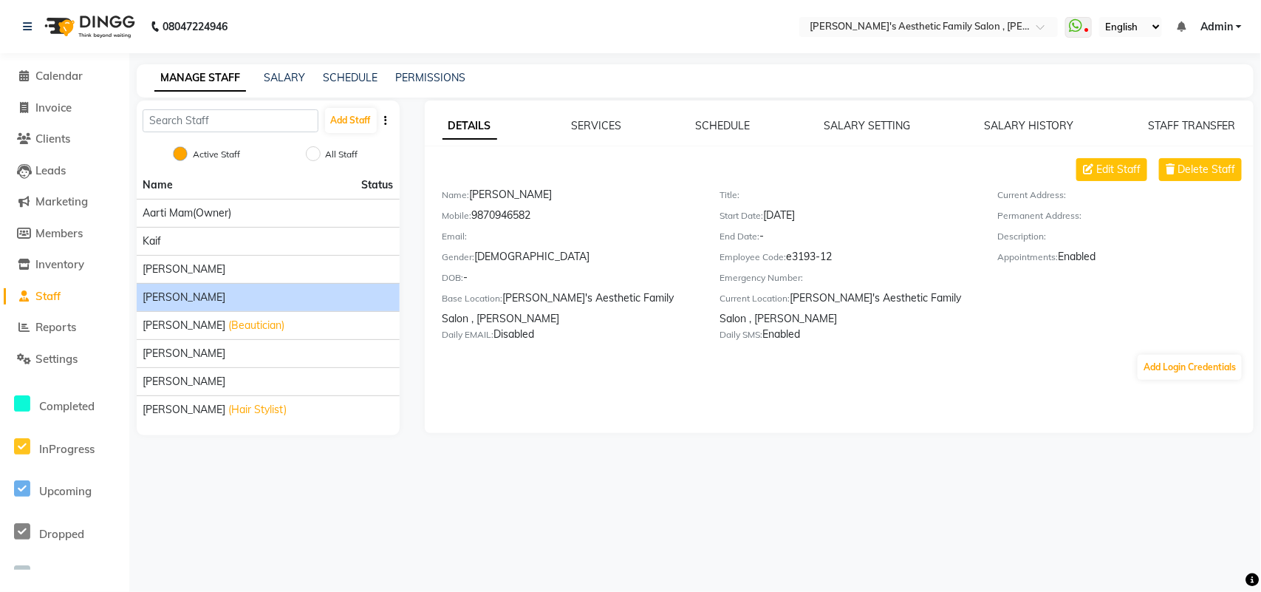
click at [58, 97] on li "Invoice" at bounding box center [64, 108] width 129 height 32
click at [56, 107] on span "Invoice" at bounding box center [53, 107] width 36 height 14
select select "service"
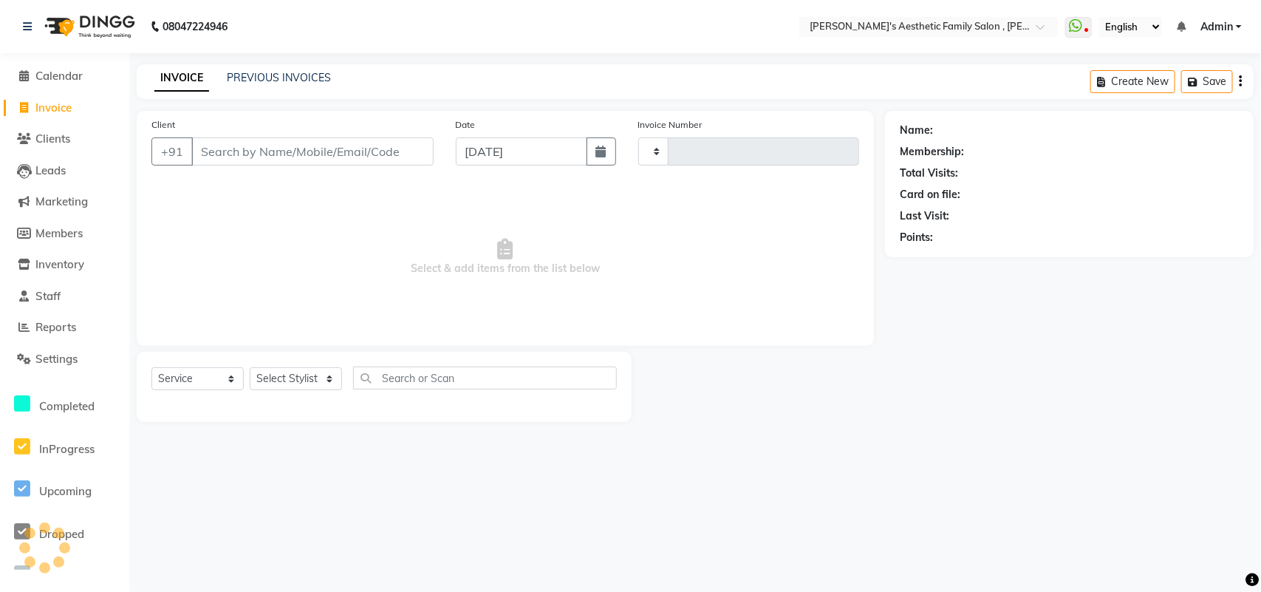
type input "0997"
select select "7246"
type input "9867326000"
click at [408, 154] on span "Add Client" at bounding box center [395, 151] width 58 height 15
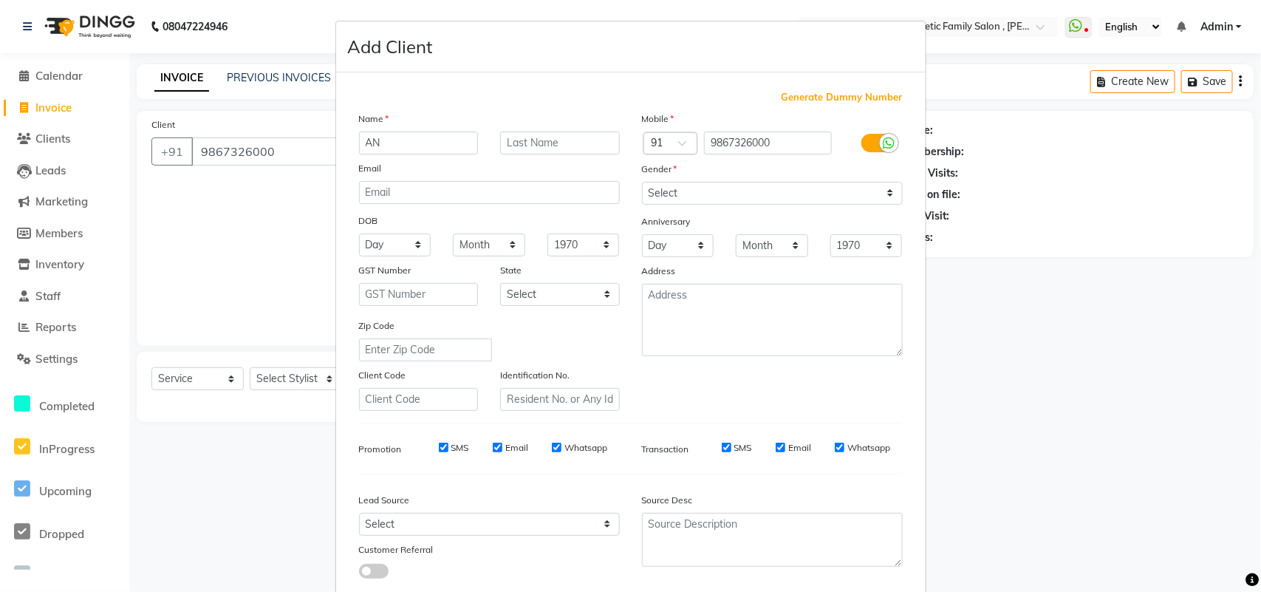
type input "A"
type input "GANESH"
click at [253, 240] on ngb-modal-window "Add Client Generate Dummy Number Name GANESH Email DOB Day 01 02 03 04 05 06 07…" at bounding box center [630, 296] width 1261 height 592
drag, startPoint x: 1241, startPoint y: 496, endPoint x: 1260, endPoint y: 504, distance: 21.2
click at [1260, 504] on ngb-modal-window "Add Client Generate Dummy Number Name GANESH Email DOB Day 01 02 03 04 05 06 07…" at bounding box center [630, 296] width 1261 height 592
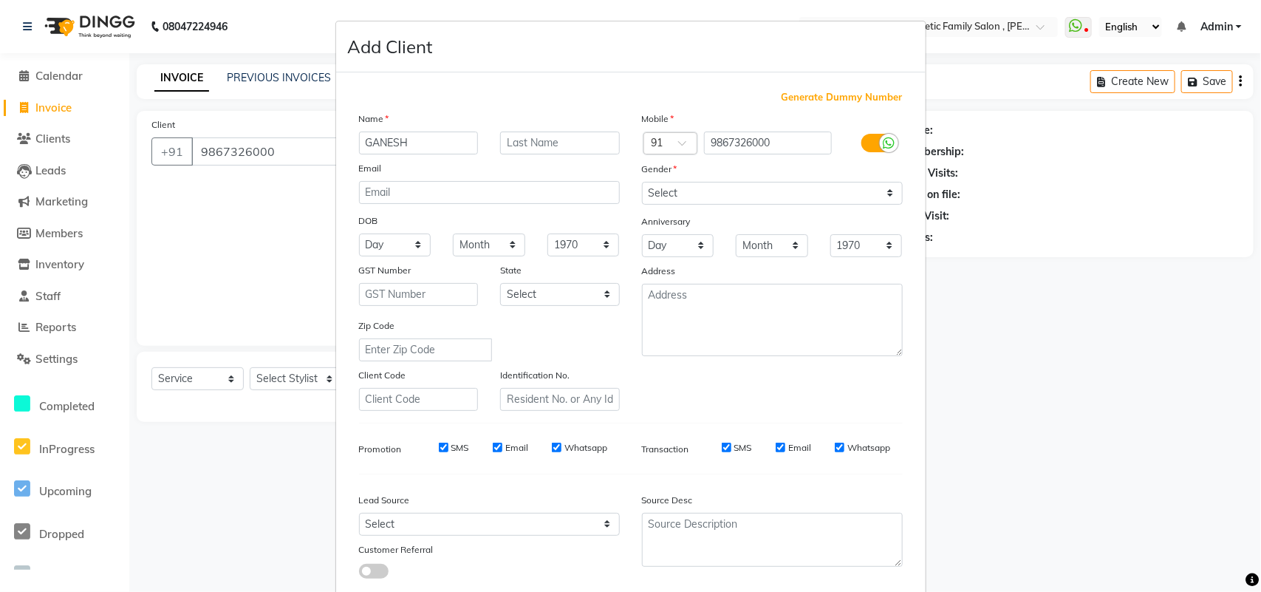
scroll to position [85, 0]
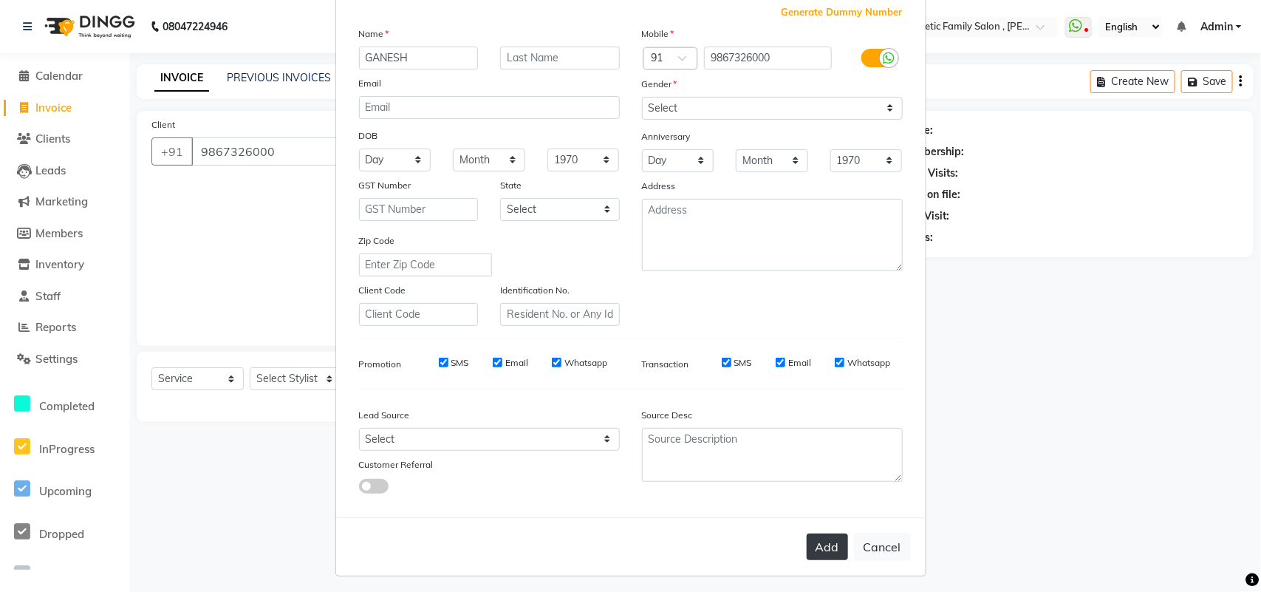
click at [824, 547] on button "Add" at bounding box center [827, 546] width 41 height 27
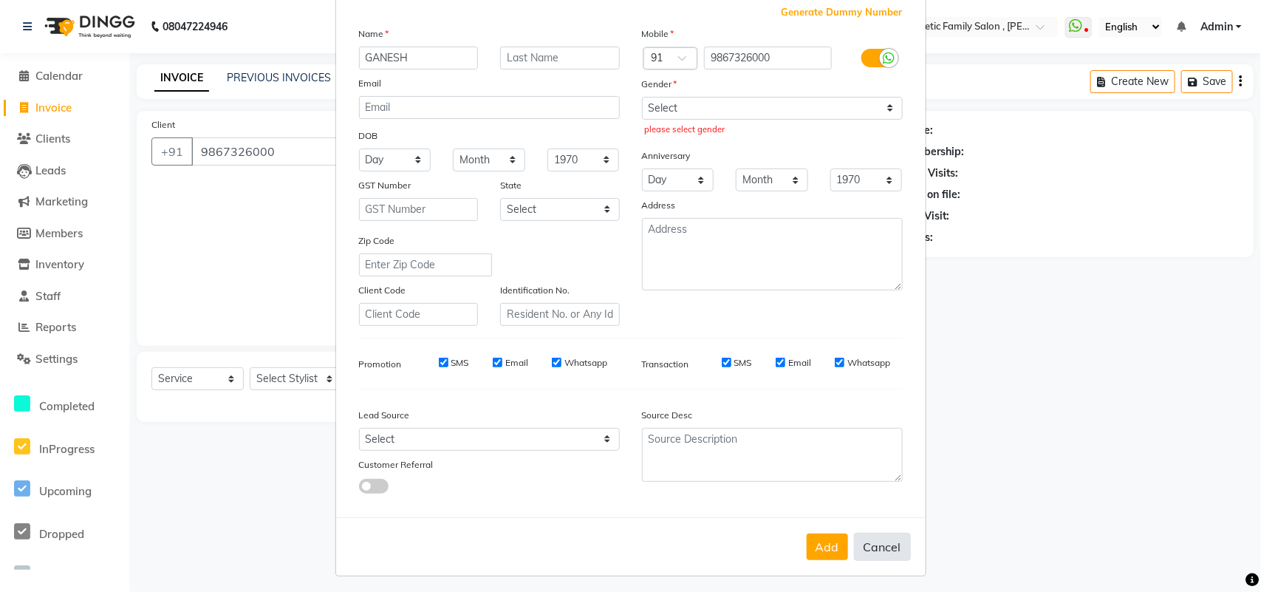
click at [891, 538] on button "Cancel" at bounding box center [882, 547] width 57 height 28
select select
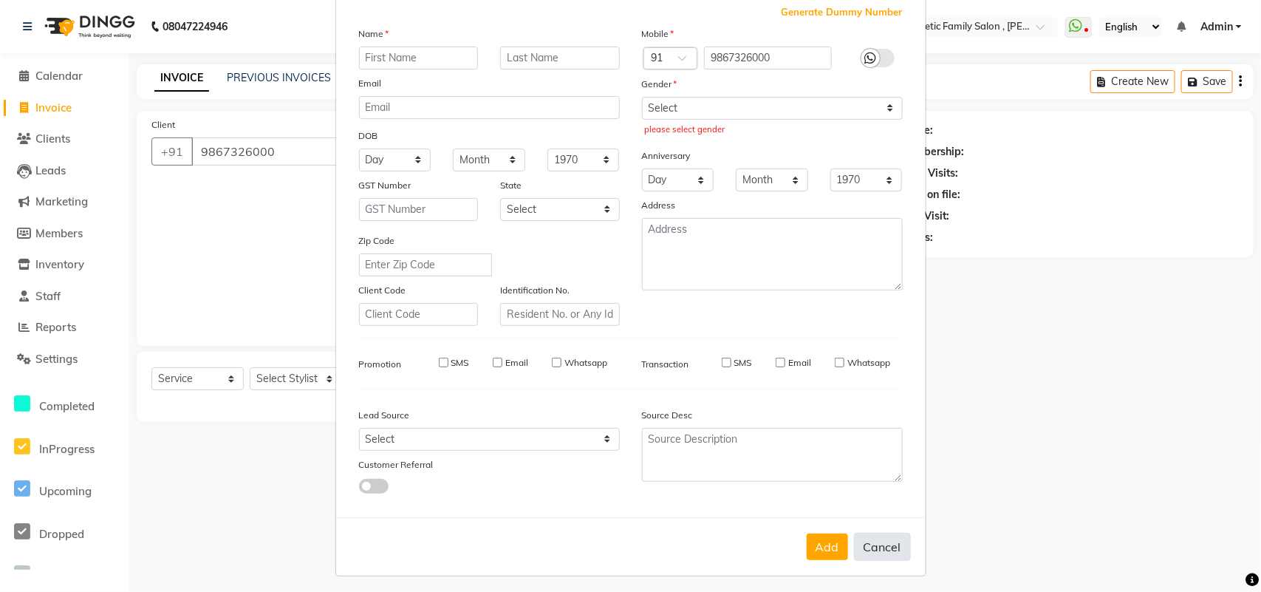
select select
checkbox input "false"
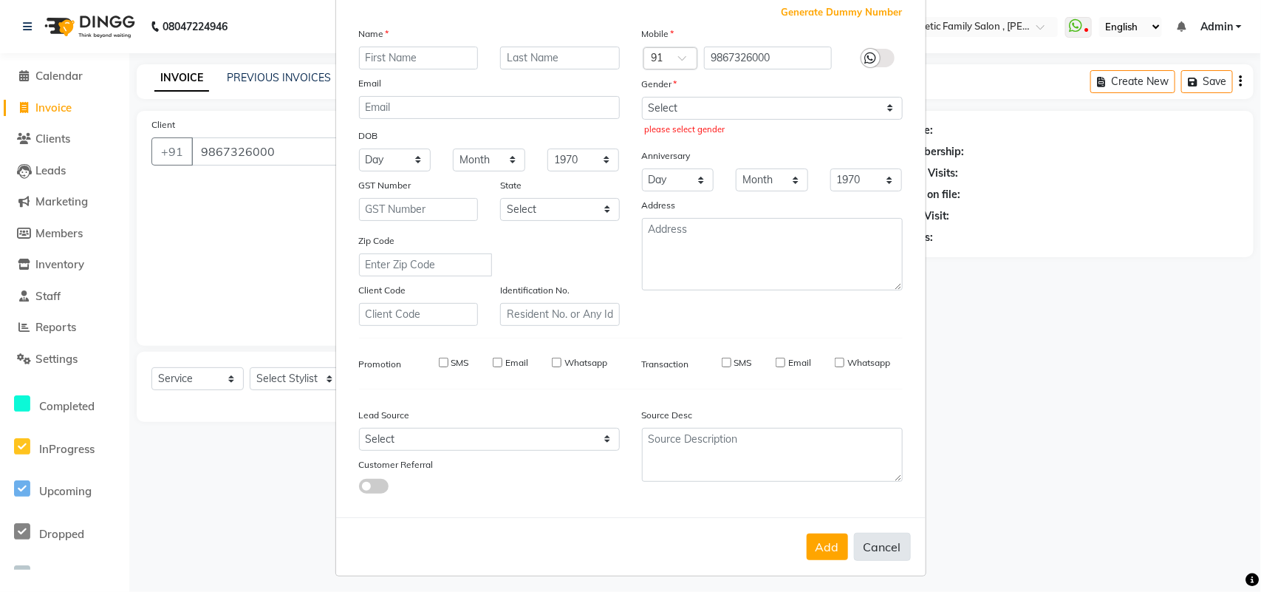
checkbox input "false"
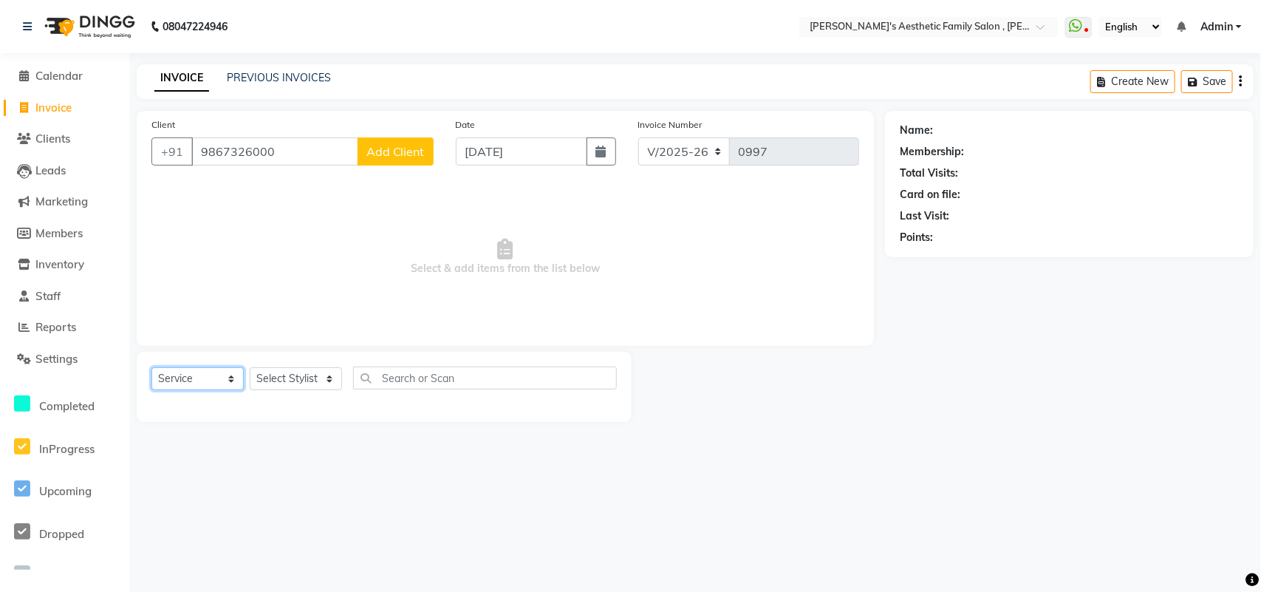
click at [230, 378] on select "Select Service Product Membership Package Voucher Prepaid Gift Card" at bounding box center [197, 378] width 92 height 23
click at [352, 475] on div "08047224946 Select Location × Iva's Aesthetic Family Salon , Thane WhatsApp Sta…" at bounding box center [630, 296] width 1261 height 592
click at [227, 377] on select "Select Service Product Membership Package Voucher Prepaid Gift Card" at bounding box center [197, 378] width 92 height 23
click at [1260, 571] on div "08047224946 Select Location × Iva's Aesthetic Family Salon , Thane WhatsApp Sta…" at bounding box center [630, 296] width 1261 height 592
